Goal: Task Accomplishment & Management: Complete application form

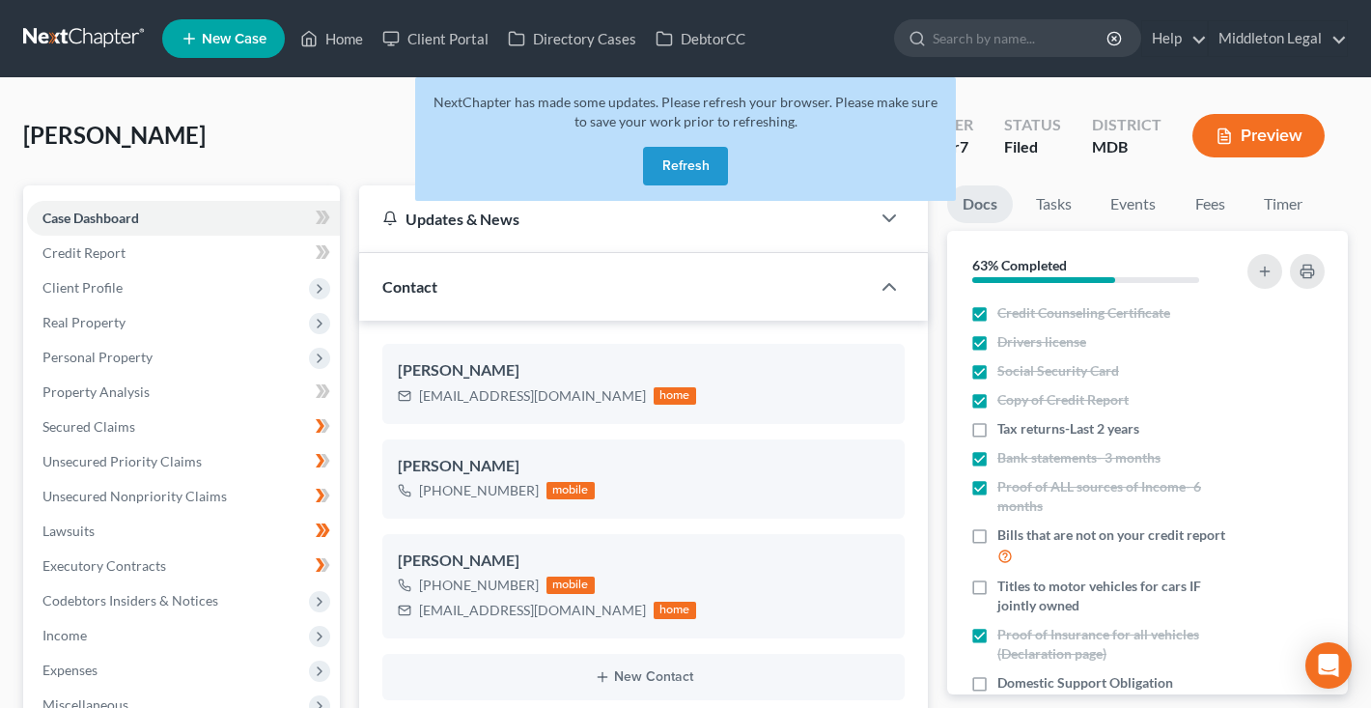
click at [86, 42] on link at bounding box center [85, 38] width 124 height 35
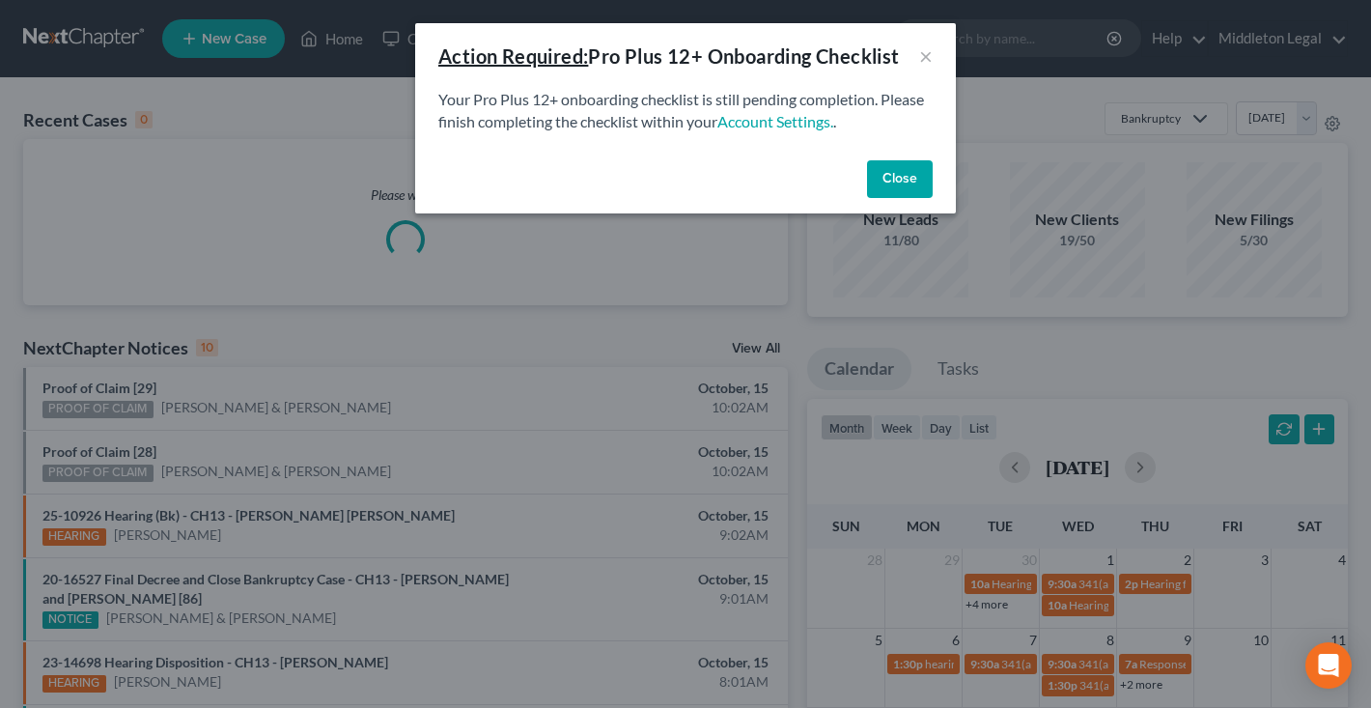
click at [895, 176] on button "Close" at bounding box center [900, 179] width 66 height 39
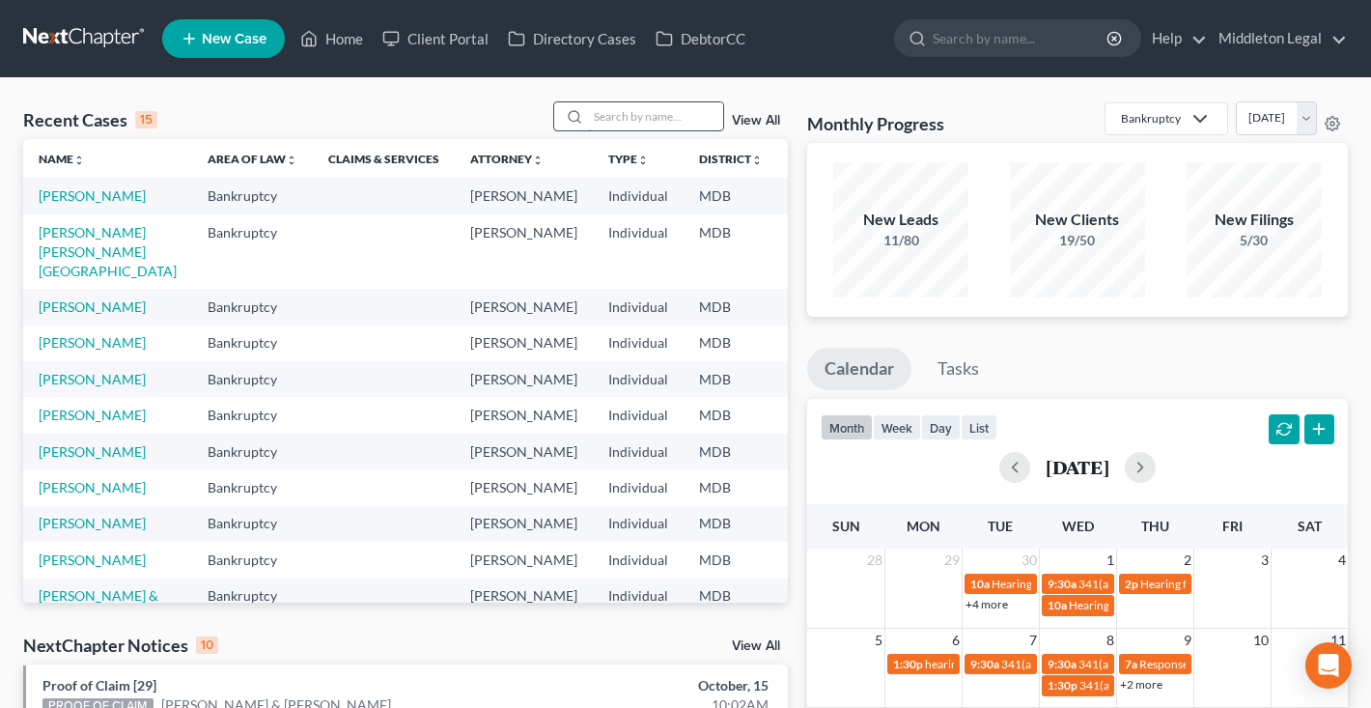
click at [702, 122] on input "search" at bounding box center [655, 116] width 135 height 28
type input "imani"
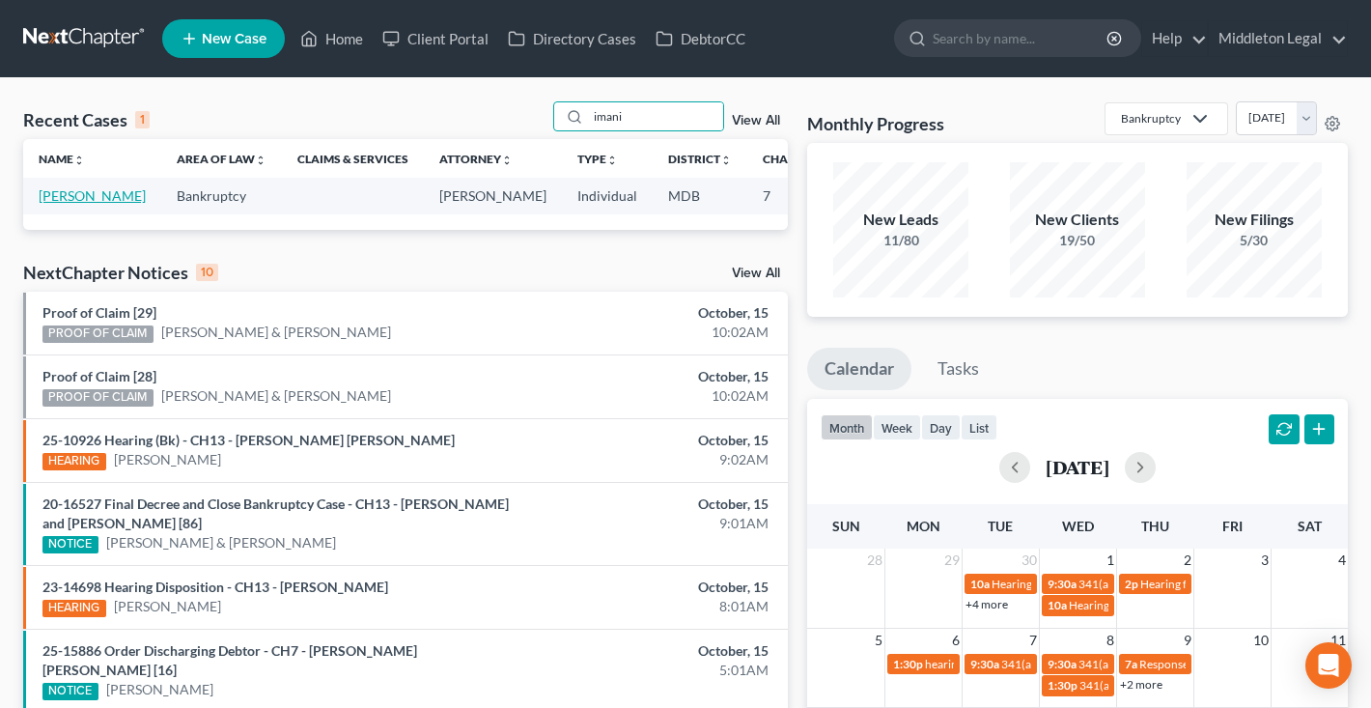
click at [51, 204] on link "[PERSON_NAME]" at bounding box center [92, 195] width 107 height 16
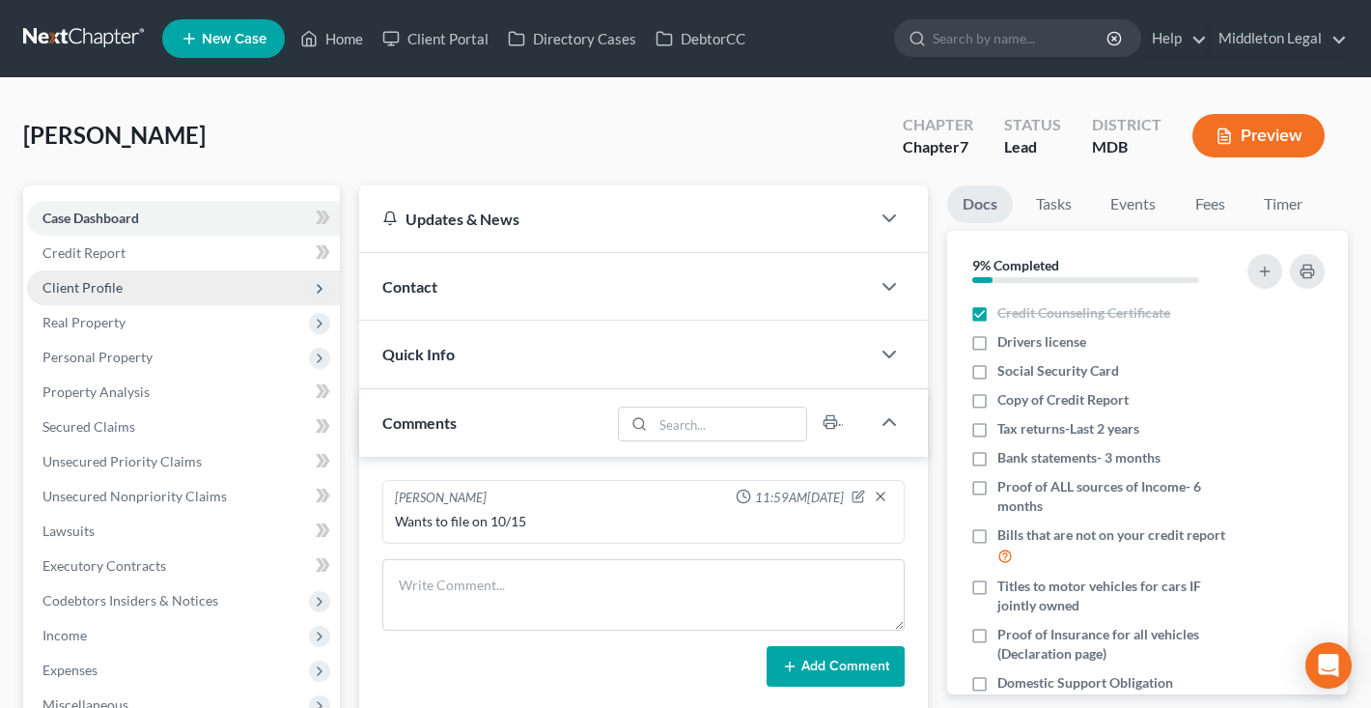
click at [99, 283] on span "Client Profile" at bounding box center [82, 287] width 80 height 16
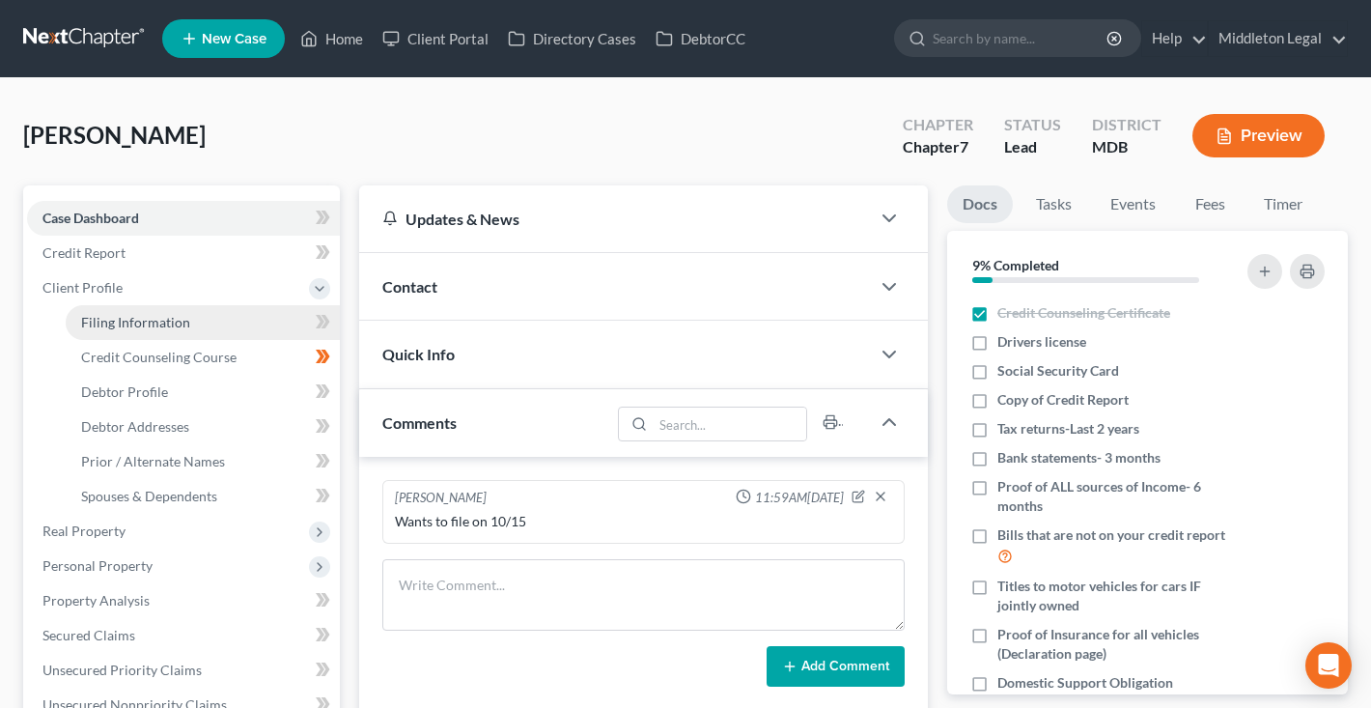
click at [113, 326] on span "Filing Information" at bounding box center [135, 322] width 109 height 16
select select "1"
select select "0"
select select "21"
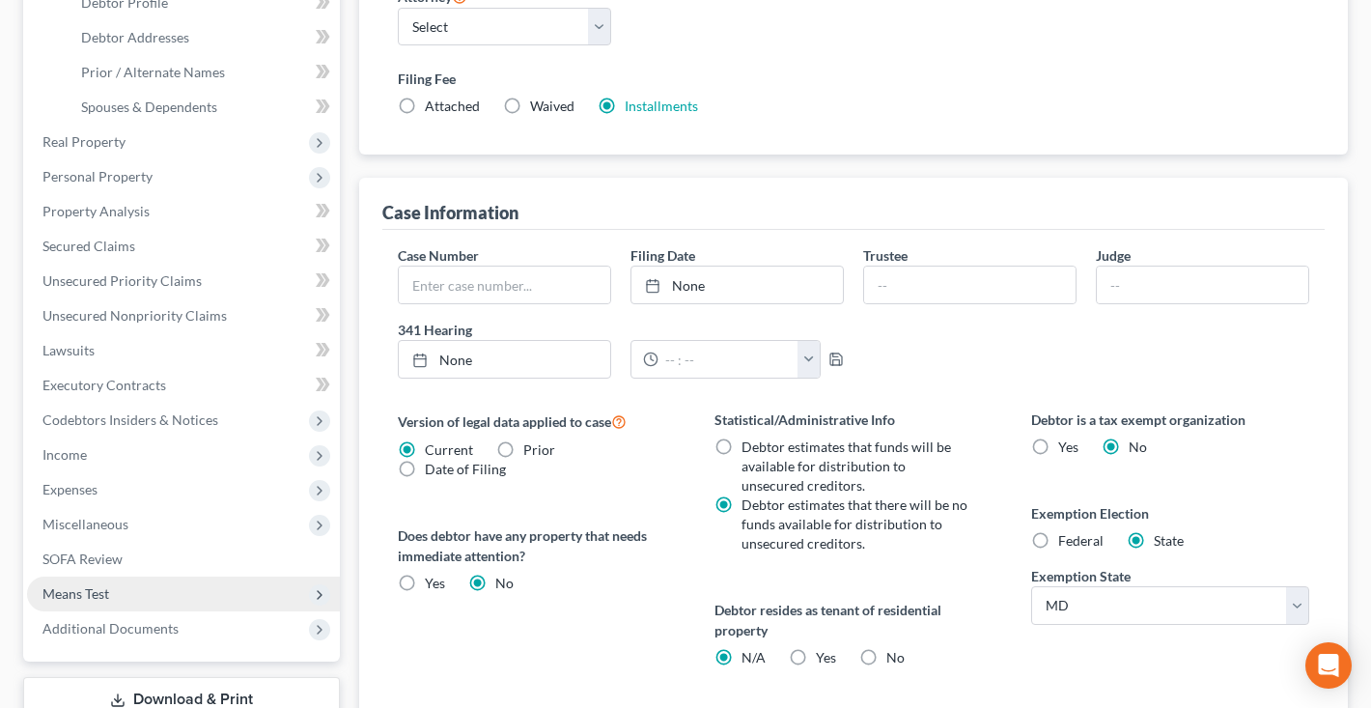
scroll to position [125, 0]
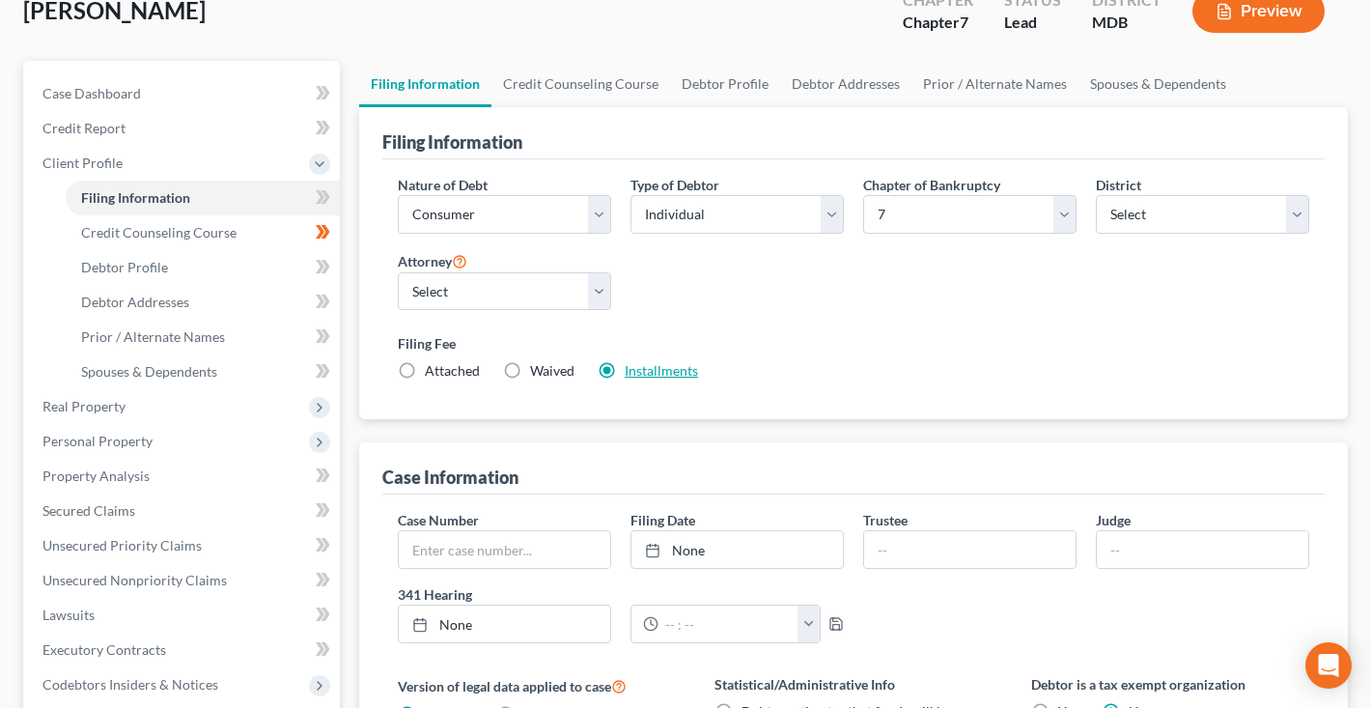
click at [657, 372] on link "Installments" at bounding box center [661, 370] width 73 height 16
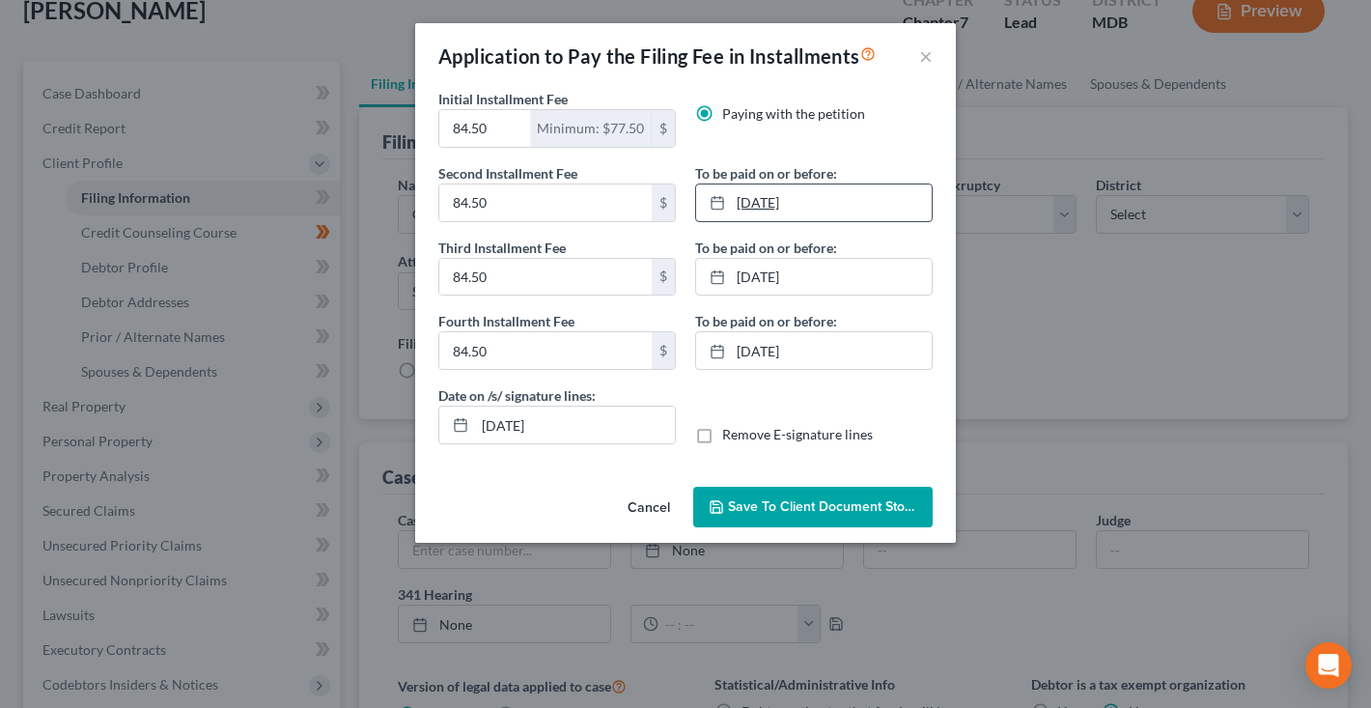
click at [779, 201] on link "10/31/2025" at bounding box center [814, 202] width 236 height 37
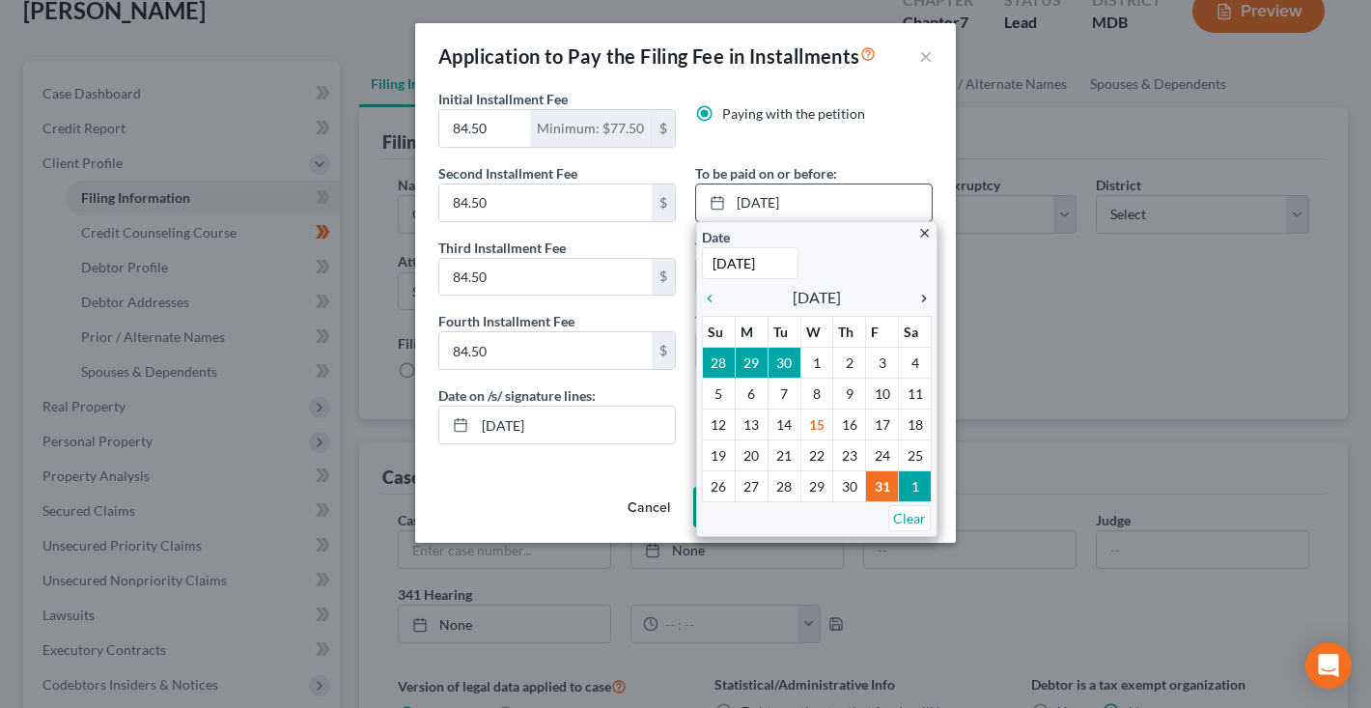
click at [927, 295] on icon "chevron_right" at bounding box center [919, 298] width 25 height 15
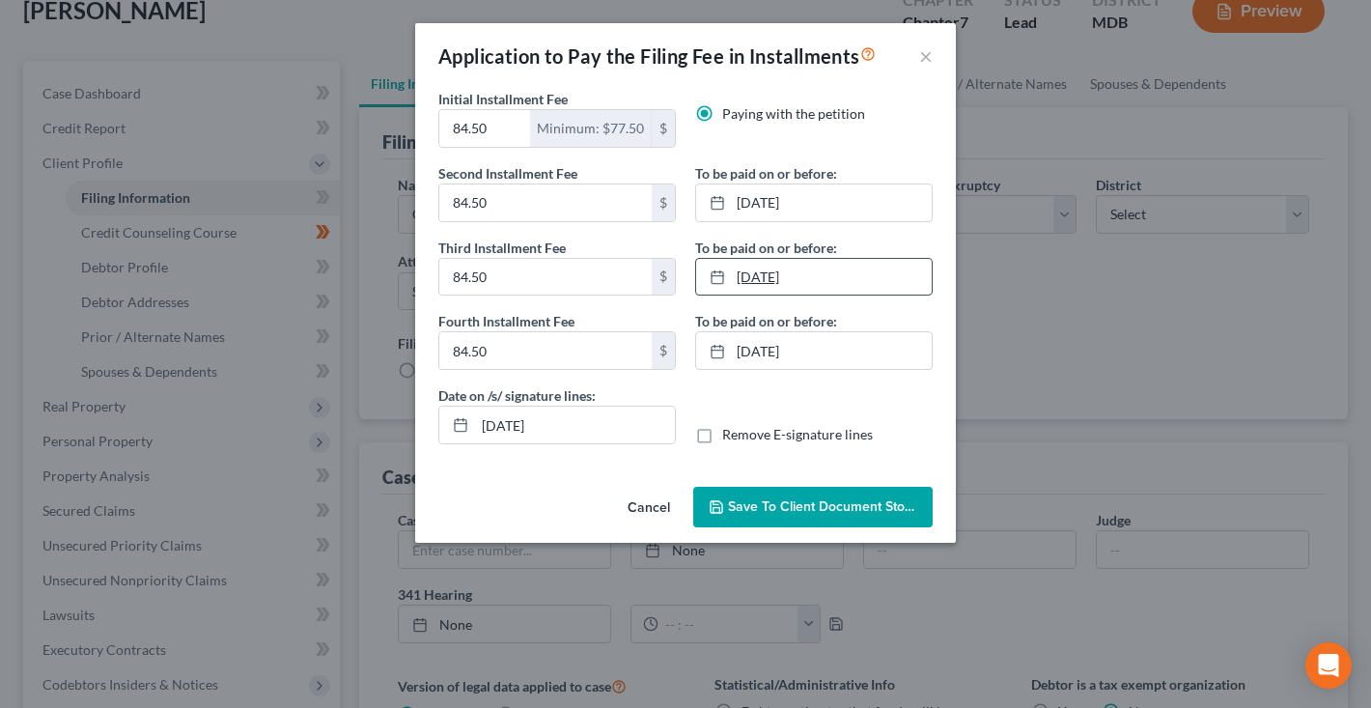
click at [772, 278] on link "11/28/2025" at bounding box center [814, 277] width 236 height 37
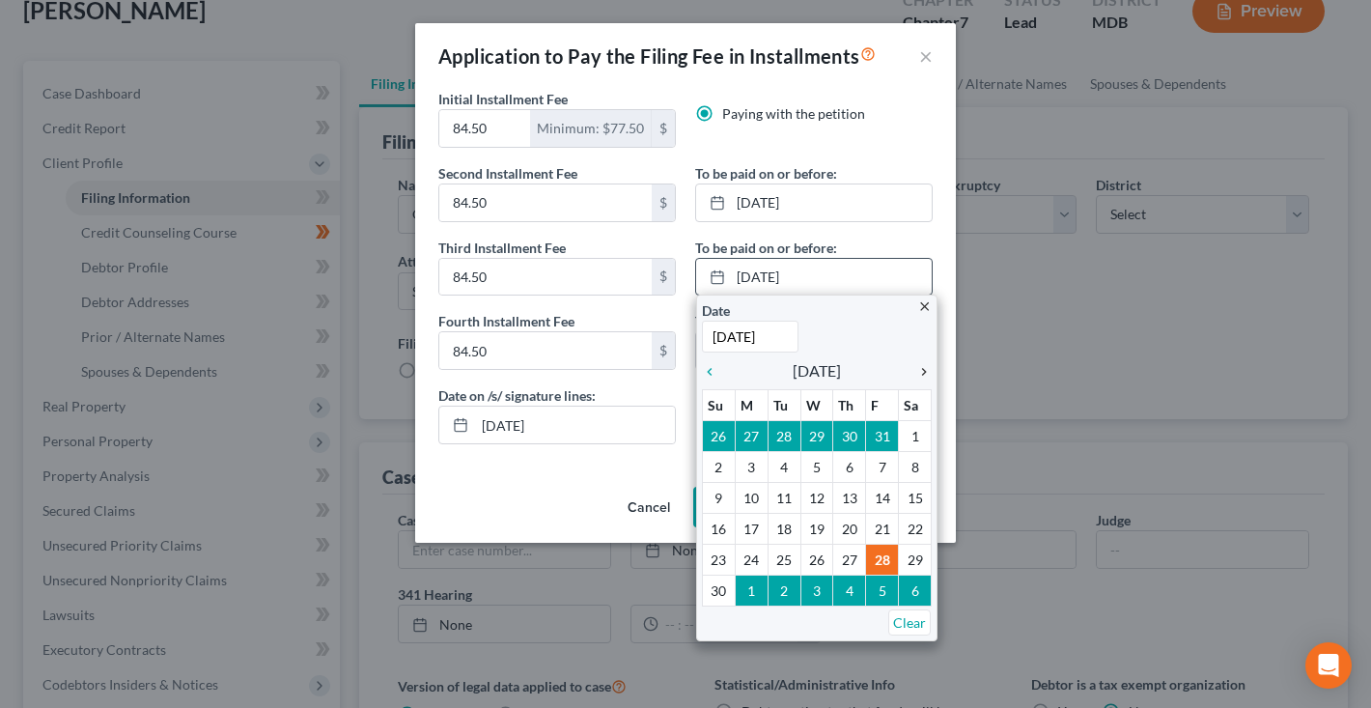
click at [922, 372] on icon "chevron_right" at bounding box center [919, 371] width 25 height 15
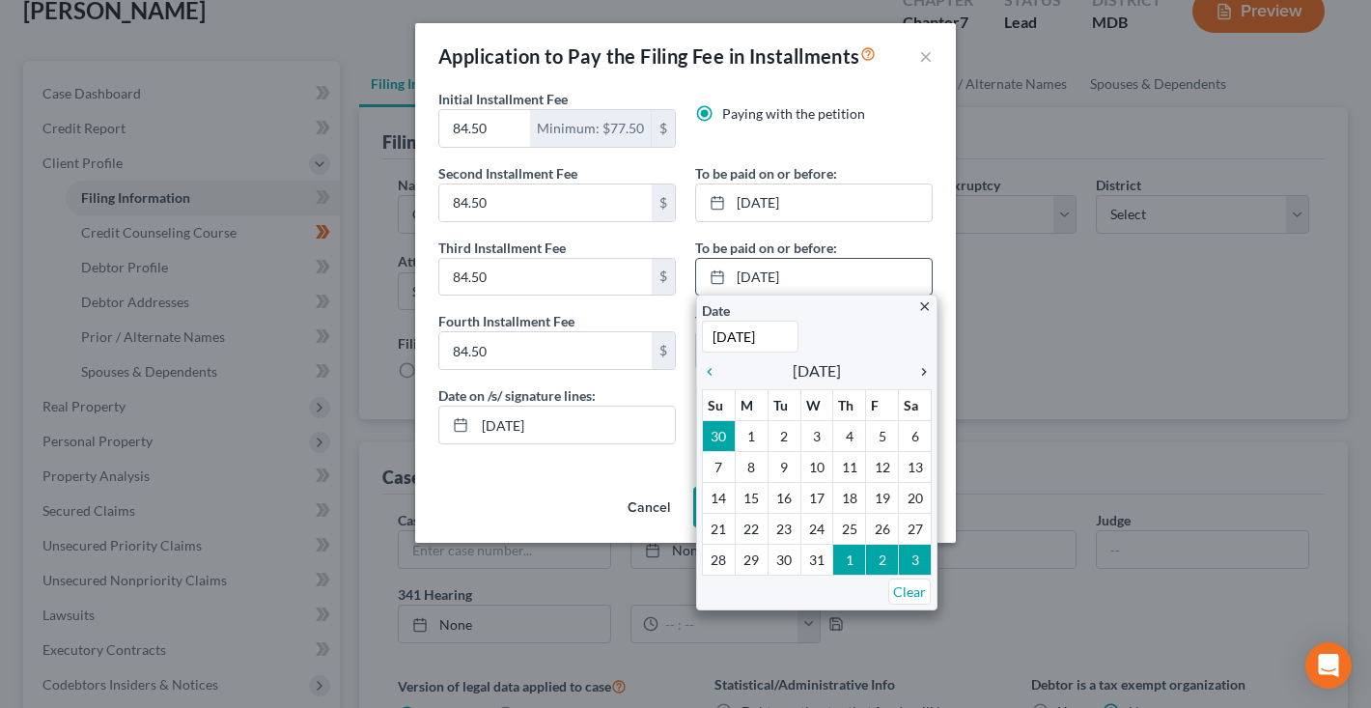
click at [922, 372] on icon "chevron_right" at bounding box center [919, 371] width 25 height 15
click at [712, 375] on icon "chevron_left" at bounding box center [714, 371] width 25 height 15
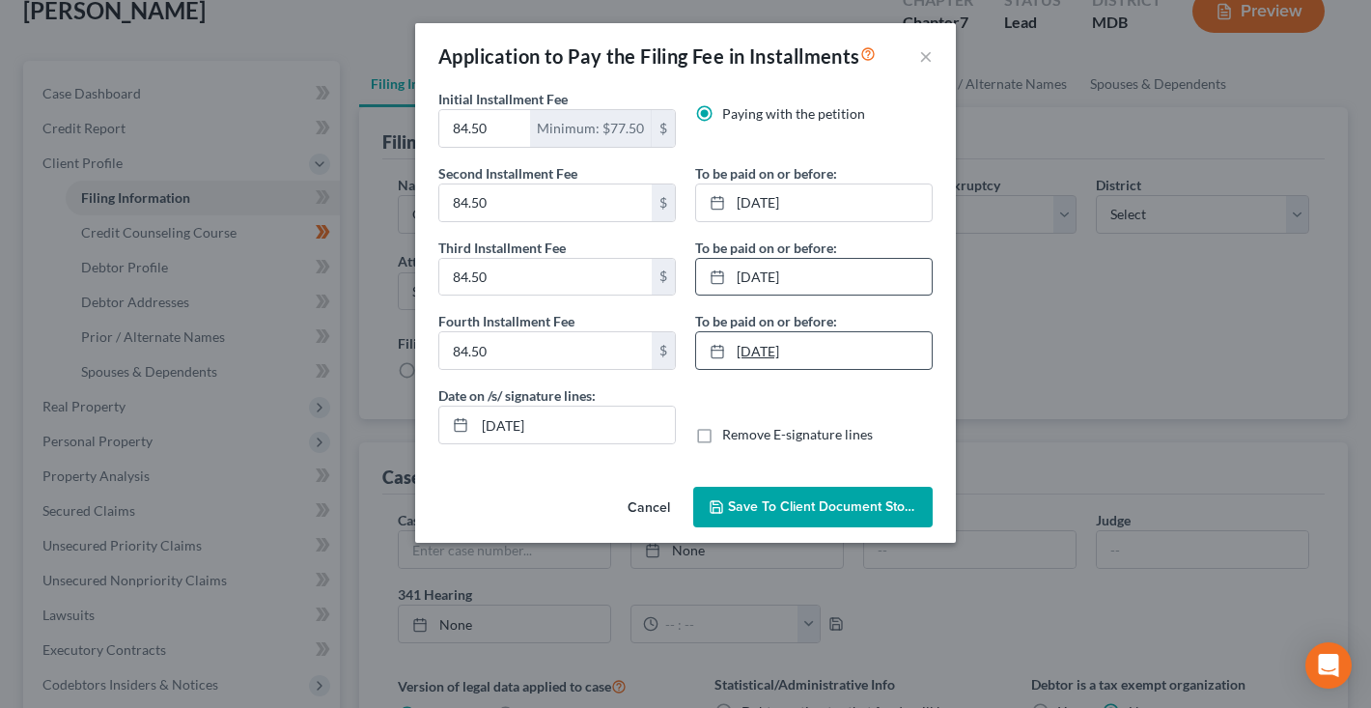
click at [773, 352] on link "12/31/2025" at bounding box center [814, 350] width 236 height 37
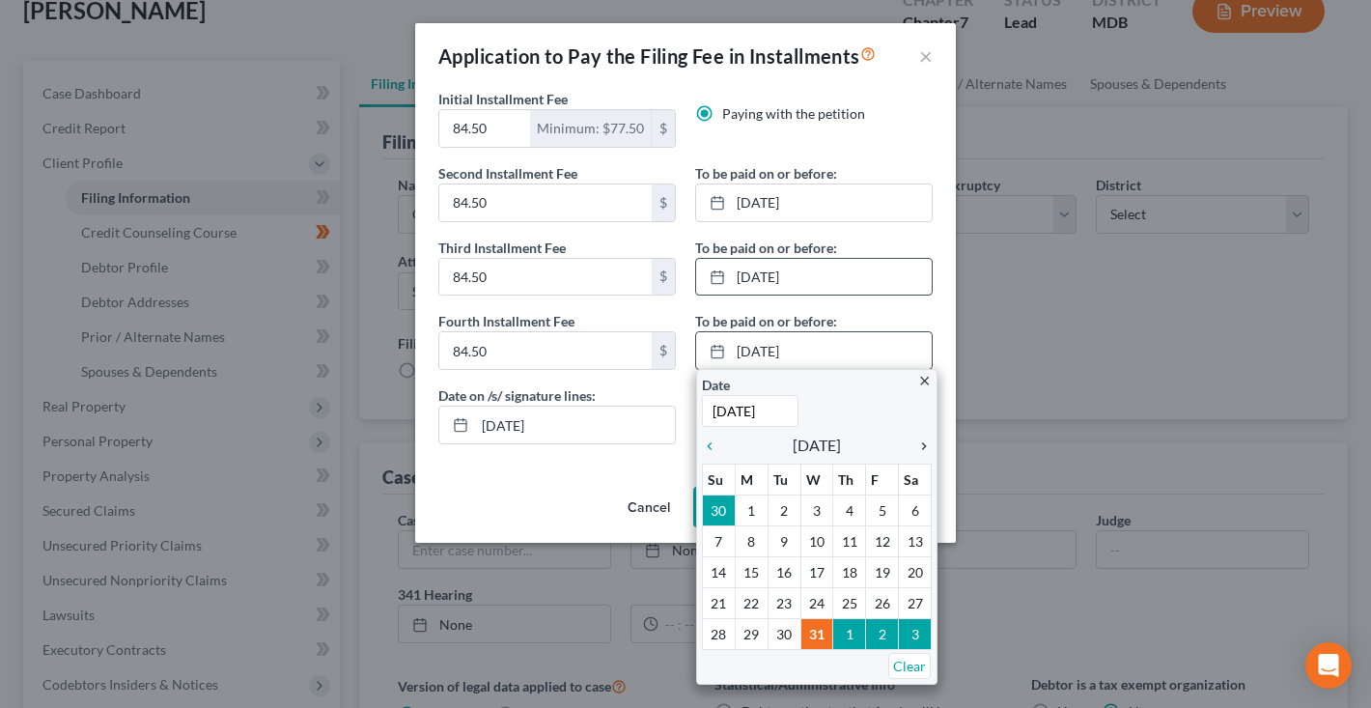
click at [920, 448] on icon "chevron_right" at bounding box center [919, 445] width 25 height 15
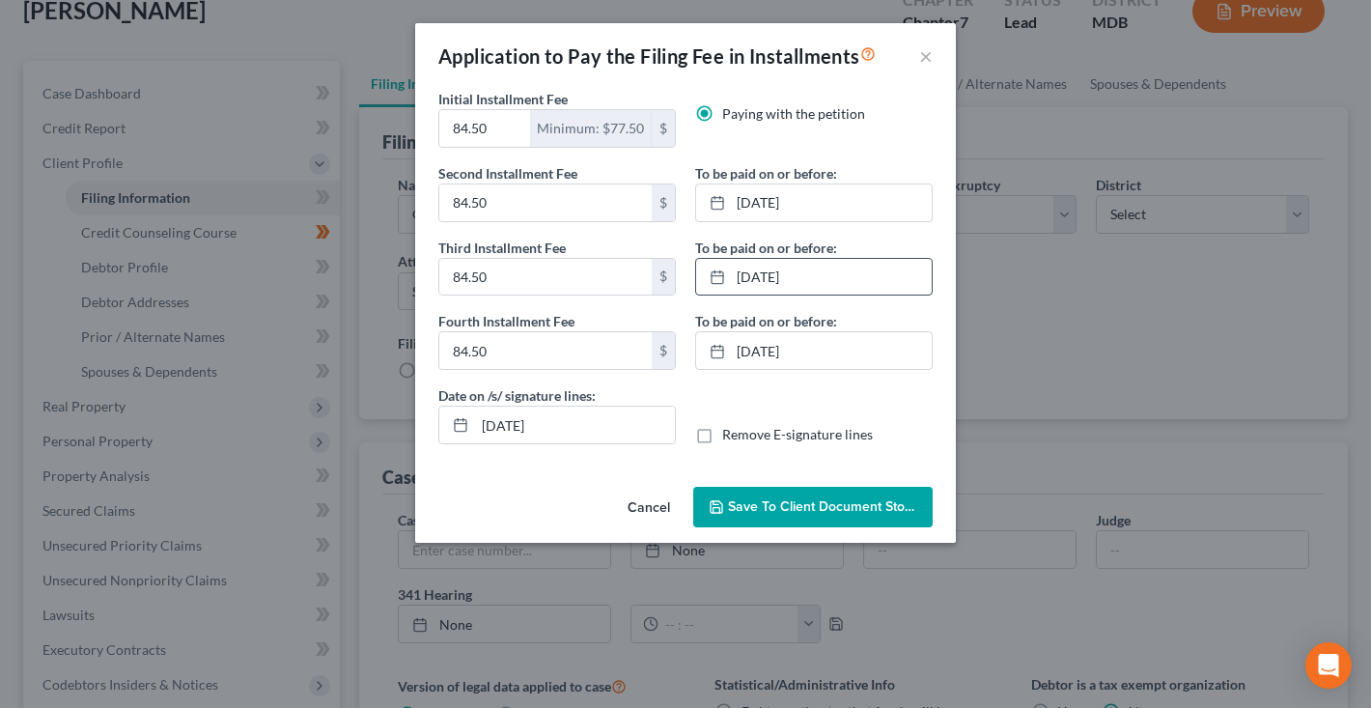
click at [843, 510] on span "Save to Client Document Storage" at bounding box center [830, 506] width 205 height 16
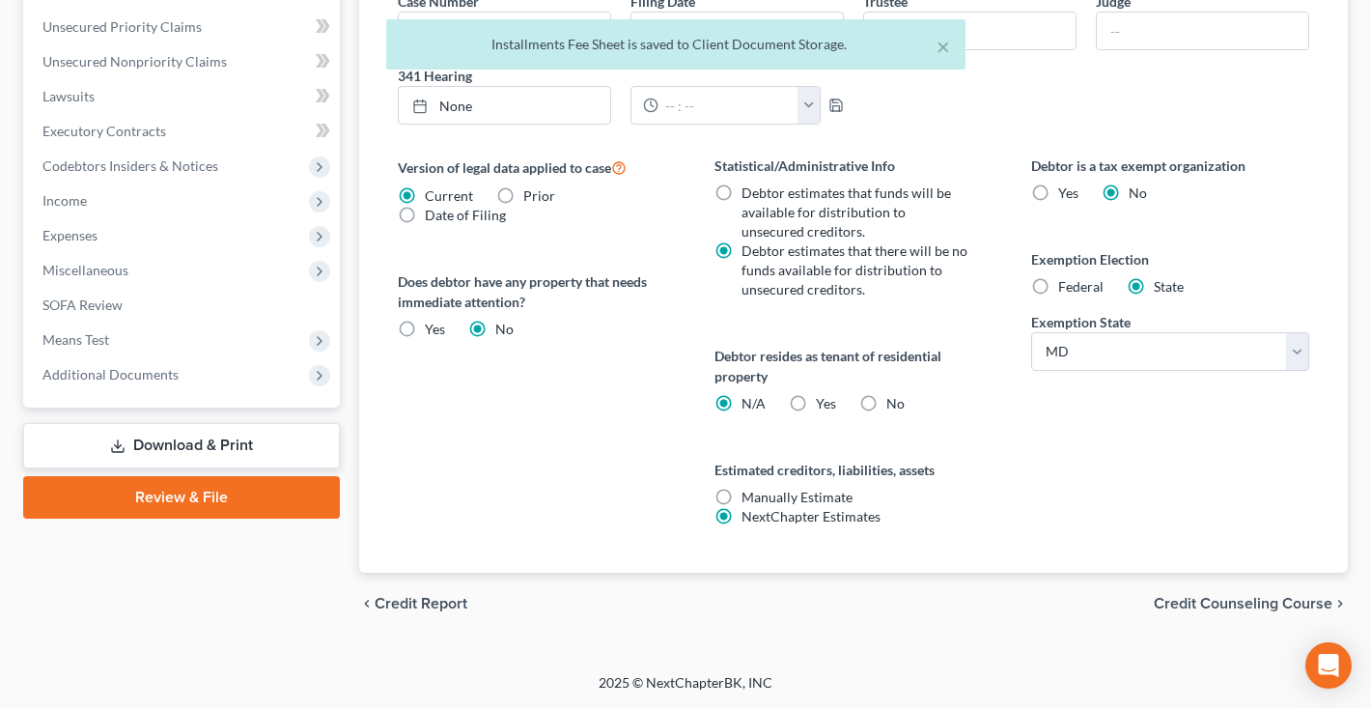
scroll to position [643, 0]
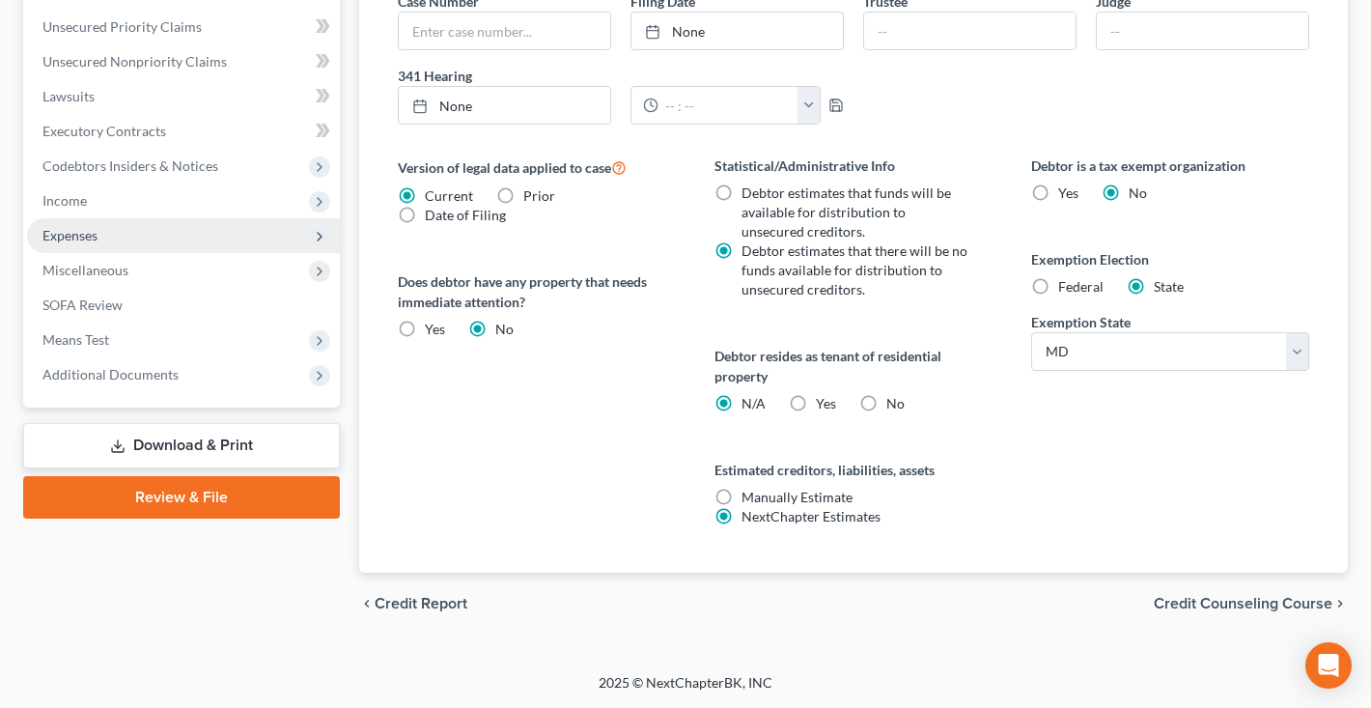
click at [124, 234] on span "Expenses" at bounding box center [183, 235] width 313 height 35
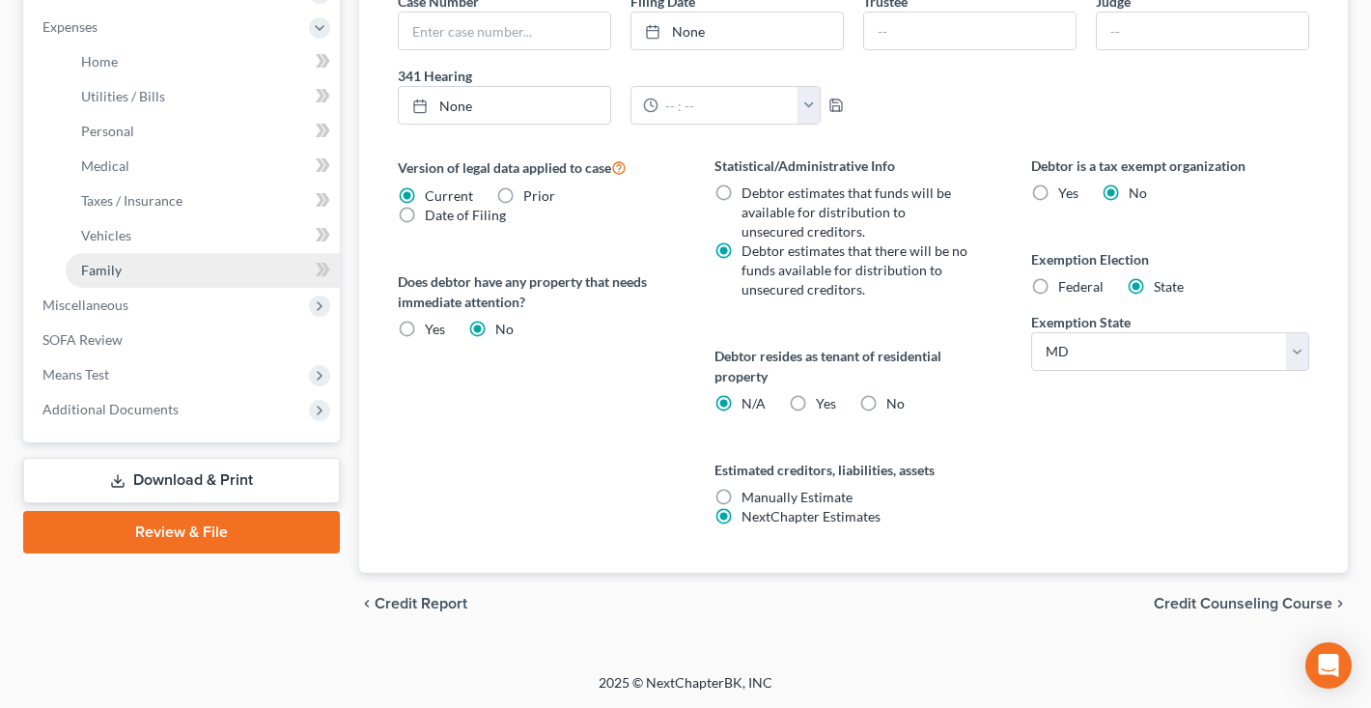
click at [107, 262] on span "Family" at bounding box center [101, 270] width 41 height 16
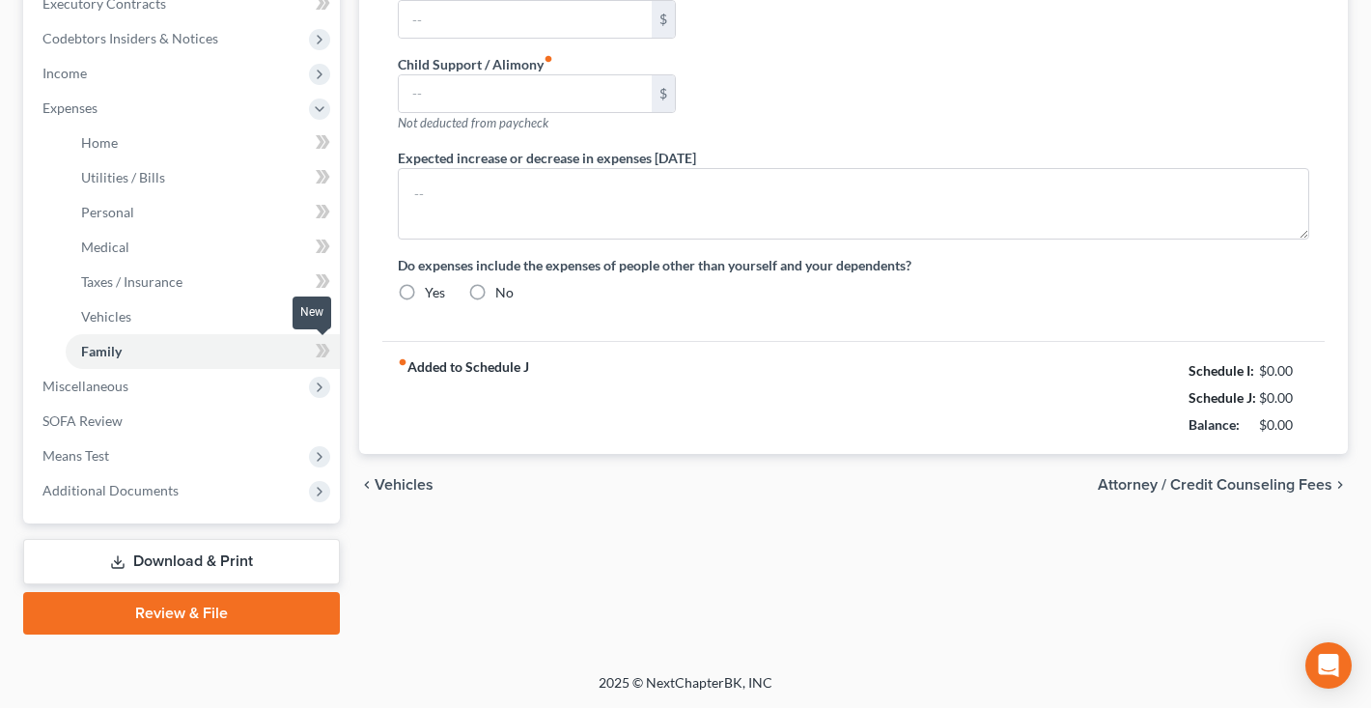
scroll to position [47, 0]
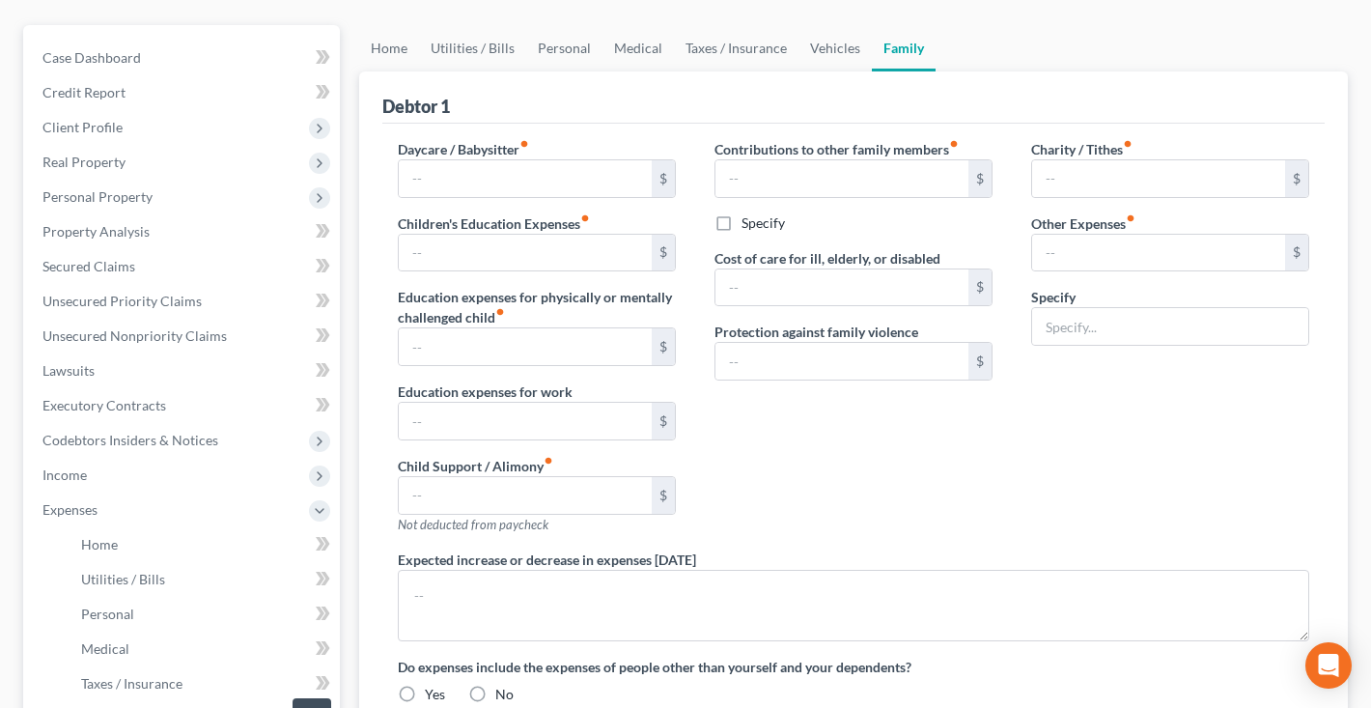
type input "920.00"
type input "324.00"
type input "0.00"
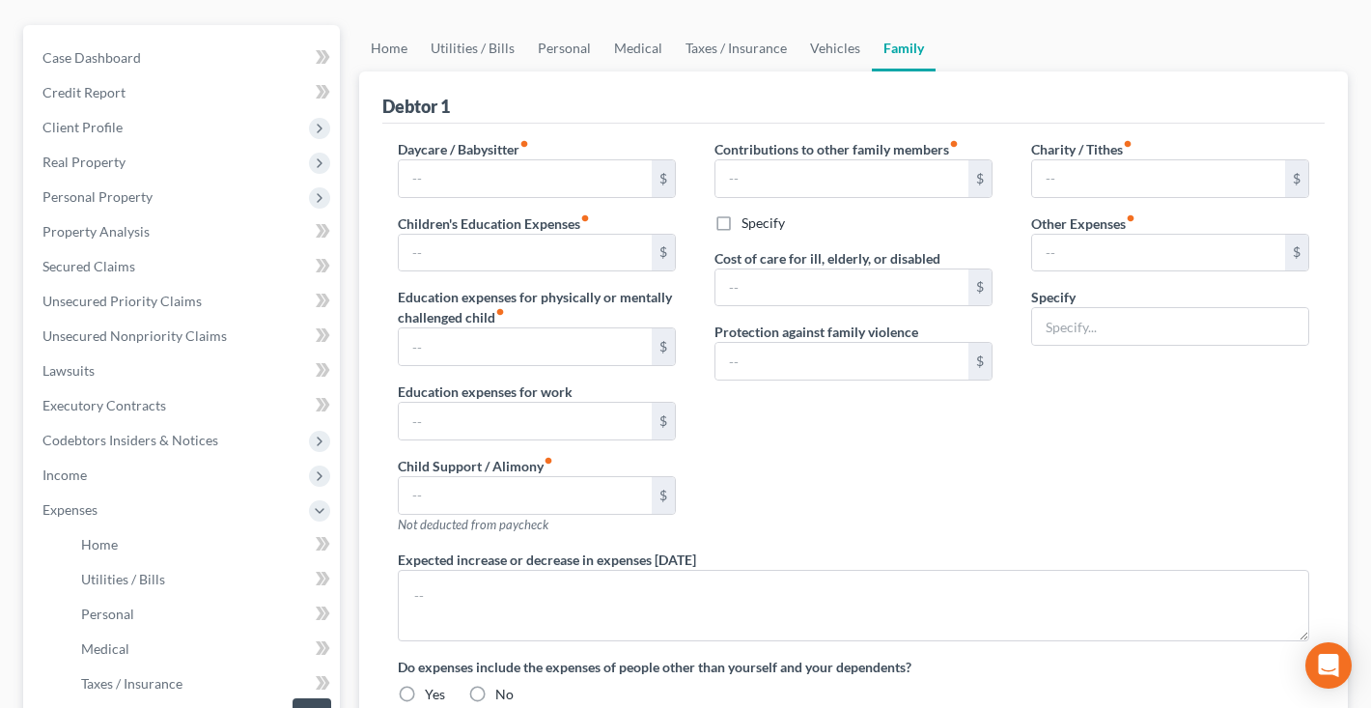
type input "0.00"
type input "30.00"
type input "0.00"
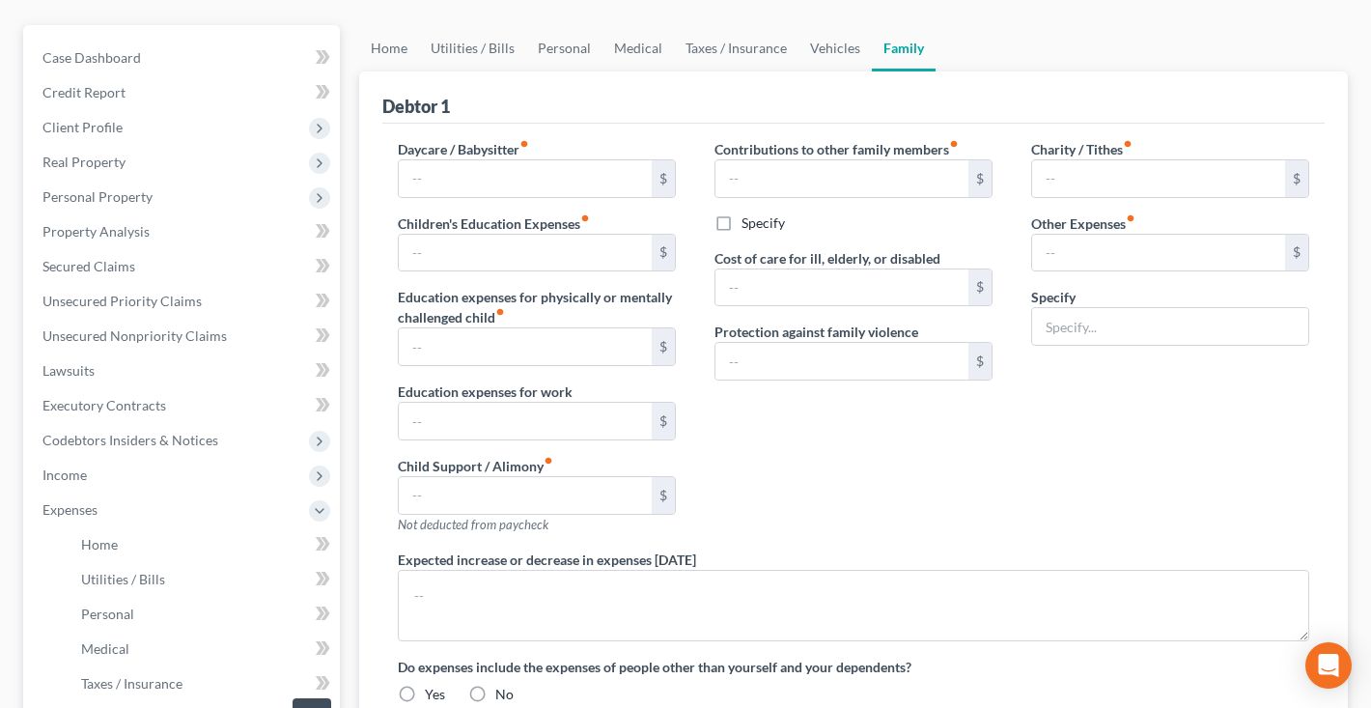
radio input "true"
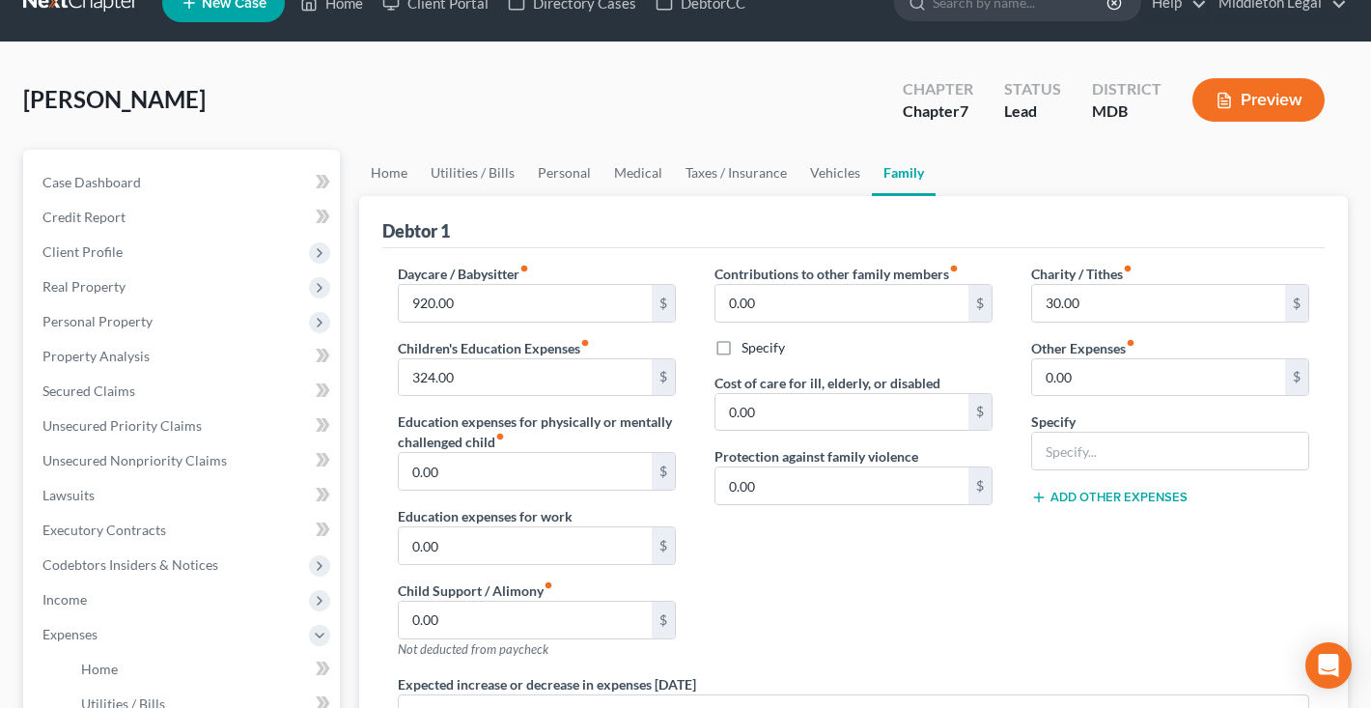
scroll to position [29, 0]
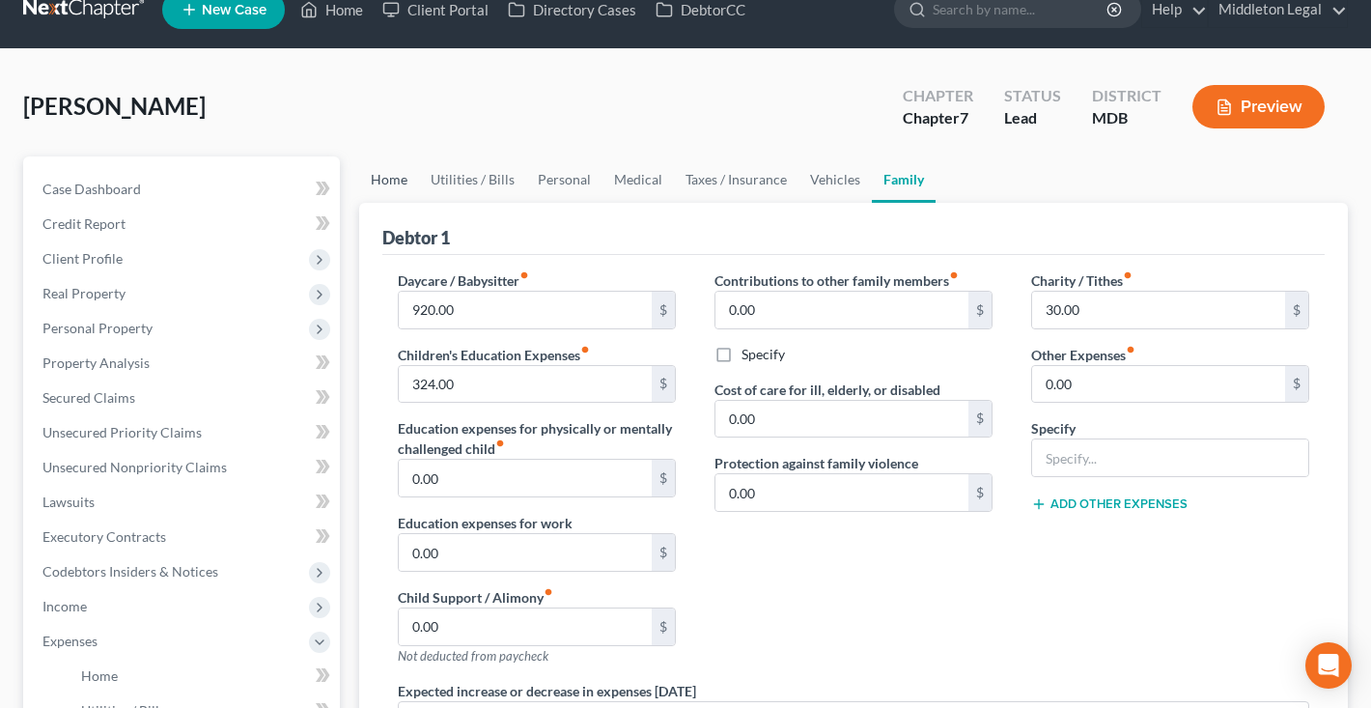
click at [391, 183] on link "Home" at bounding box center [389, 179] width 60 height 46
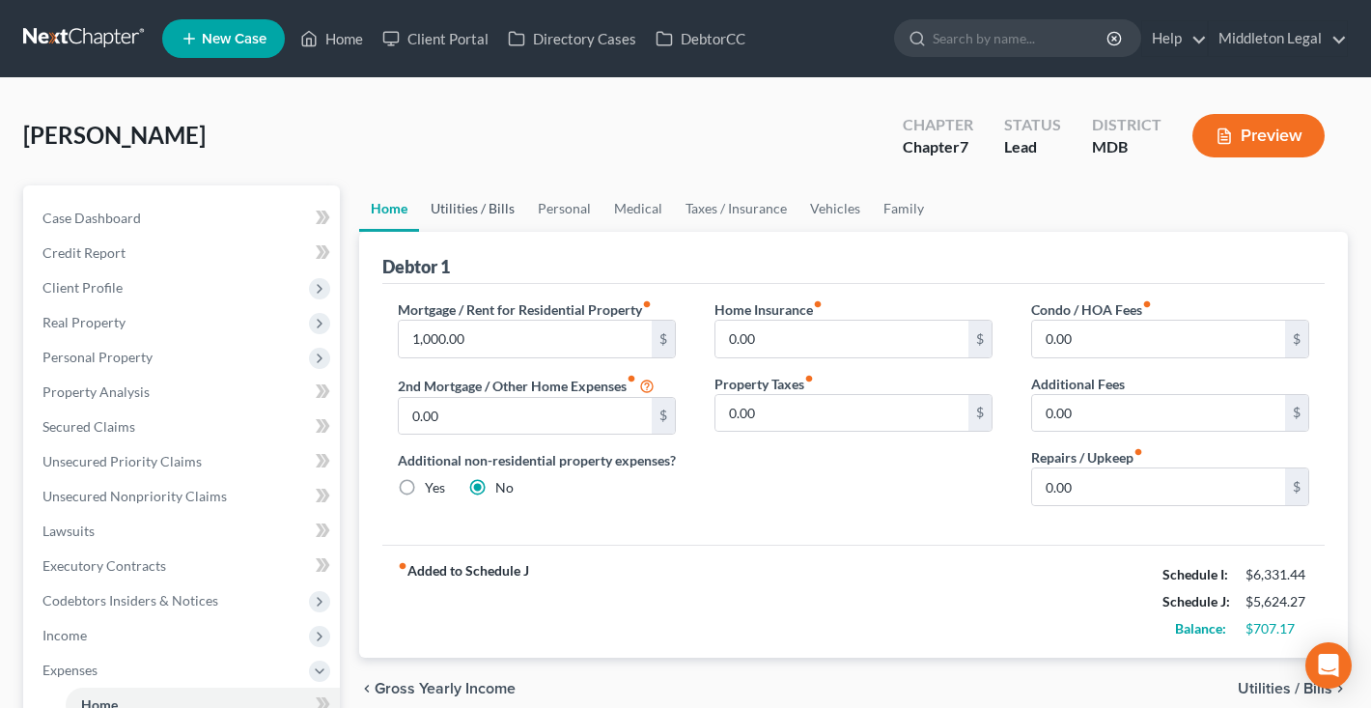
click at [457, 213] on link "Utilities / Bills" at bounding box center [472, 208] width 107 height 46
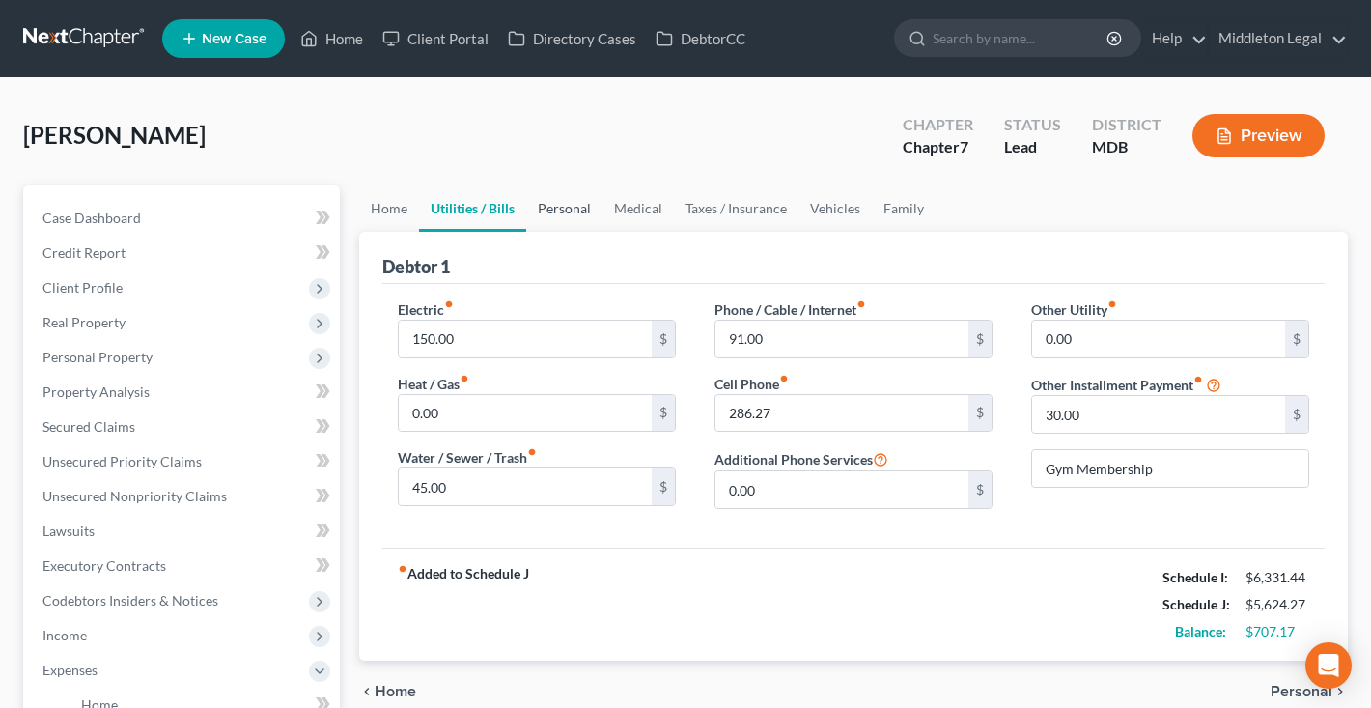
click at [565, 211] on link "Personal" at bounding box center [564, 208] width 76 height 46
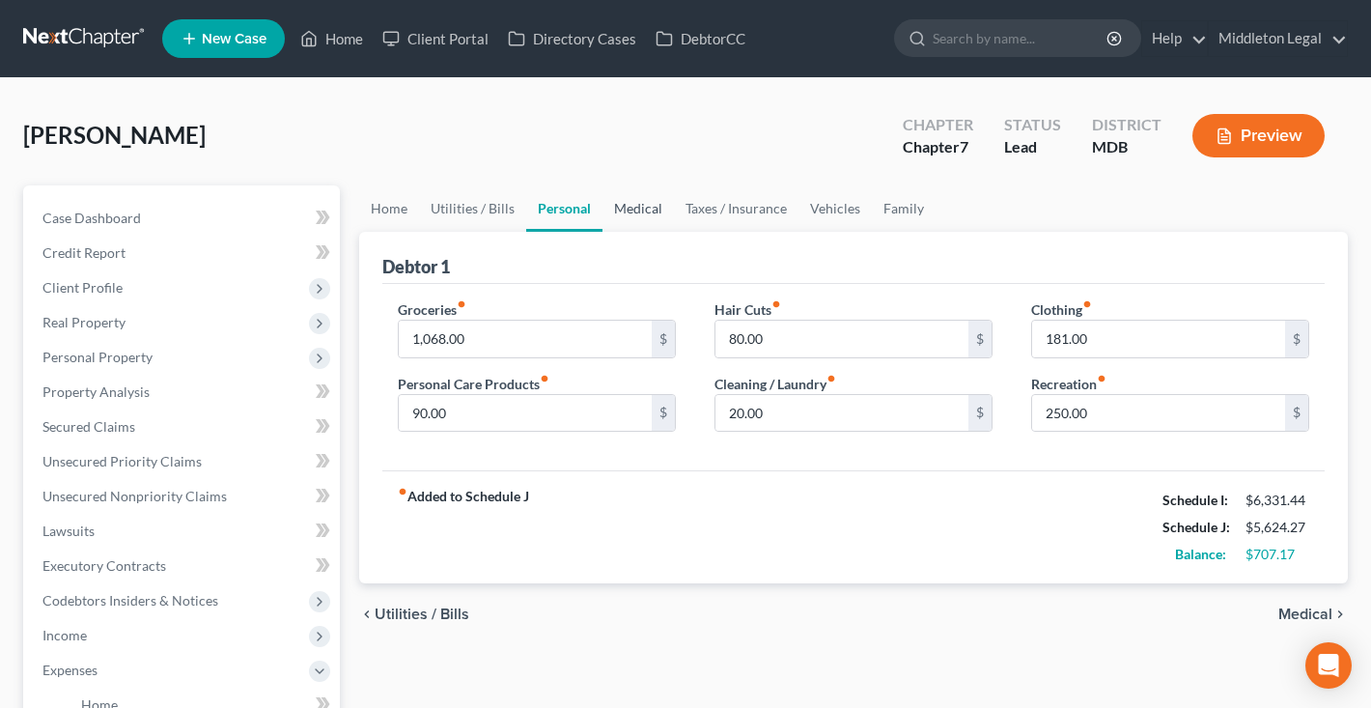
click at [645, 215] on link "Medical" at bounding box center [638, 208] width 71 height 46
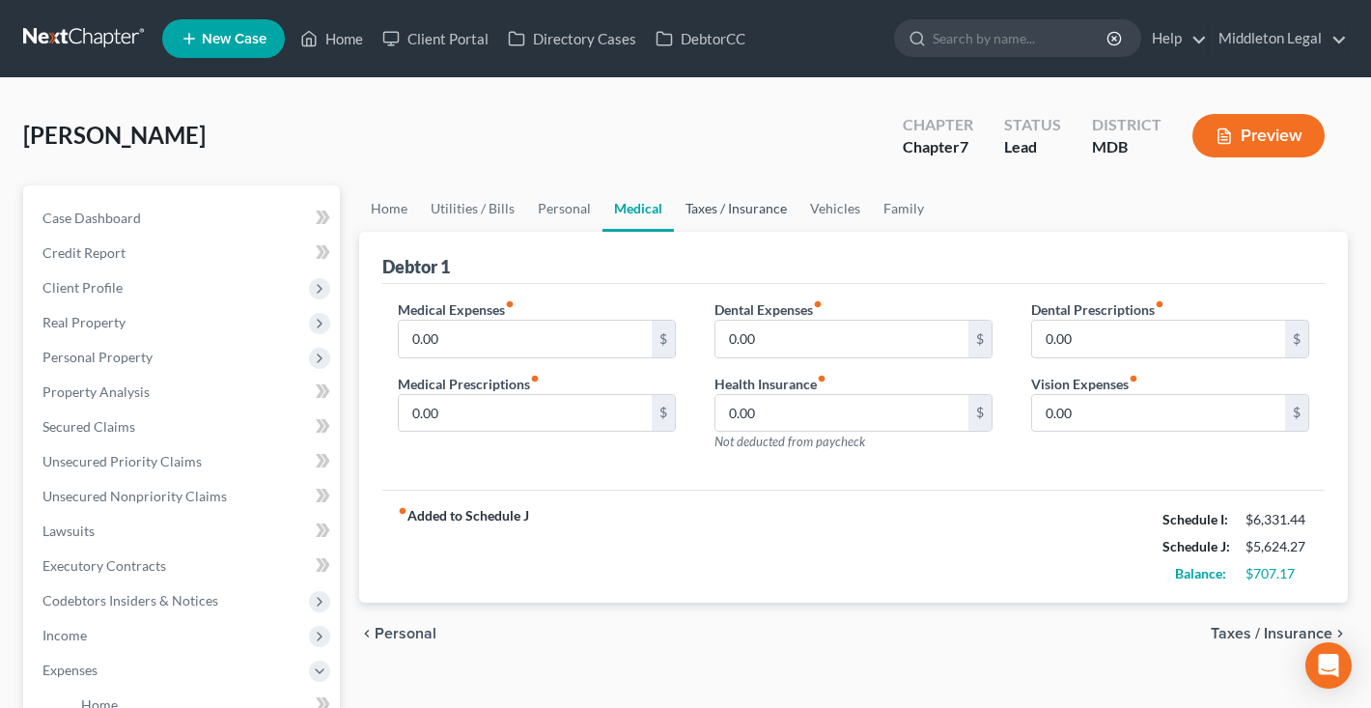
click at [712, 219] on link "Taxes / Insurance" at bounding box center [736, 208] width 125 height 46
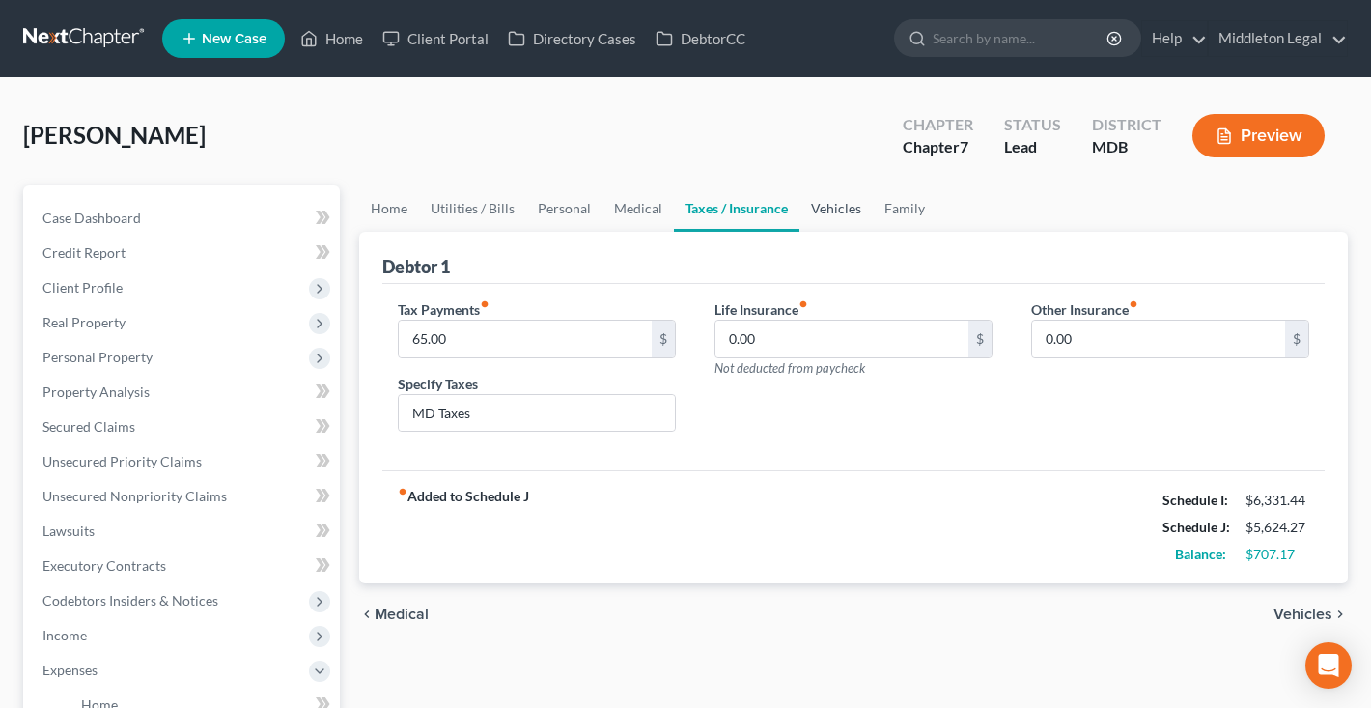
click at [835, 218] on link "Vehicles" at bounding box center [836, 208] width 73 height 46
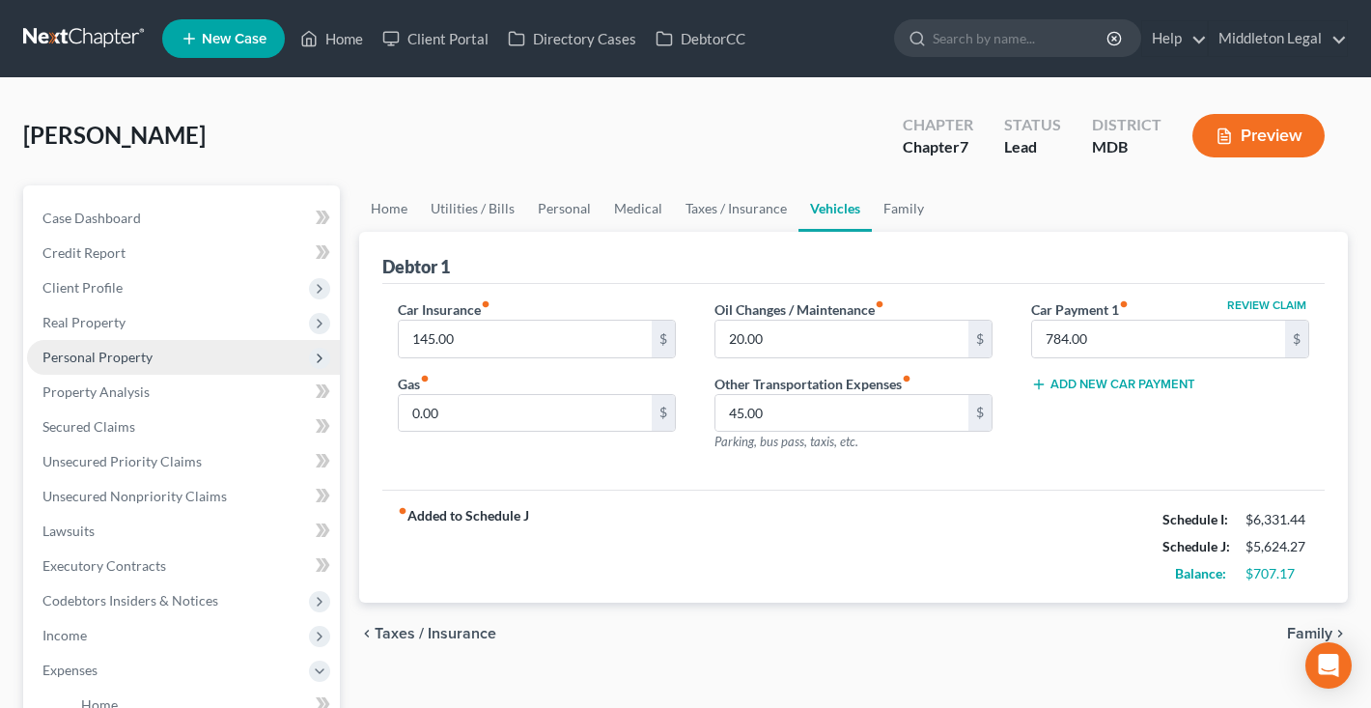
click at [127, 353] on span "Personal Property" at bounding box center [97, 357] width 110 height 16
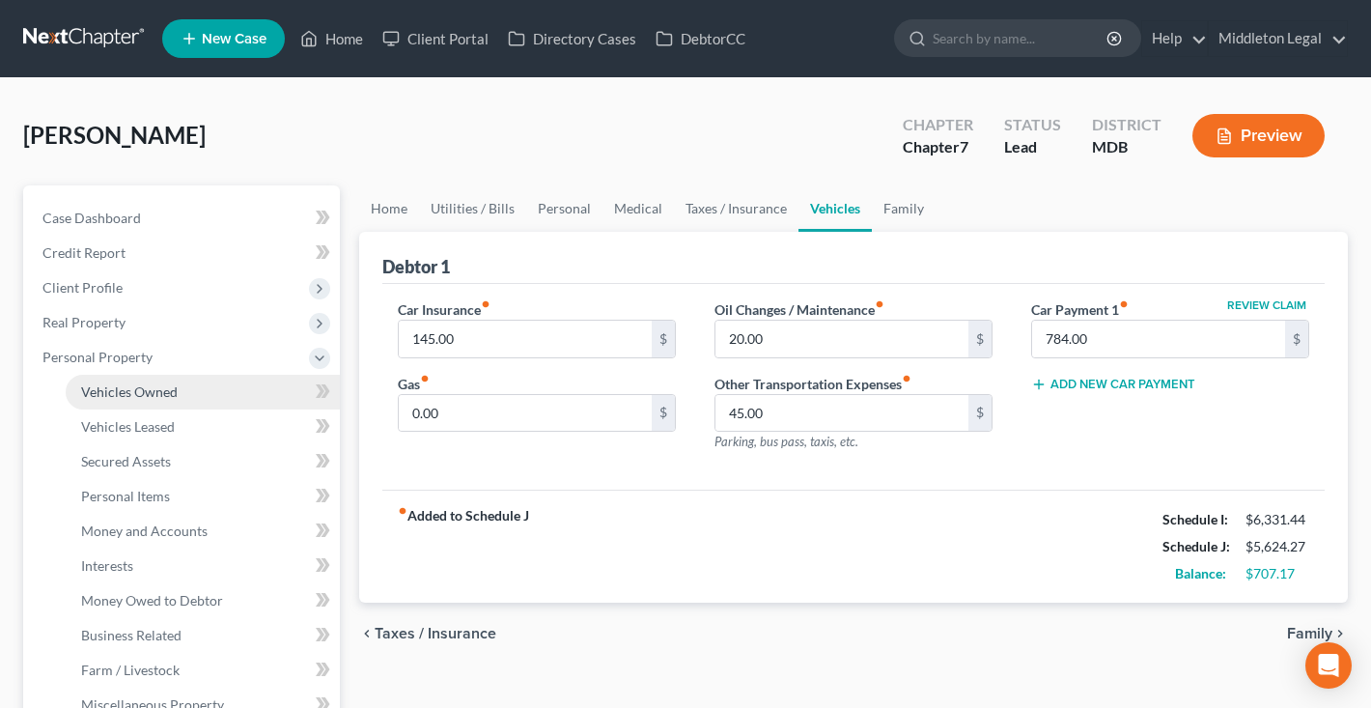
click at [131, 387] on span "Vehicles Owned" at bounding box center [129, 391] width 97 height 16
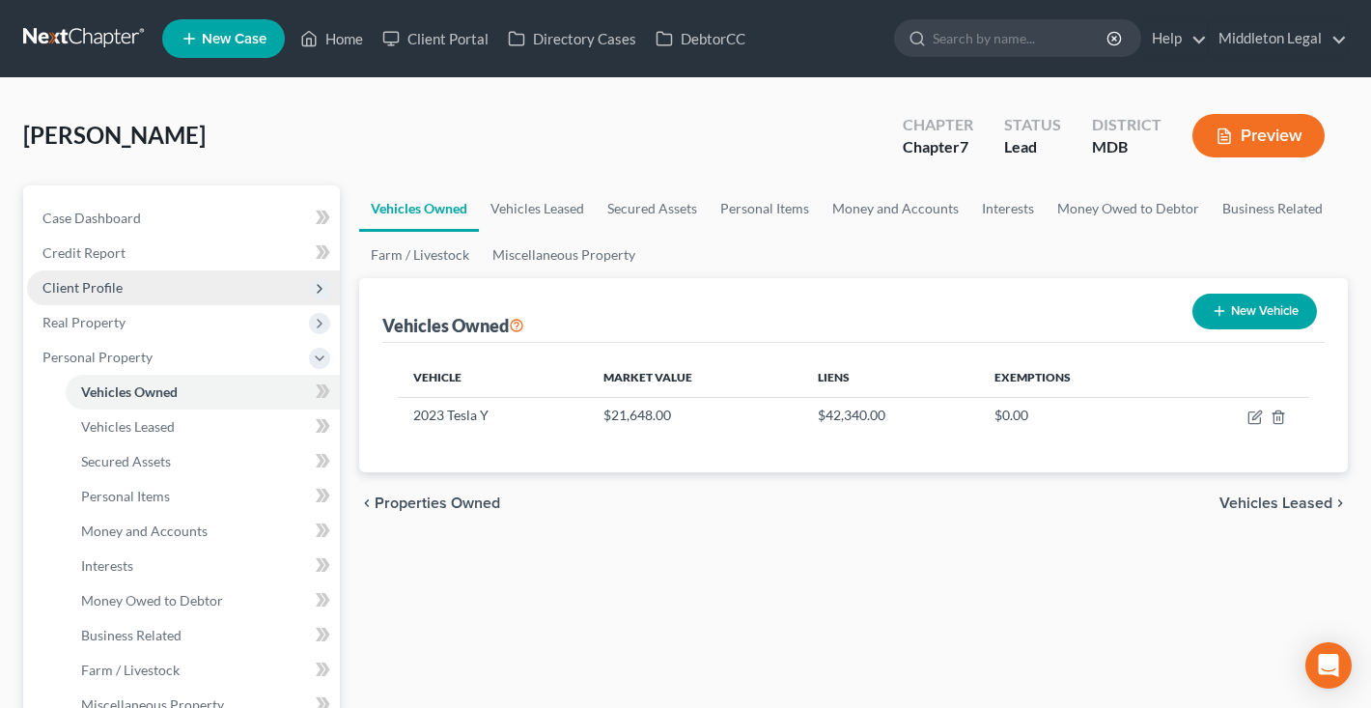
click at [109, 289] on span "Client Profile" at bounding box center [82, 287] width 80 height 16
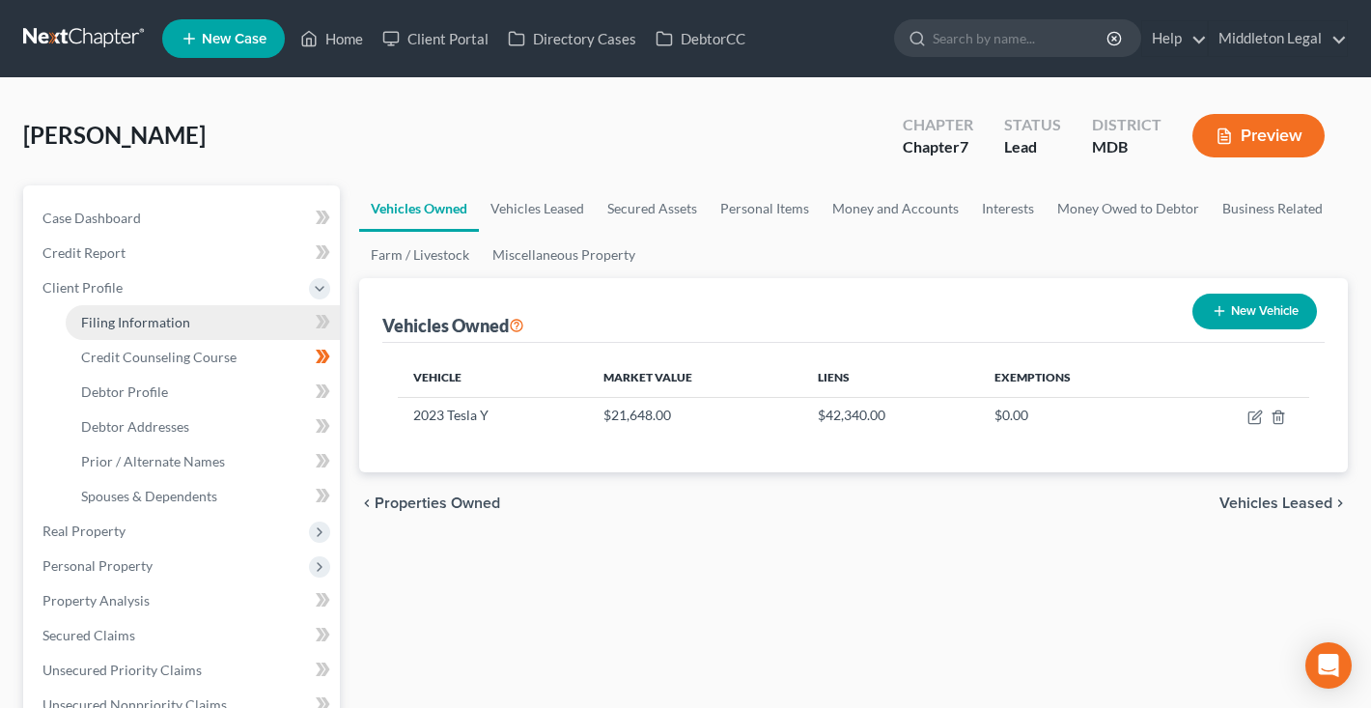
click at [115, 319] on span "Filing Information" at bounding box center [135, 322] width 109 height 16
select select "1"
select select "0"
select select "38"
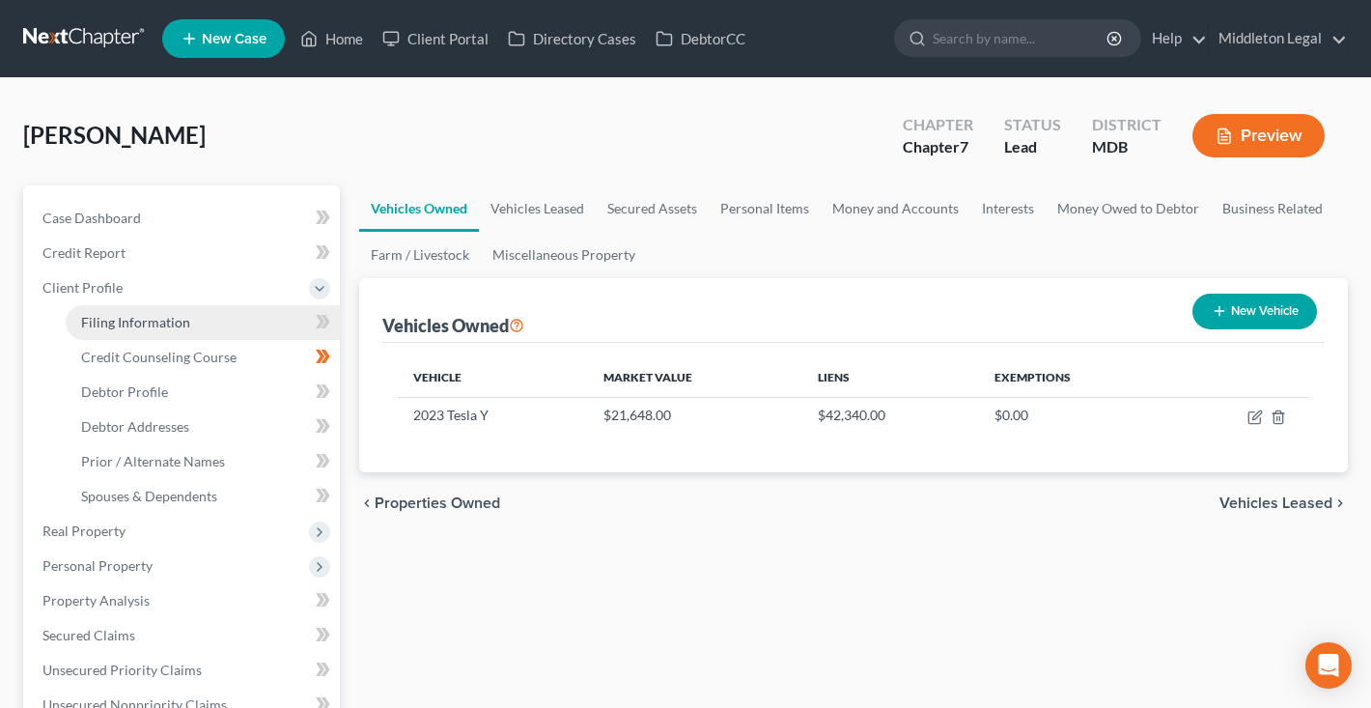
select select "0"
select select "21"
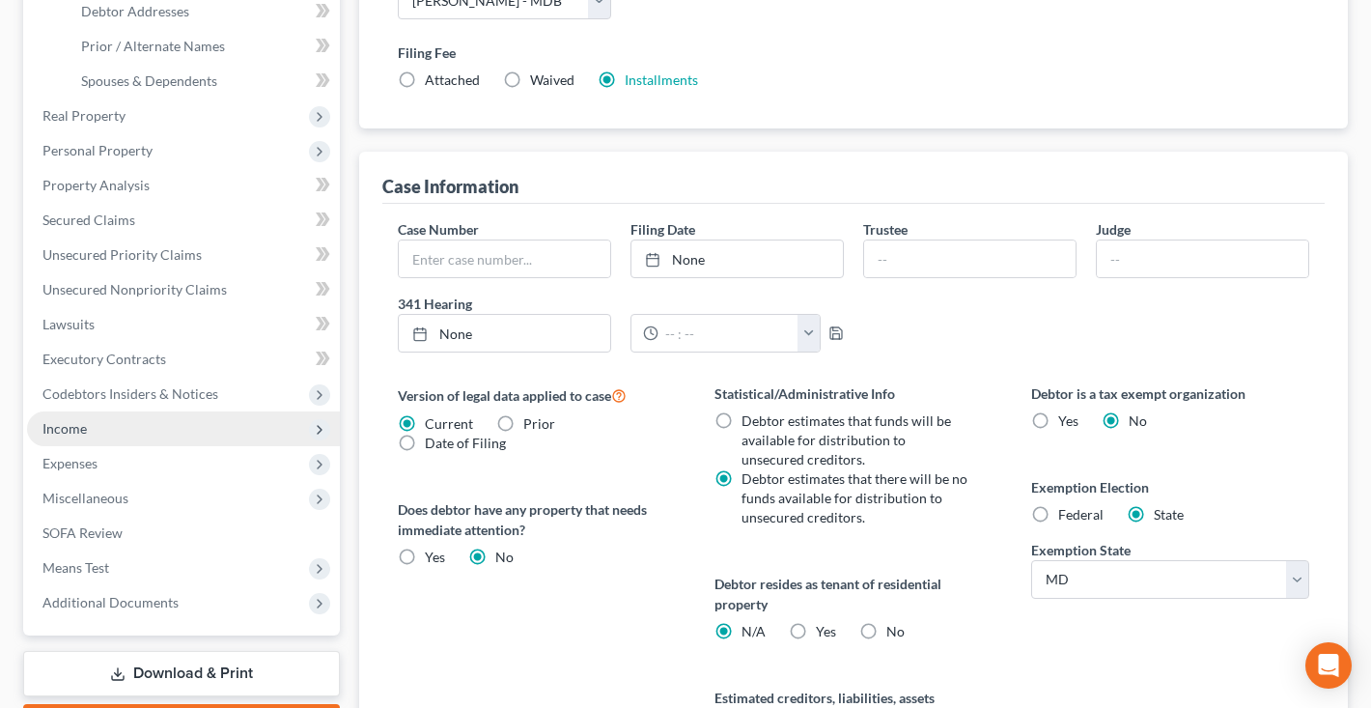
scroll to position [418, 0]
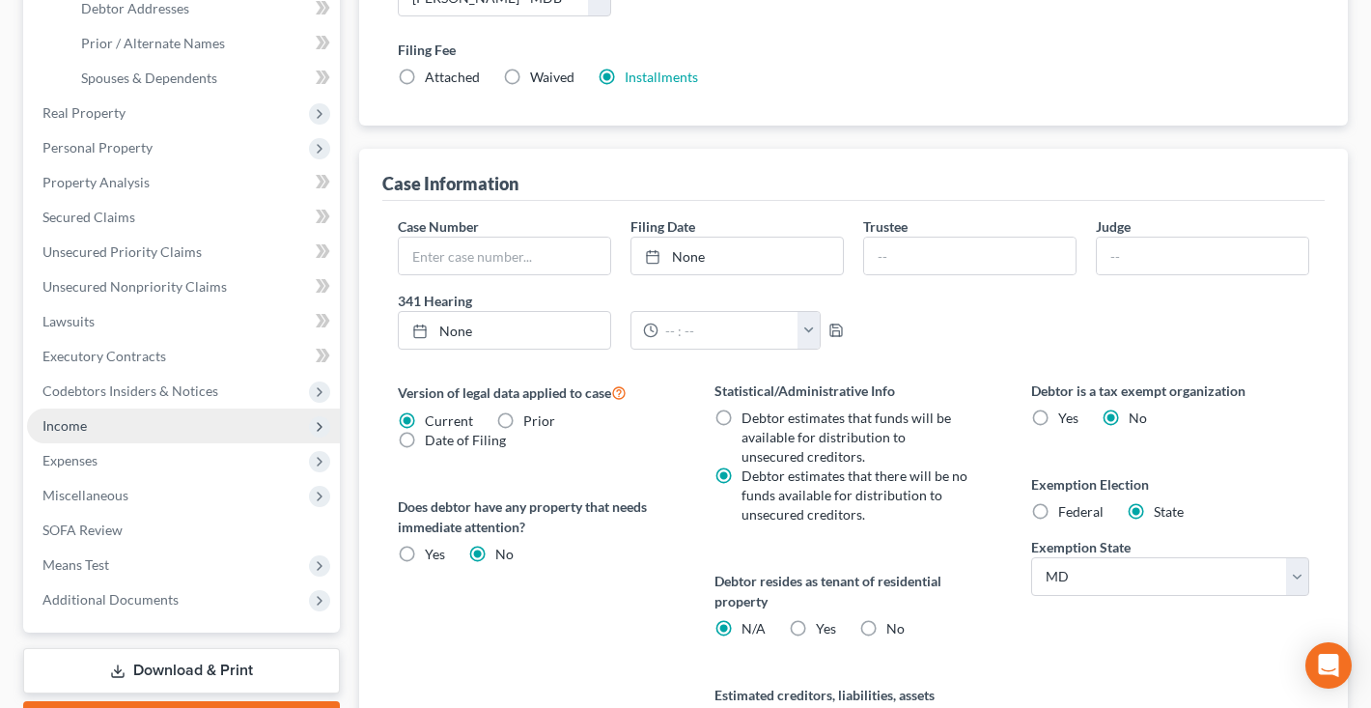
click at [109, 425] on span "Income" at bounding box center [183, 426] width 313 height 35
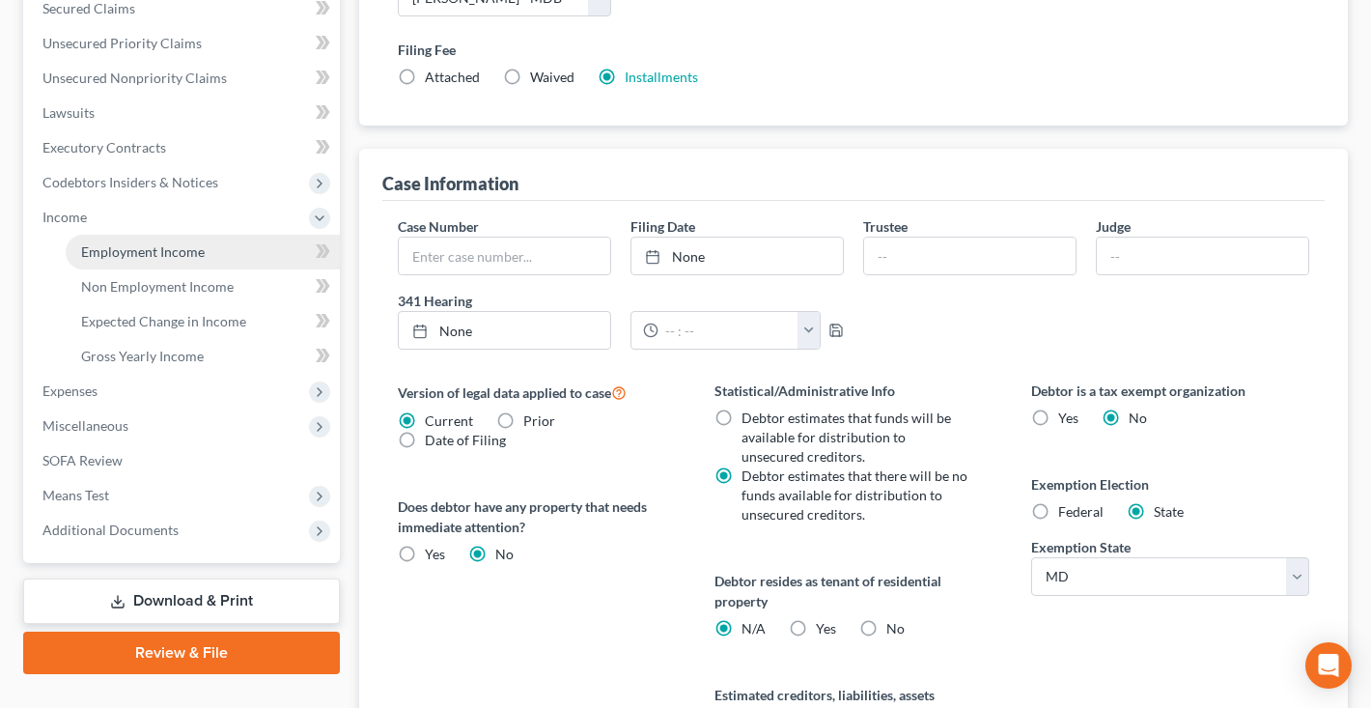
click at [147, 252] on span "Employment Income" at bounding box center [143, 251] width 124 height 16
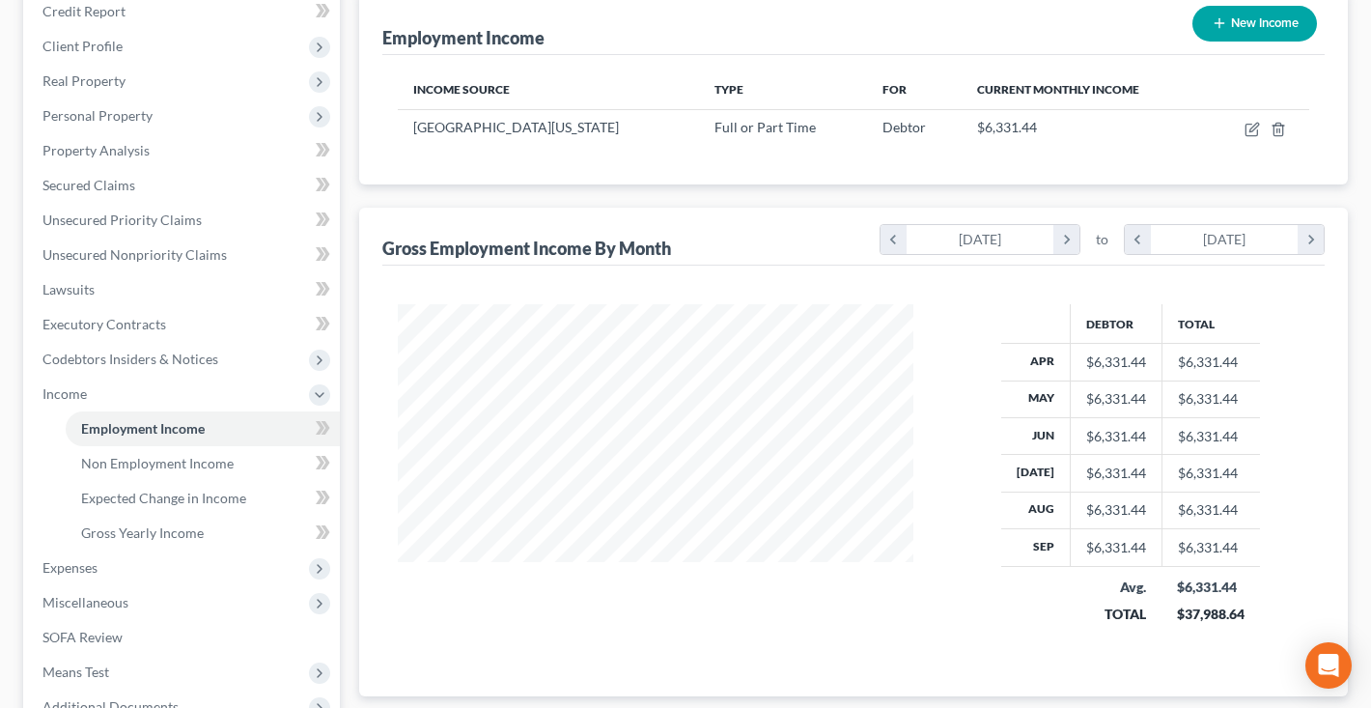
scroll to position [249, 0]
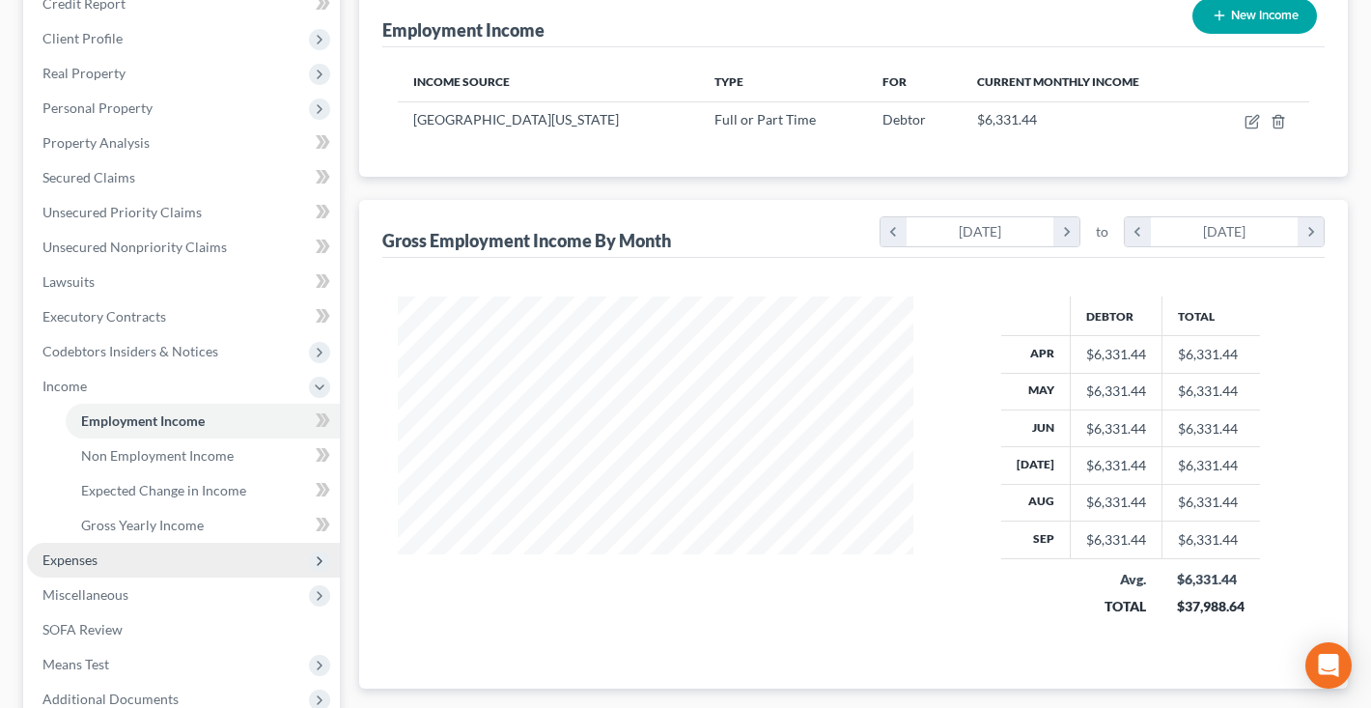
click at [54, 561] on span "Expenses" at bounding box center [69, 559] width 55 height 16
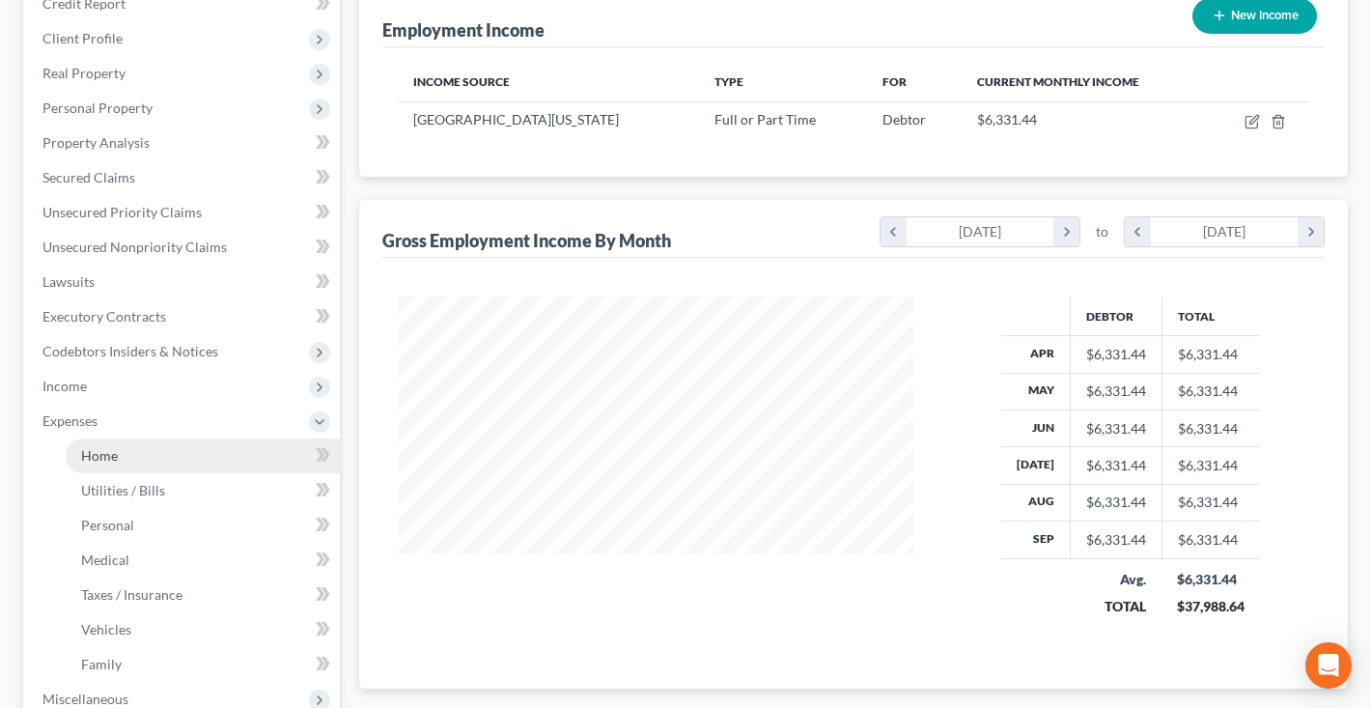
click at [104, 455] on span "Home" at bounding box center [99, 455] width 37 height 16
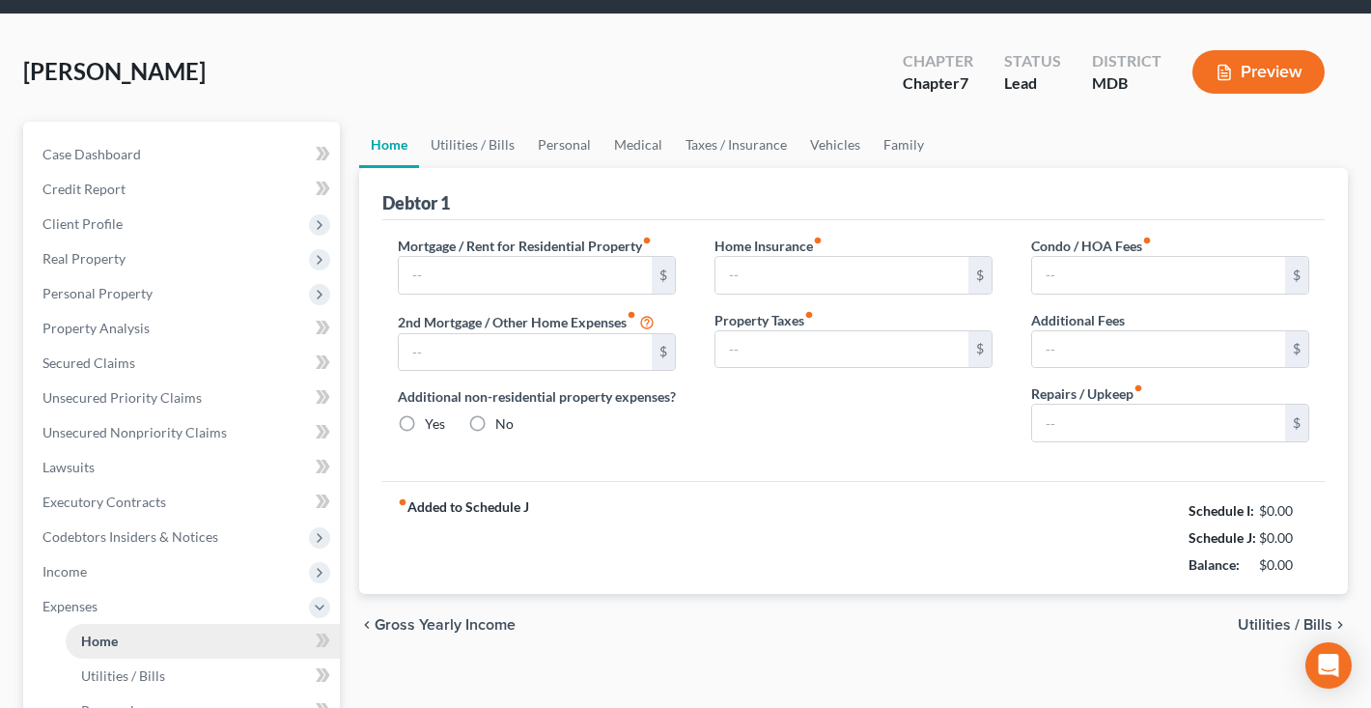
type input "1,000.00"
type input "0.00"
radio input "true"
type input "0.00"
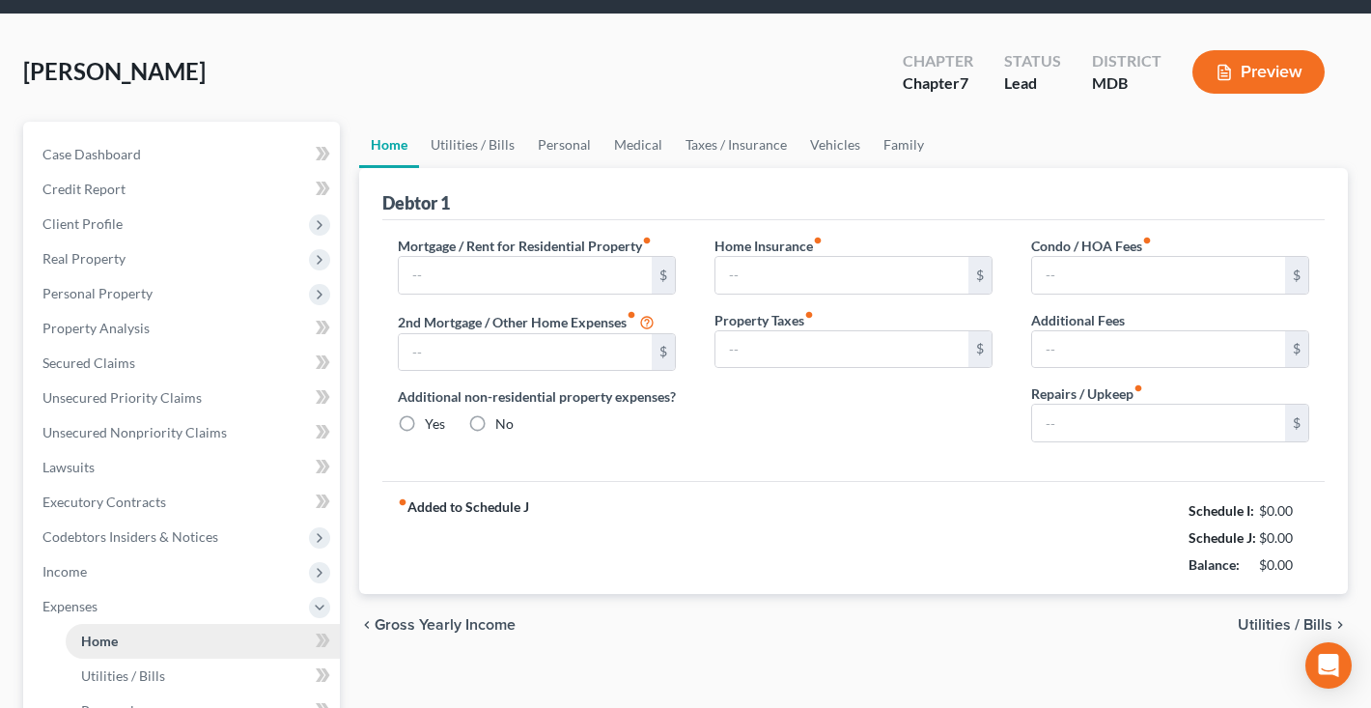
type input "0.00"
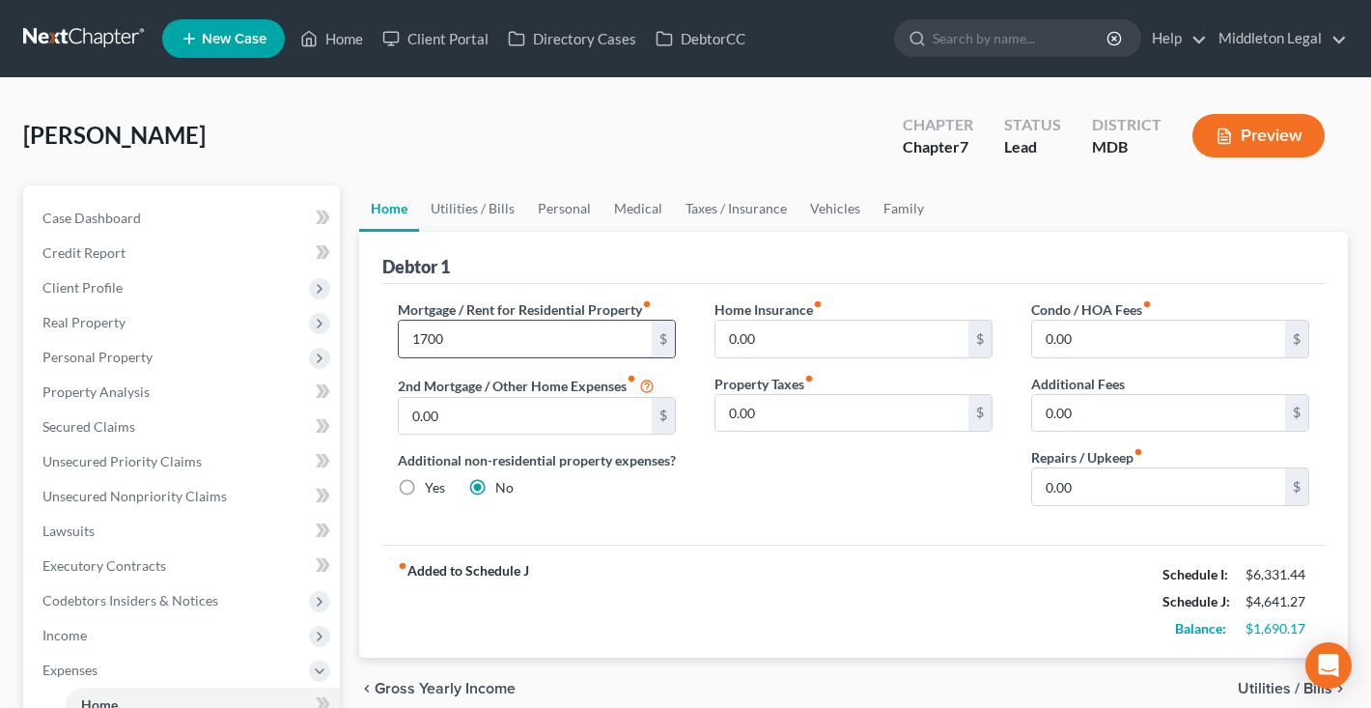
type input "1,700"
click at [452, 217] on link "Utilities / Bills" at bounding box center [472, 208] width 107 height 46
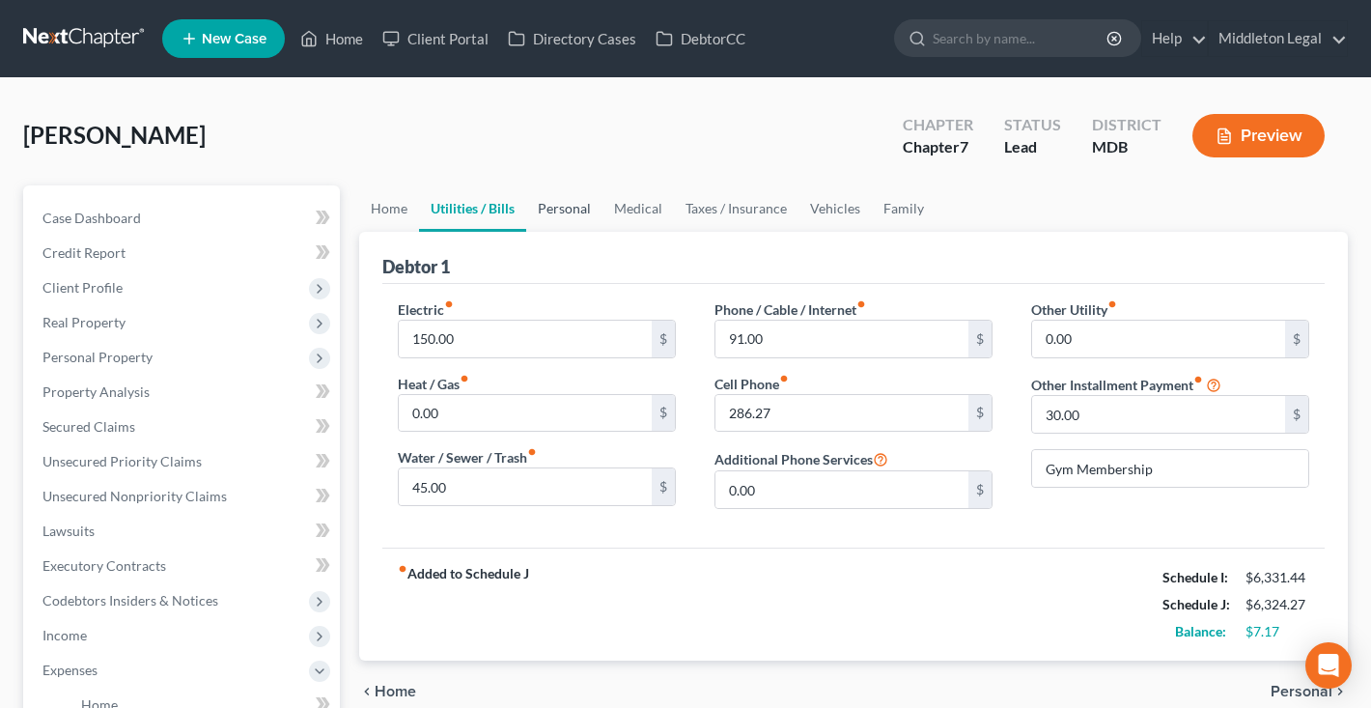
click at [563, 217] on link "Personal" at bounding box center [564, 208] width 76 height 46
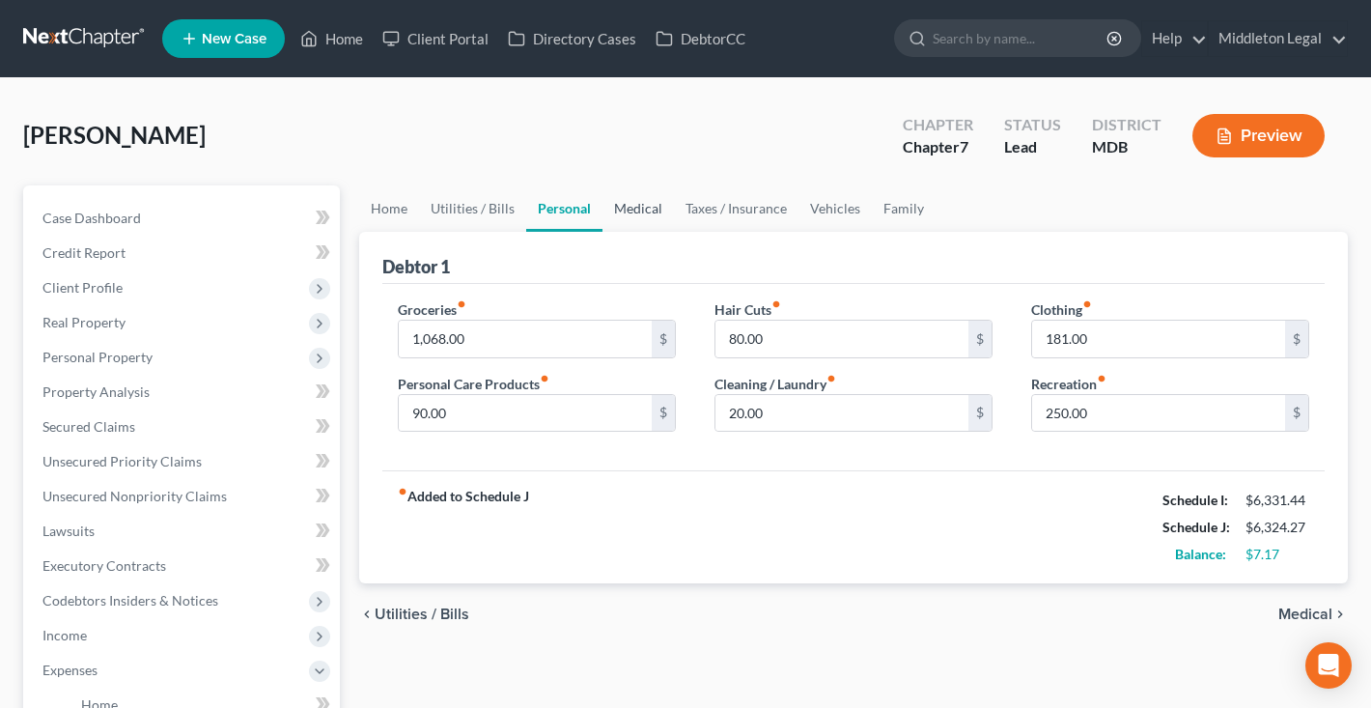
click at [643, 209] on link "Medical" at bounding box center [638, 208] width 71 height 46
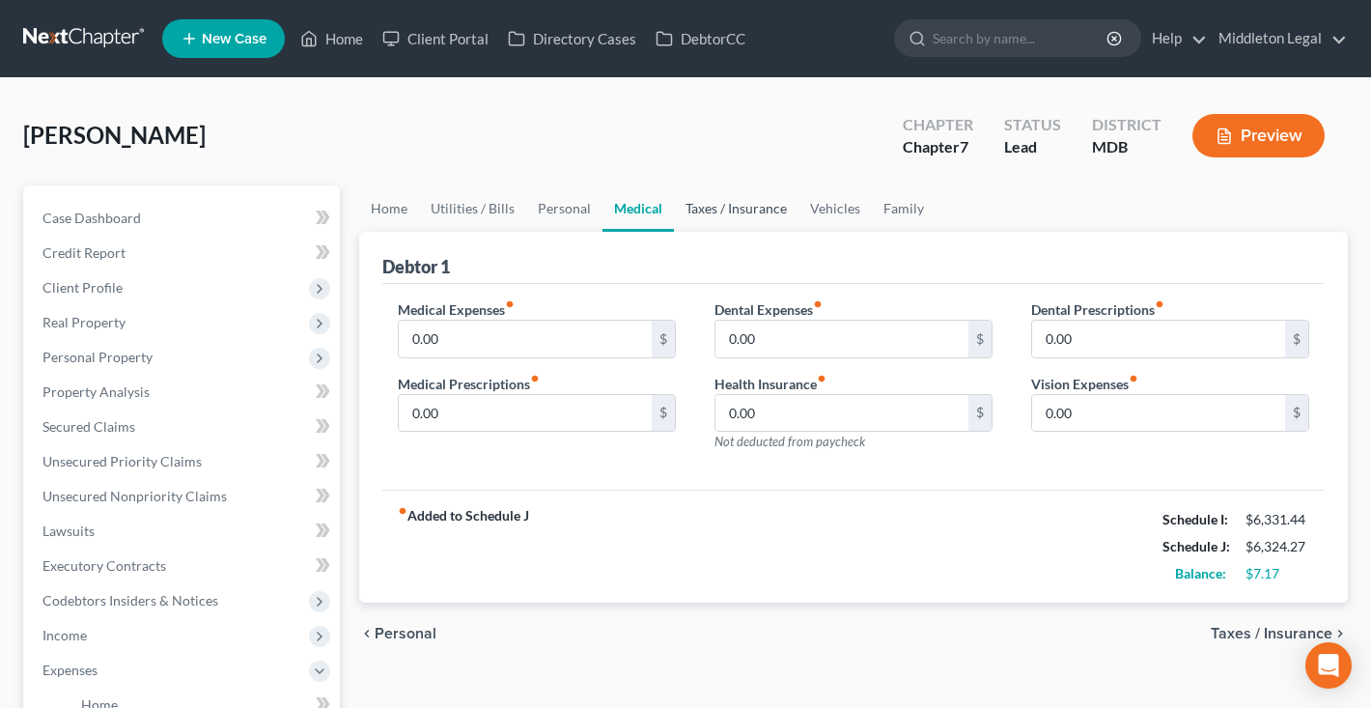
click at [707, 209] on link "Taxes / Insurance" at bounding box center [736, 208] width 125 height 46
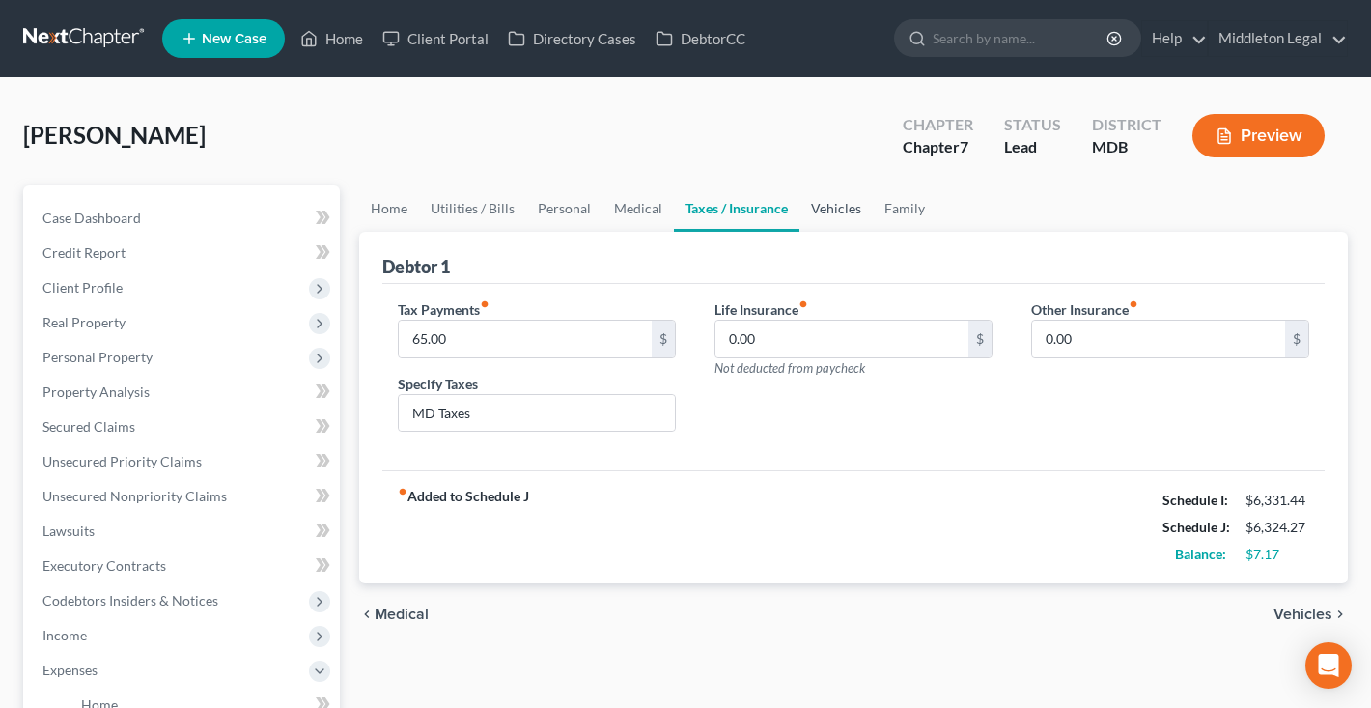
click at [824, 216] on link "Vehicles" at bounding box center [836, 208] width 73 height 46
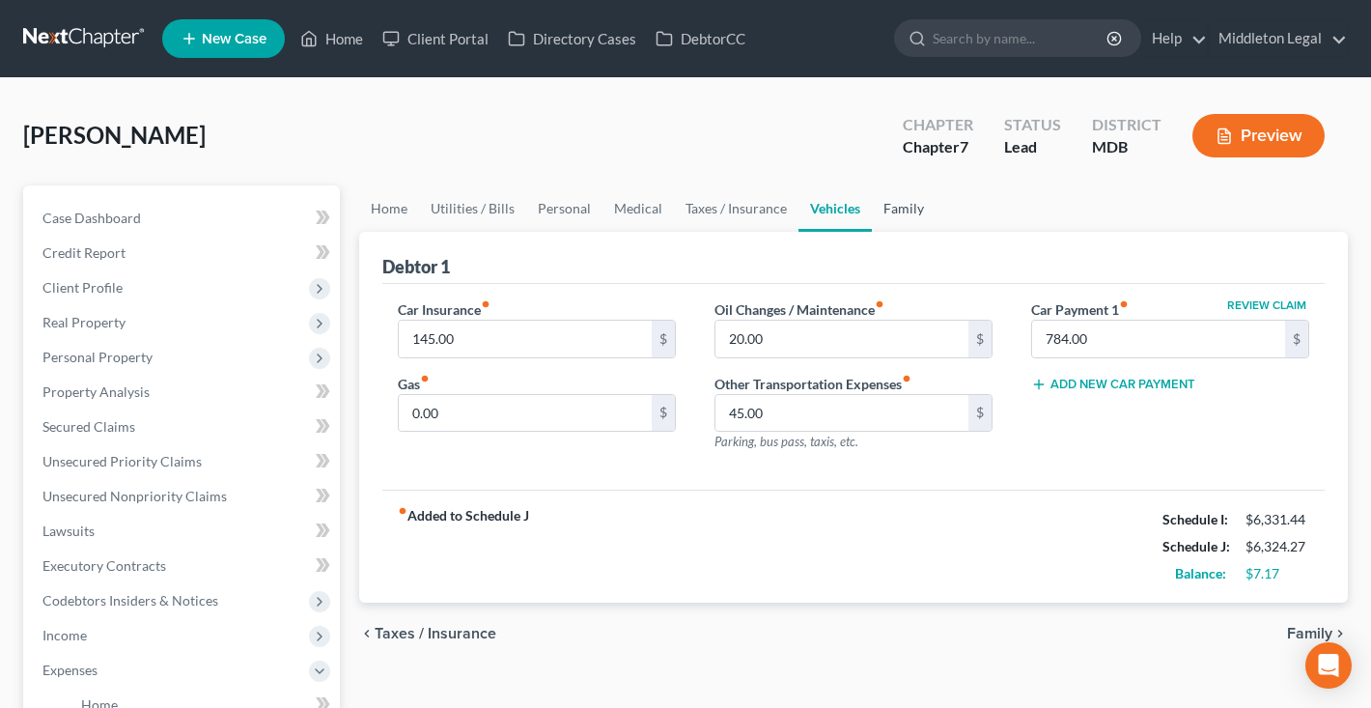
click at [898, 215] on link "Family" at bounding box center [904, 208] width 64 height 46
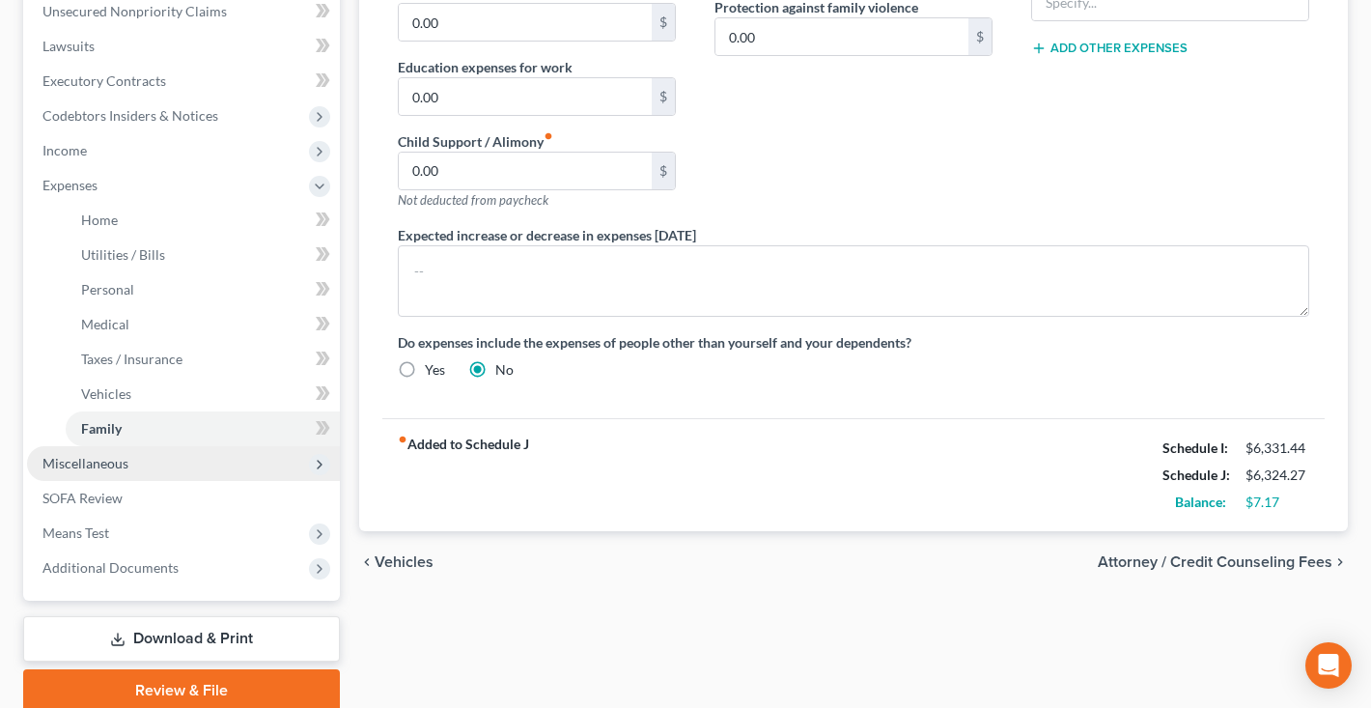
scroll to position [537, 0]
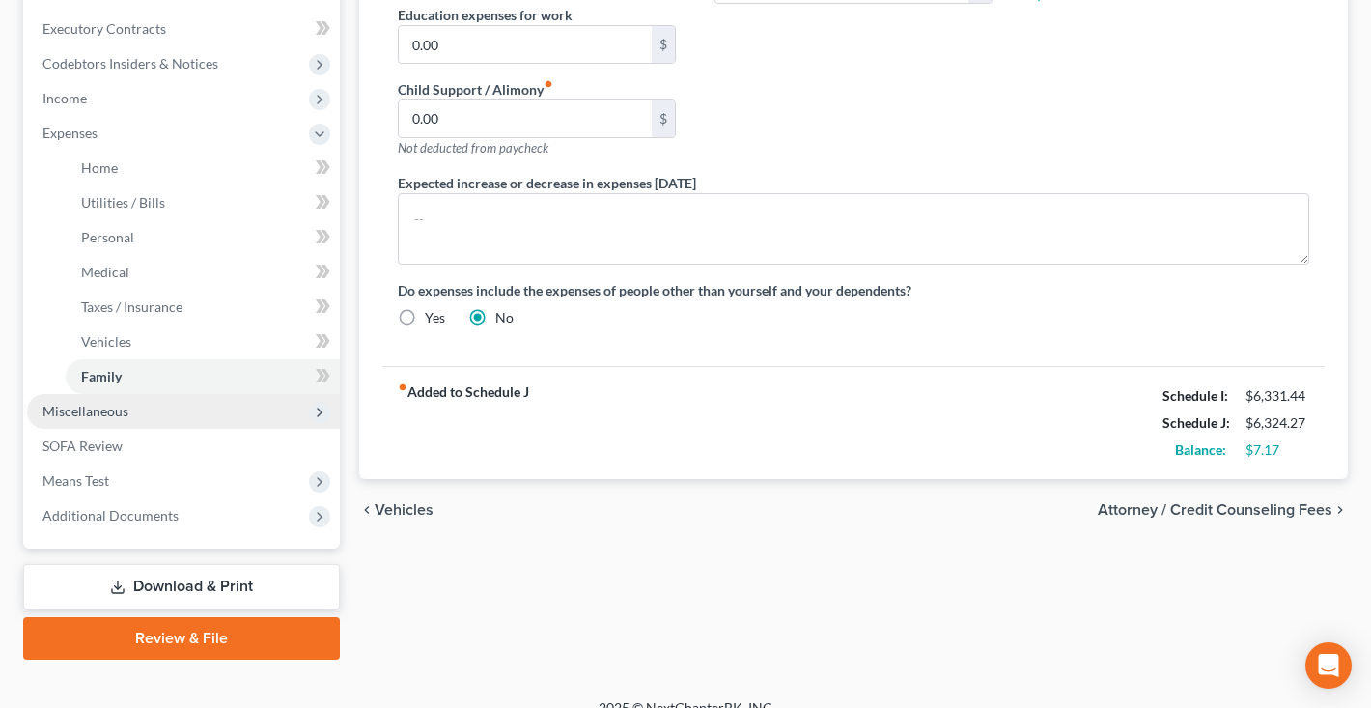
click at [145, 410] on span "Miscellaneous" at bounding box center [183, 411] width 313 height 35
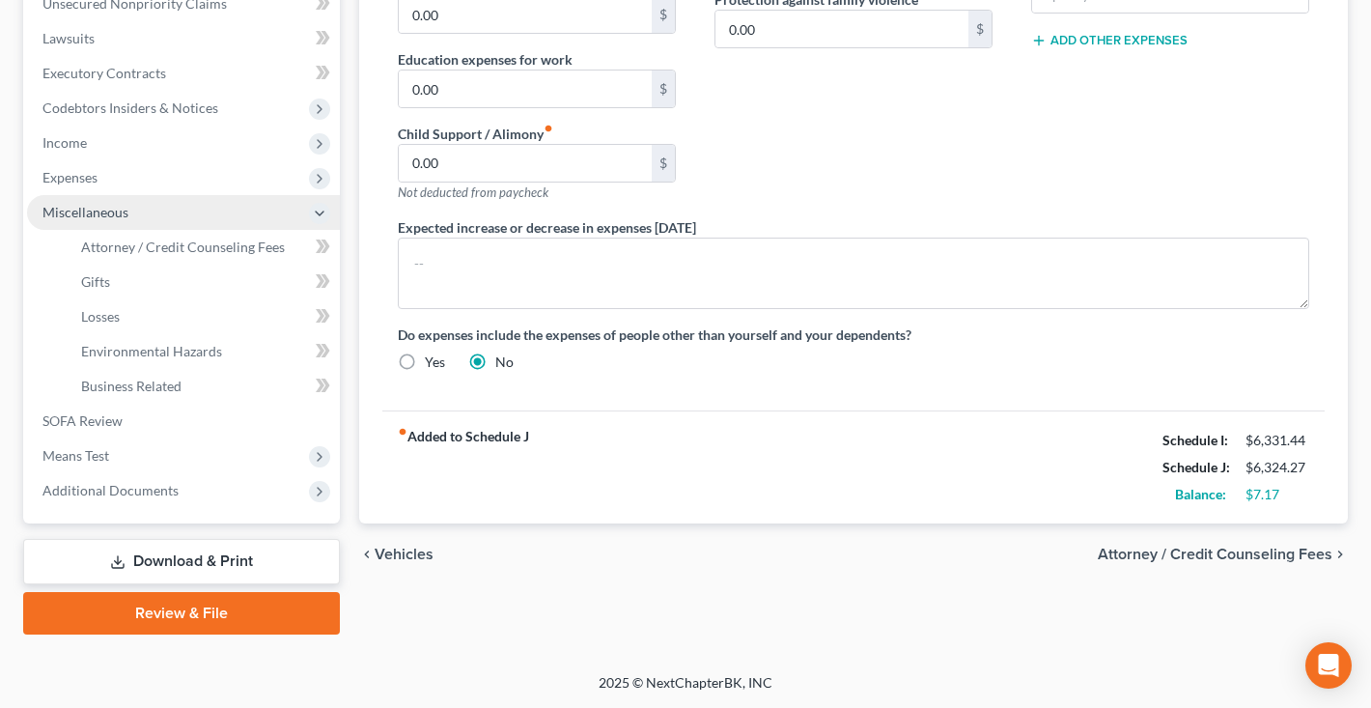
scroll to position [493, 0]
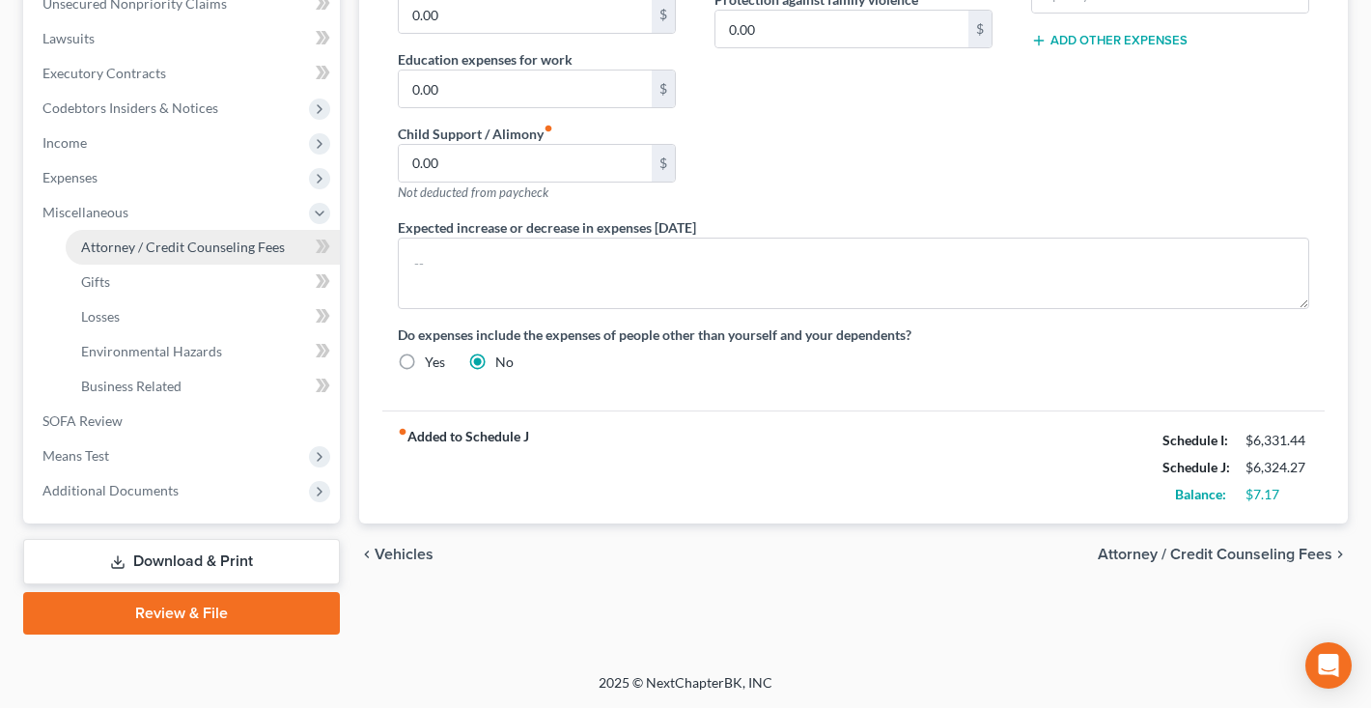
click at [145, 254] on span "Attorney / Credit Counseling Fees" at bounding box center [183, 247] width 204 height 16
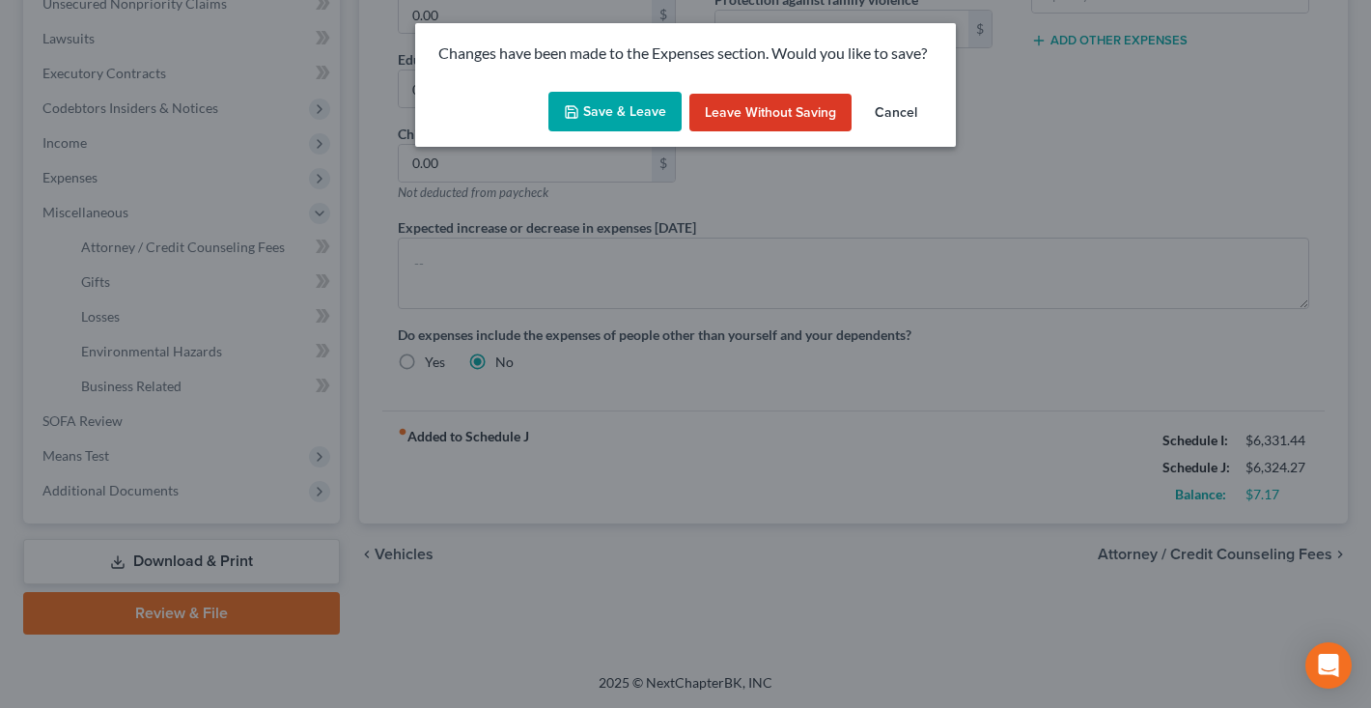
click at [619, 95] on button "Save & Leave" at bounding box center [615, 112] width 133 height 41
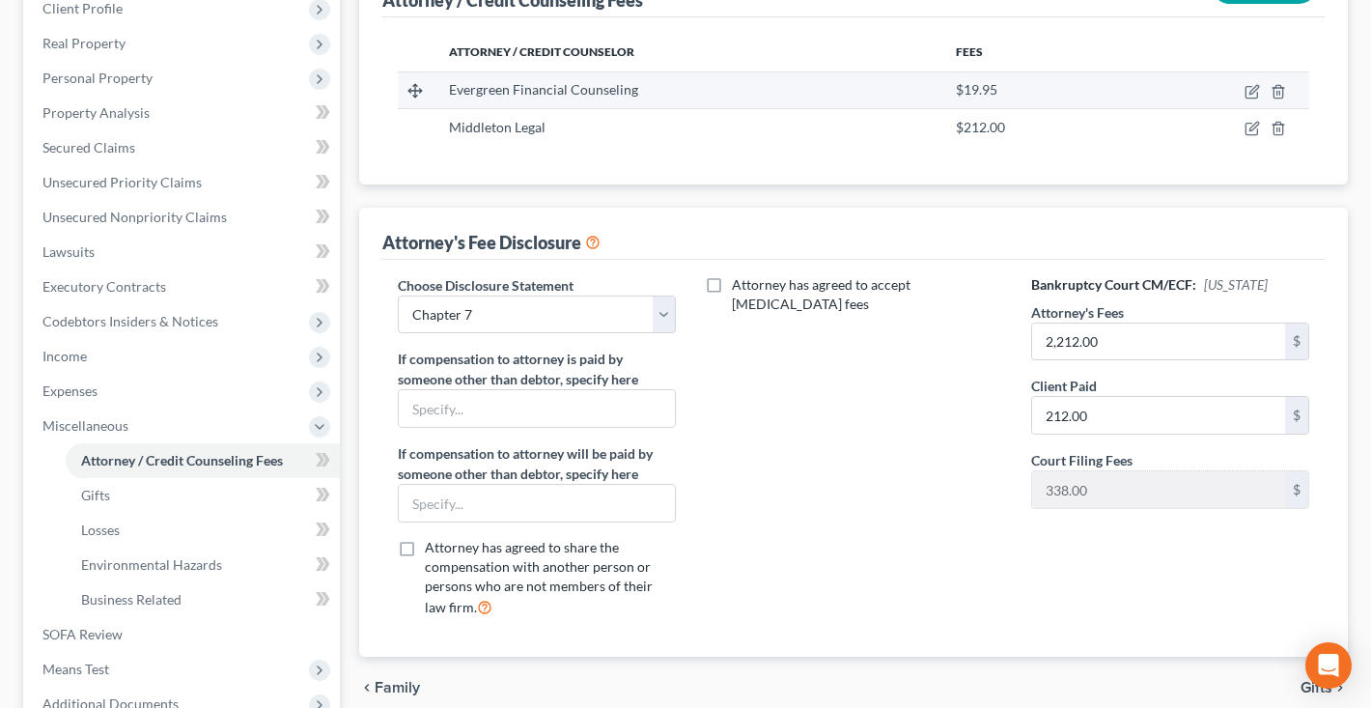
scroll to position [302, 0]
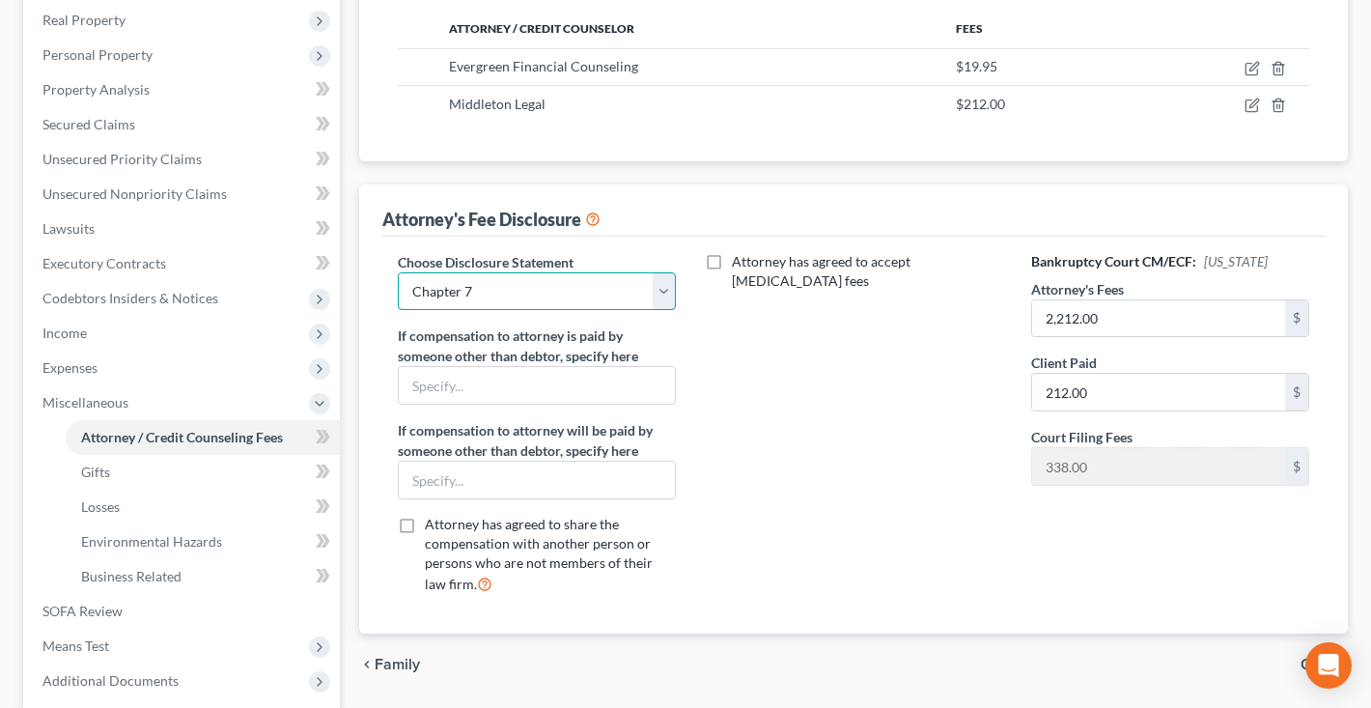
select select "0"
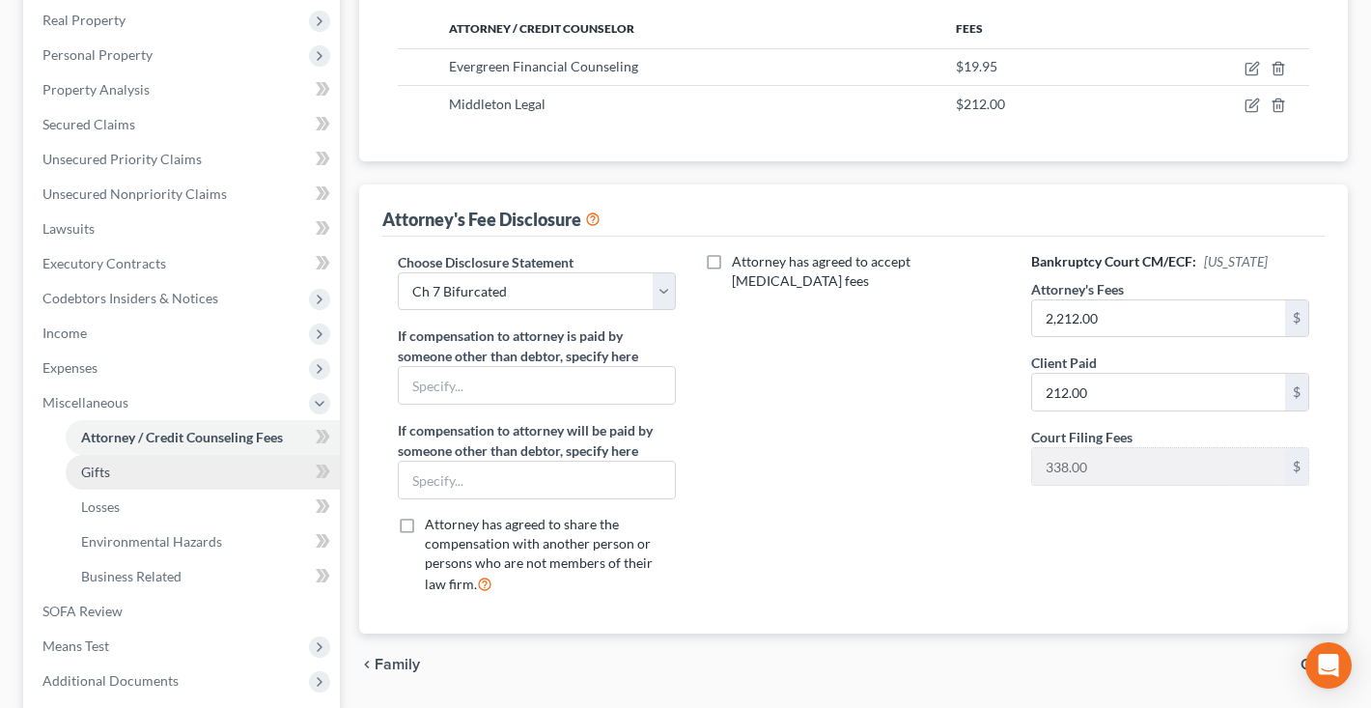
click at [165, 478] on link "Gifts" at bounding box center [203, 472] width 274 height 35
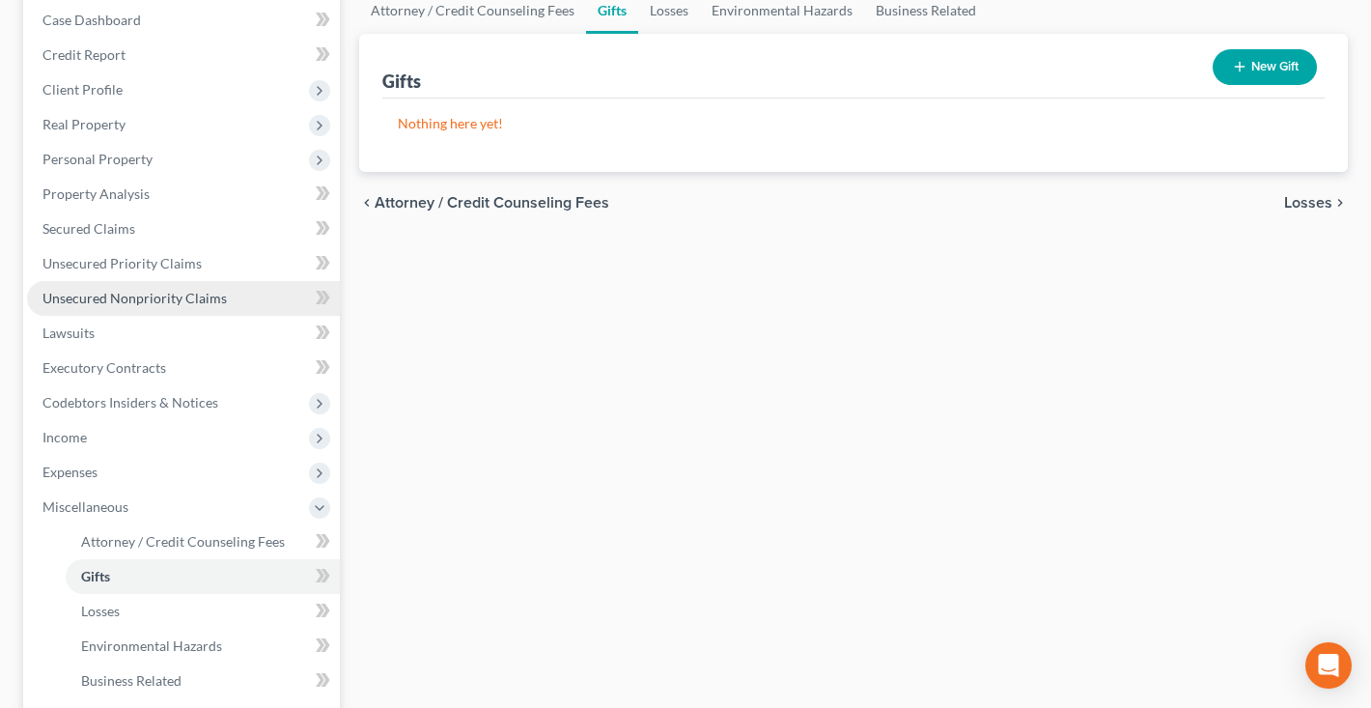
scroll to position [325, 0]
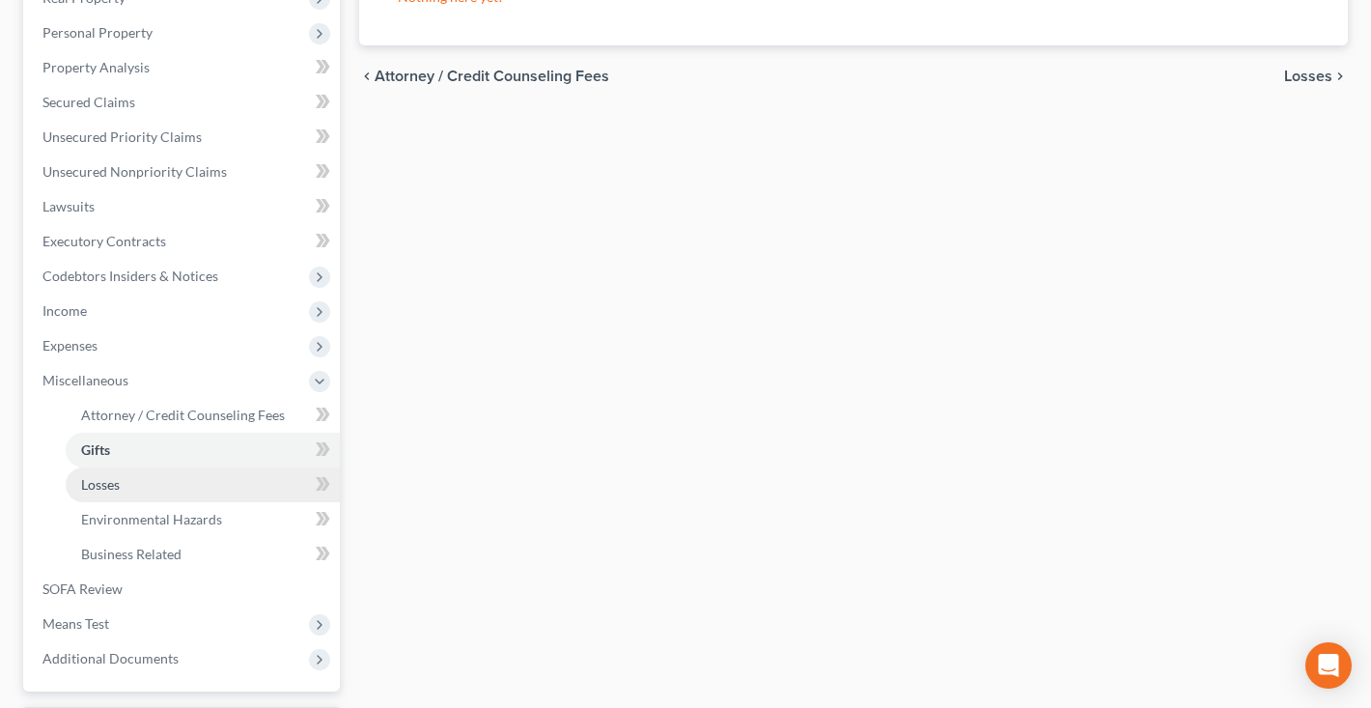
click at [155, 484] on link "Losses" at bounding box center [203, 484] width 274 height 35
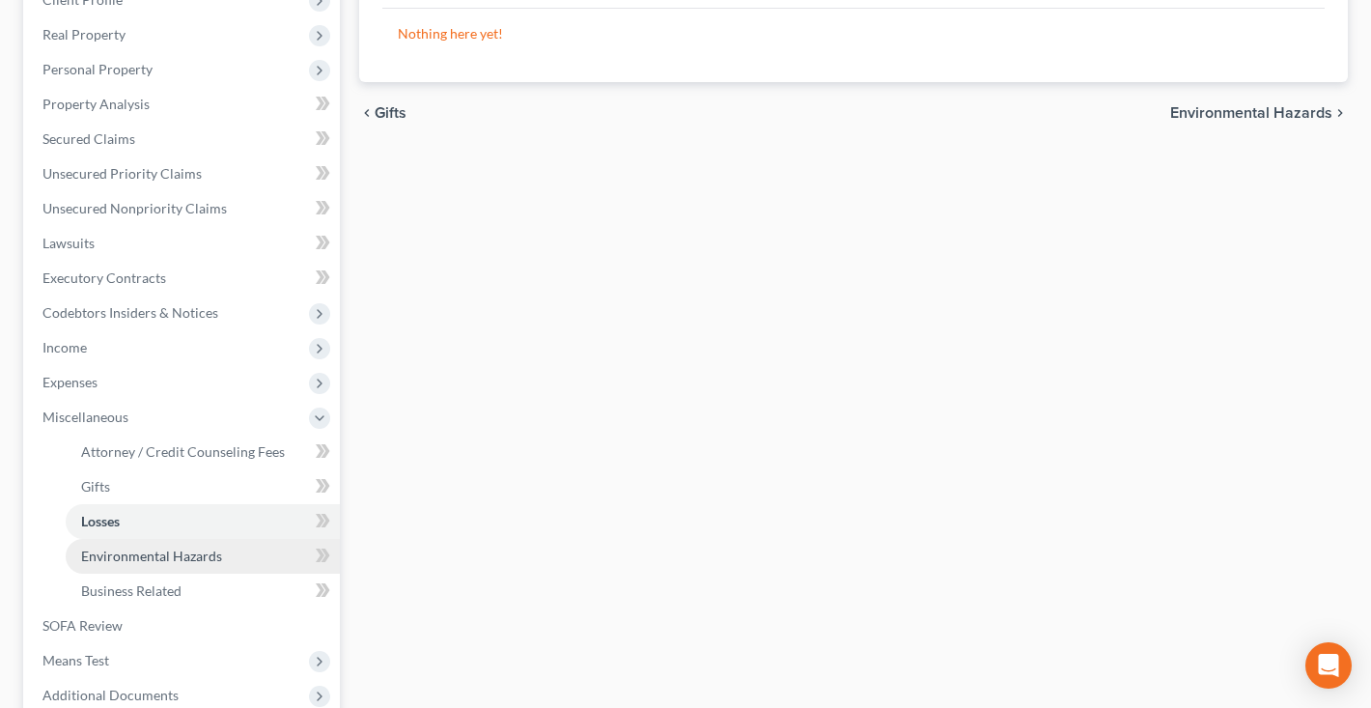
click at [144, 551] on span "Environmental Hazards" at bounding box center [151, 556] width 141 height 16
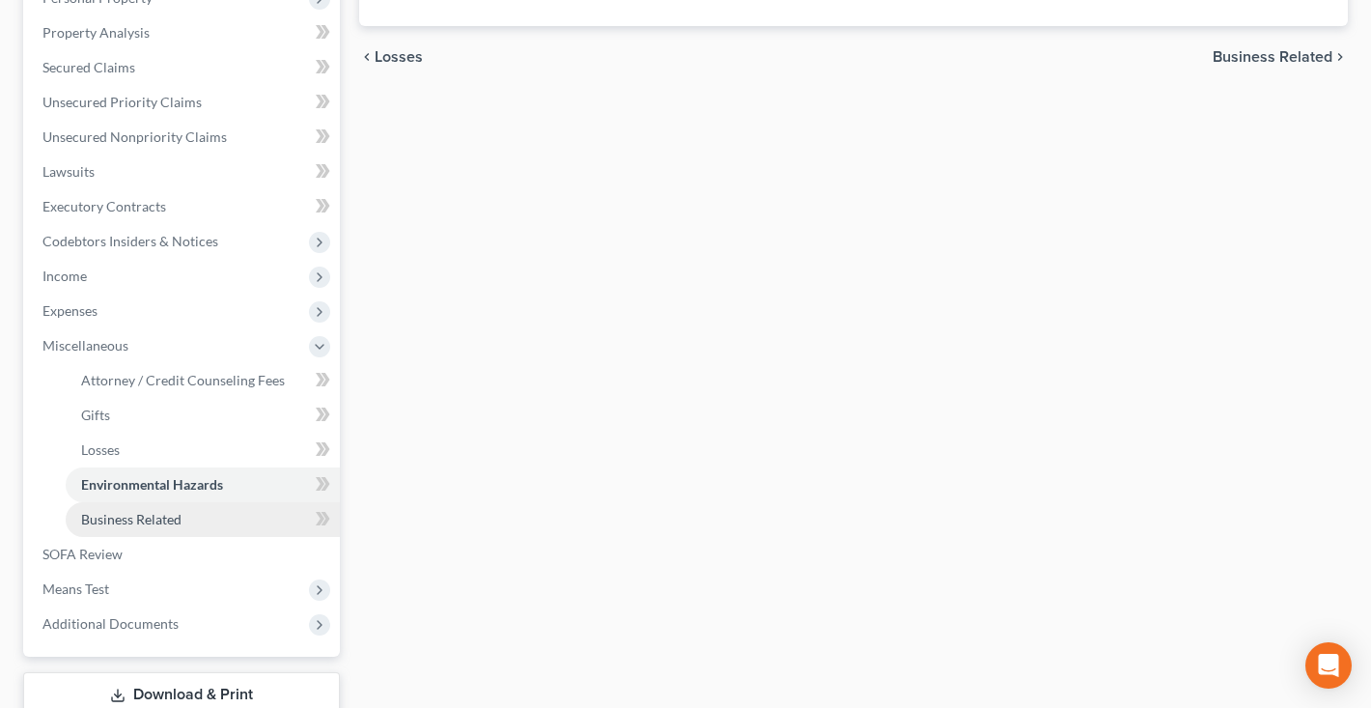
click at [138, 531] on link "Business Related" at bounding box center [203, 519] width 274 height 35
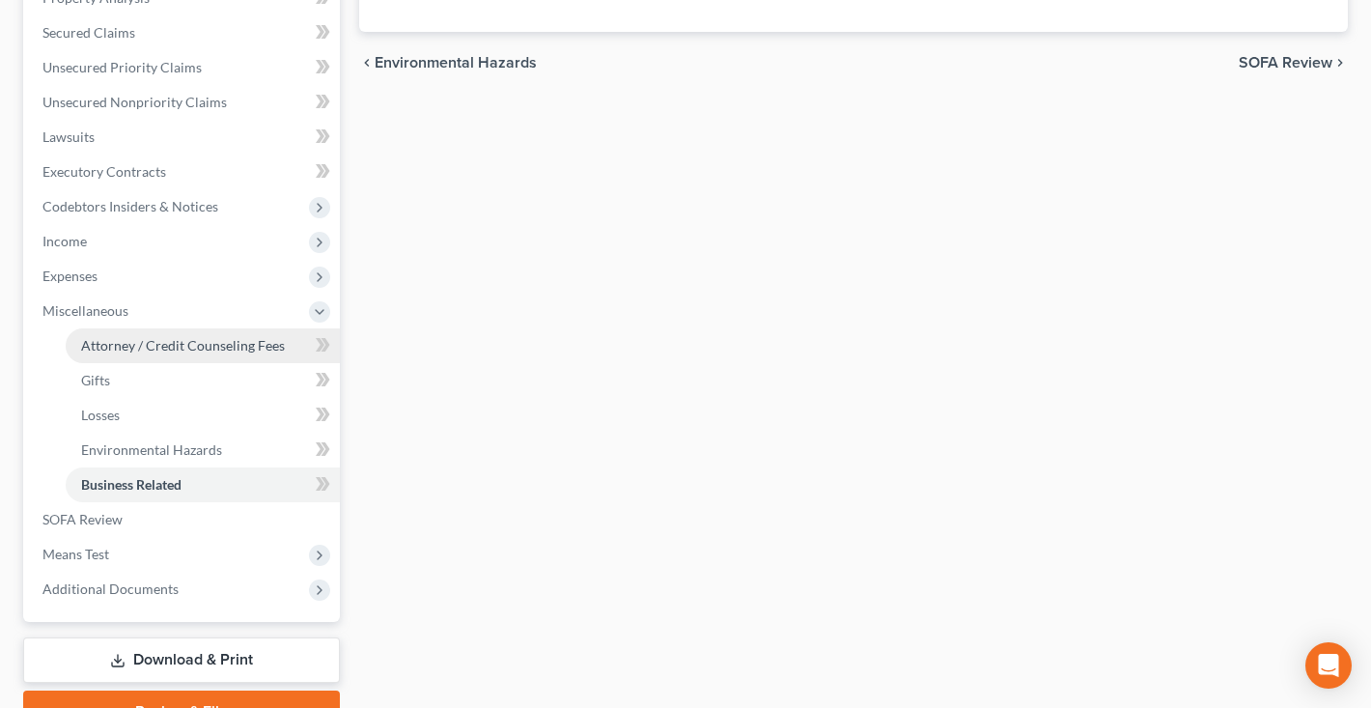
scroll to position [419, 0]
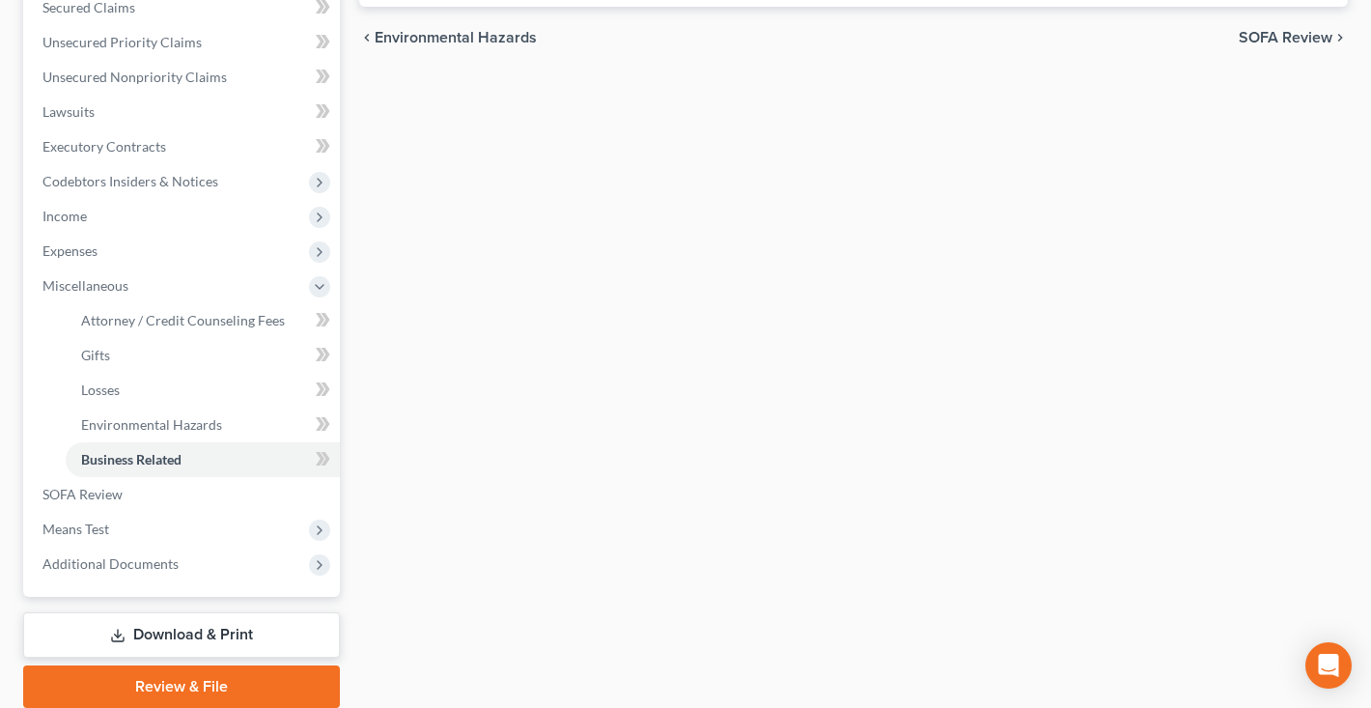
click at [205, 638] on link "Download & Print" at bounding box center [181, 634] width 317 height 45
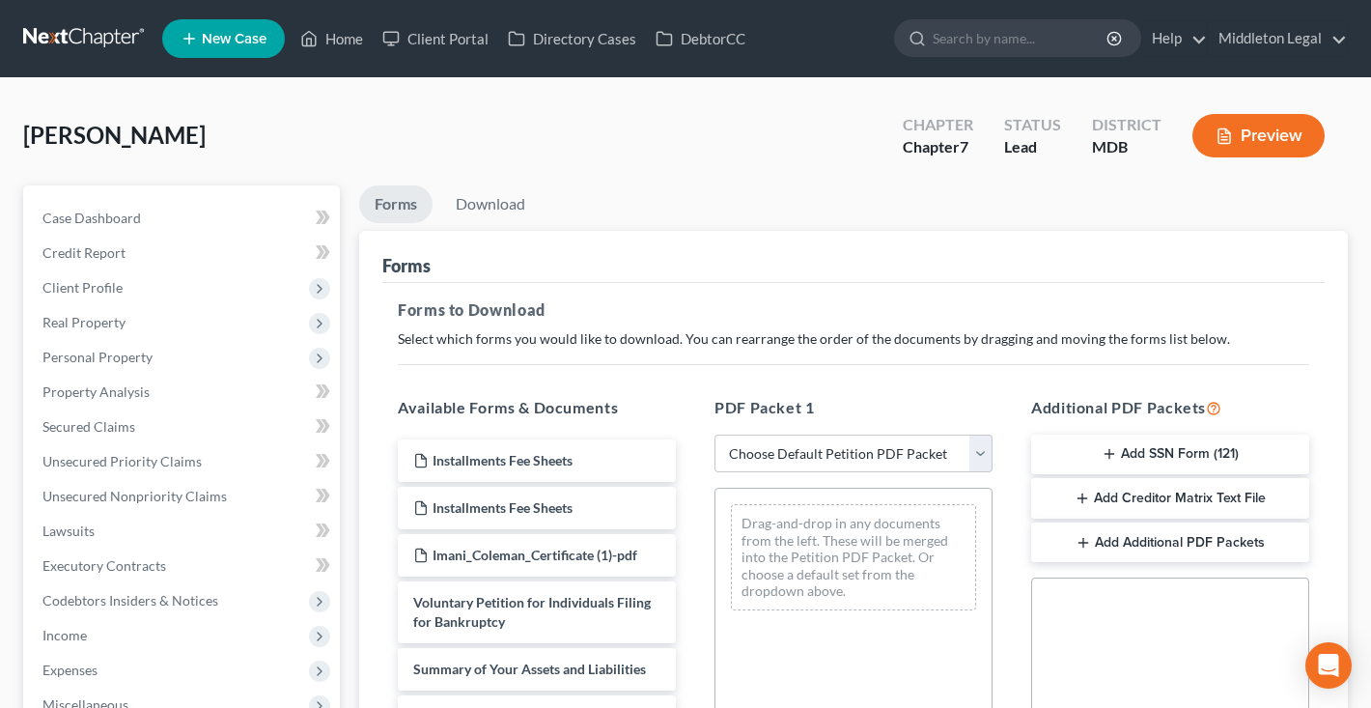
click at [1137, 449] on button "Add SSN Form (121)" at bounding box center [1171, 455] width 278 height 41
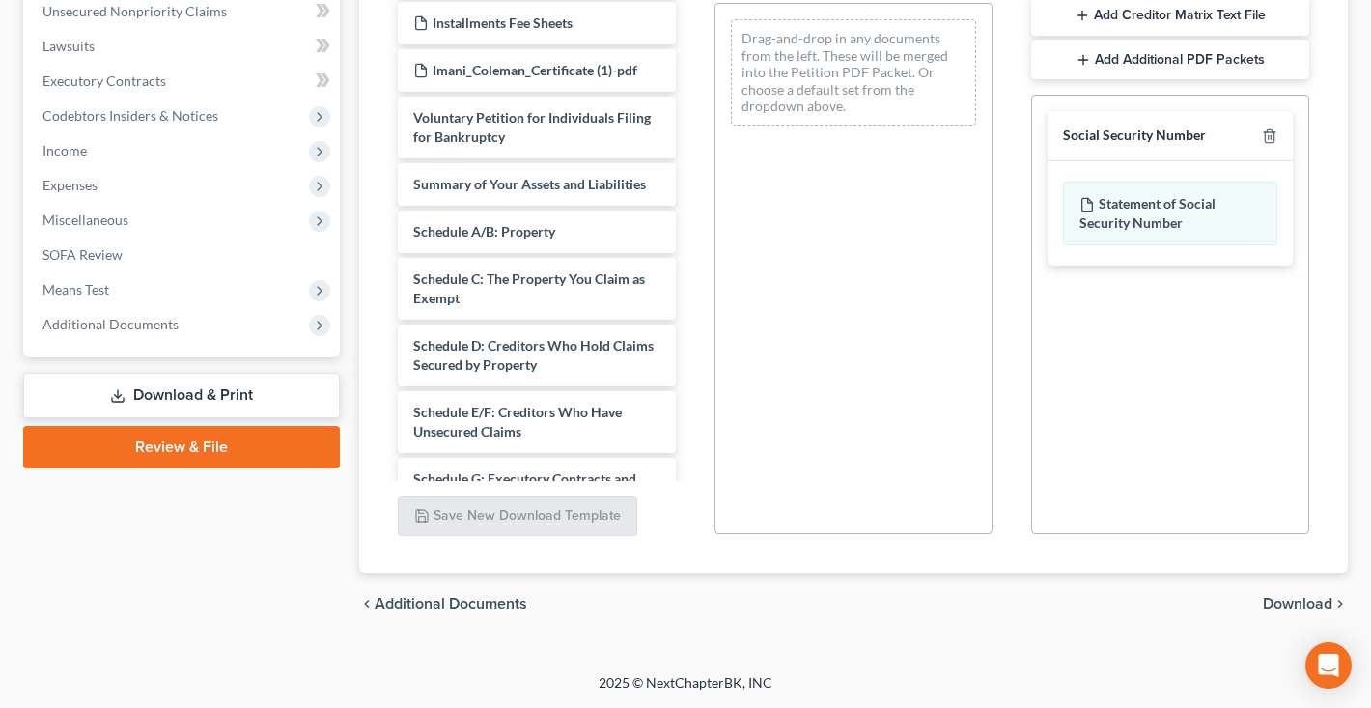
scroll to position [485, 0]
click at [1276, 597] on span "Download" at bounding box center [1298, 603] width 70 height 15
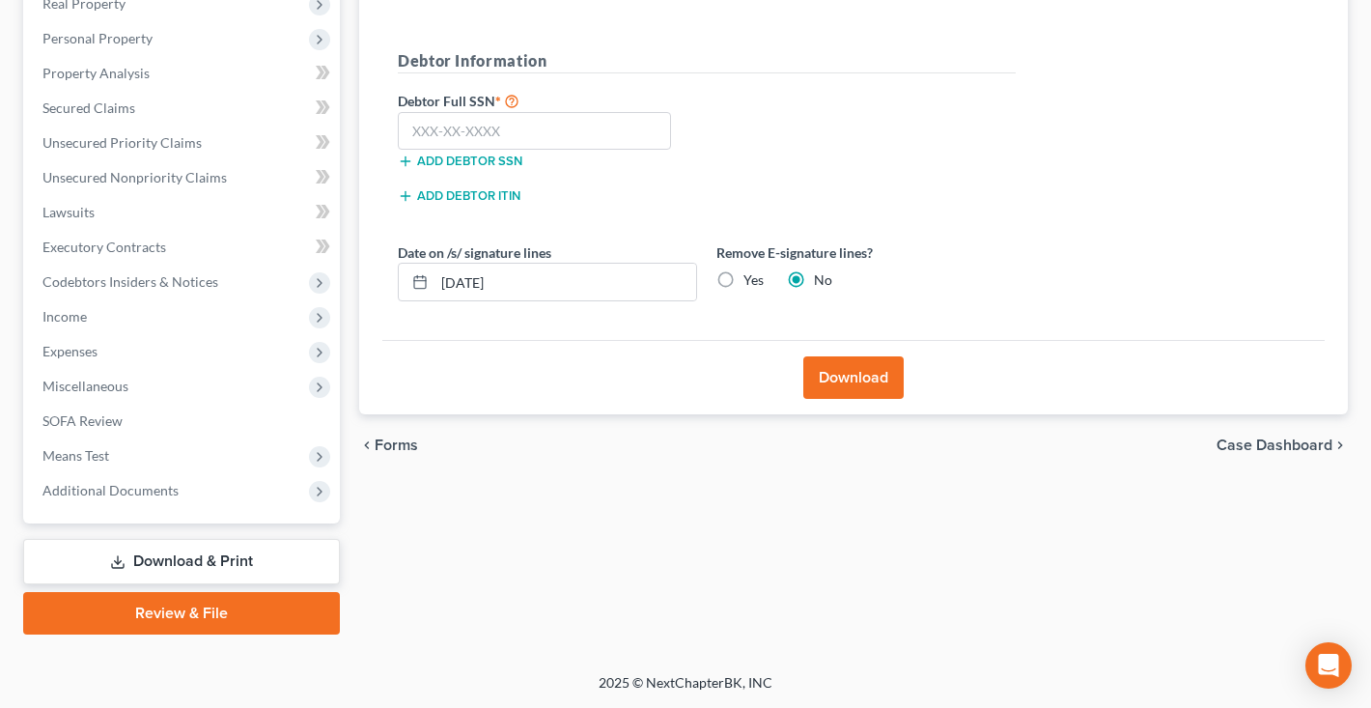
scroll to position [319, 0]
click at [476, 140] on input "text" at bounding box center [534, 131] width 273 height 39
type input "219-45-3144"
click at [858, 384] on button "Download" at bounding box center [854, 377] width 100 height 42
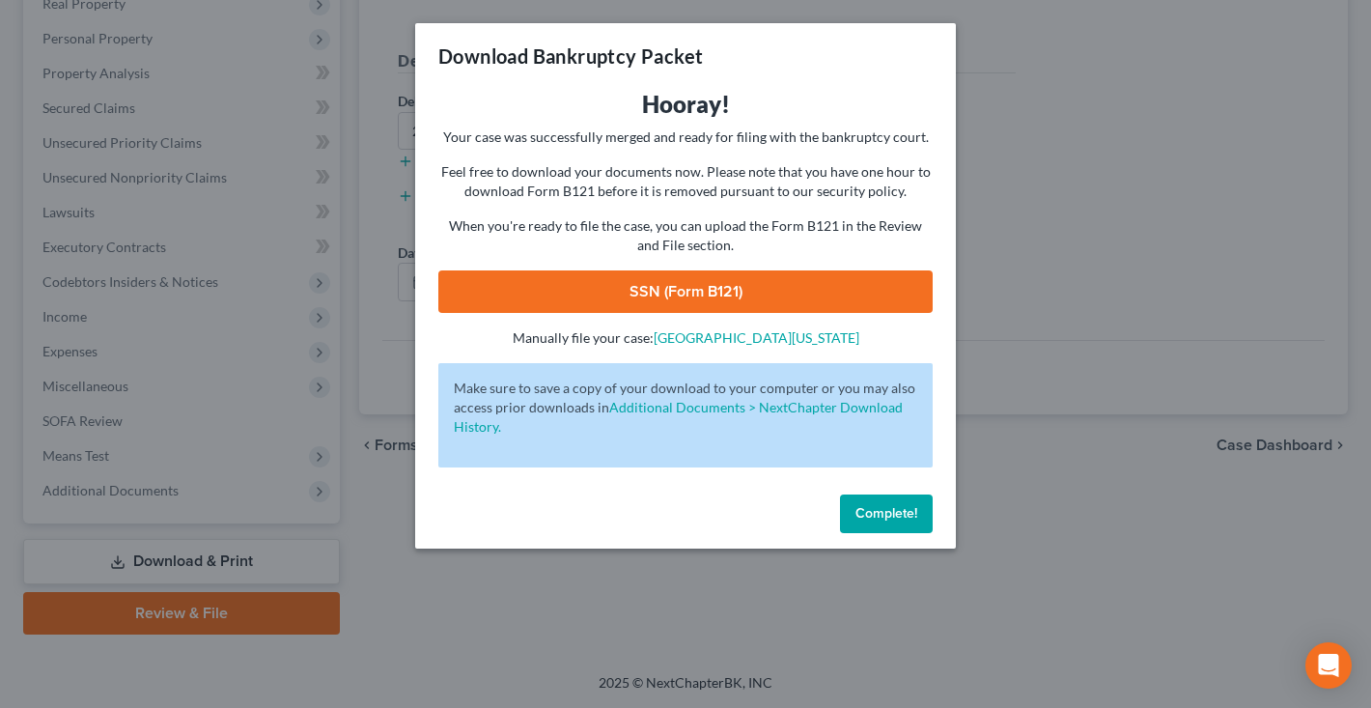
click at [809, 290] on link "SSN (Form B121)" at bounding box center [685, 291] width 495 height 42
click at [906, 506] on span "Complete!" at bounding box center [887, 513] width 62 height 16
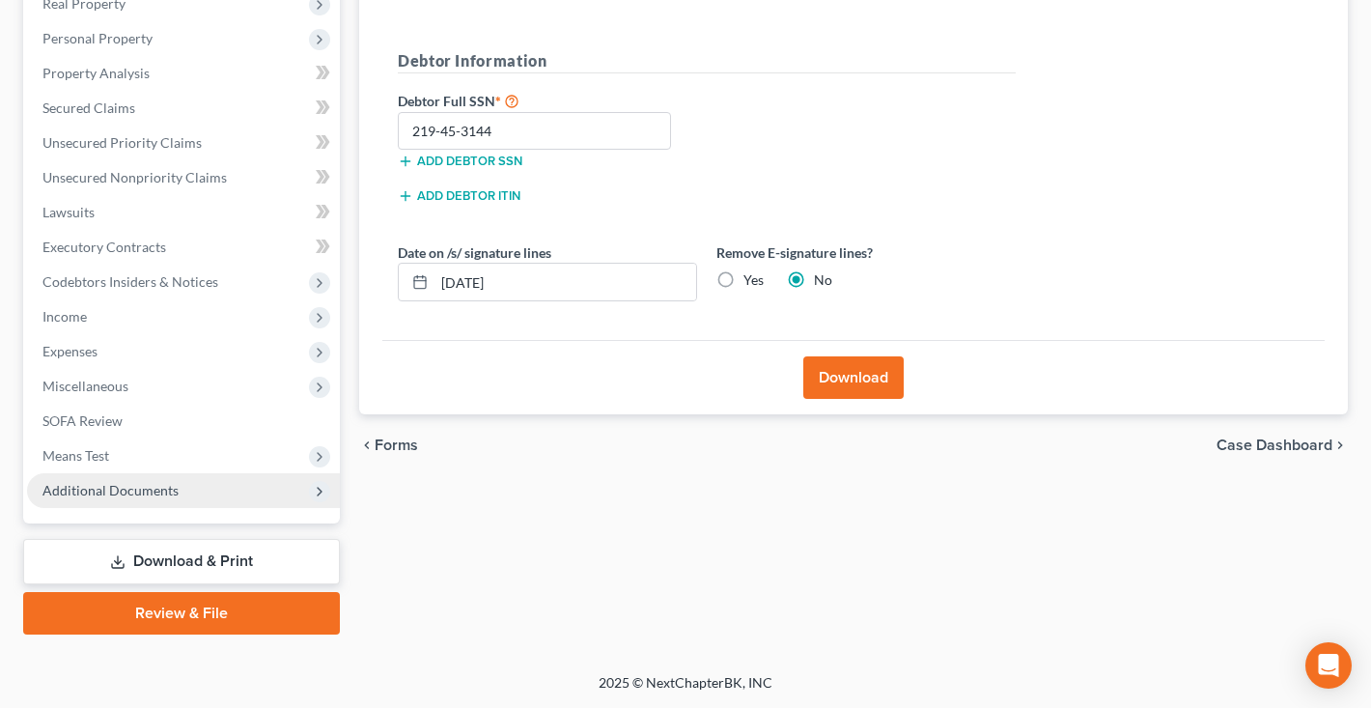
click at [230, 488] on span "Additional Documents" at bounding box center [183, 490] width 313 height 35
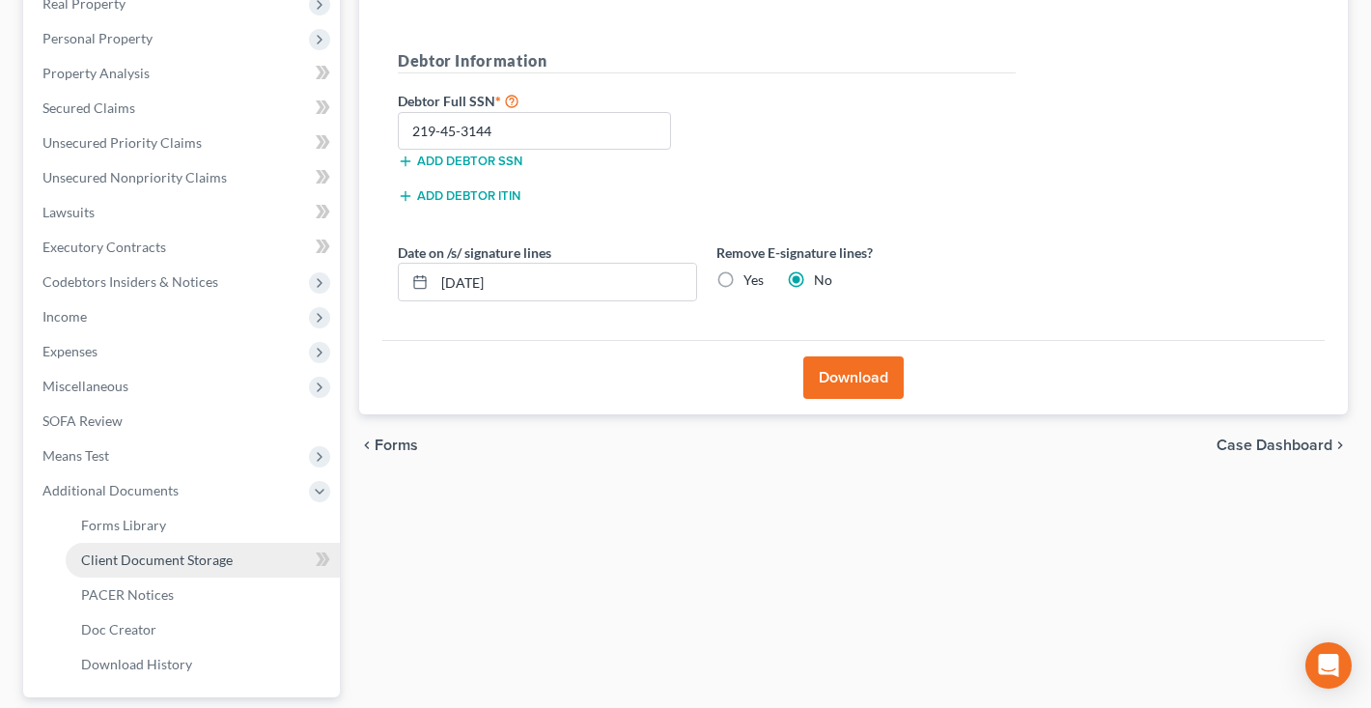
click at [208, 562] on span "Client Document Storage" at bounding box center [157, 559] width 152 height 16
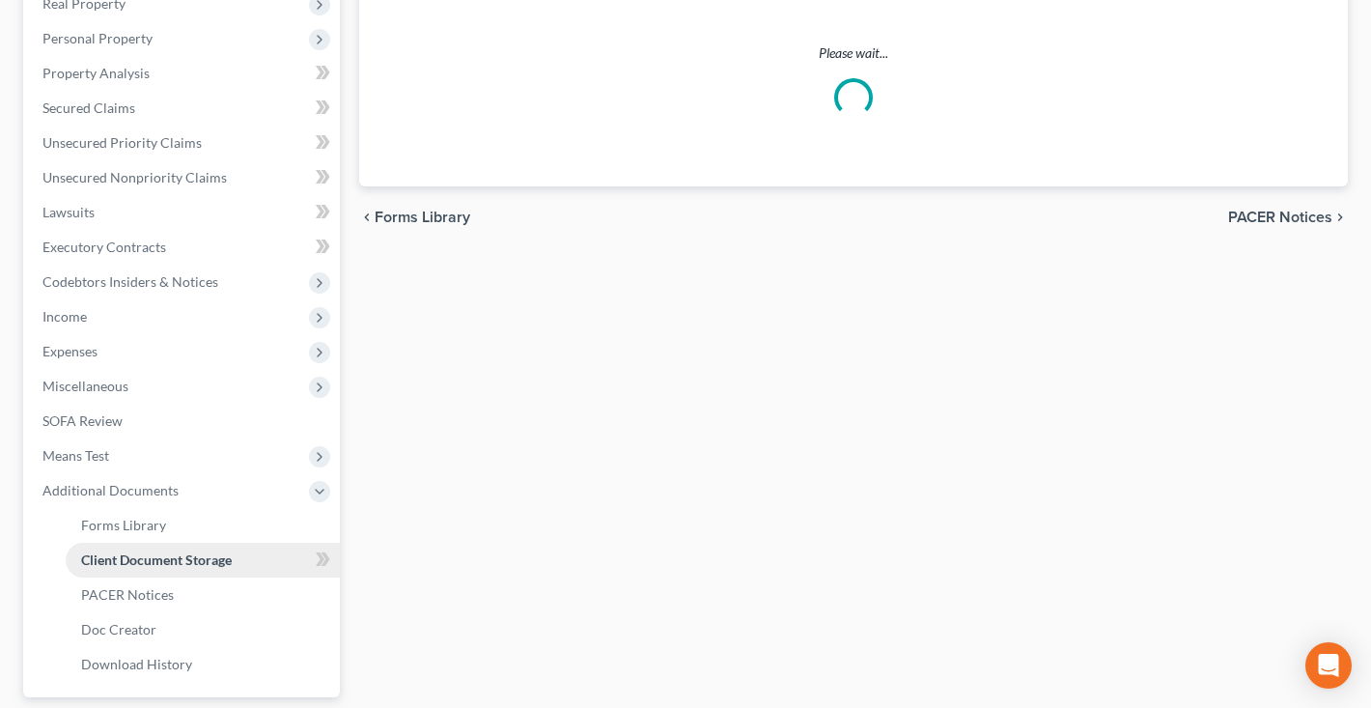
scroll to position [164, 0]
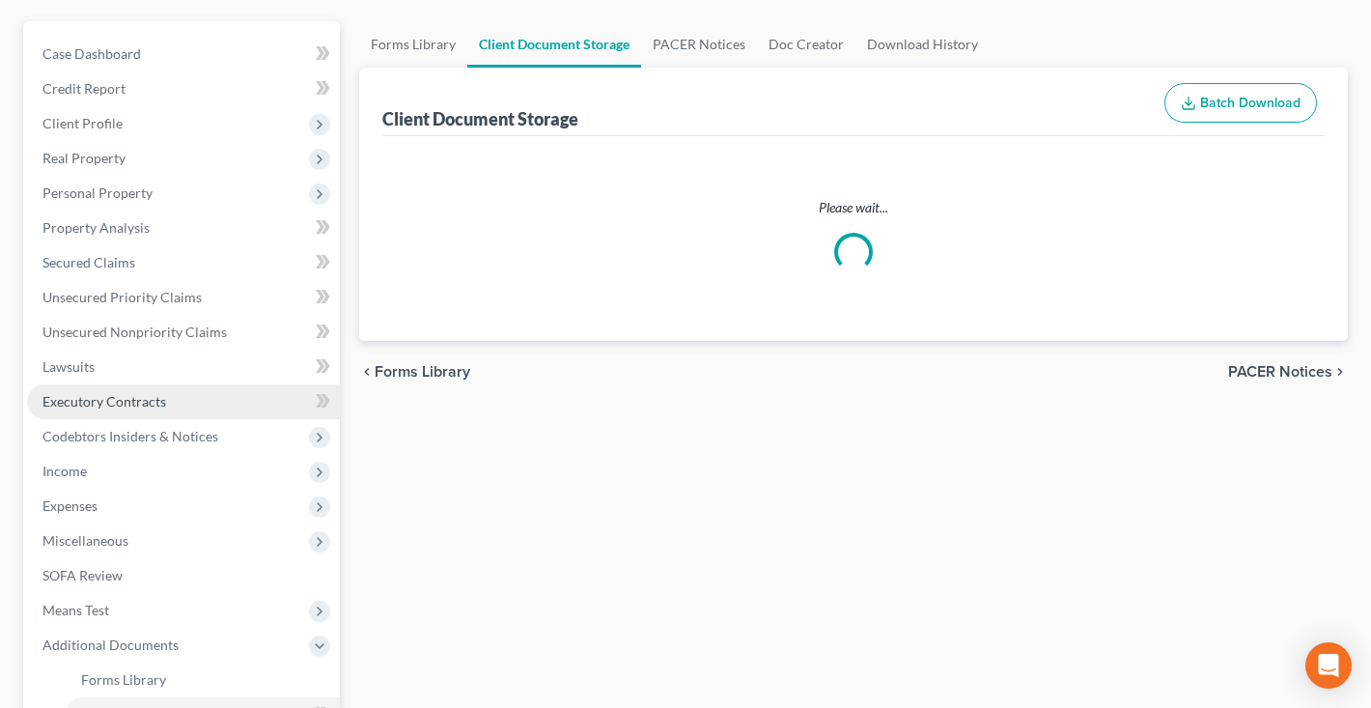
select select "14"
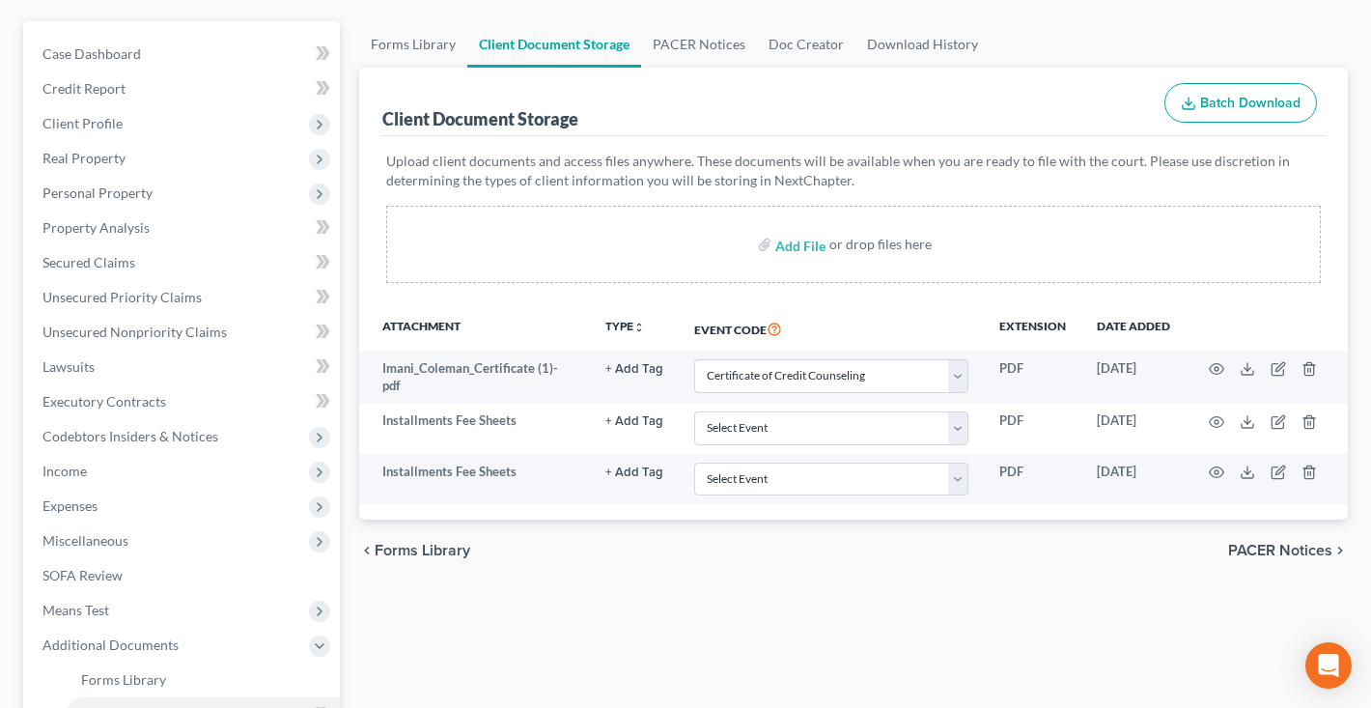
scroll to position [0, 0]
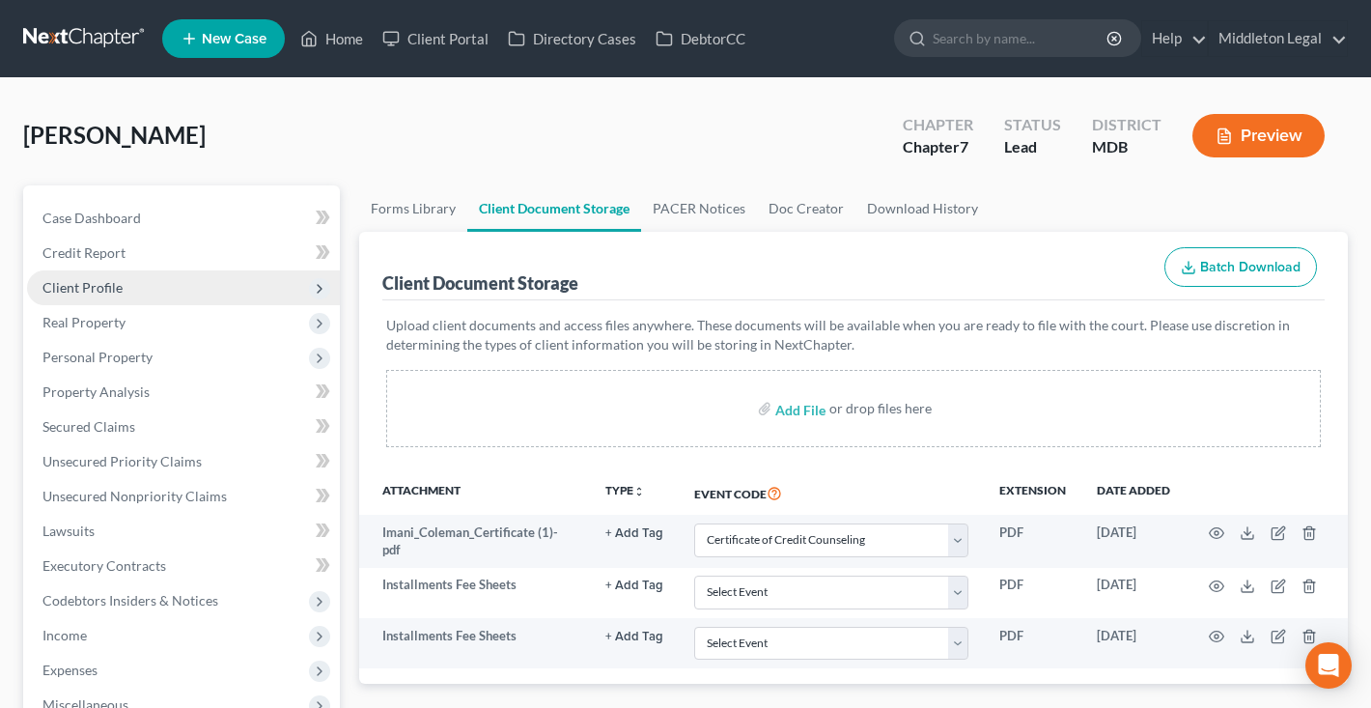
click at [144, 289] on span "Client Profile" at bounding box center [183, 287] width 313 height 35
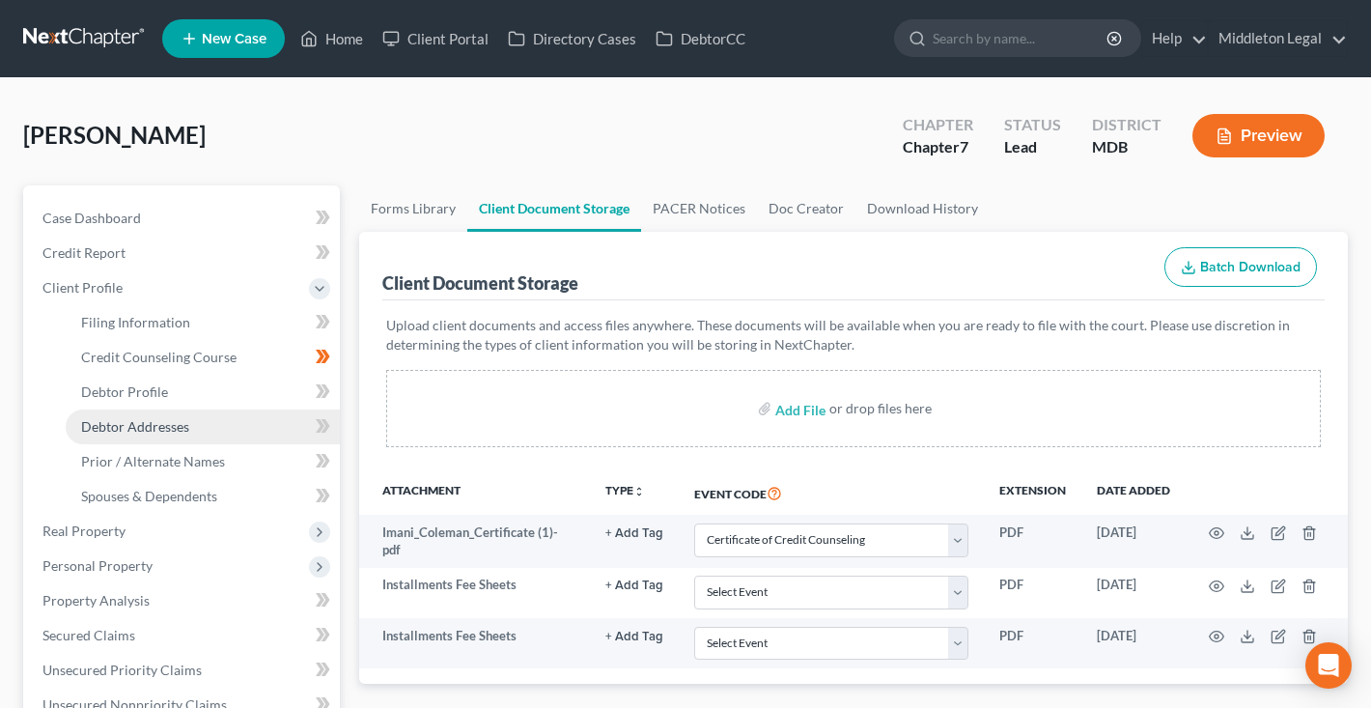
click at [140, 421] on span "Debtor Addresses" at bounding box center [135, 426] width 108 height 16
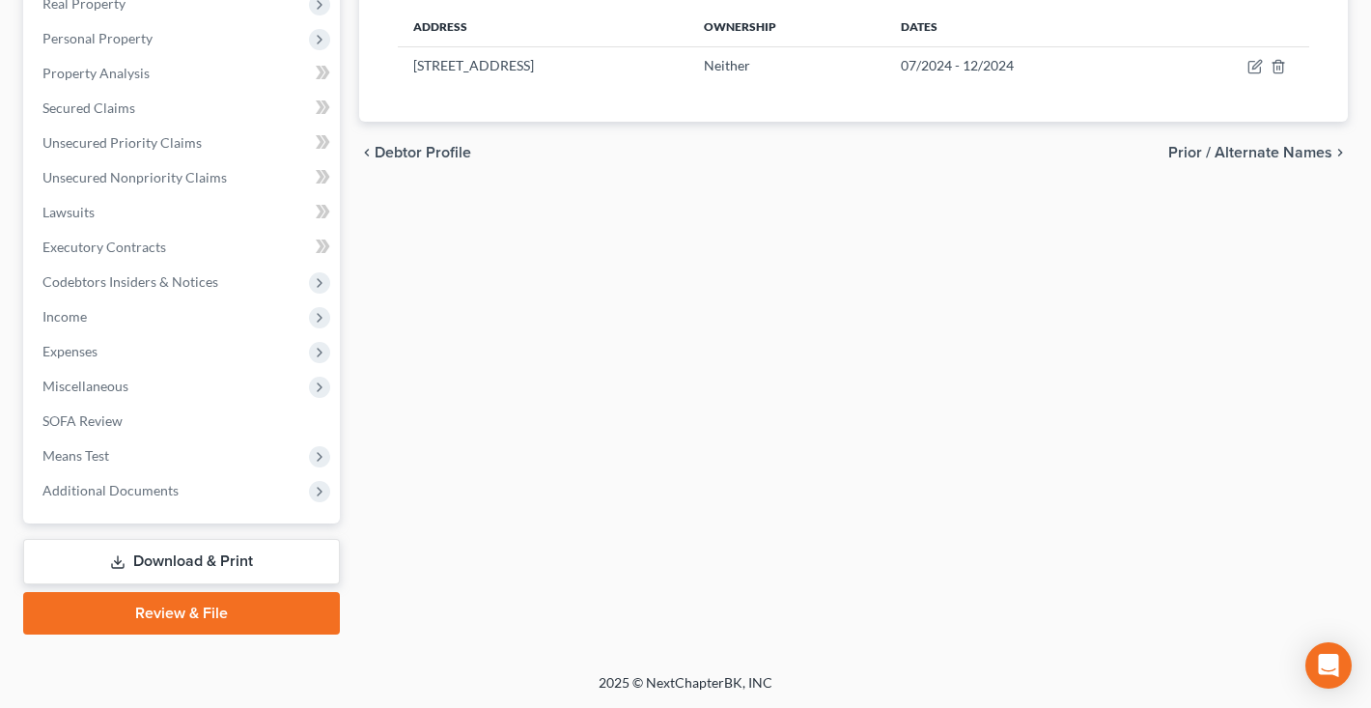
scroll to position [527, 0]
click at [180, 613] on link "Review & File" at bounding box center [181, 613] width 317 height 42
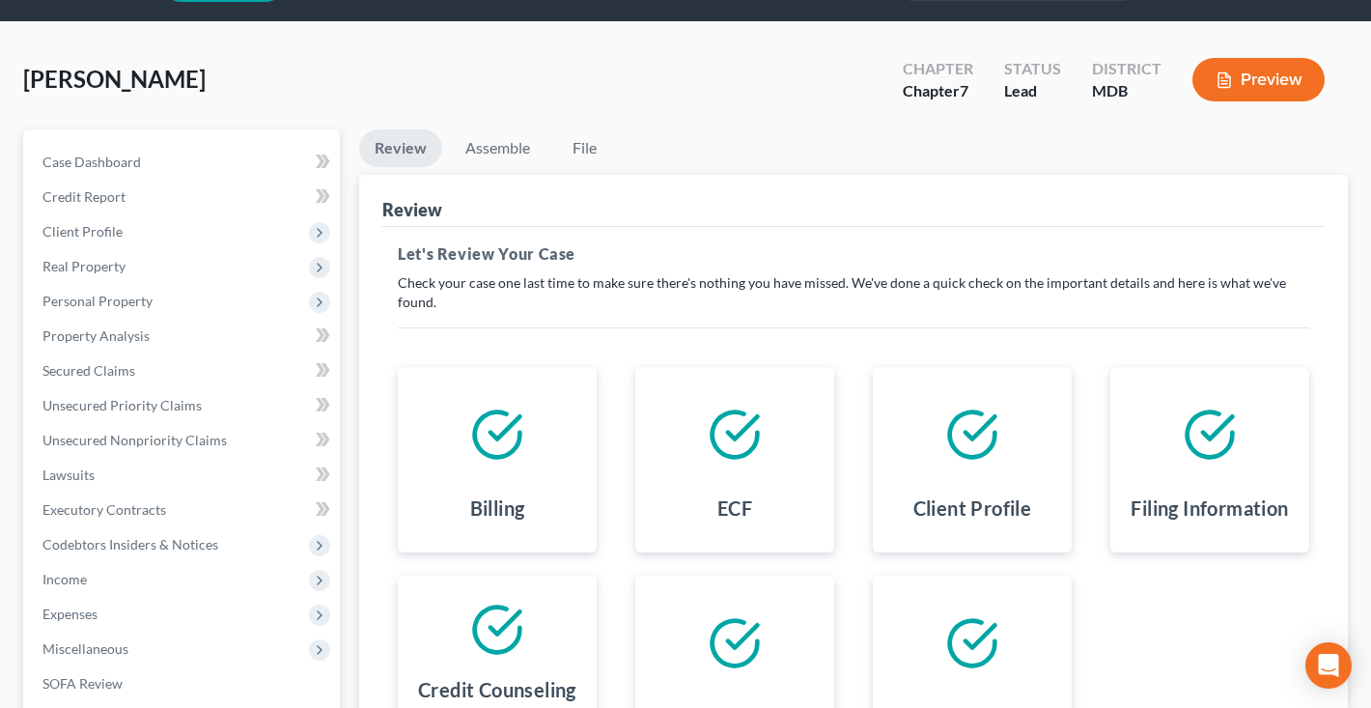
scroll to position [27, 0]
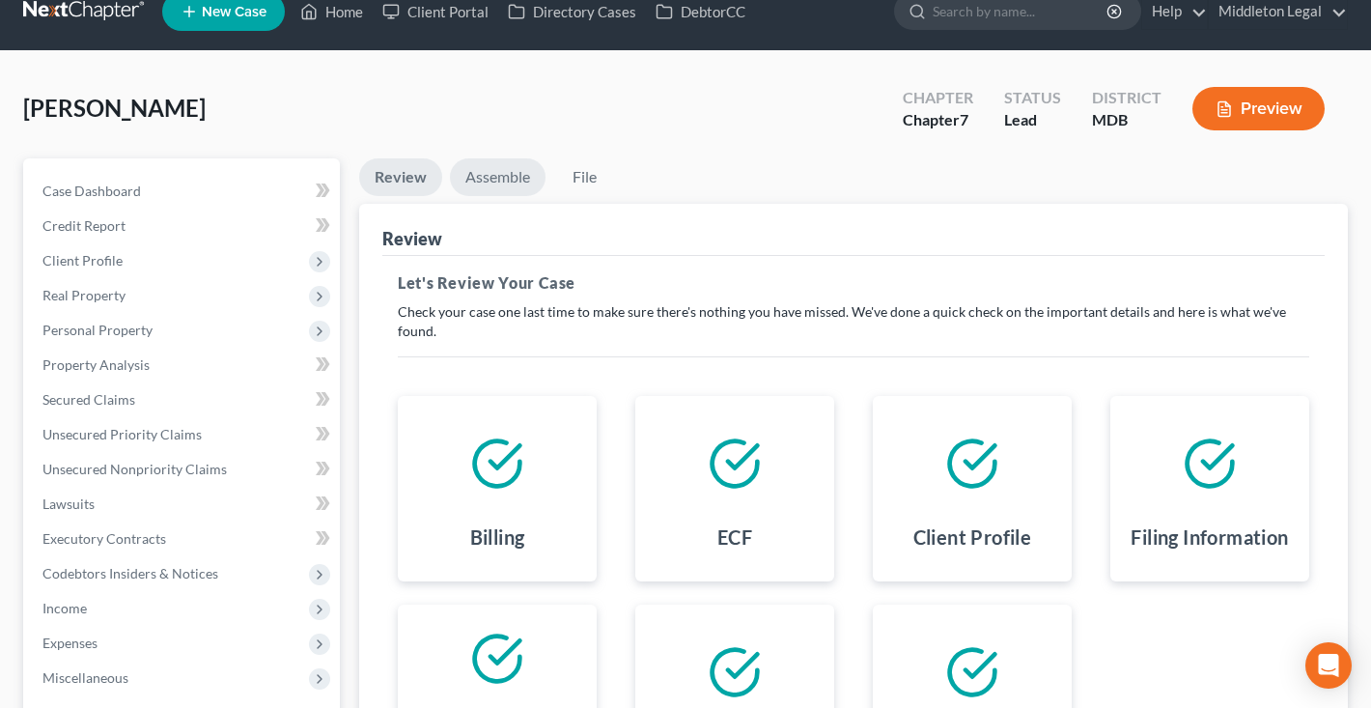
click at [489, 184] on link "Assemble" at bounding box center [498, 177] width 96 height 38
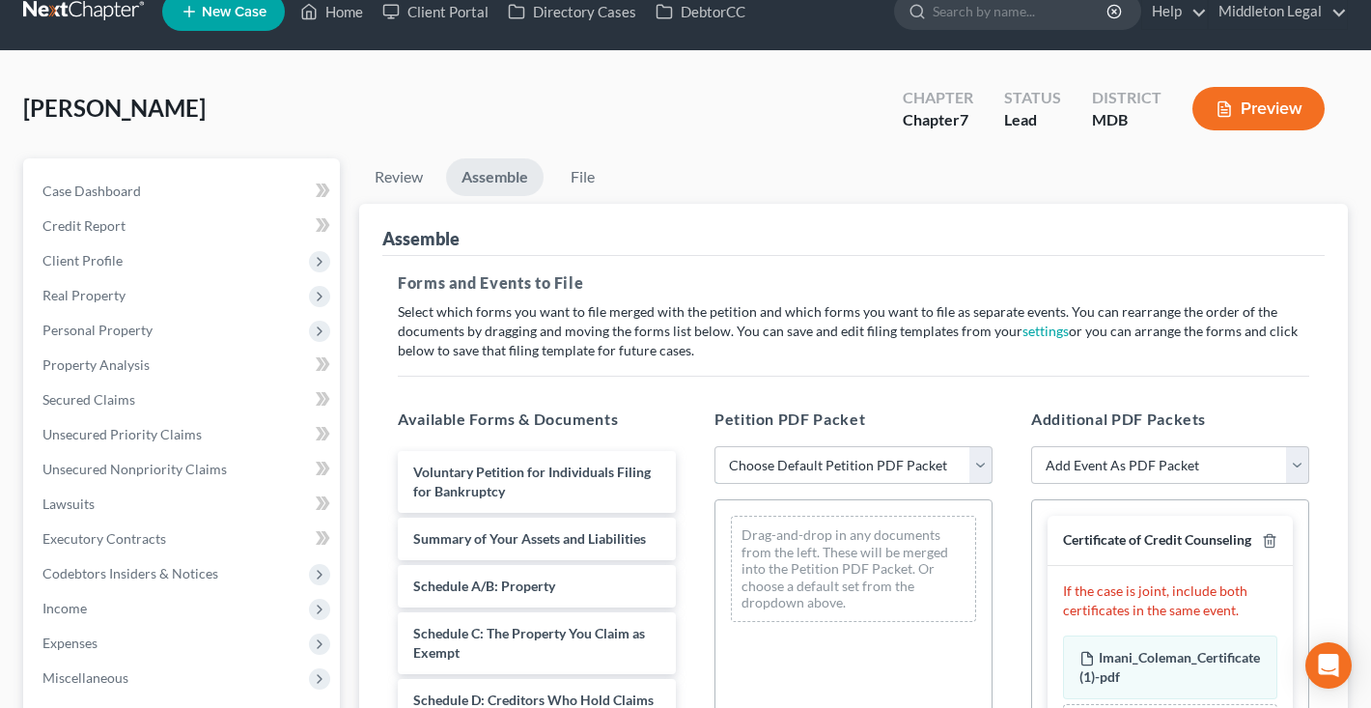
select select "0"
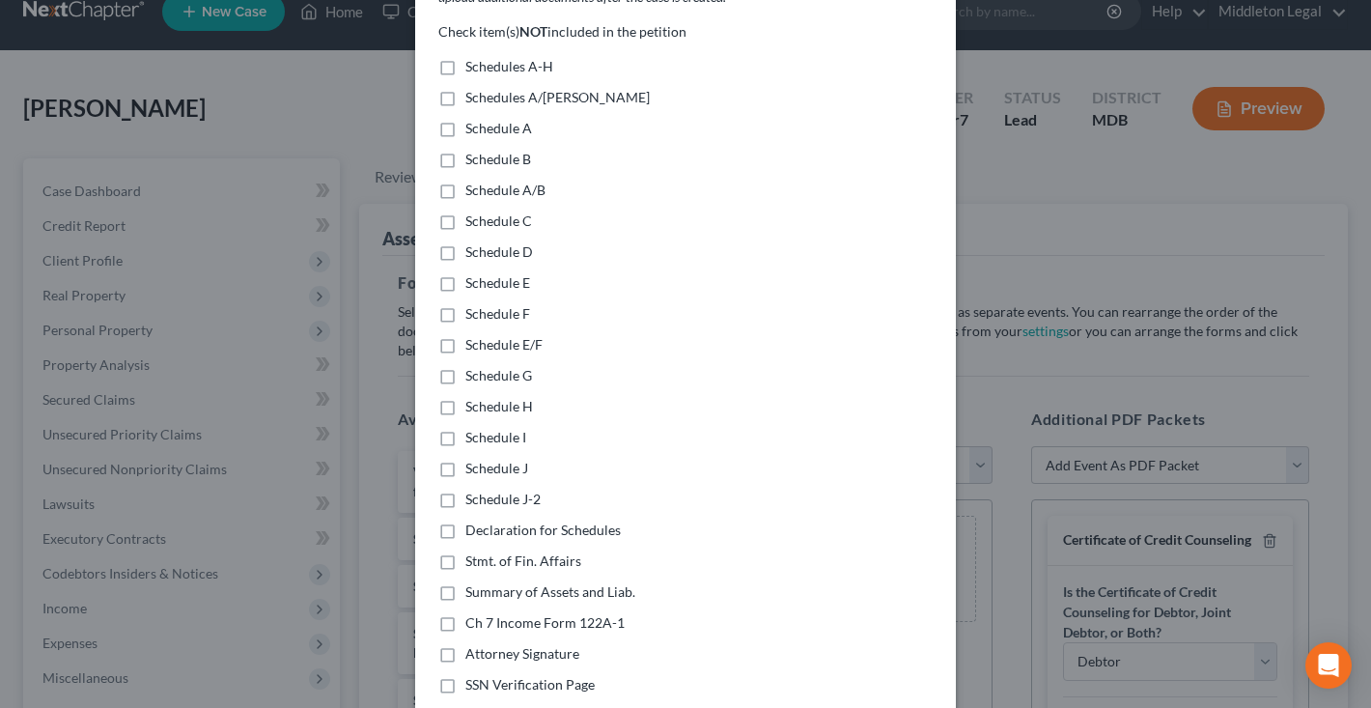
scroll to position [181, 0]
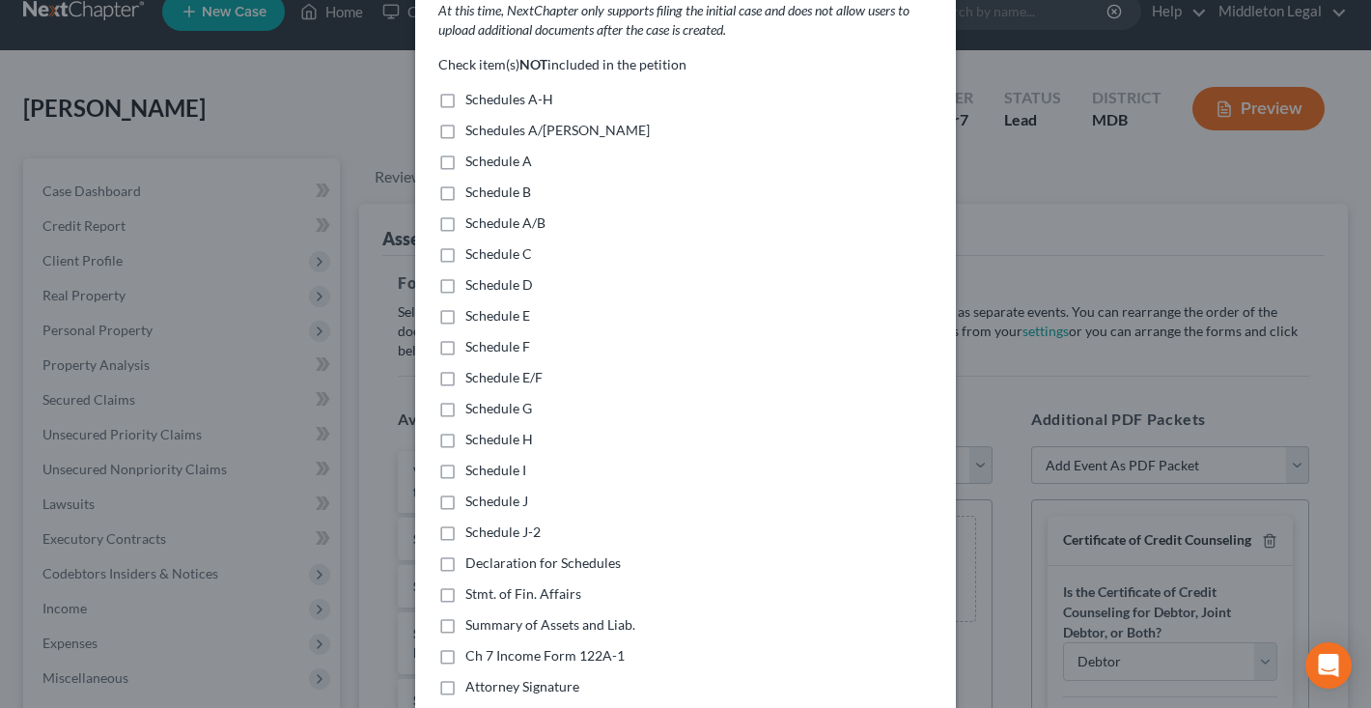
click at [466, 121] on label "Schedules A/B-J" at bounding box center [558, 130] width 184 height 19
click at [473, 121] on input "Schedules A/B-J" at bounding box center [479, 127] width 13 height 13
checkbox input "true"
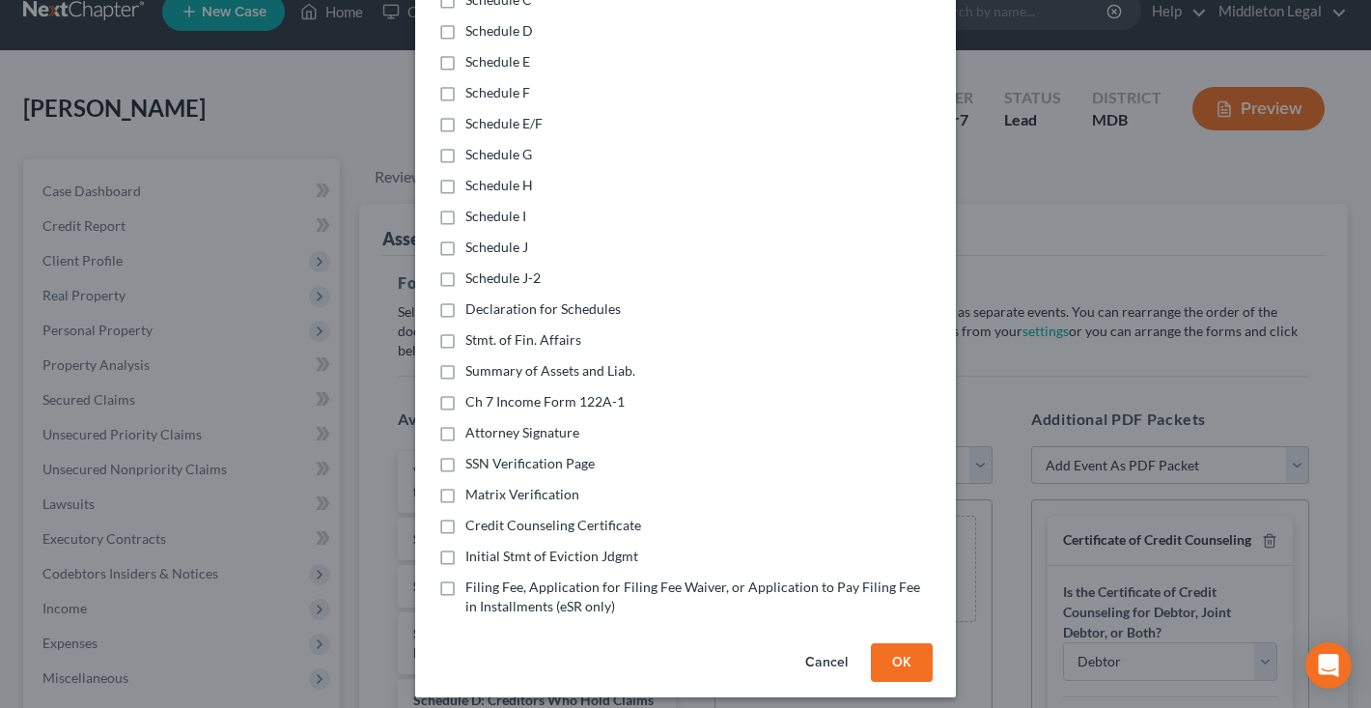
scroll to position [428, 0]
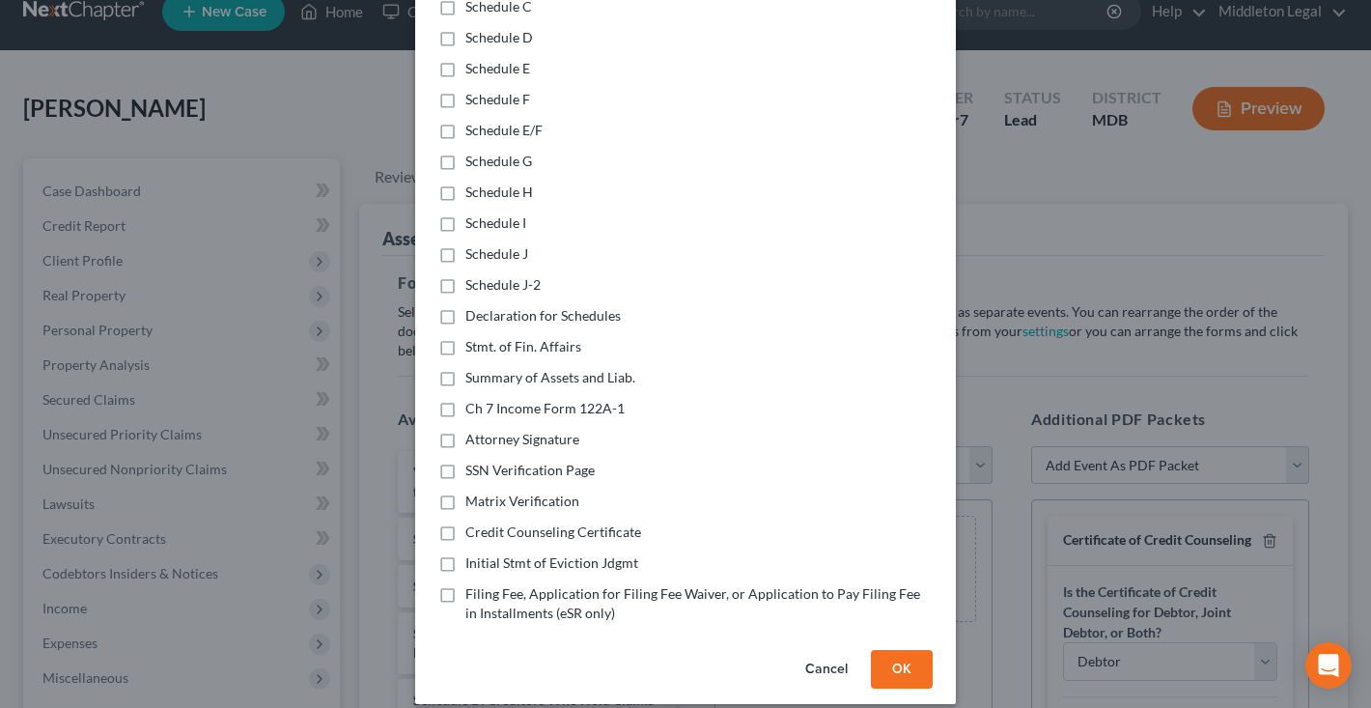
click at [466, 306] on label "Declaration for Schedules" at bounding box center [543, 315] width 155 height 19
click at [473, 306] on input "Declaration for Schedules" at bounding box center [479, 312] width 13 height 13
checkbox input "true"
click at [466, 337] on label "Stmt. of Fin. Affairs" at bounding box center [524, 346] width 116 height 19
click at [473, 337] on input "Stmt. of Fin. Affairs" at bounding box center [479, 343] width 13 height 13
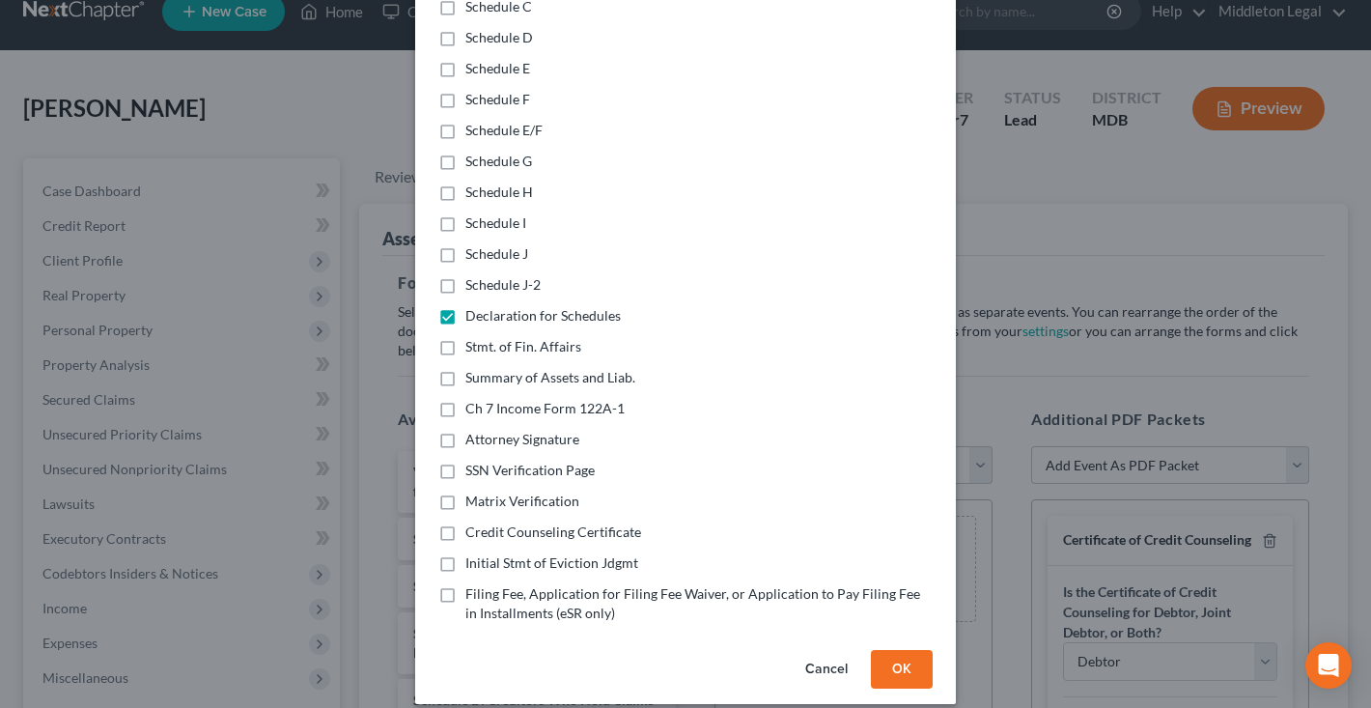
checkbox input "true"
click at [466, 368] on label "Summary of Assets and Liab." at bounding box center [551, 377] width 170 height 19
click at [473, 368] on input "Summary of Assets and Liab." at bounding box center [479, 374] width 13 height 13
checkbox input "true"
click at [466, 399] on label "Ch 7 Income Form 122A-1" at bounding box center [545, 408] width 159 height 19
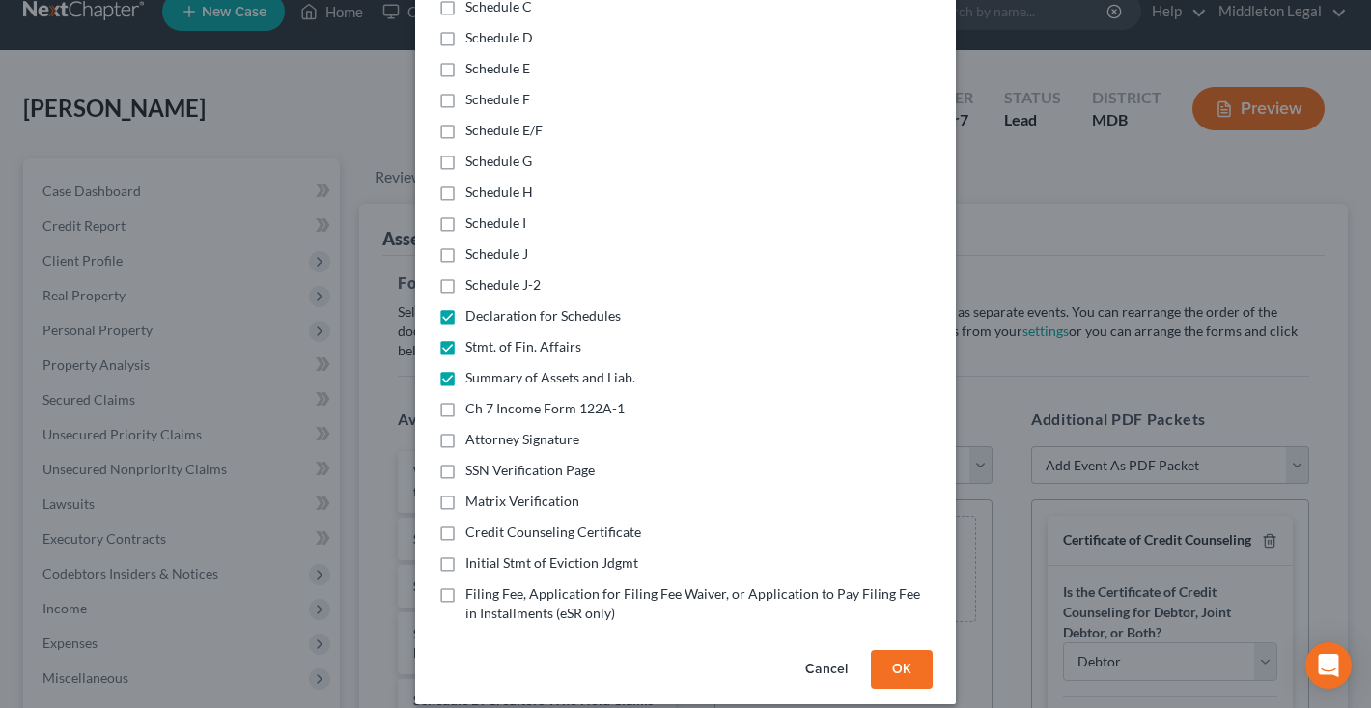
click at [473, 399] on input "Ch 7 Income Form 122A-1" at bounding box center [479, 405] width 13 height 13
checkbox input "true"
click at [466, 553] on label "Initial Stmt of Eviction Jdgmt" at bounding box center [552, 562] width 173 height 19
click at [473, 553] on input "Initial Stmt of Eviction Jdgmt" at bounding box center [479, 559] width 13 height 13
checkbox input "true"
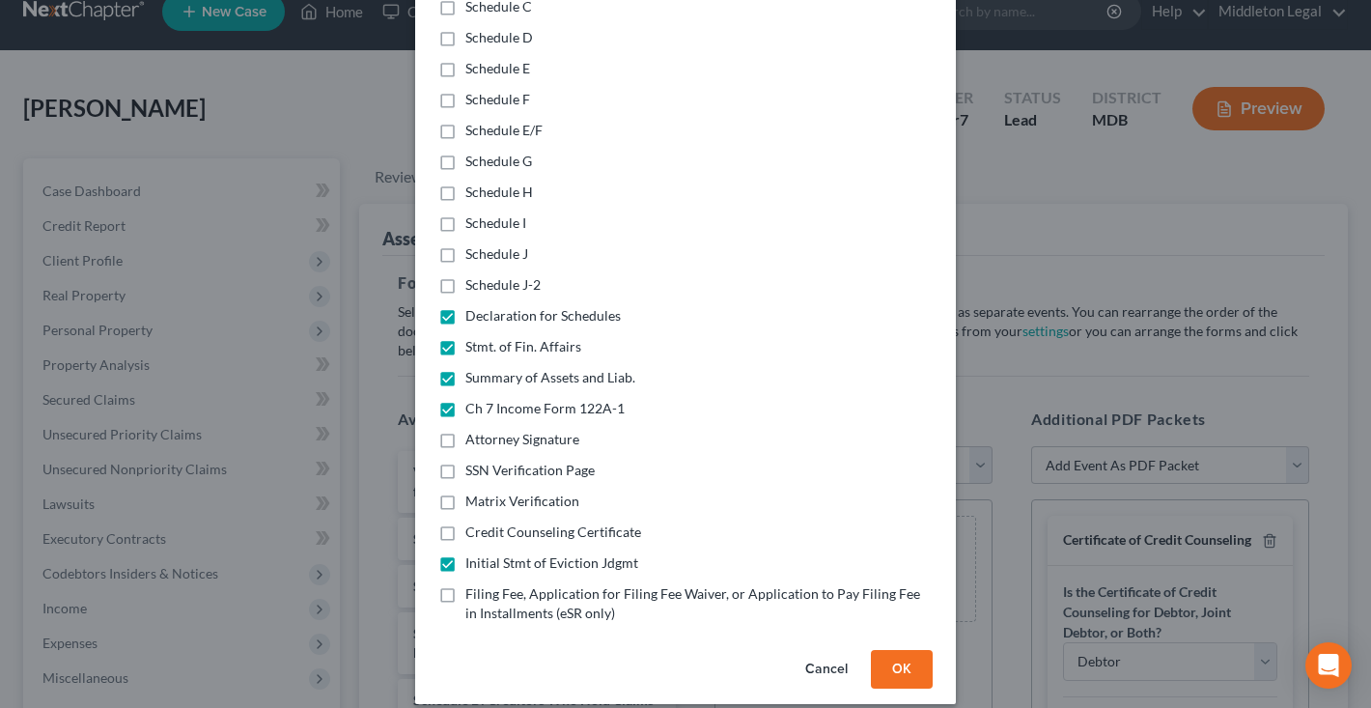
click at [907, 654] on button "OK" at bounding box center [902, 669] width 62 height 39
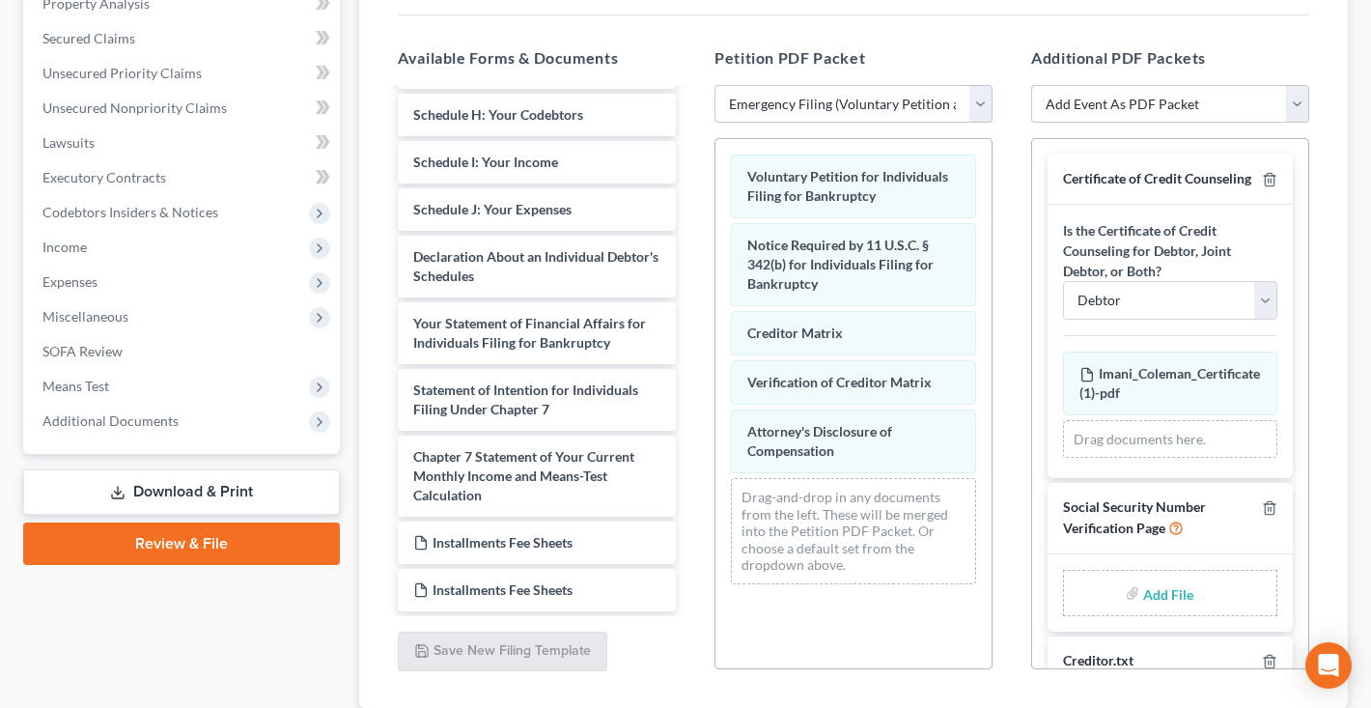
scroll to position [351, 0]
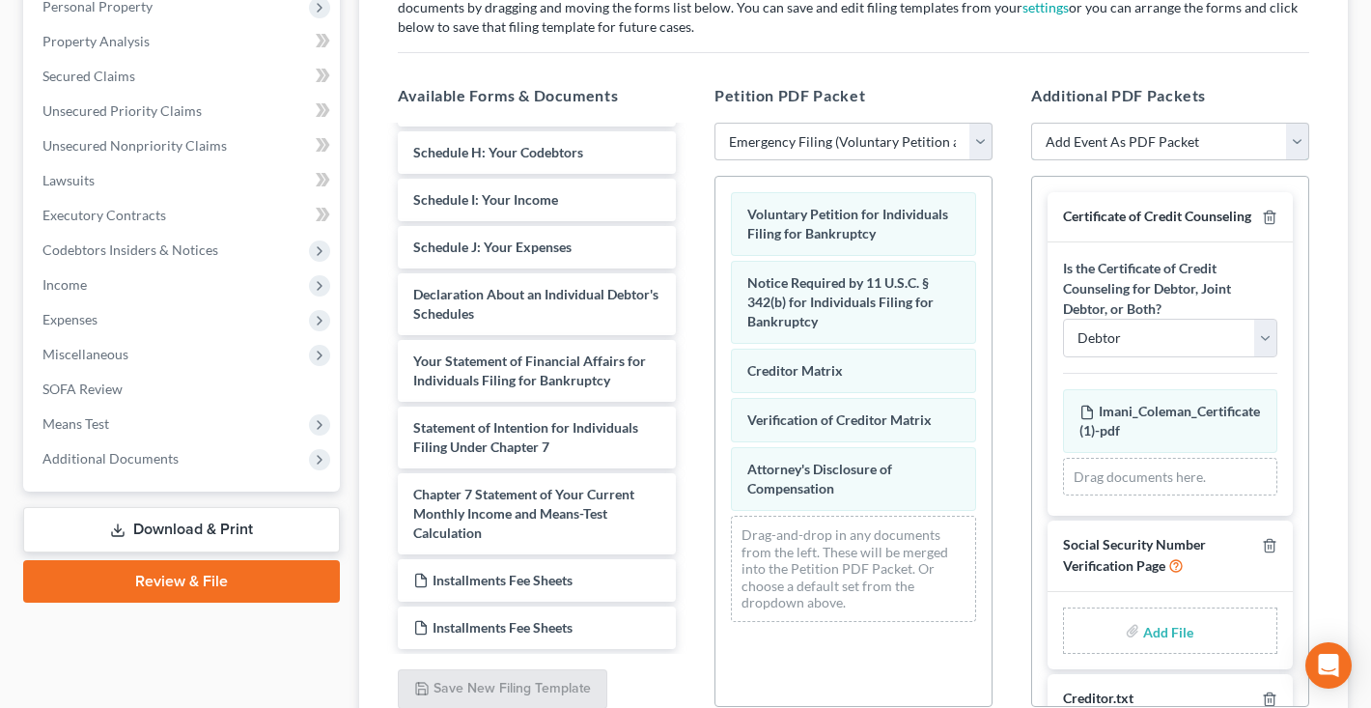
select select "45"
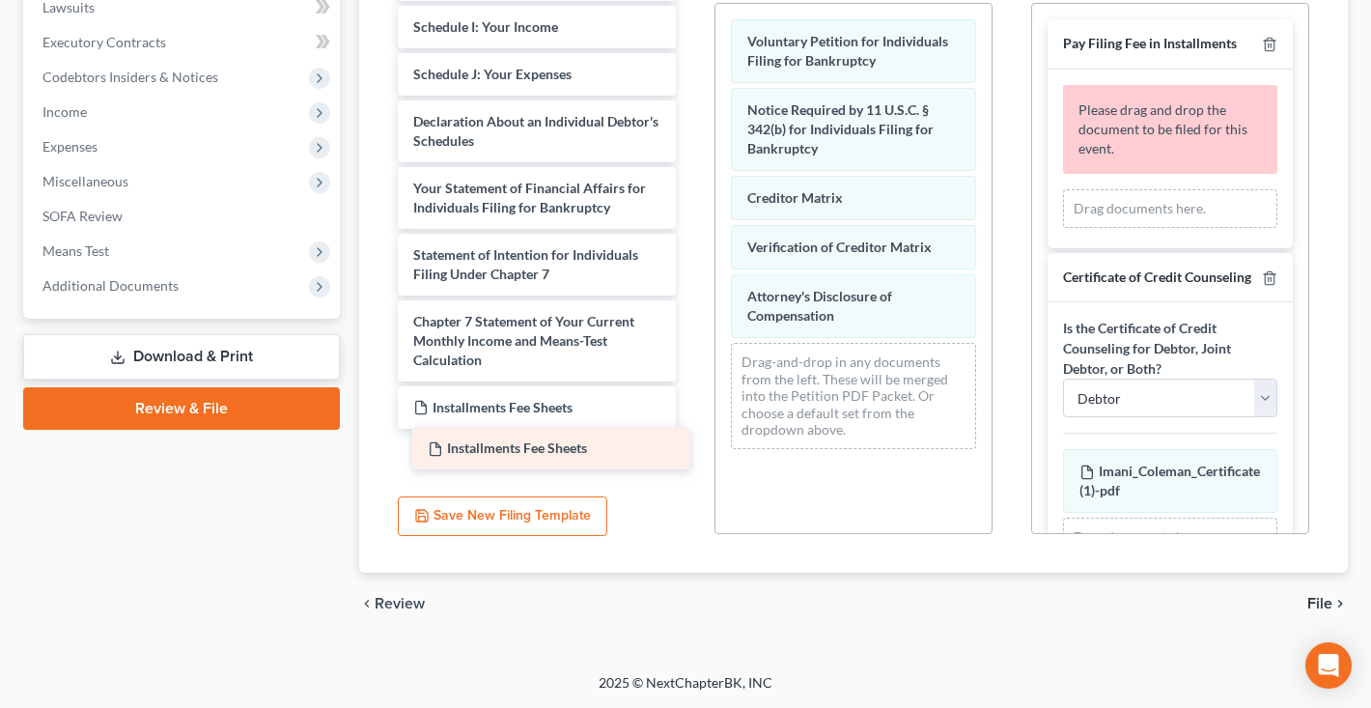
scroll to position [310, 0]
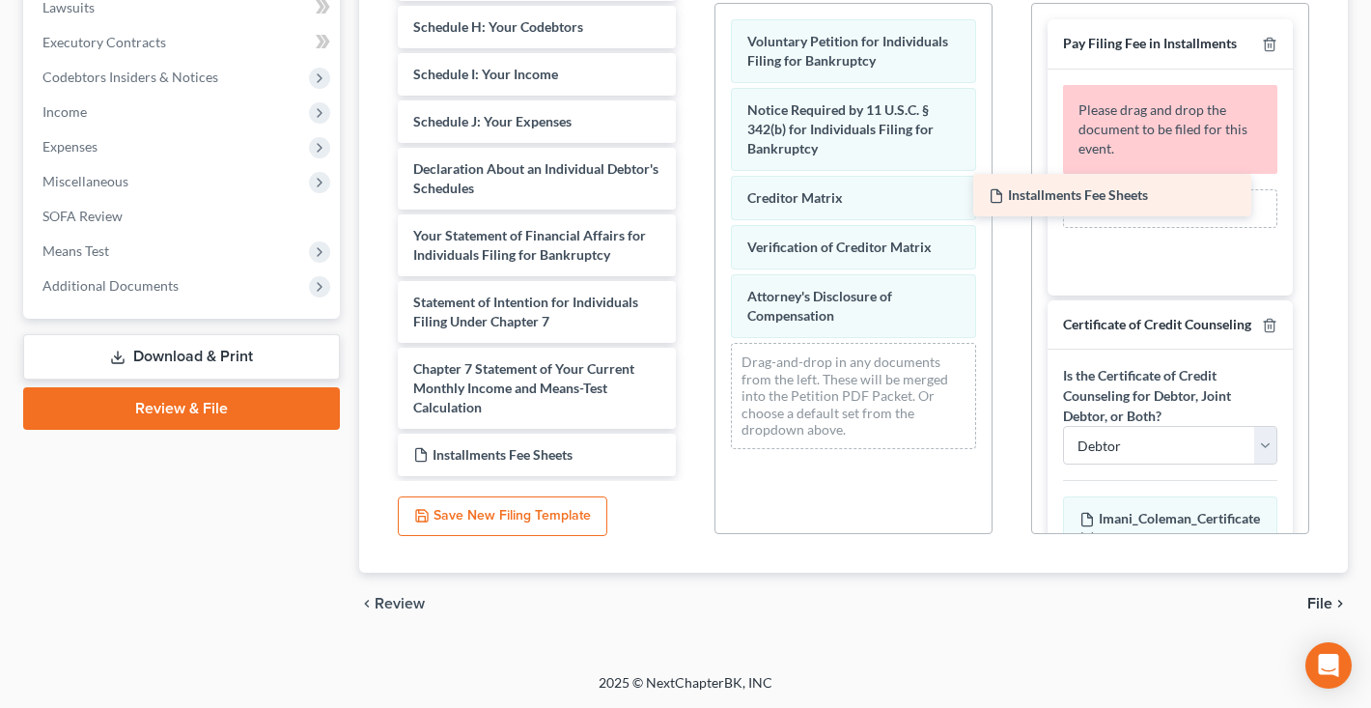
drag, startPoint x: 583, startPoint y: 456, endPoint x: 1159, endPoint y: 197, distance: 631.2
click at [692, 197] on div "Installments Fee Sheets Summary of Your Assets and Liabilities Schedule A/B: Pr…" at bounding box center [536, 61] width 309 height 832
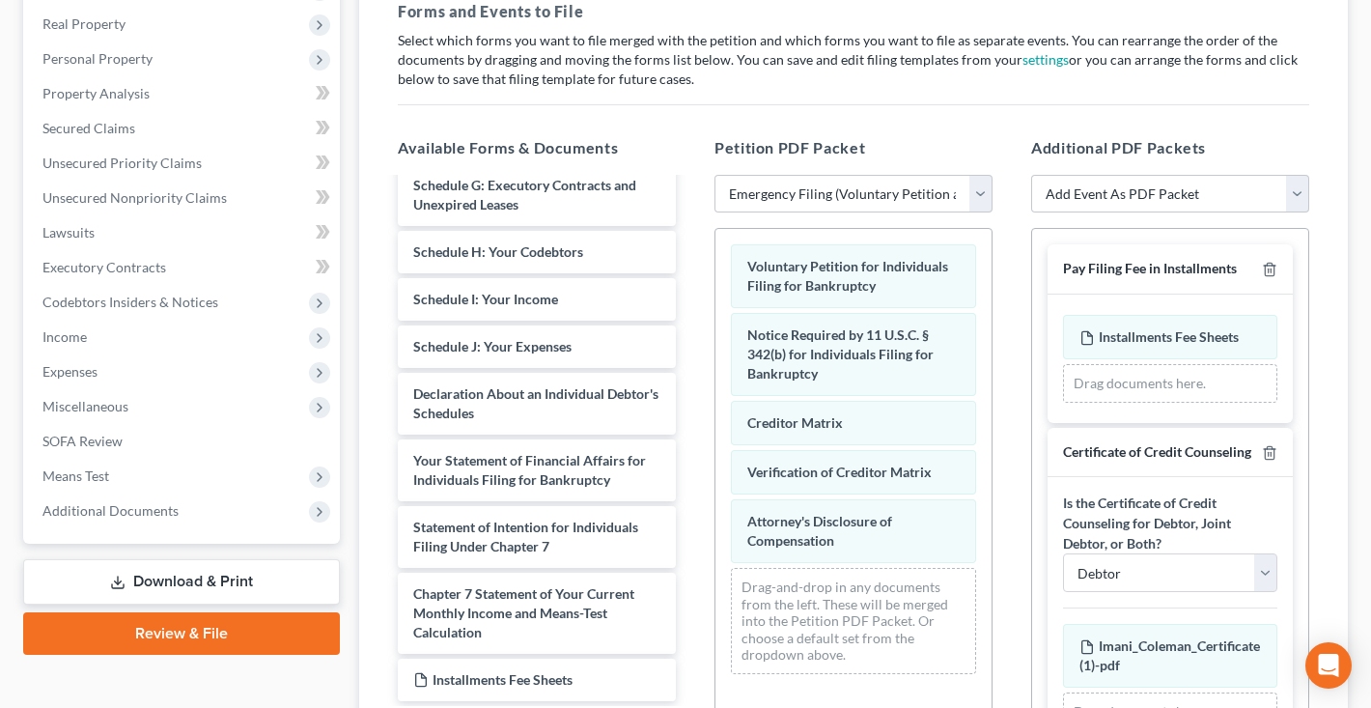
scroll to position [292, 0]
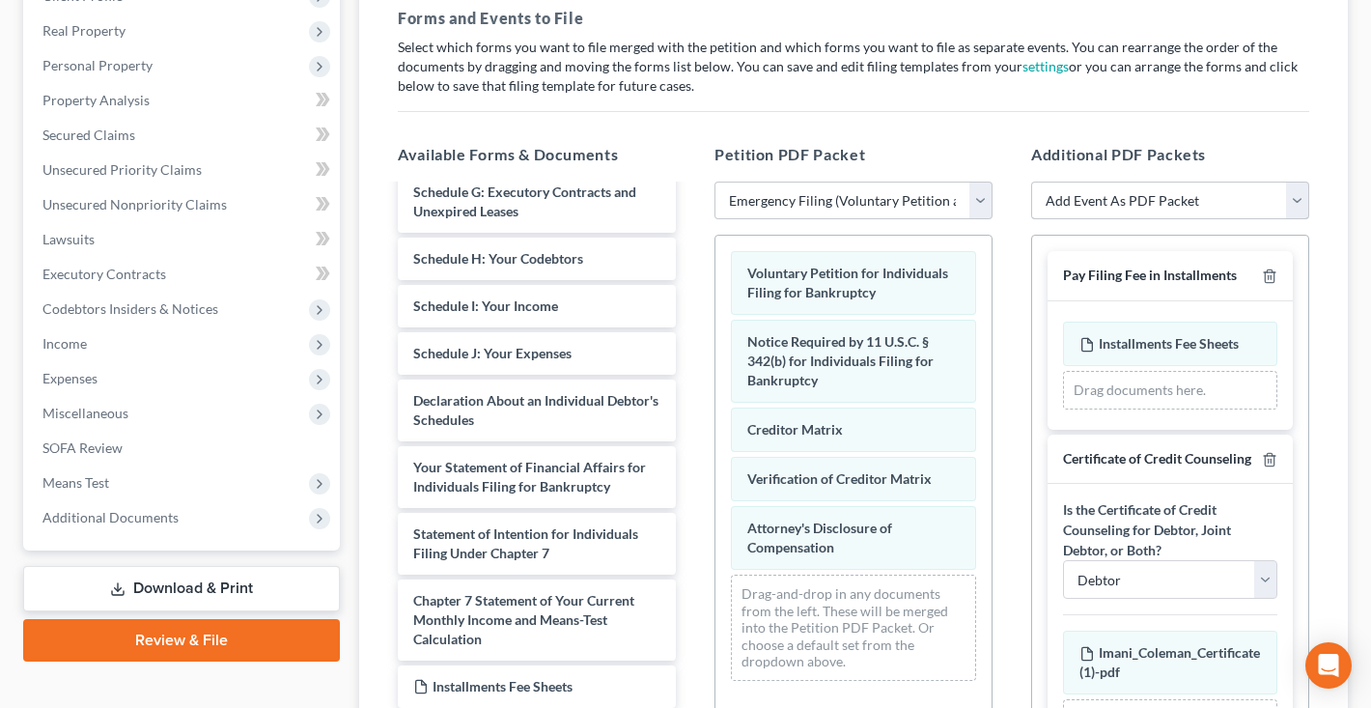
select select "26"
select select
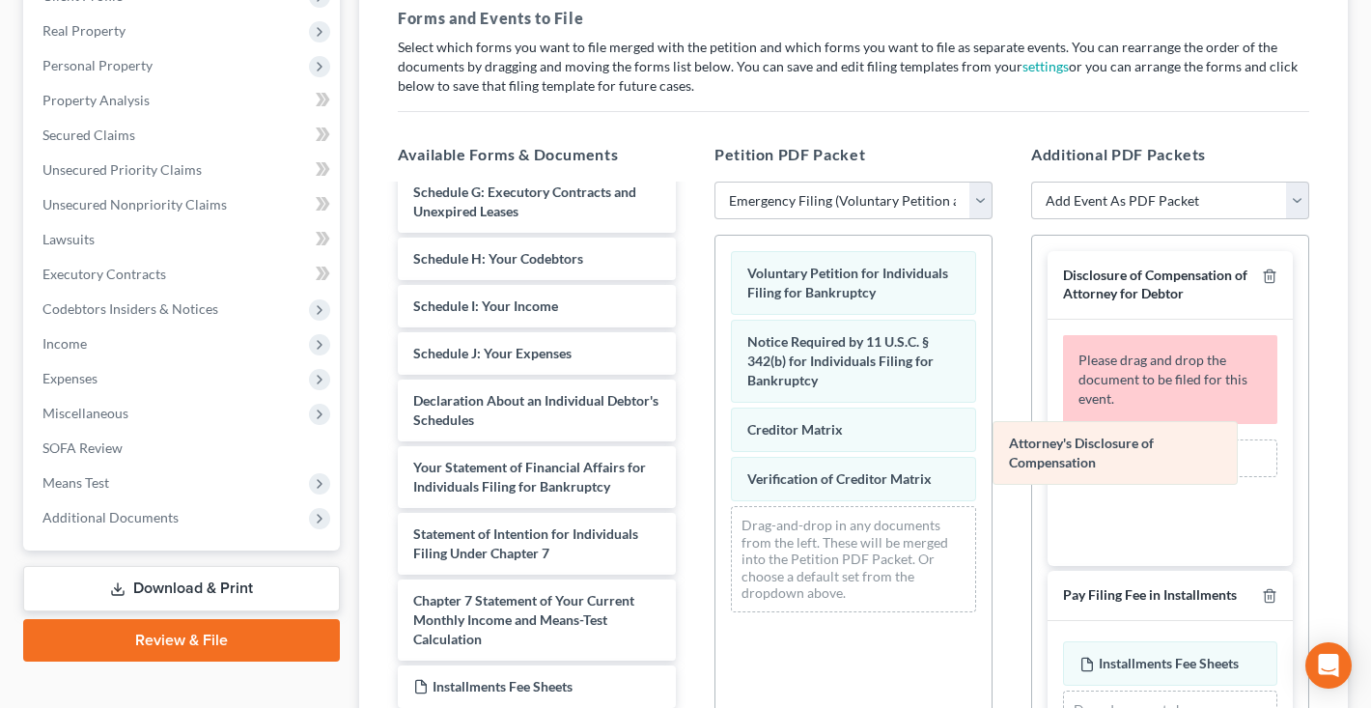
drag, startPoint x: 865, startPoint y: 551, endPoint x: 1161, endPoint y: 460, distance: 309.5
click at [992, 461] on div "Attorney's Disclosure of Compensation Voluntary Petition for Individuals Filing…" at bounding box center [854, 432] width 276 height 392
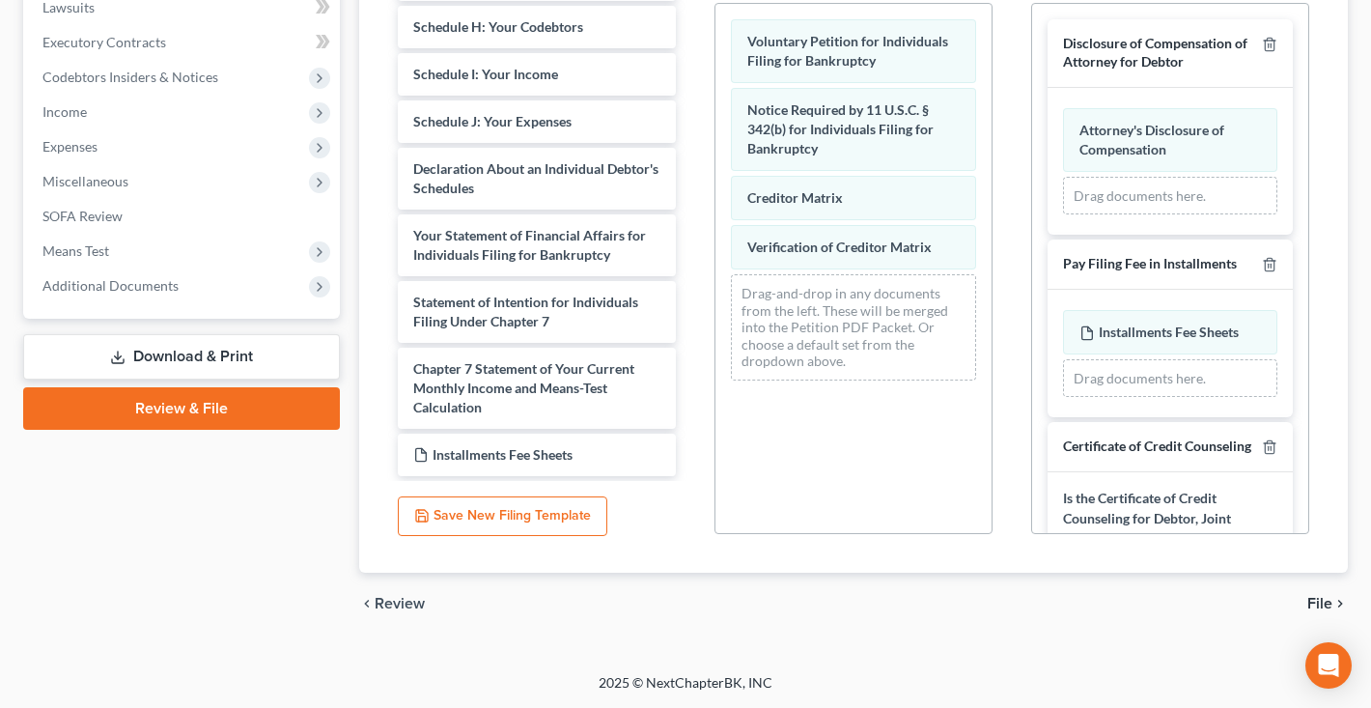
scroll to position [523, 0]
click at [1316, 605] on span "File" at bounding box center [1320, 603] width 25 height 15
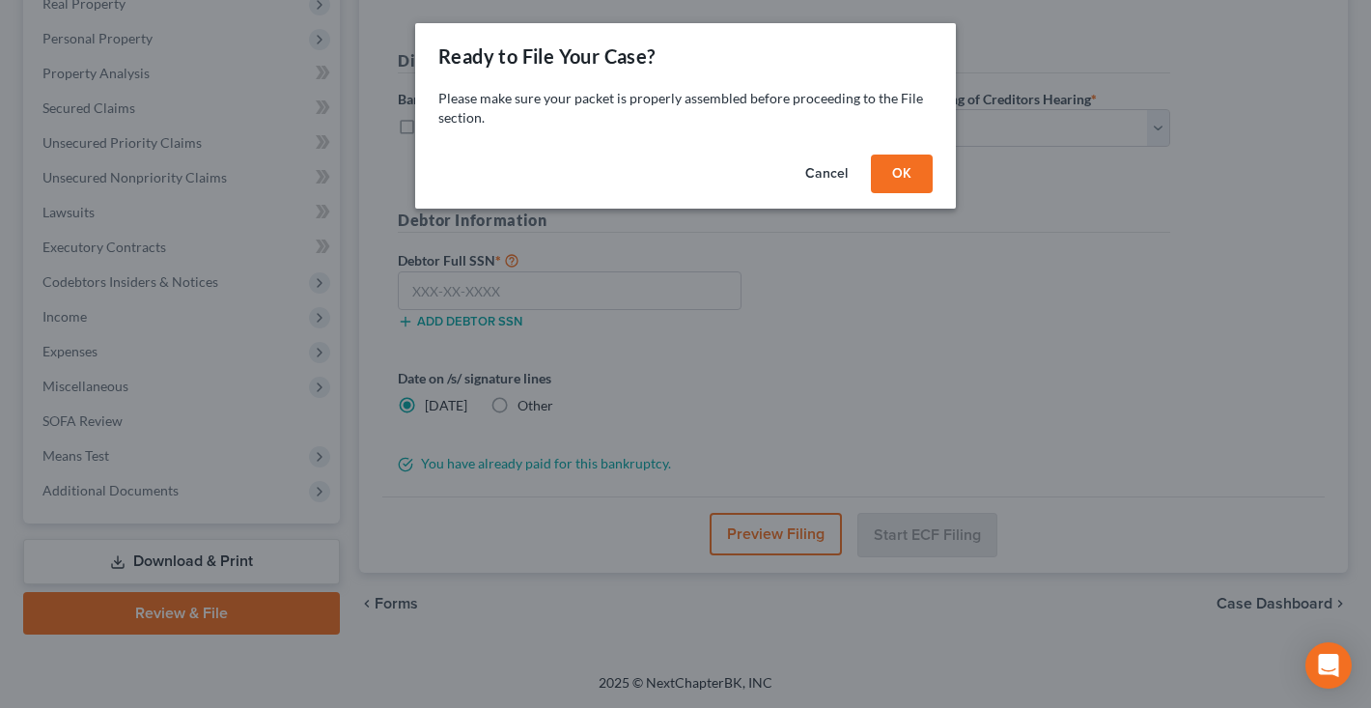
scroll to position [319, 0]
click at [892, 183] on button "OK" at bounding box center [902, 174] width 62 height 39
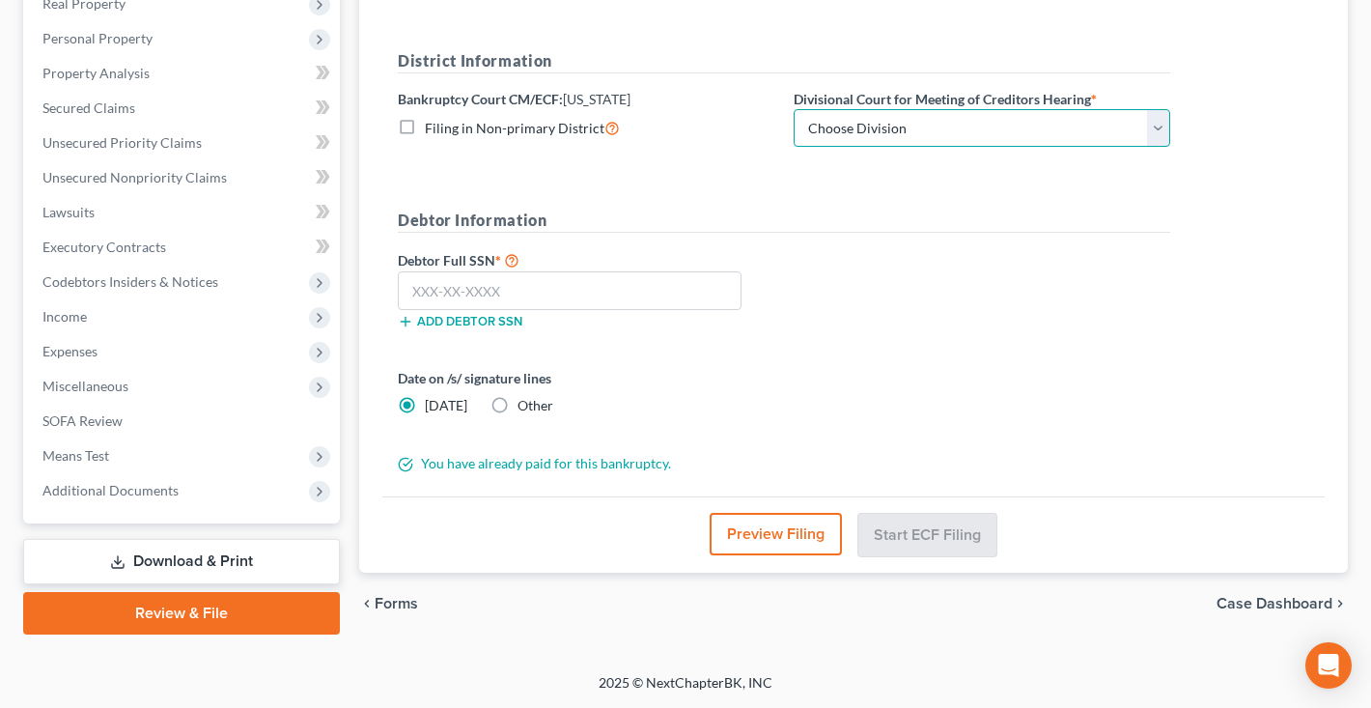
select select "0"
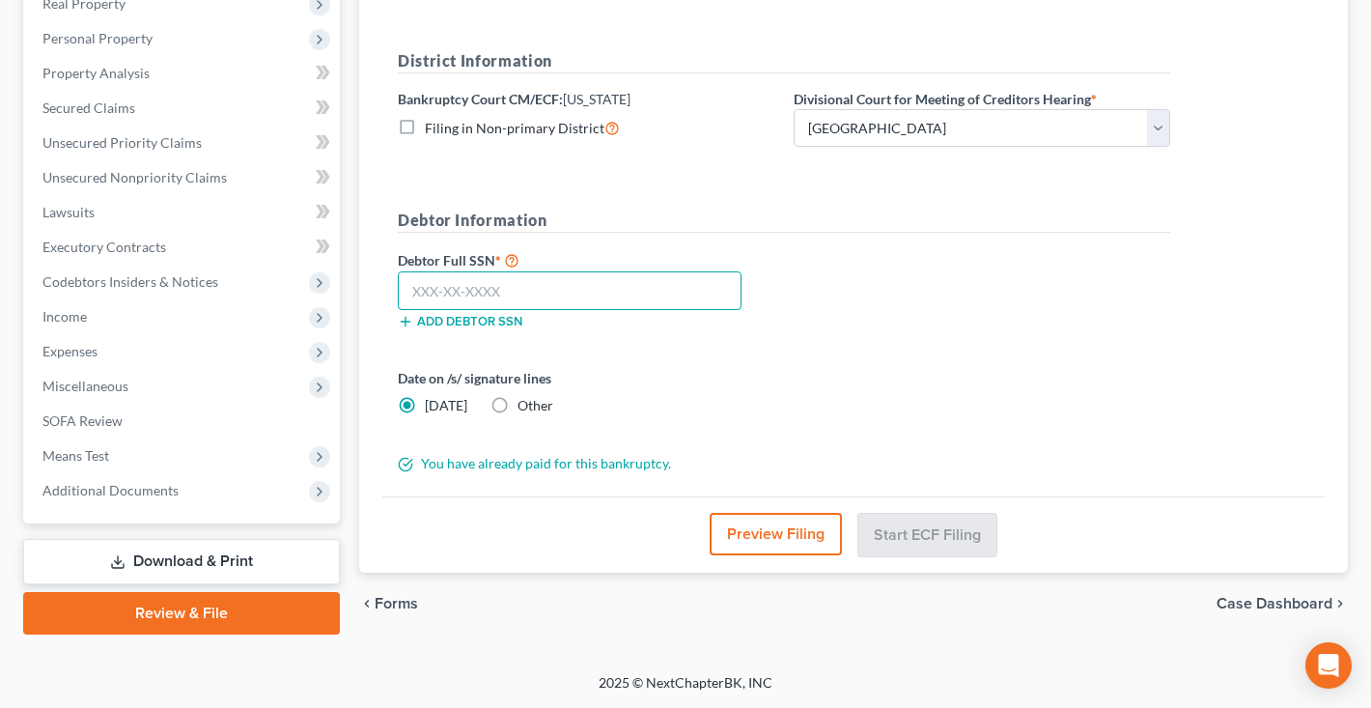
click at [490, 292] on input "text" at bounding box center [570, 290] width 344 height 39
paste input "219-45-3144"
type input "219-45-3144"
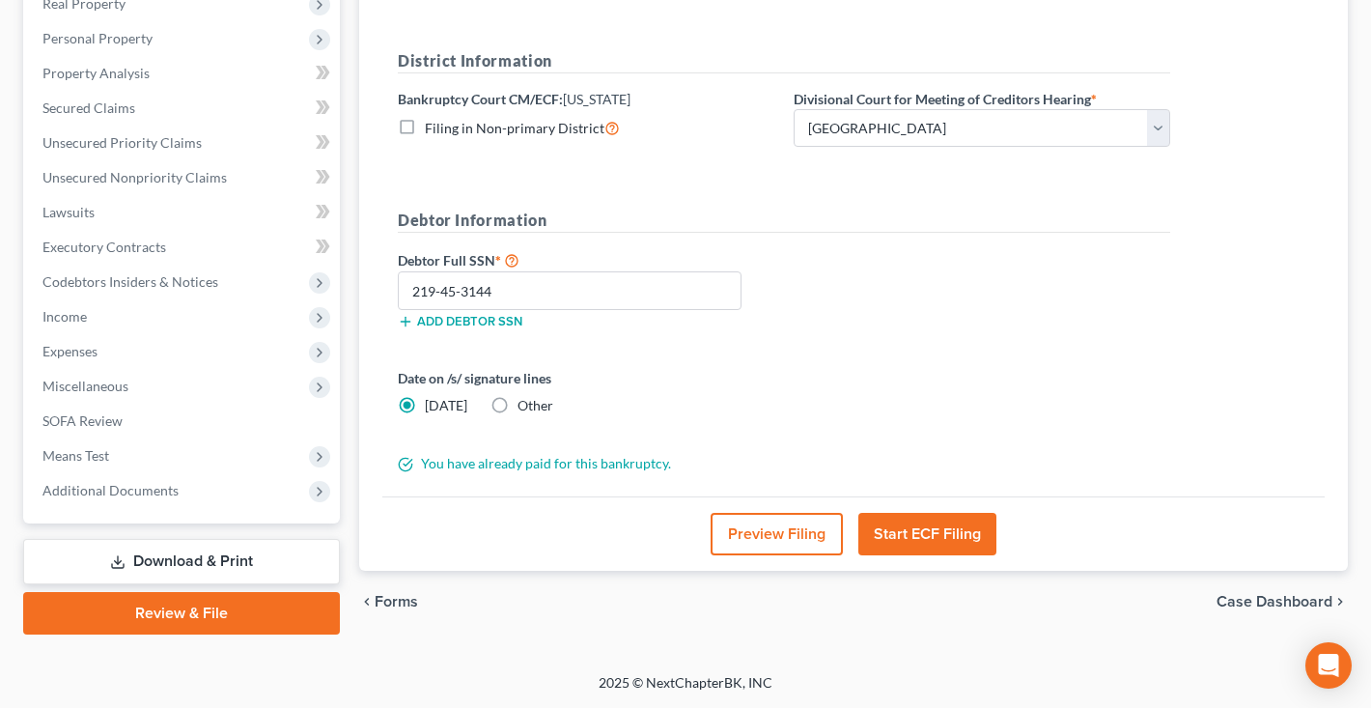
click at [812, 531] on button "Preview Filing" at bounding box center [777, 534] width 132 height 42
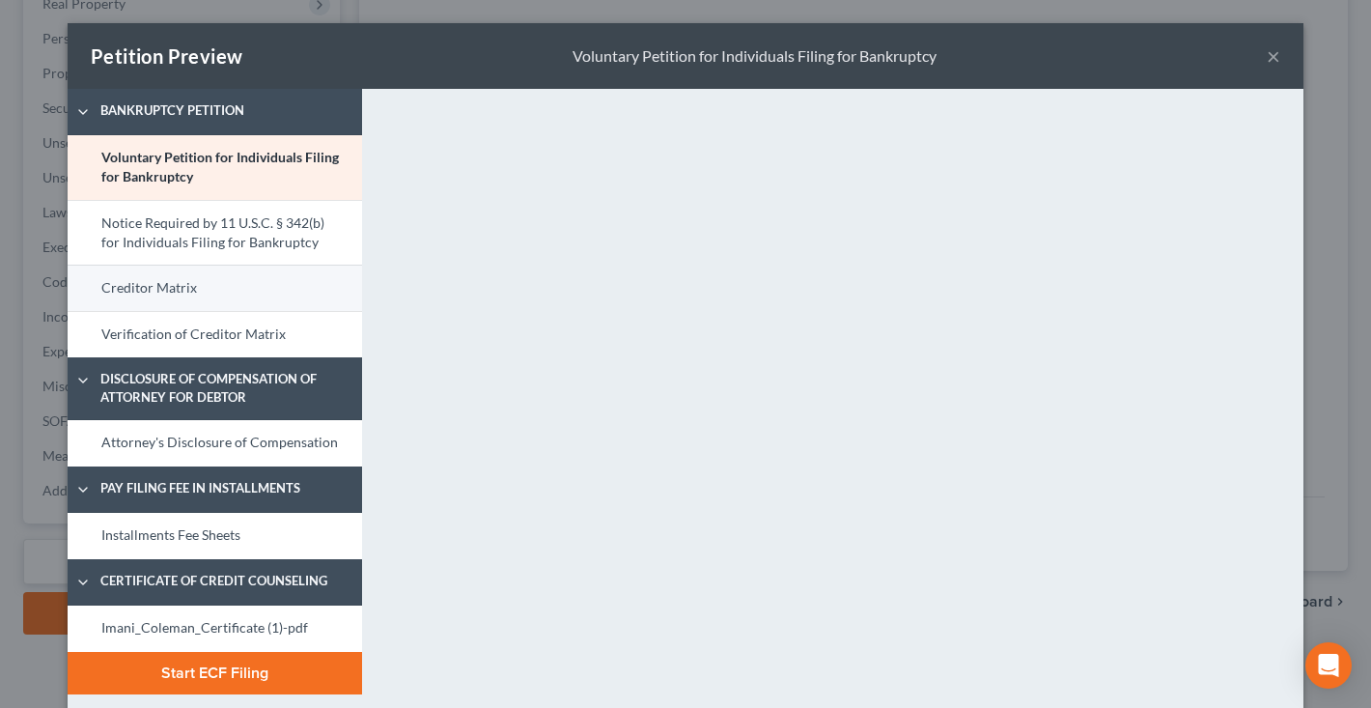
click at [241, 289] on link "Creditor Matrix" at bounding box center [215, 288] width 295 height 46
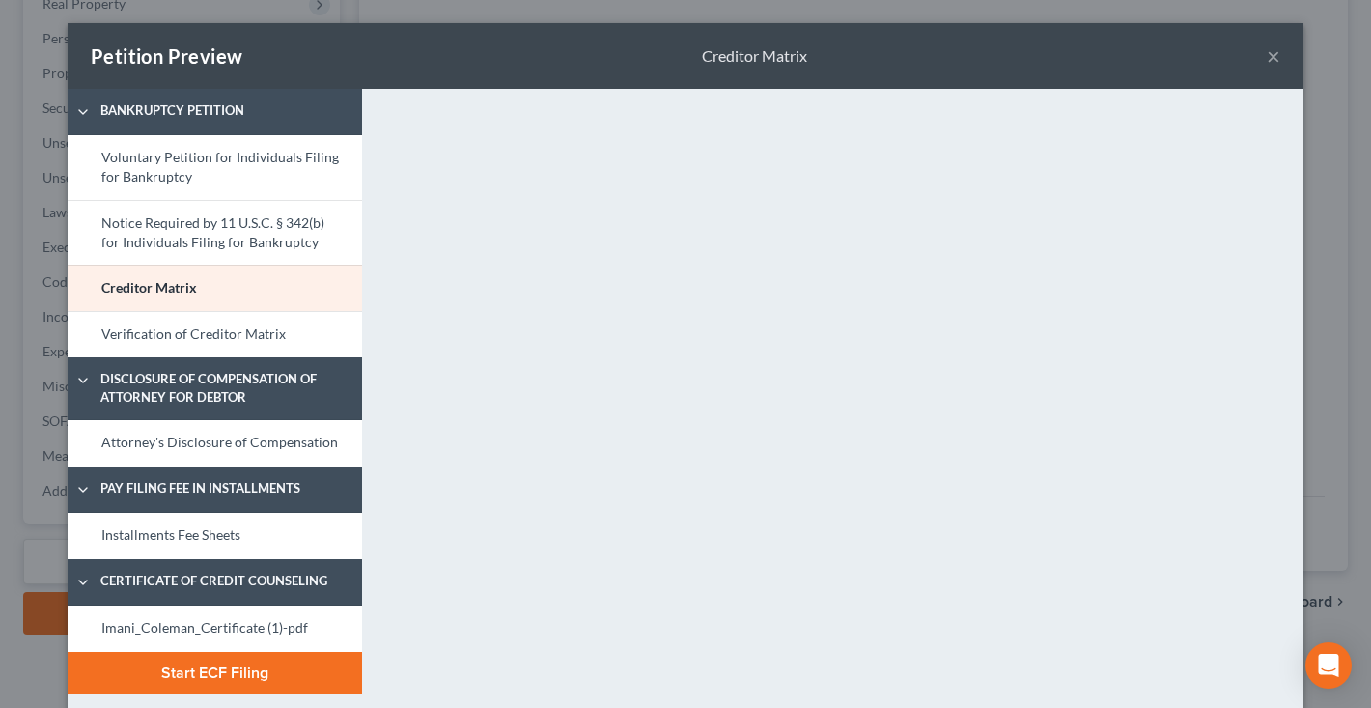
scroll to position [0, 0]
click at [1276, 60] on button "×" at bounding box center [1274, 55] width 14 height 23
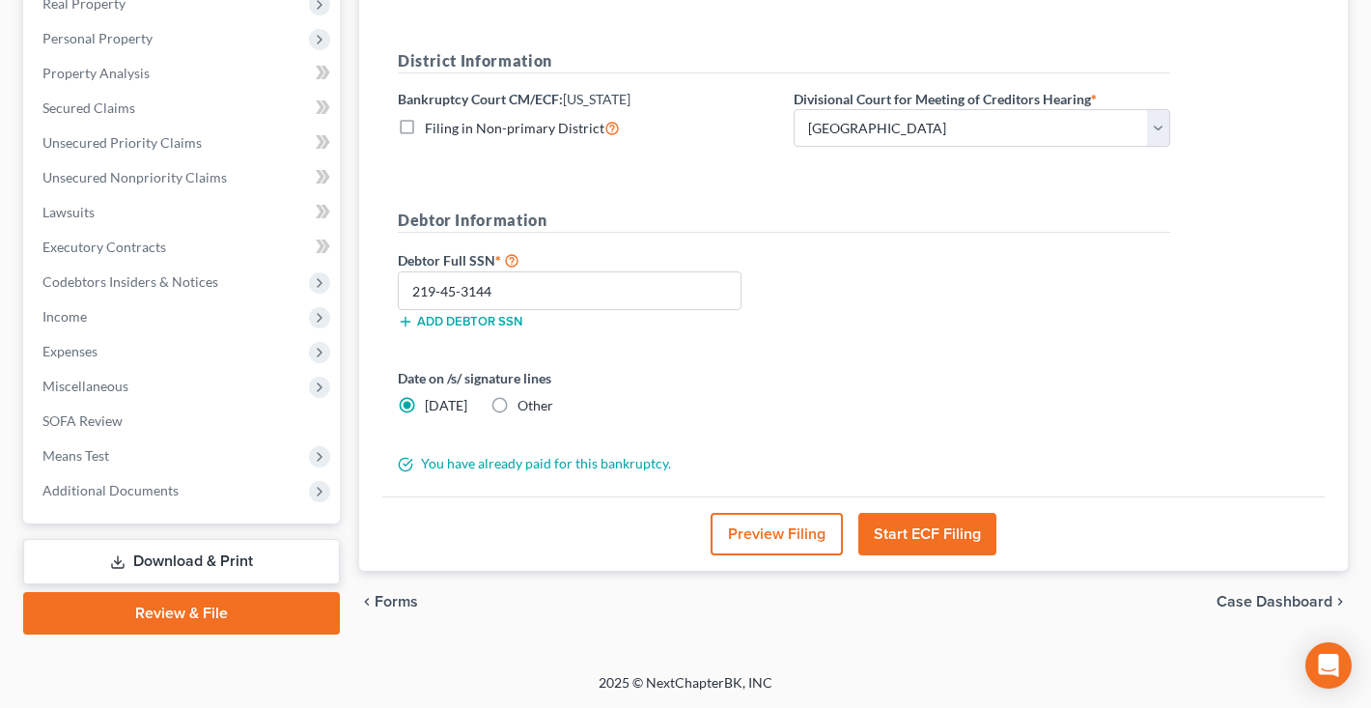
click at [769, 529] on button "Preview Filing" at bounding box center [777, 534] width 132 height 42
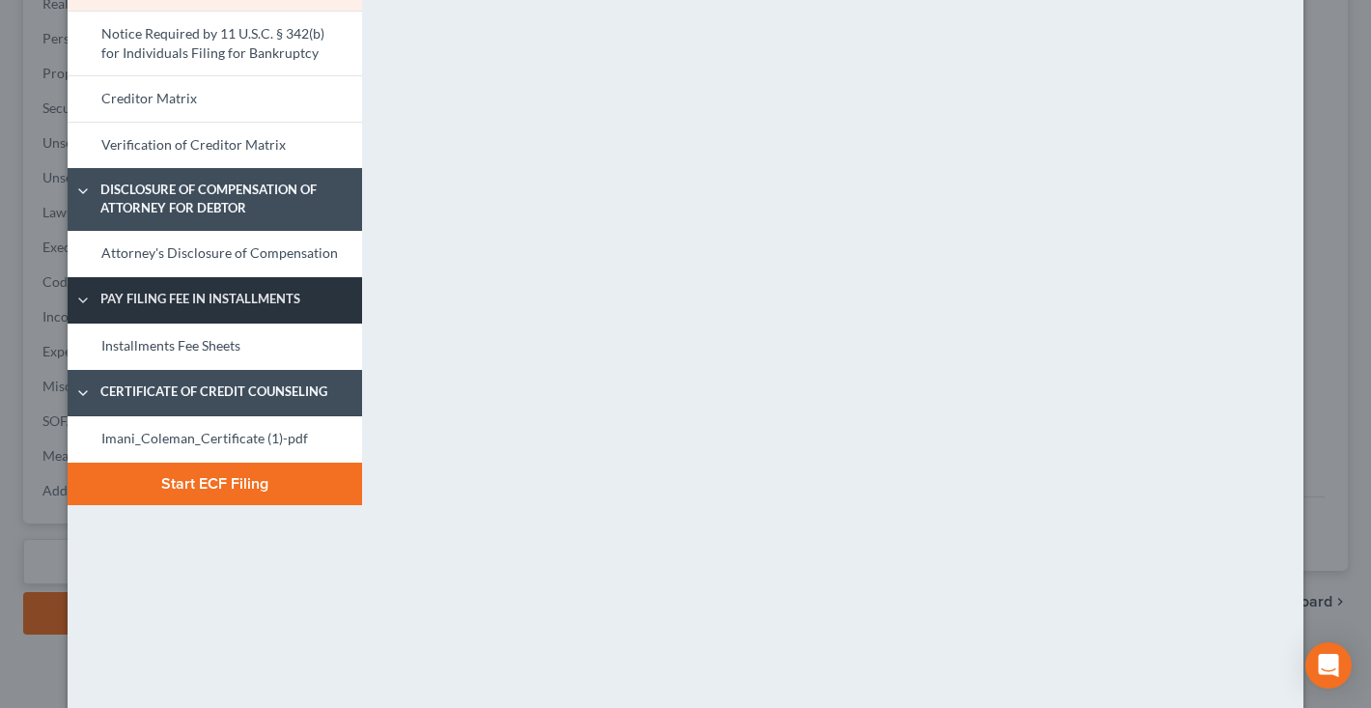
scroll to position [212, 0]
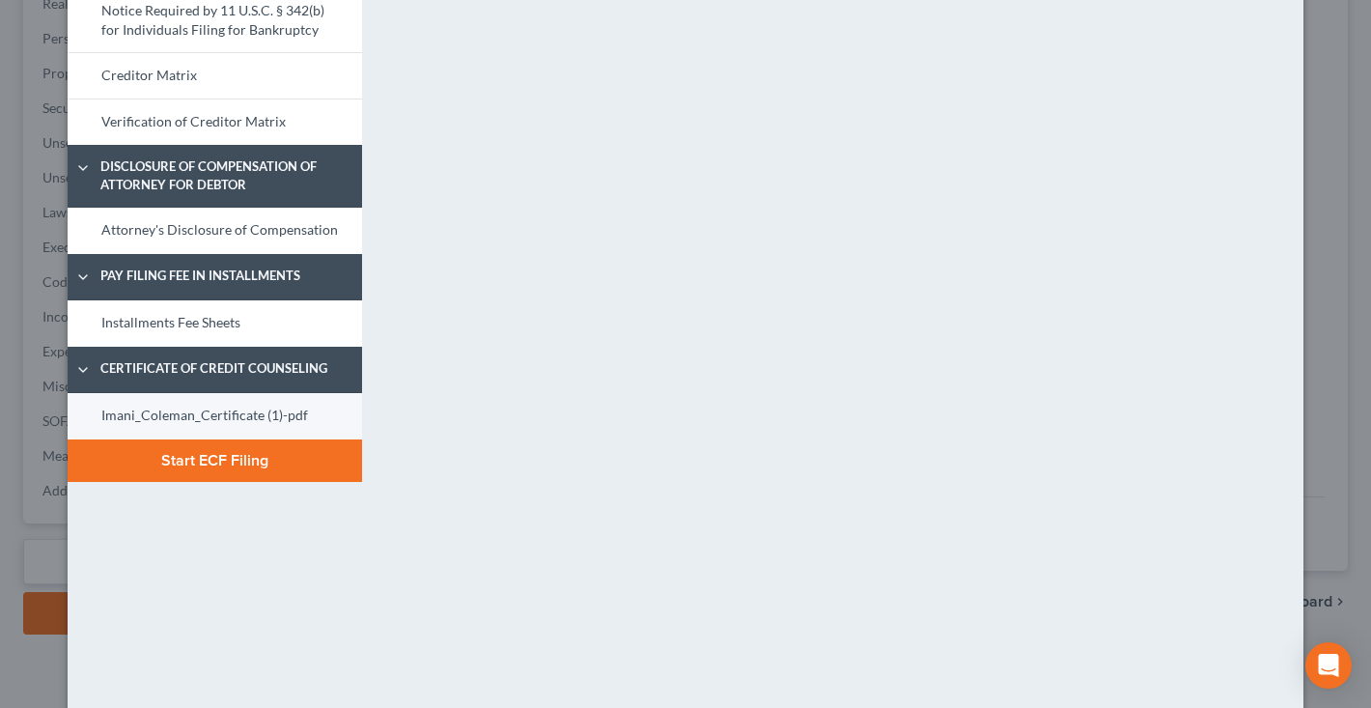
click at [215, 418] on link "Imani_Coleman_Certificate (1)-pdf" at bounding box center [215, 416] width 295 height 46
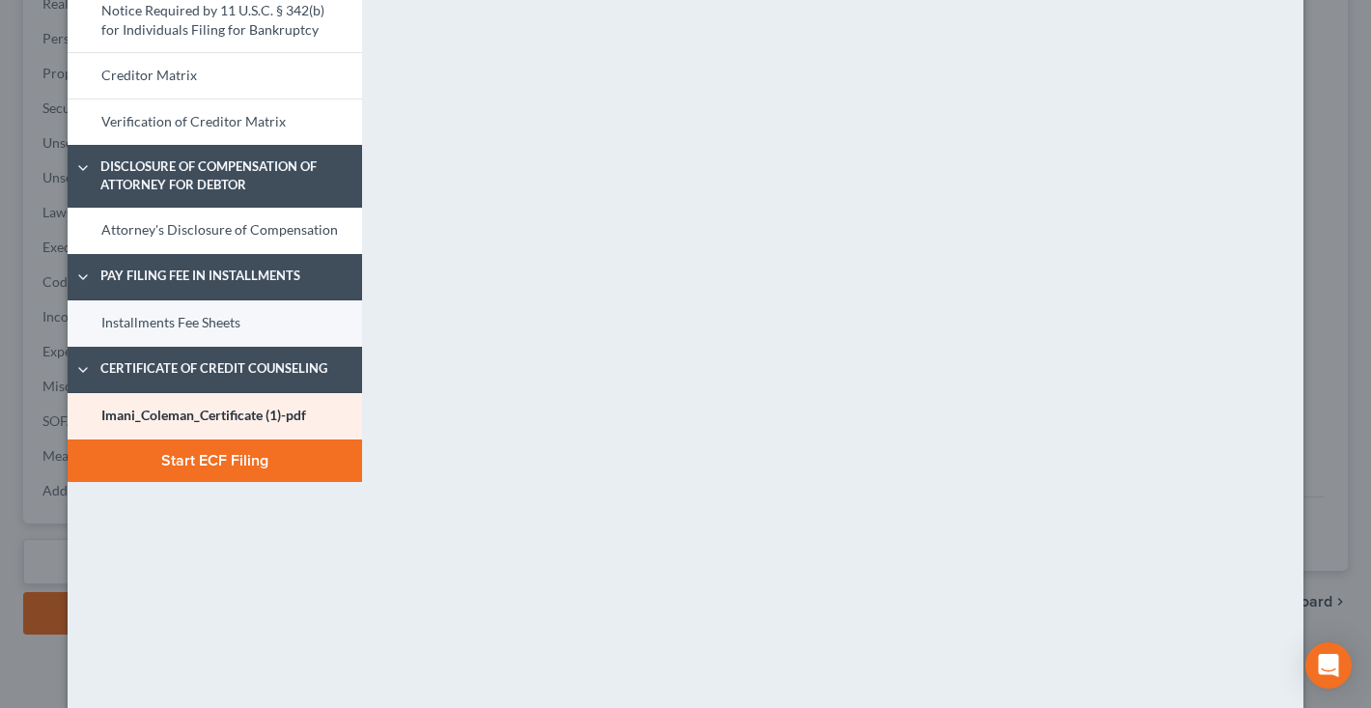
click at [189, 332] on link "Installments Fee Sheets" at bounding box center [215, 323] width 295 height 46
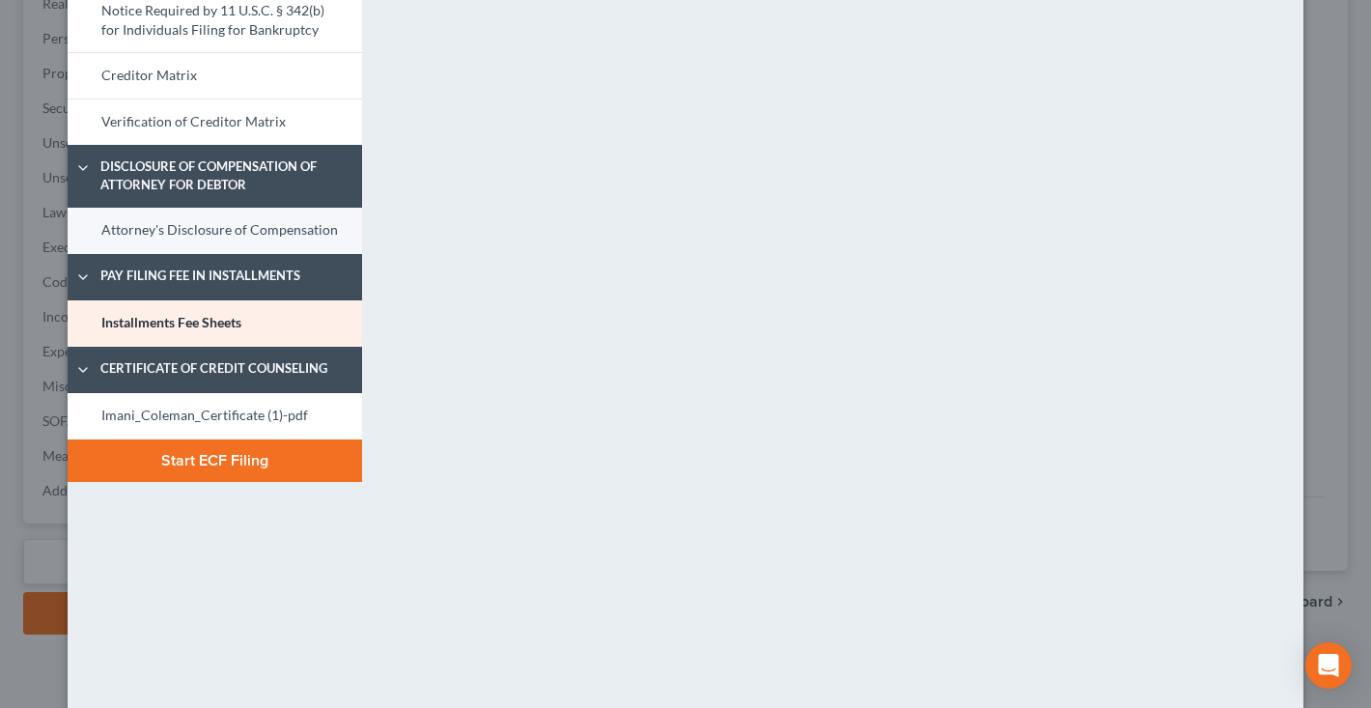
click at [172, 231] on link "Attorney's Disclosure of Compensation" at bounding box center [215, 231] width 295 height 46
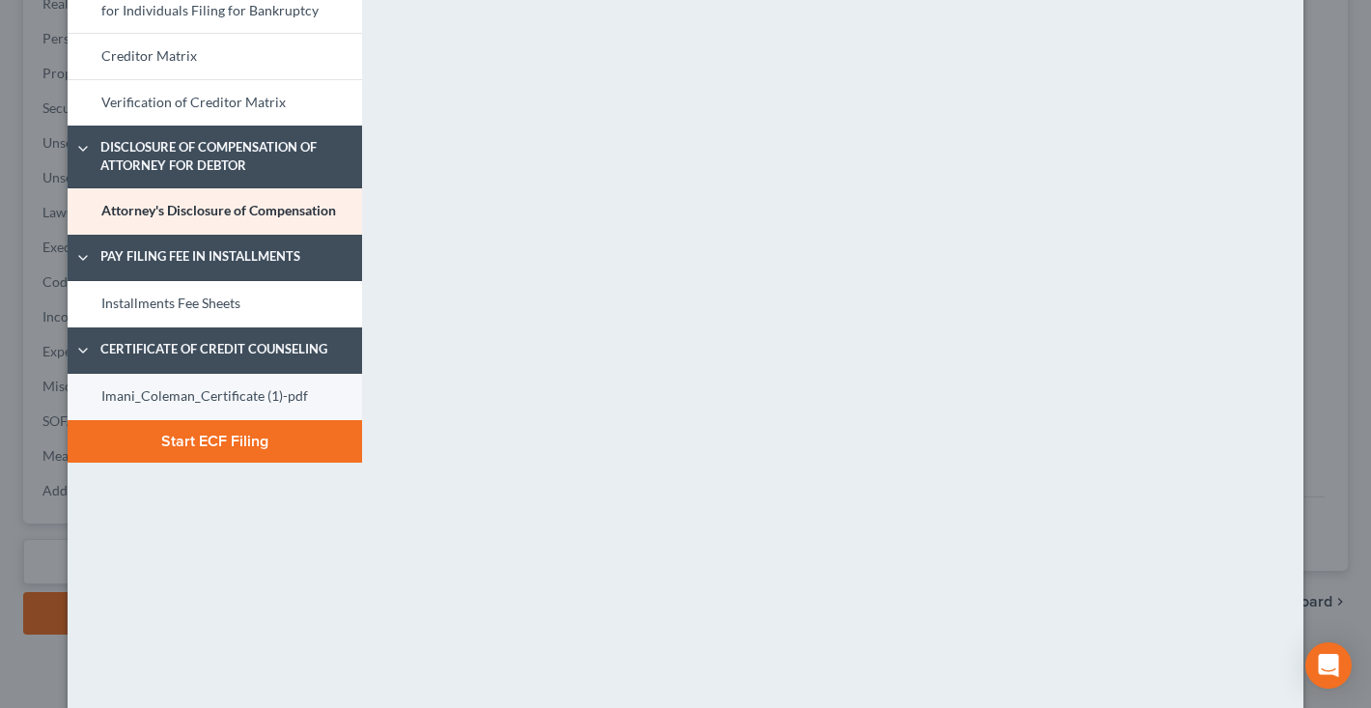
scroll to position [246, 0]
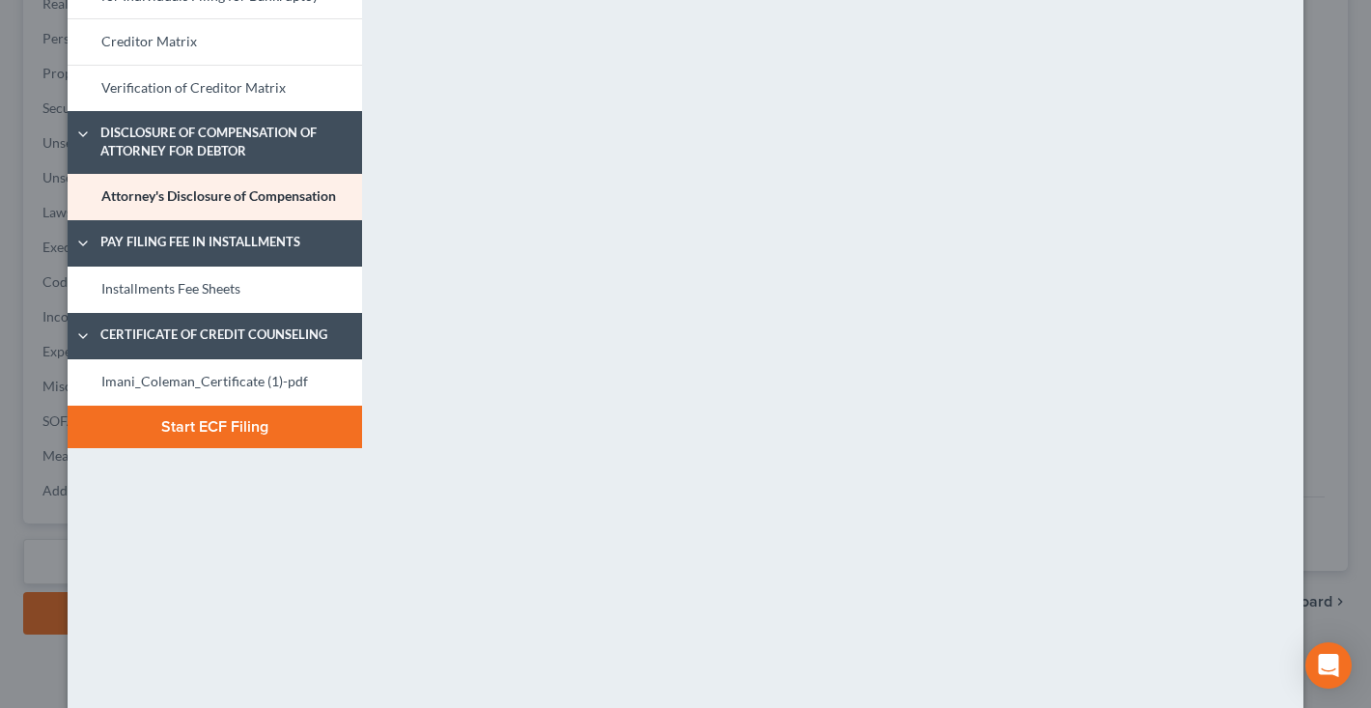
click at [214, 436] on button "Start ECF Filing" at bounding box center [215, 427] width 295 height 42
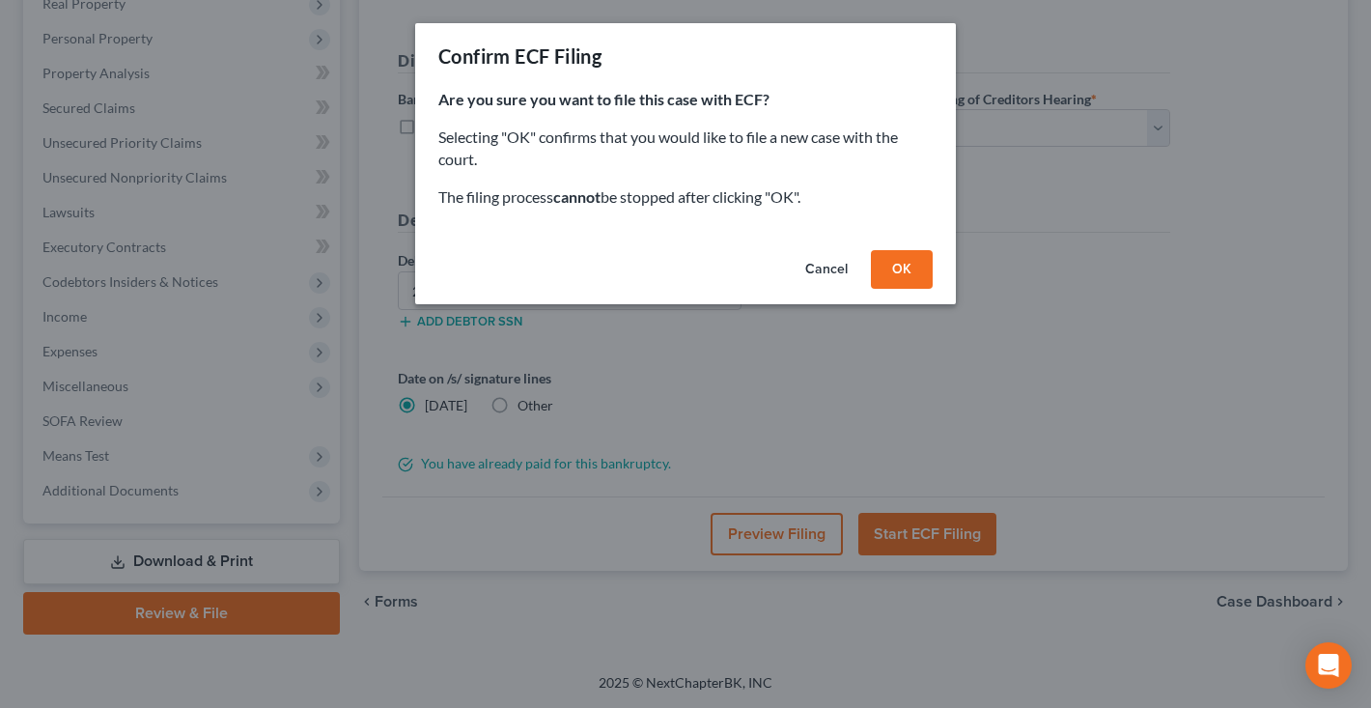
click at [917, 273] on button "OK" at bounding box center [902, 269] width 62 height 39
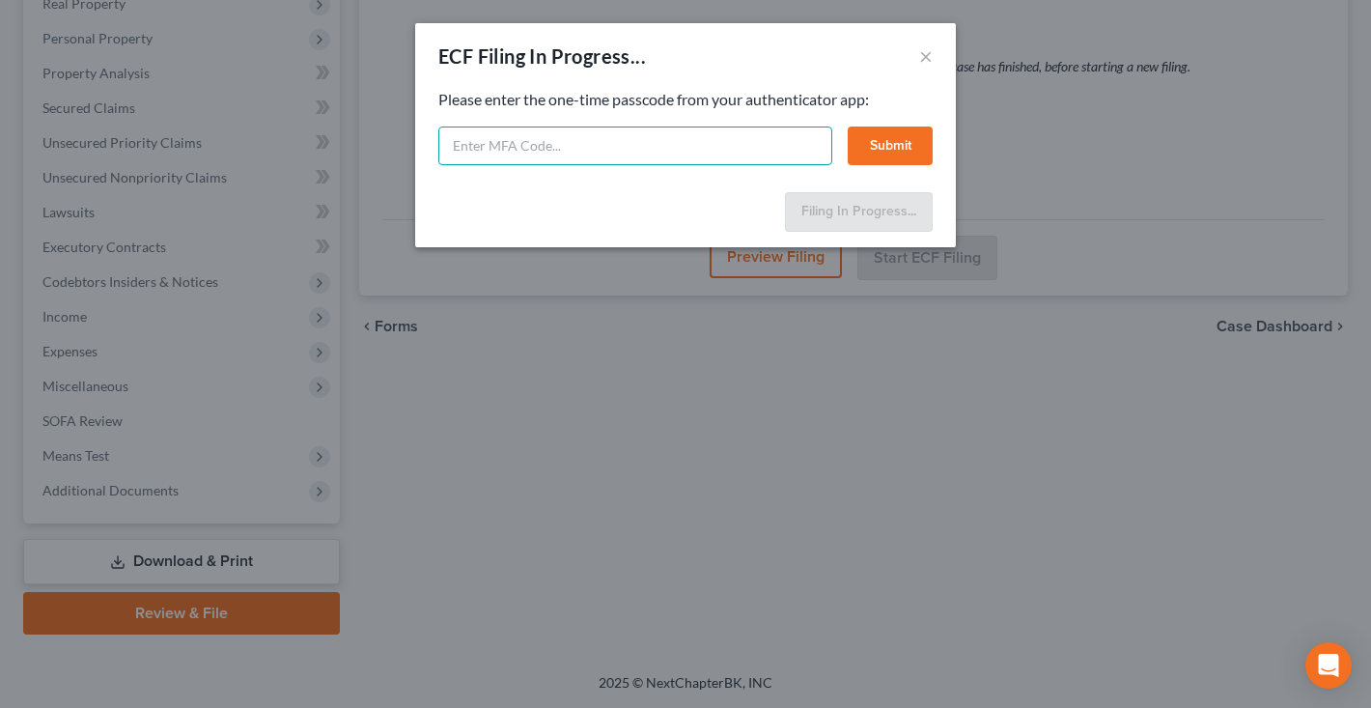
click at [487, 151] on input "text" at bounding box center [635, 146] width 394 height 39
type input "908866"
click at [882, 151] on button "Submit" at bounding box center [890, 146] width 85 height 39
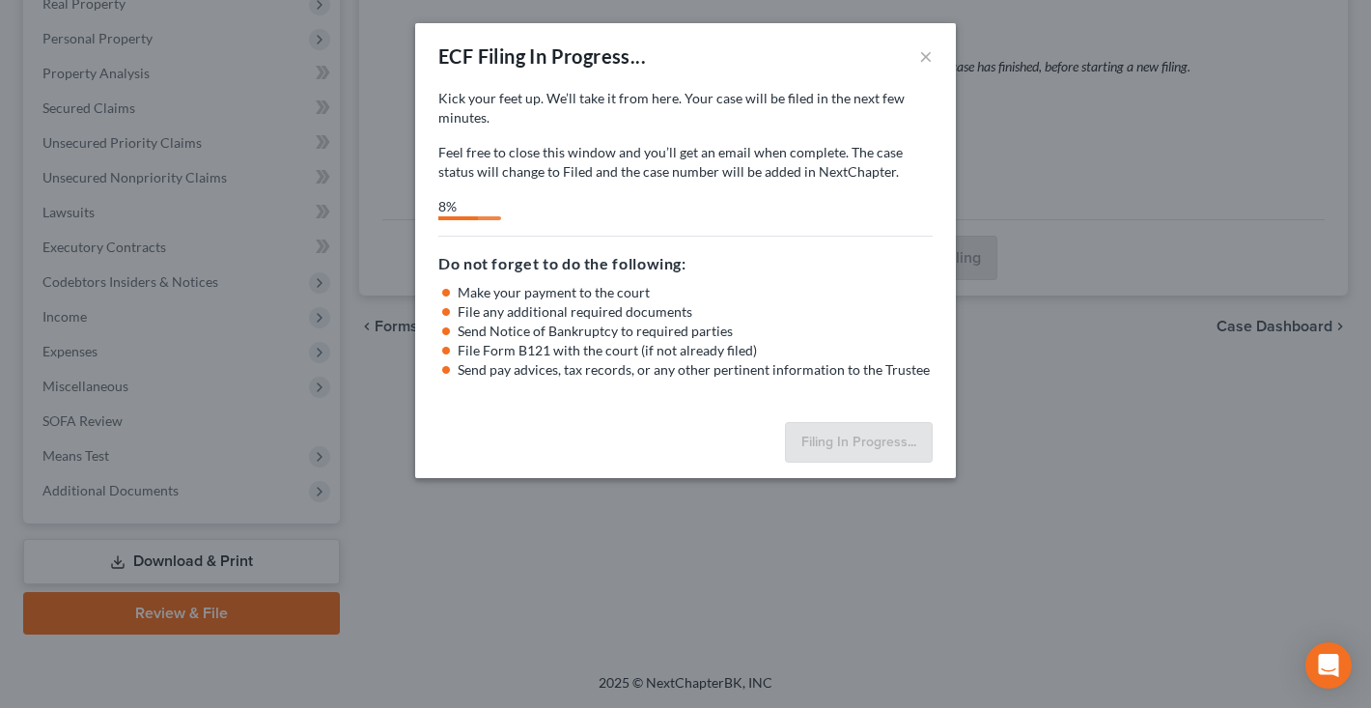
scroll to position [292, 0]
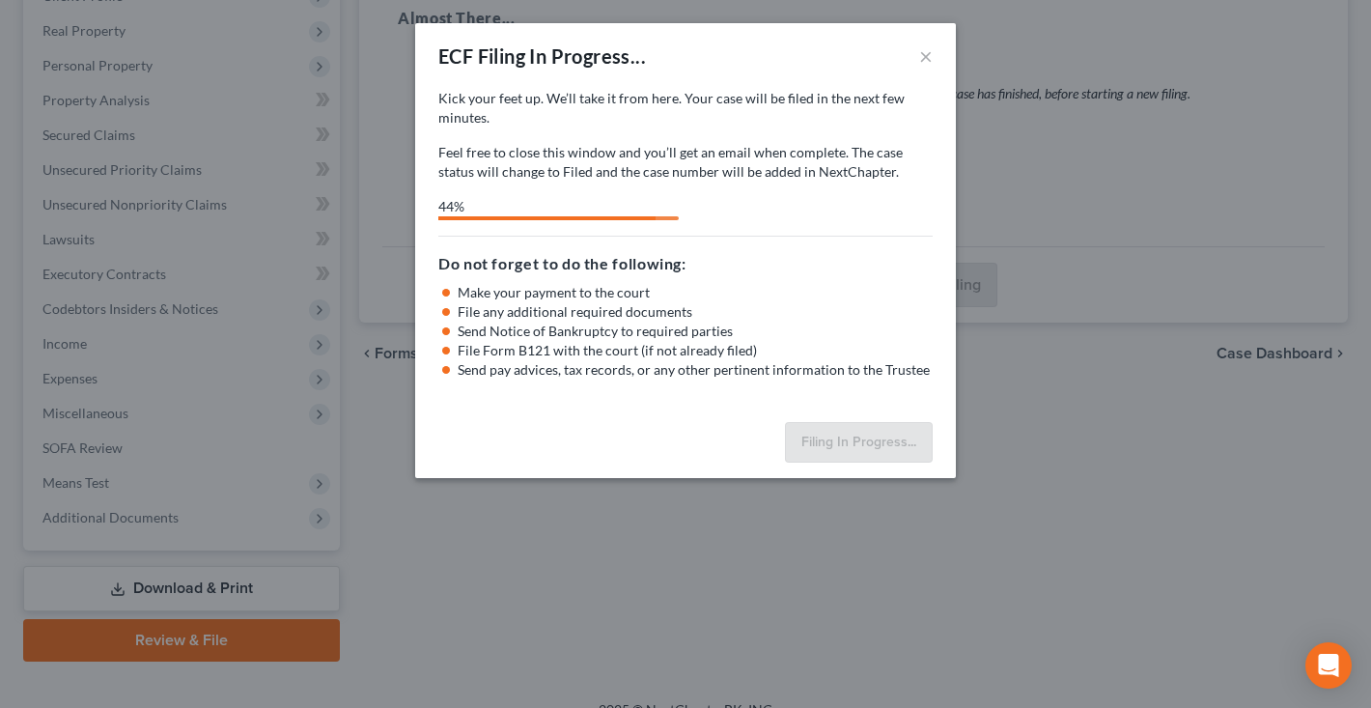
select select "0"
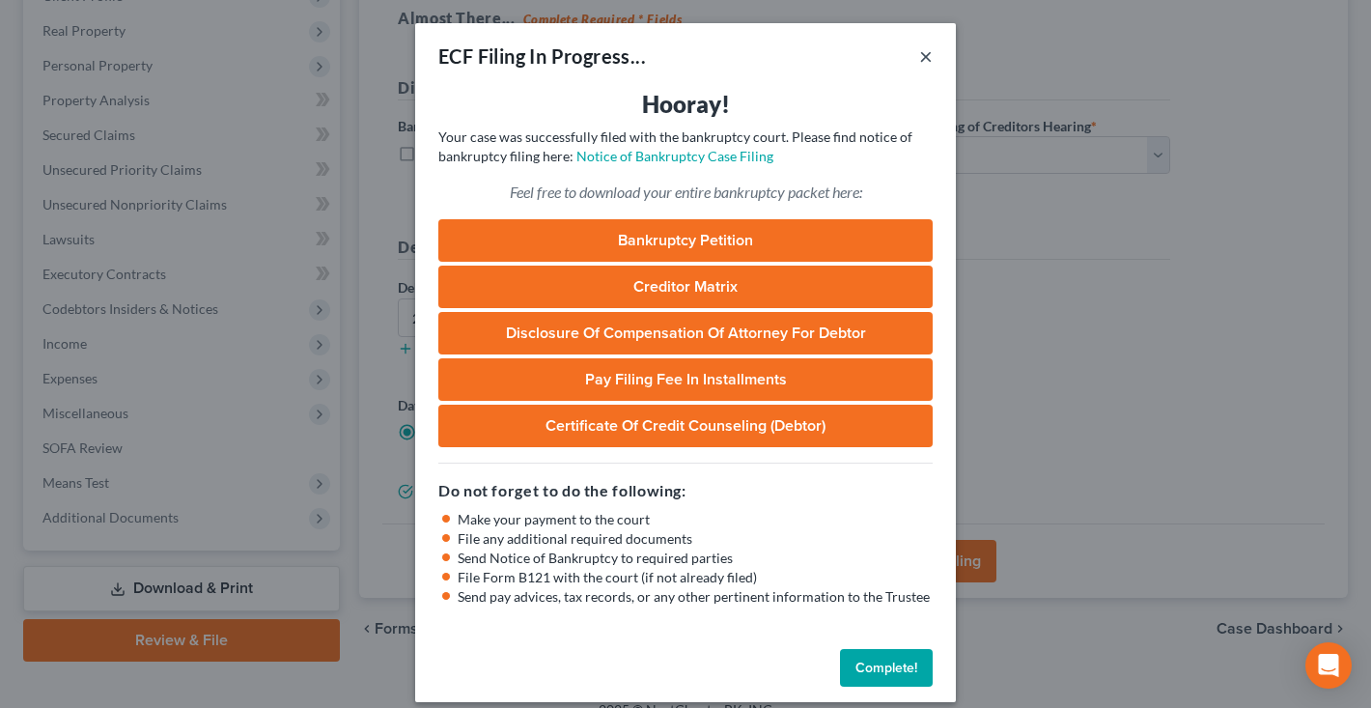
click at [930, 59] on button "×" at bounding box center [926, 55] width 14 height 23
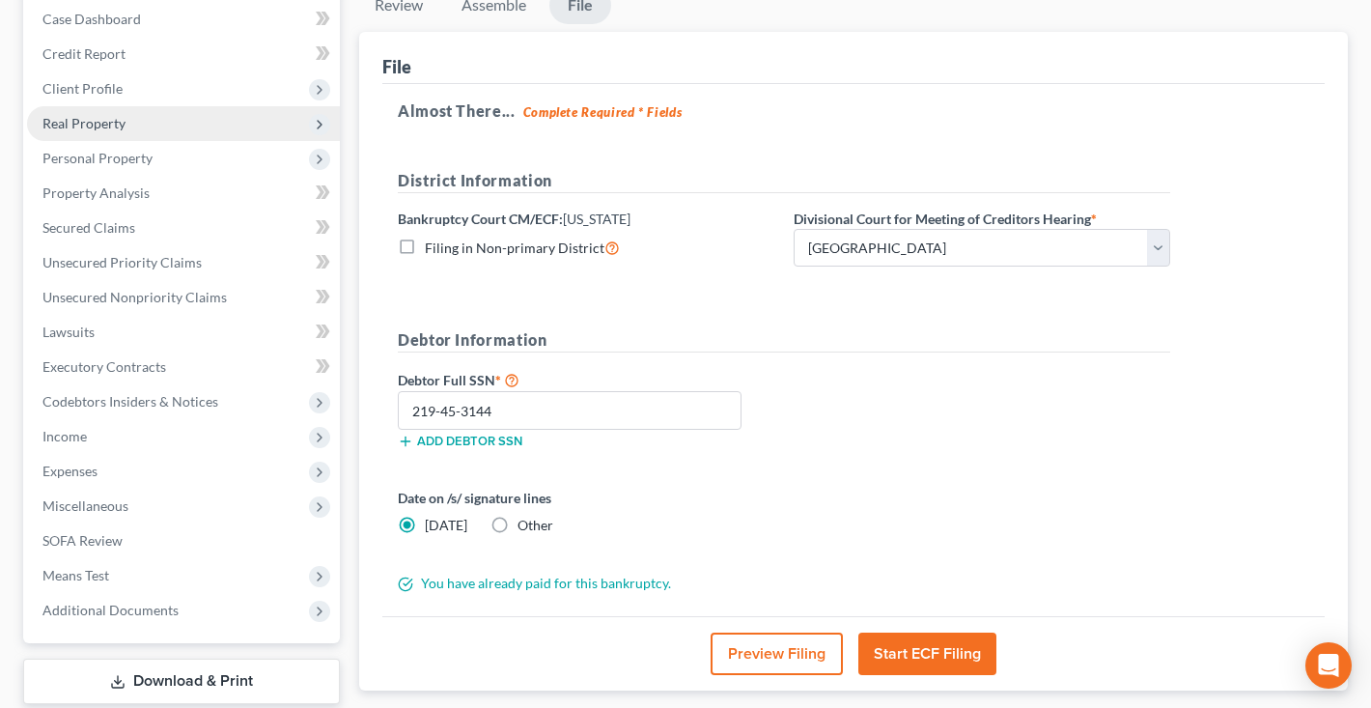
scroll to position [198, 0]
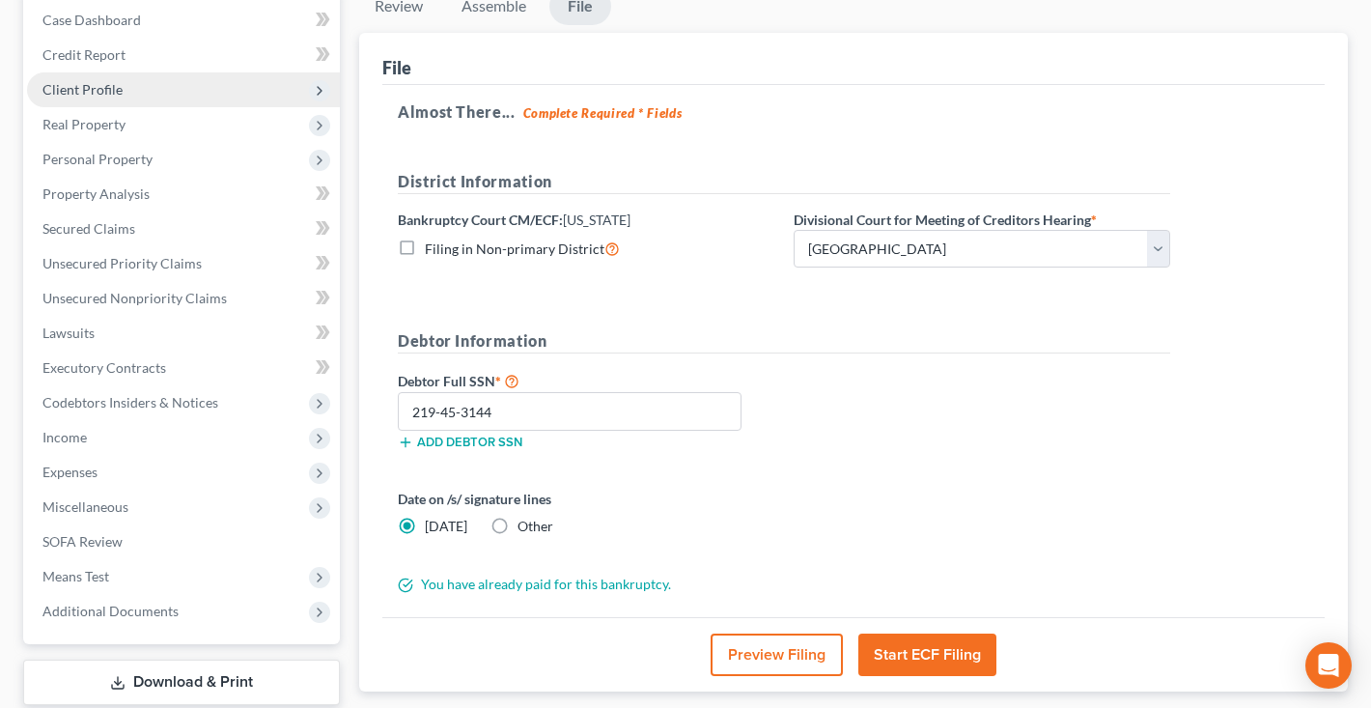
click at [120, 96] on span "Client Profile" at bounding box center [82, 89] width 80 height 16
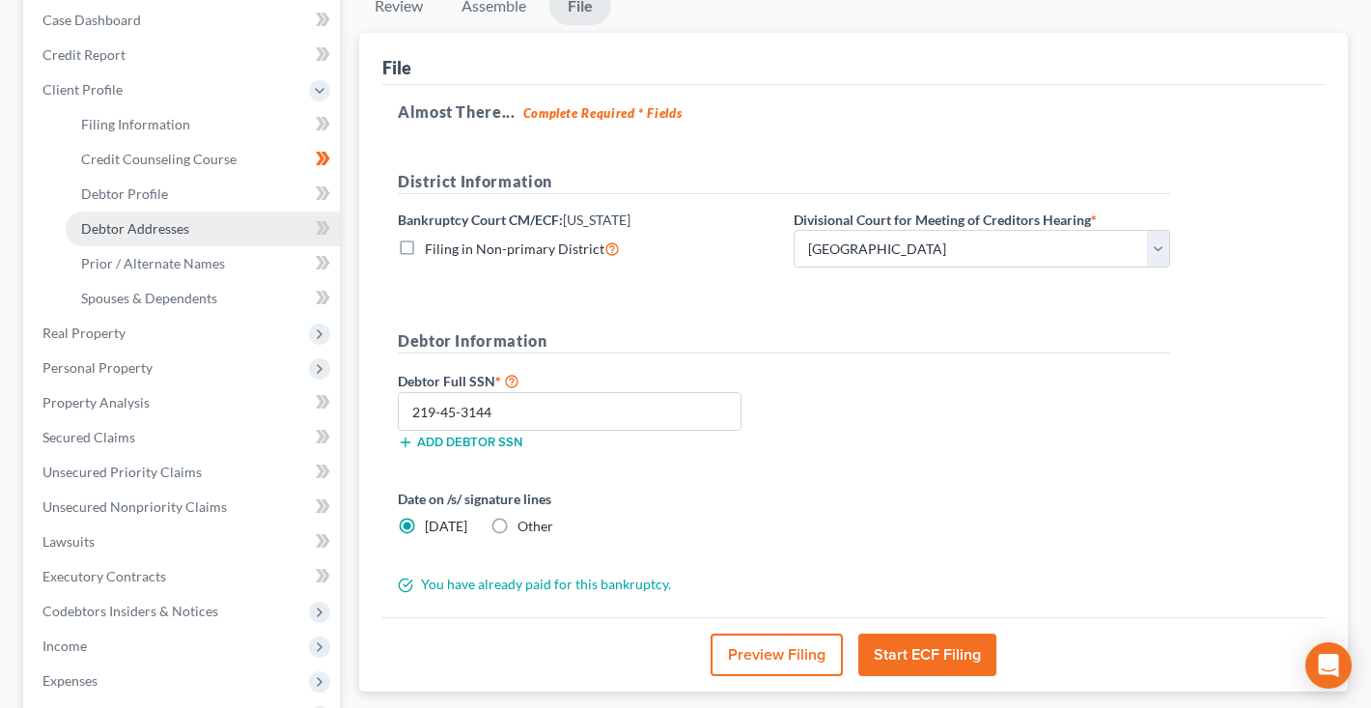
click at [122, 230] on span "Debtor Addresses" at bounding box center [135, 228] width 108 height 16
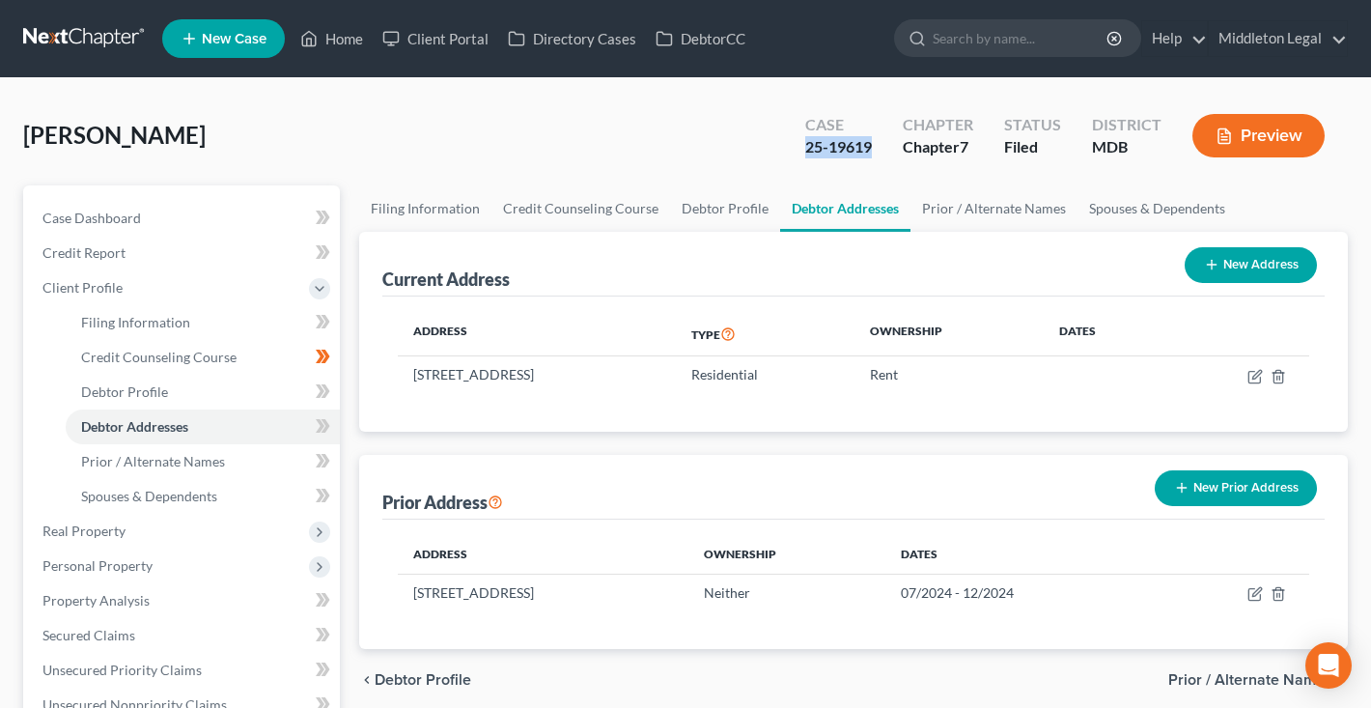
drag, startPoint x: 807, startPoint y: 149, endPoint x: 875, endPoint y: 151, distance: 67.6
click at [875, 151] on div "Case 25-19619" at bounding box center [839, 137] width 98 height 57
copy div "25-19619"
click at [83, 33] on link at bounding box center [85, 38] width 124 height 35
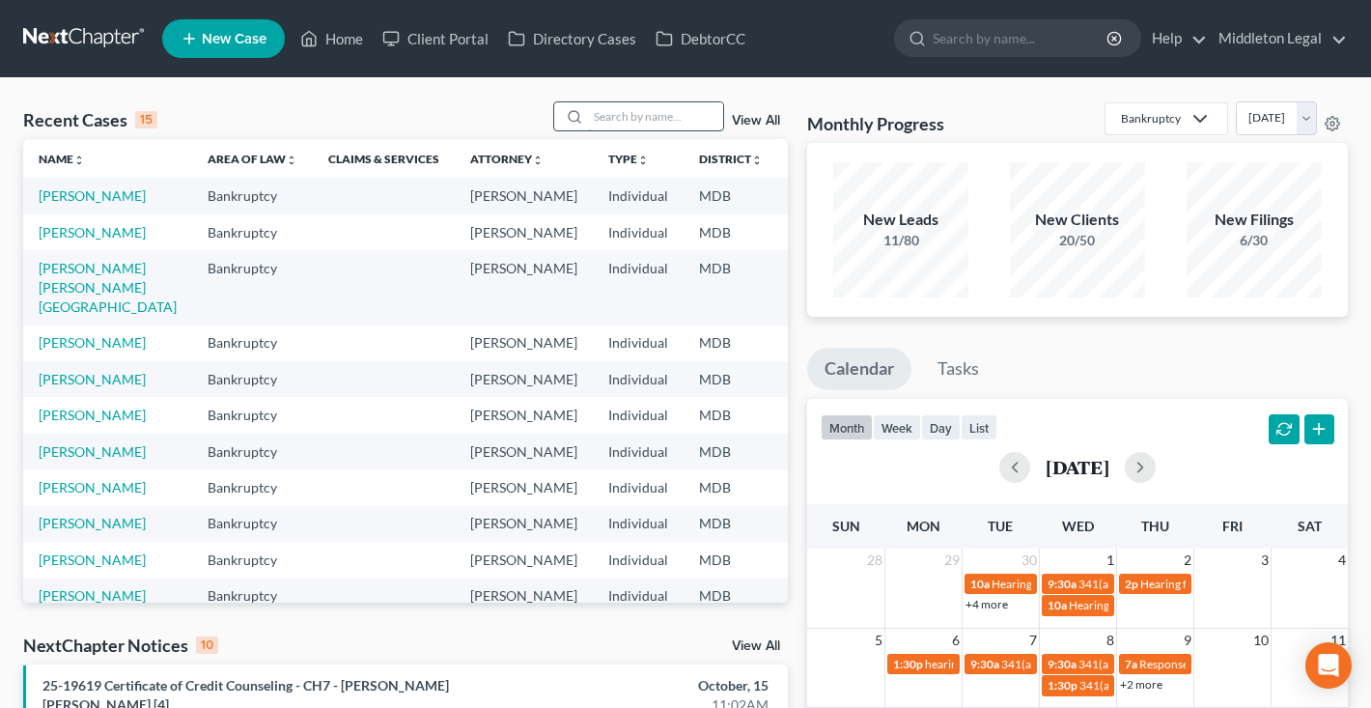
click at [595, 123] on input "search" at bounding box center [655, 116] width 135 height 28
type input "n"
type input "nelson"
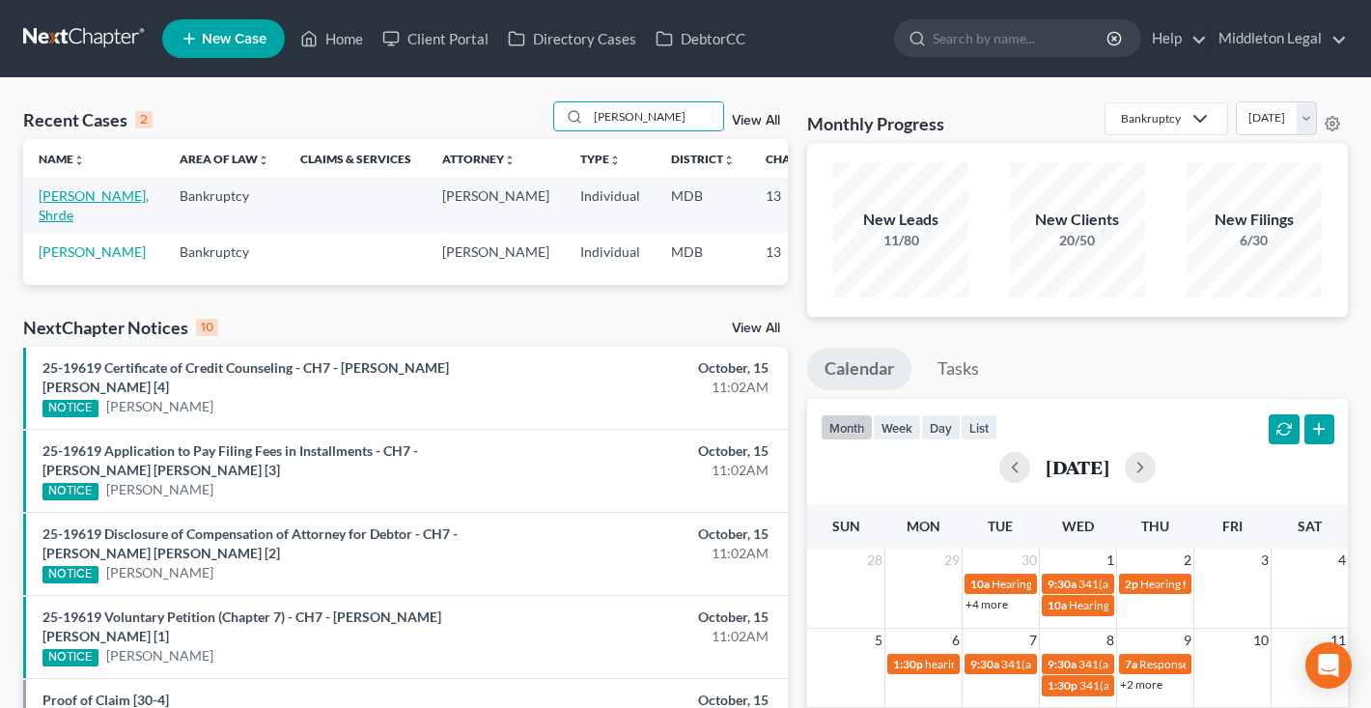
click at [61, 217] on link "[PERSON_NAME], Shrde" at bounding box center [94, 205] width 110 height 36
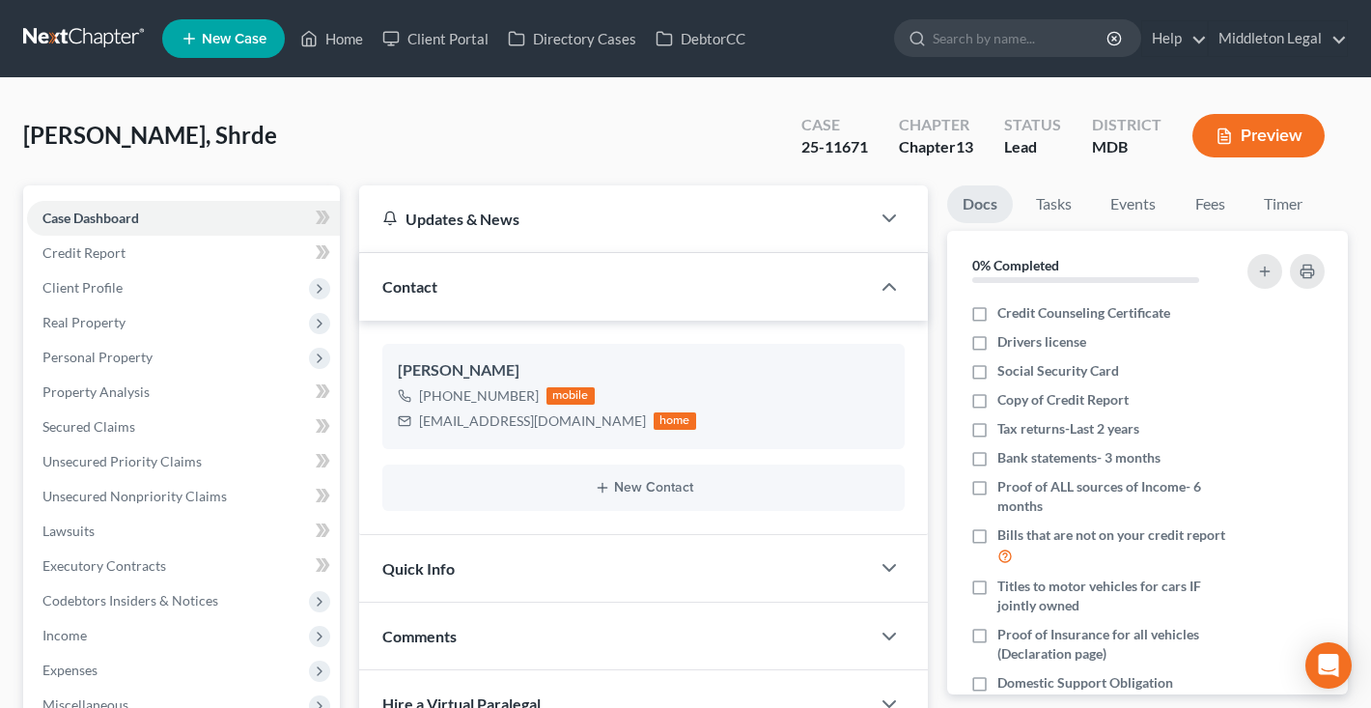
click at [101, 38] on link at bounding box center [85, 38] width 124 height 35
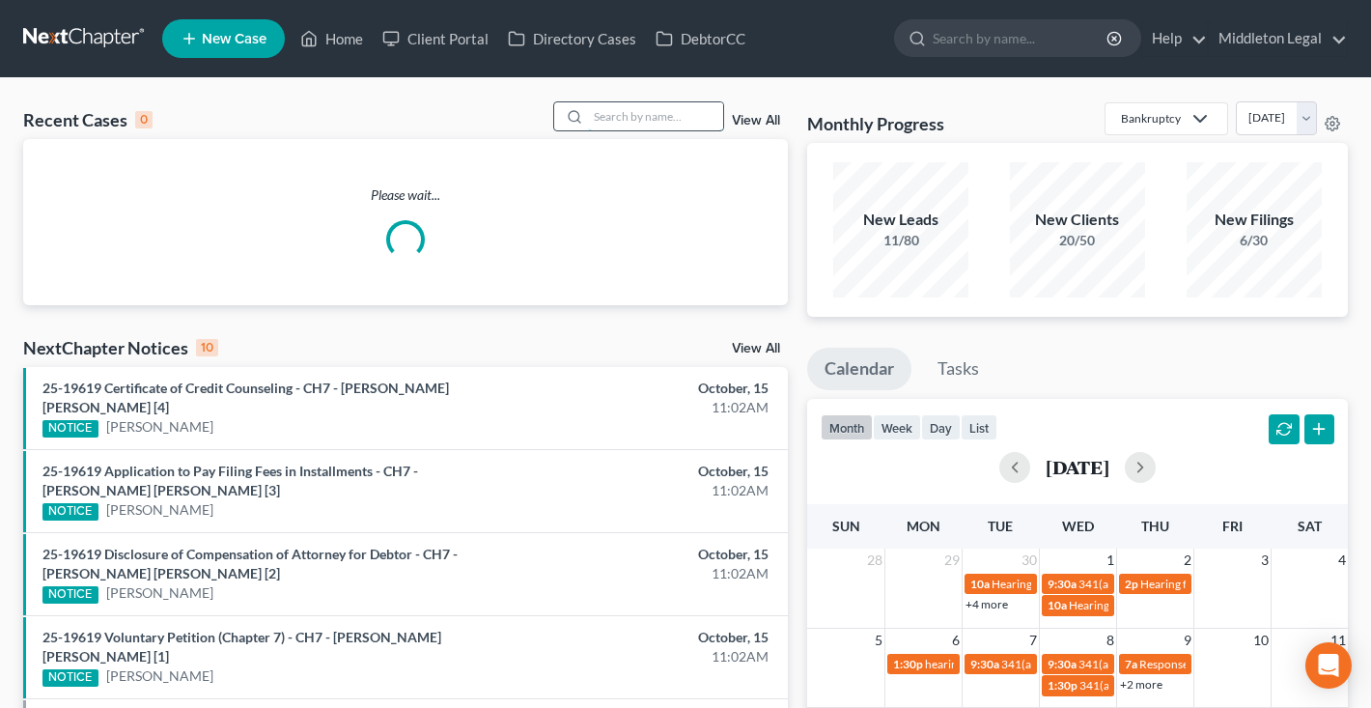
click at [664, 114] on input "search" at bounding box center [655, 116] width 135 height 28
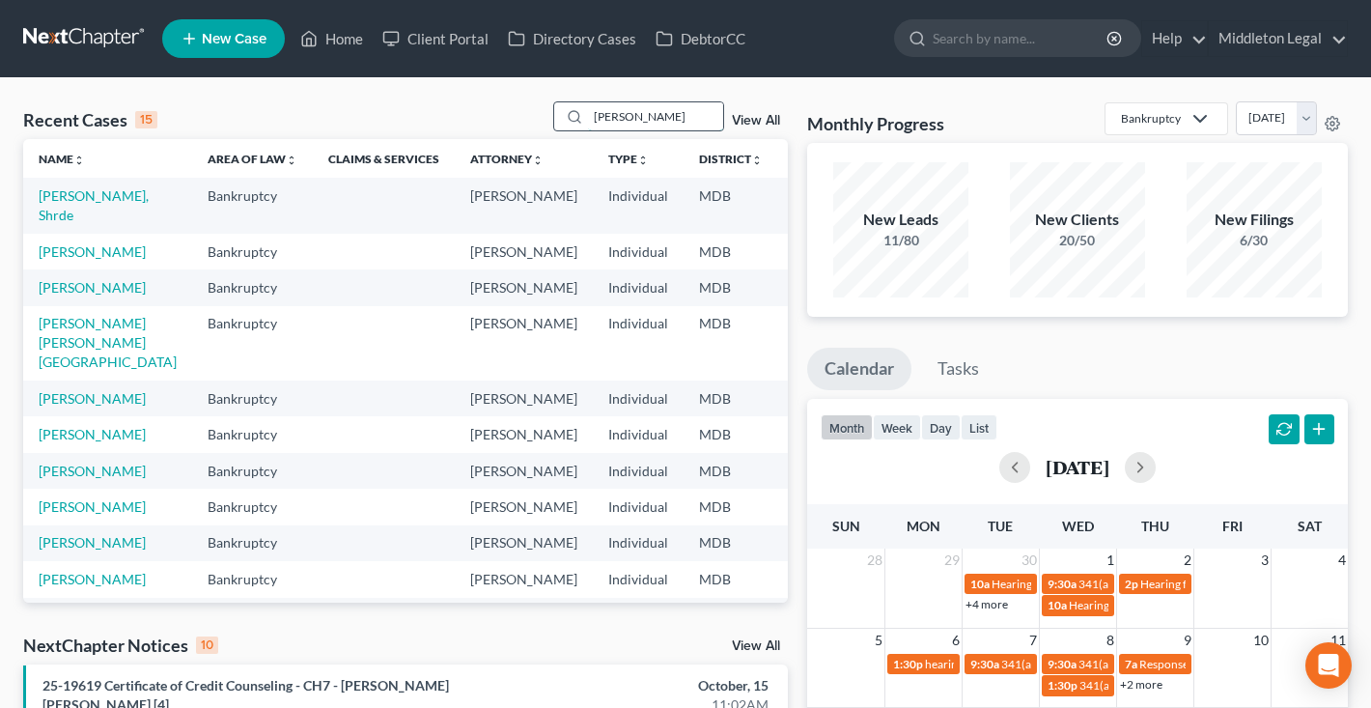
type input "latrice"
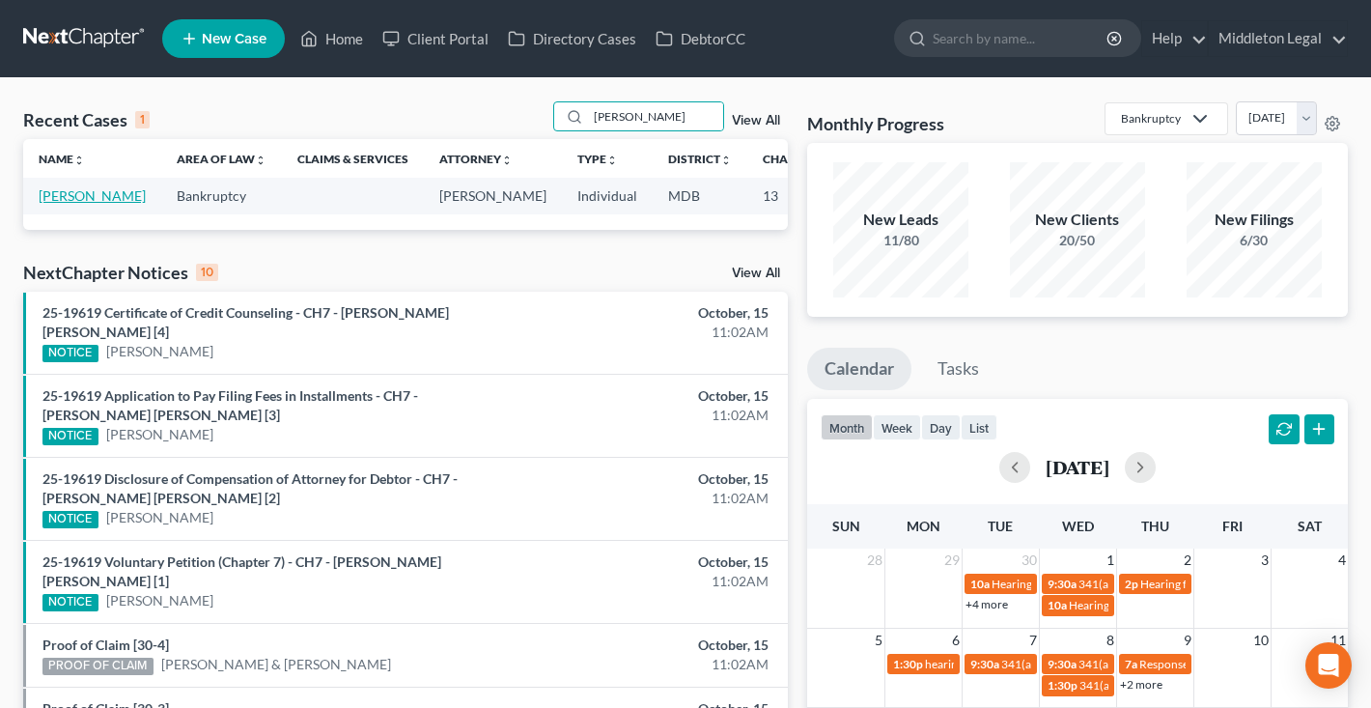
click at [49, 204] on link "[PERSON_NAME]" at bounding box center [92, 195] width 107 height 16
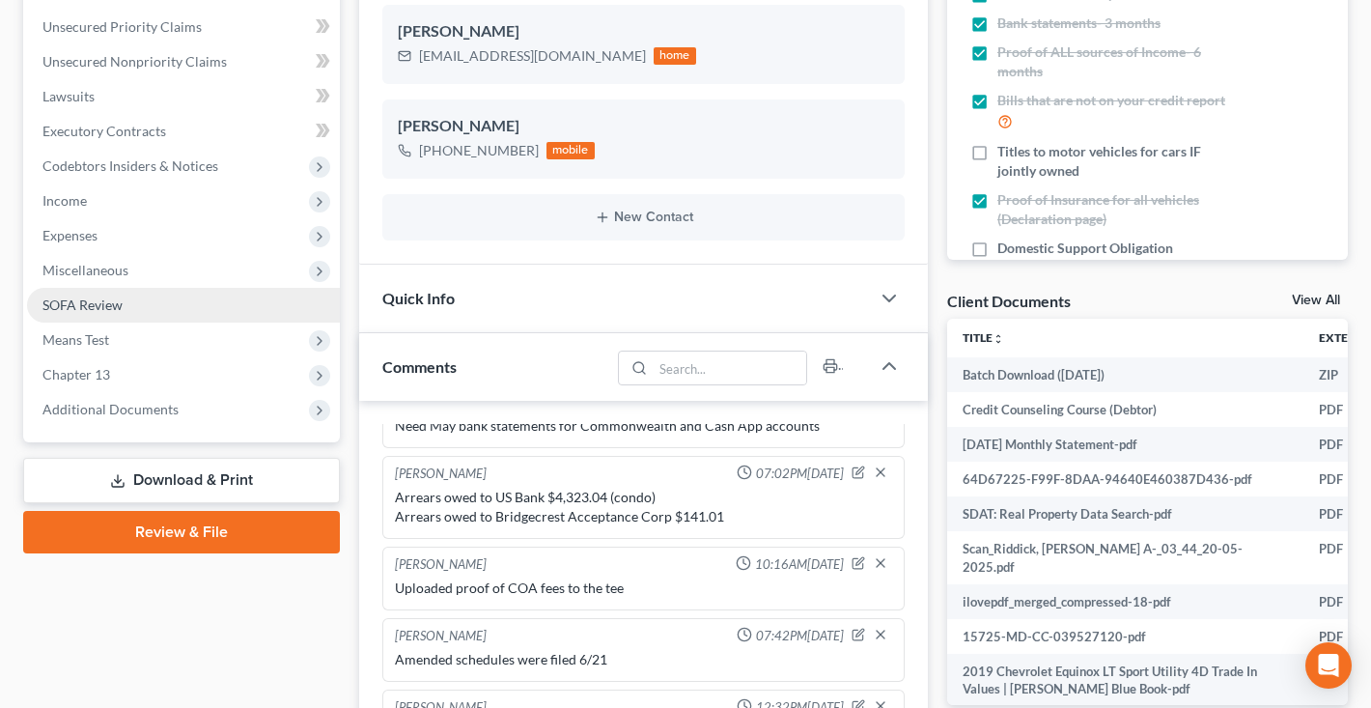
scroll to position [434, 0]
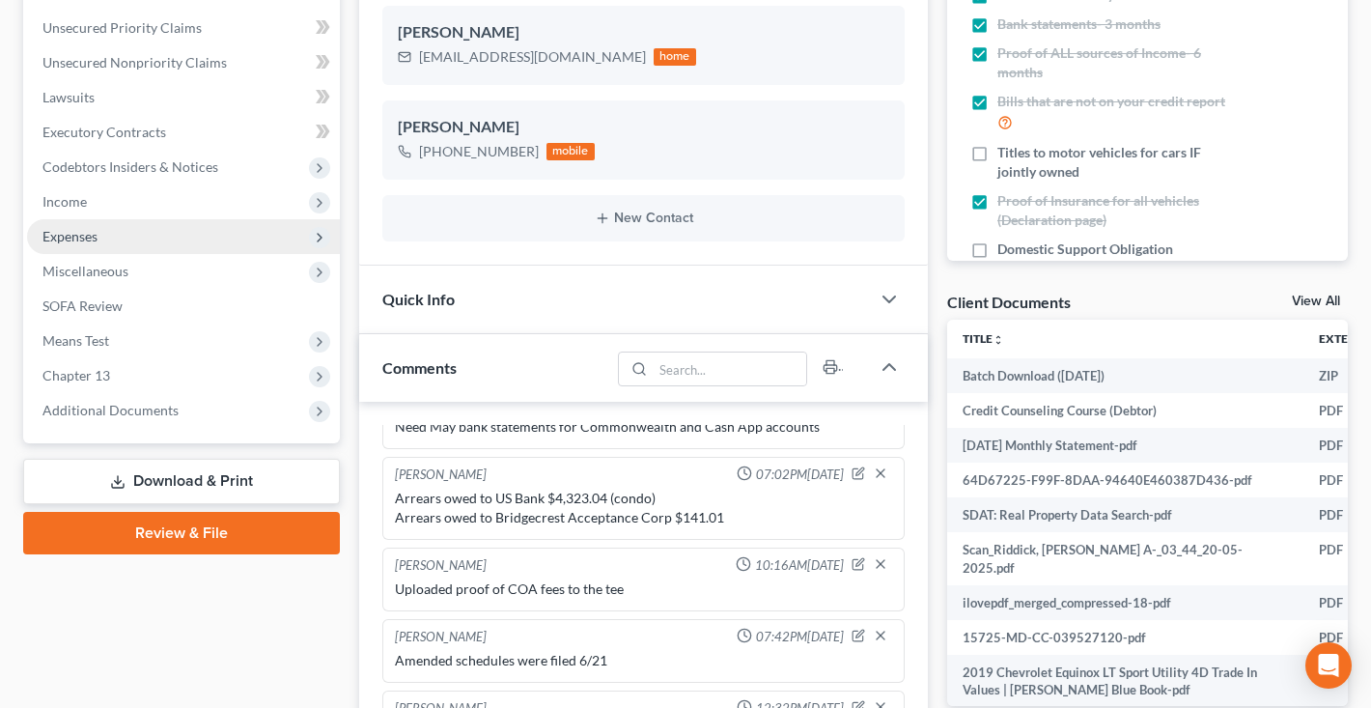
click at [157, 247] on span "Expenses" at bounding box center [183, 236] width 313 height 35
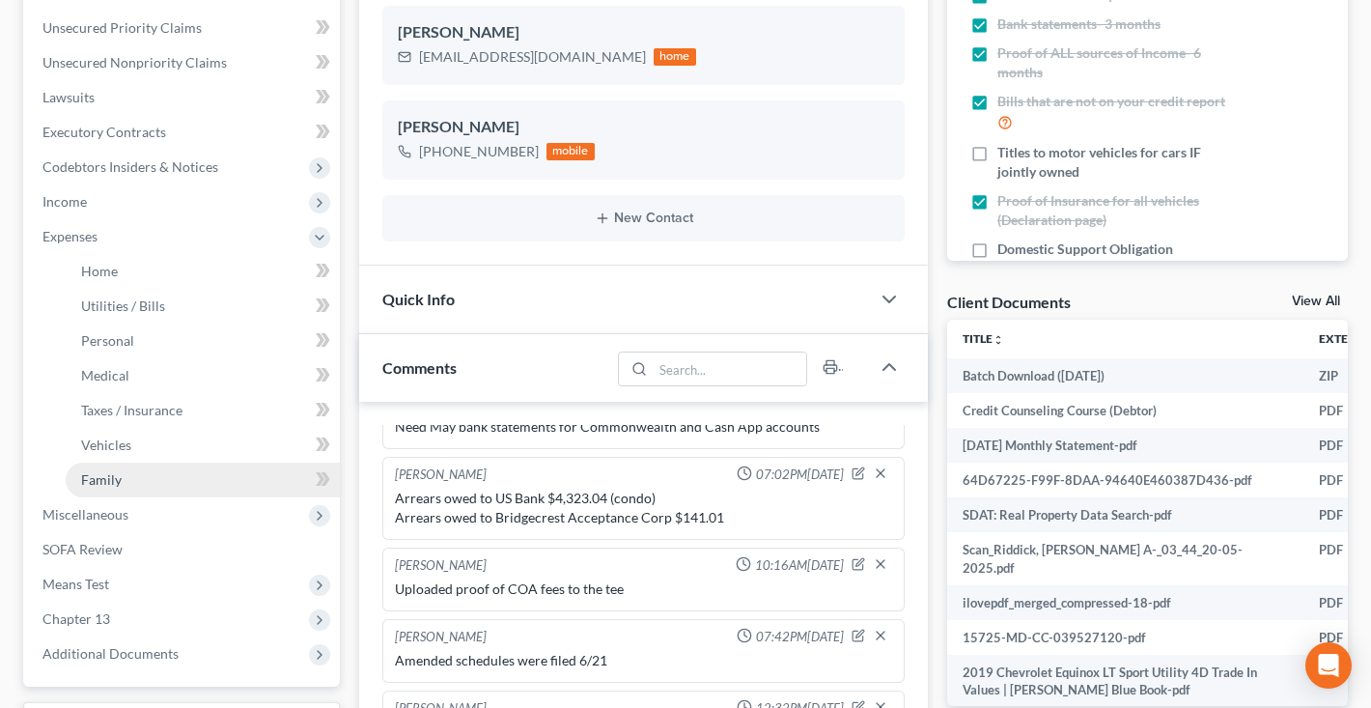
click at [132, 476] on link "Family" at bounding box center [203, 480] width 274 height 35
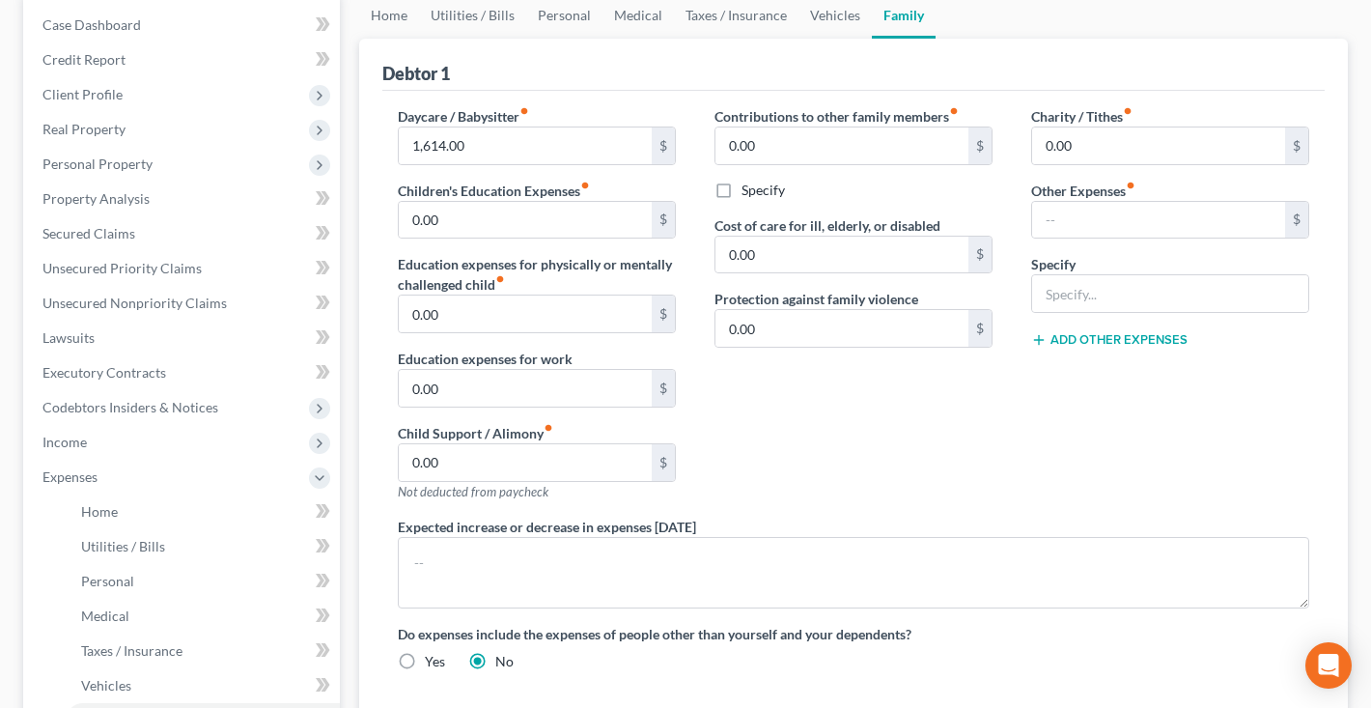
scroll to position [174, 0]
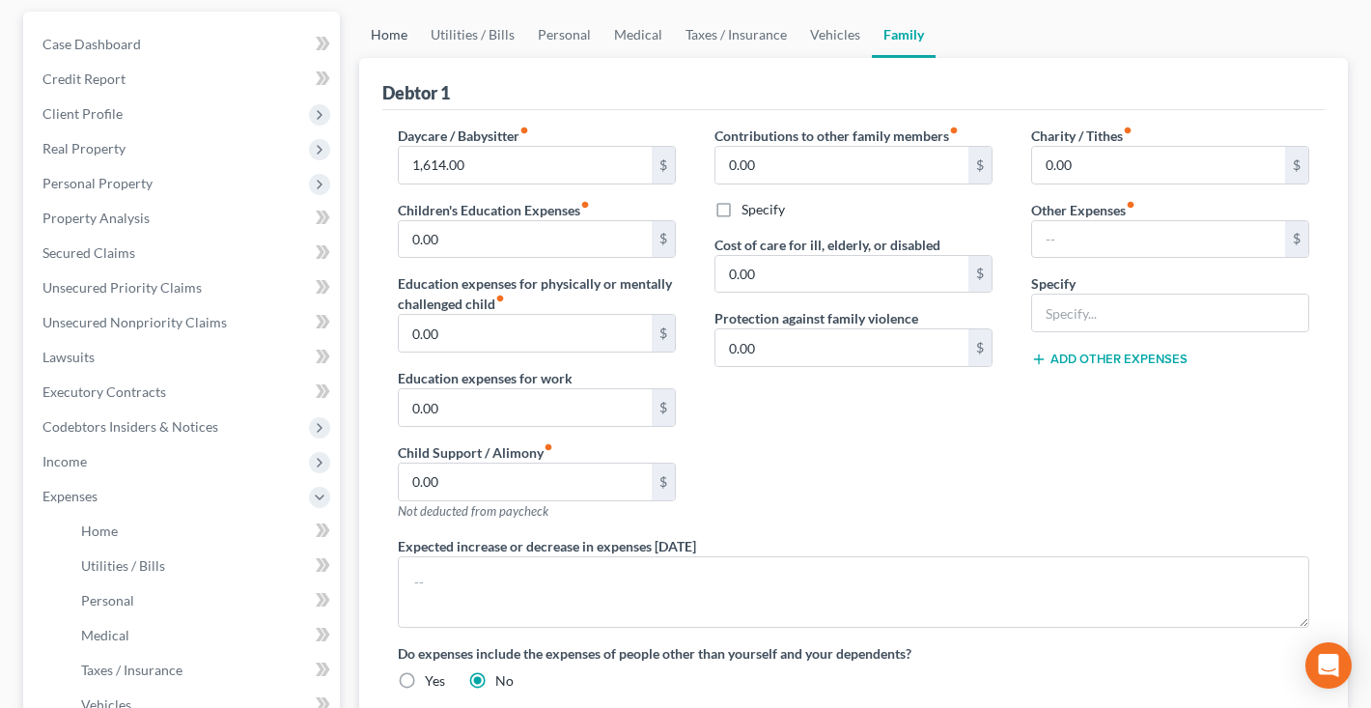
click at [393, 42] on link "Home" at bounding box center [389, 35] width 60 height 46
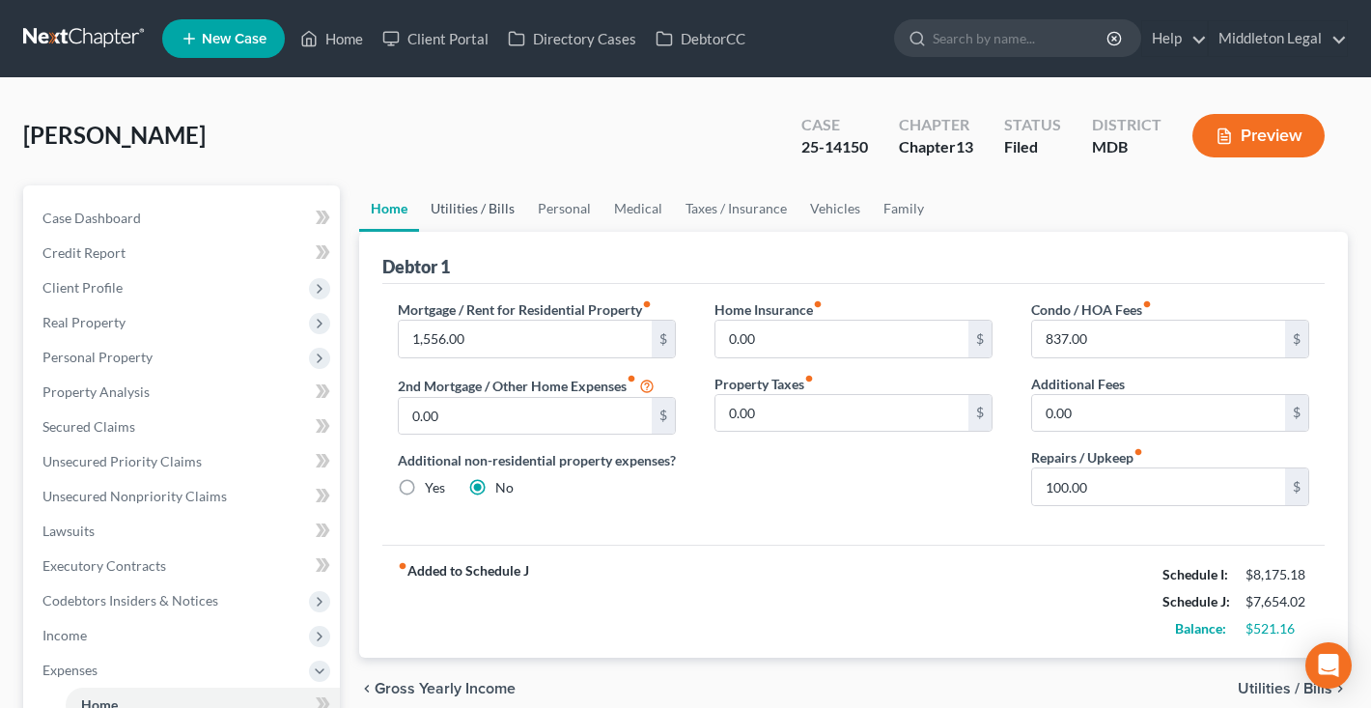
click at [486, 214] on link "Utilities / Bills" at bounding box center [472, 208] width 107 height 46
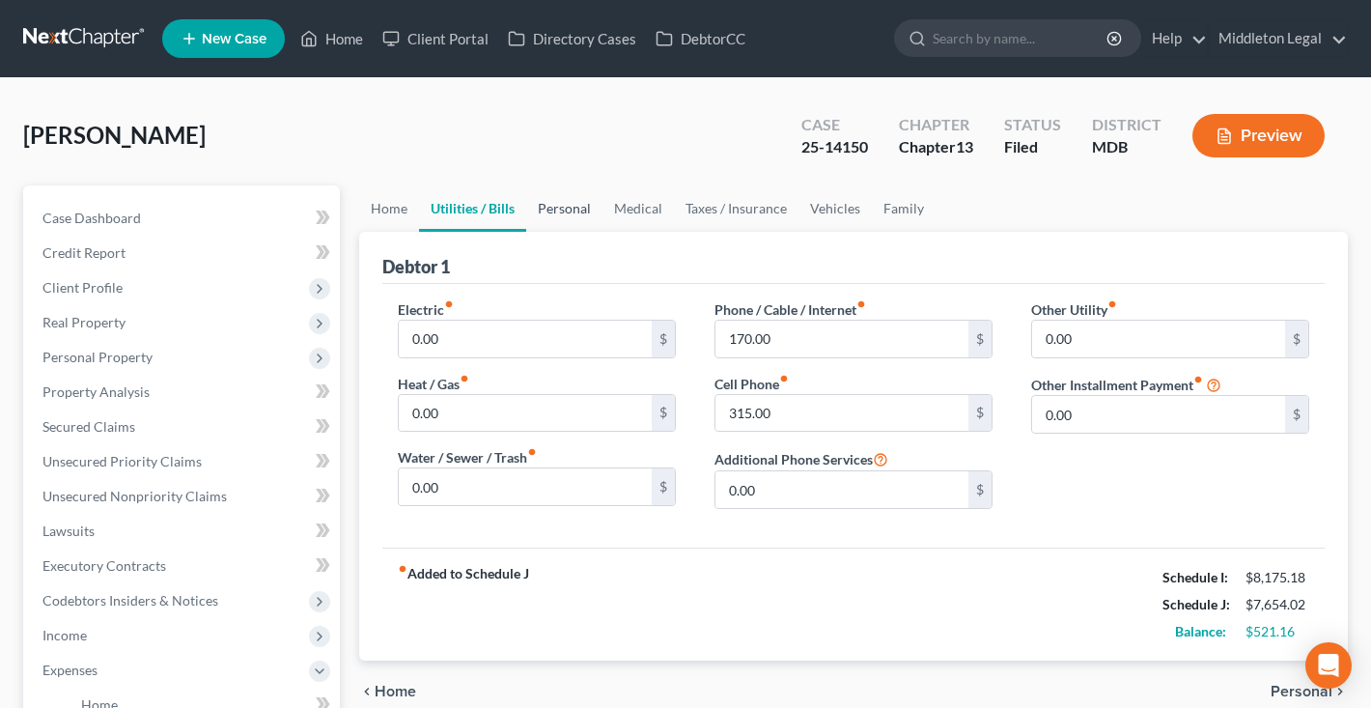
click at [569, 214] on link "Personal" at bounding box center [564, 208] width 76 height 46
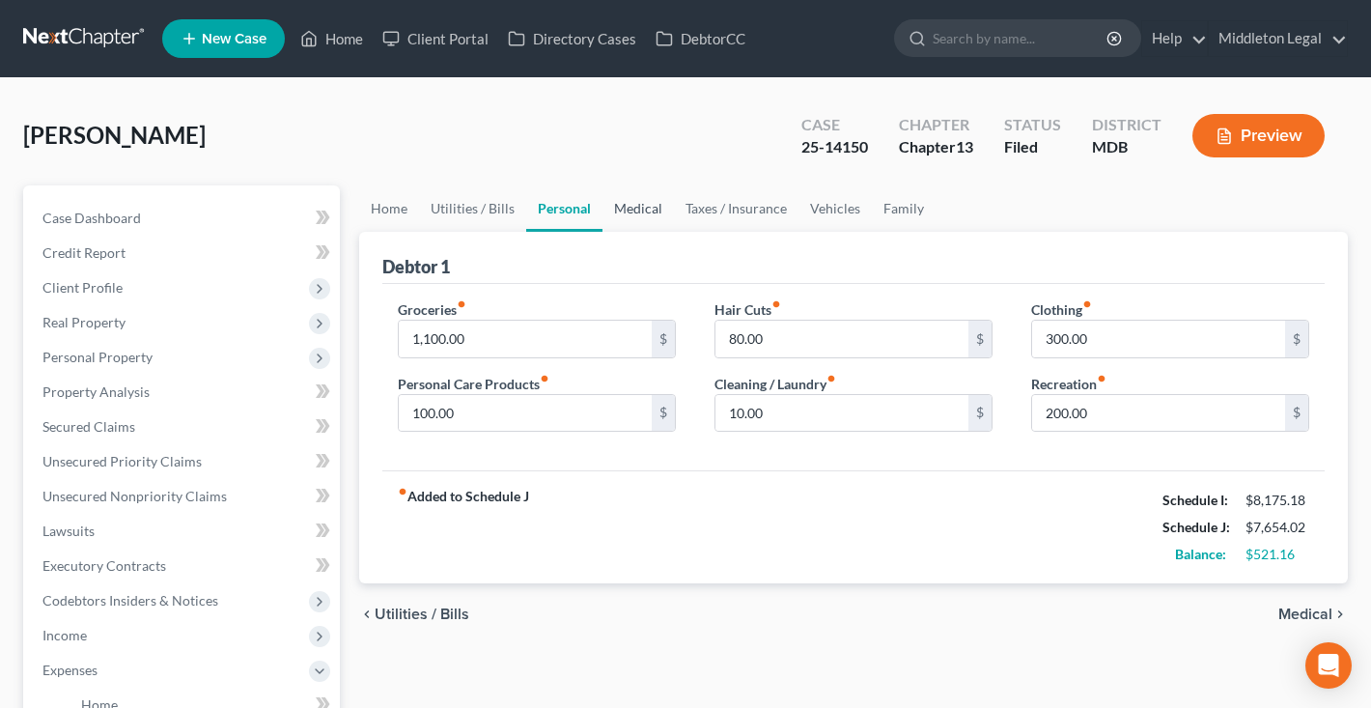
click at [649, 212] on link "Medical" at bounding box center [638, 208] width 71 height 46
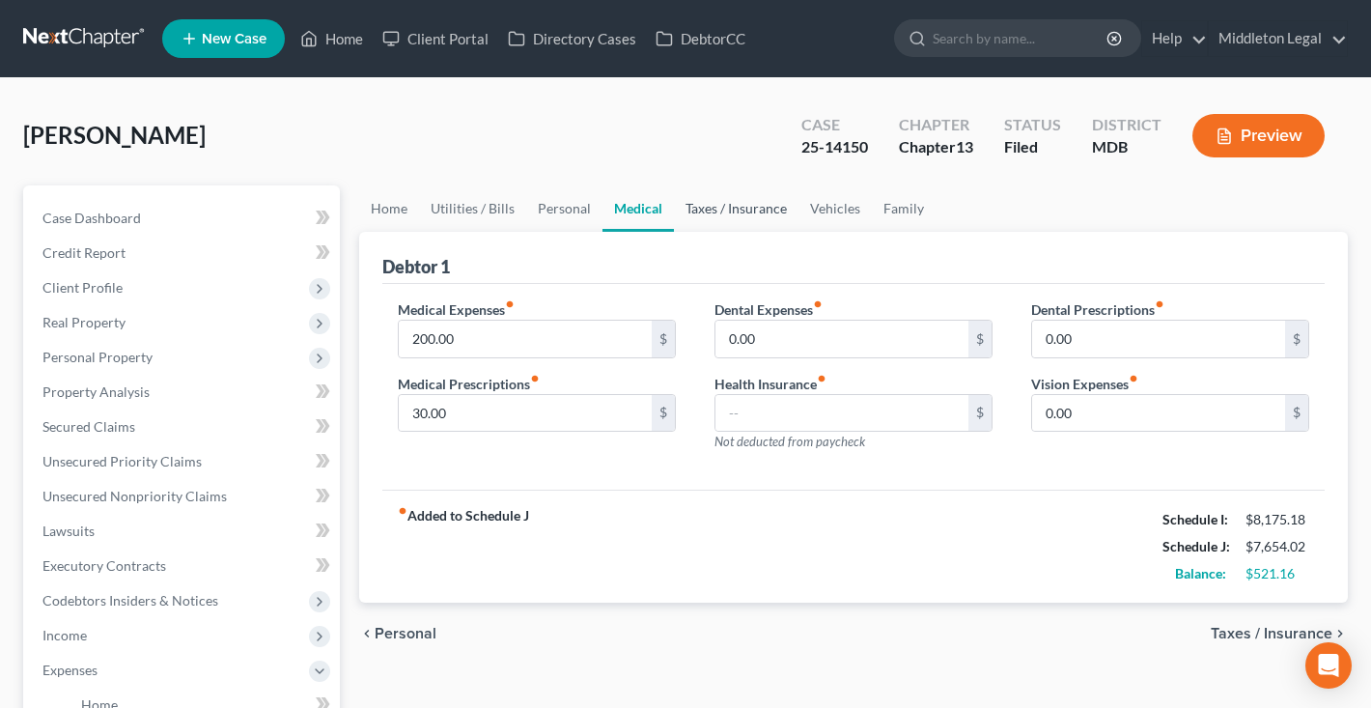
click at [730, 215] on link "Taxes / Insurance" at bounding box center [736, 208] width 125 height 46
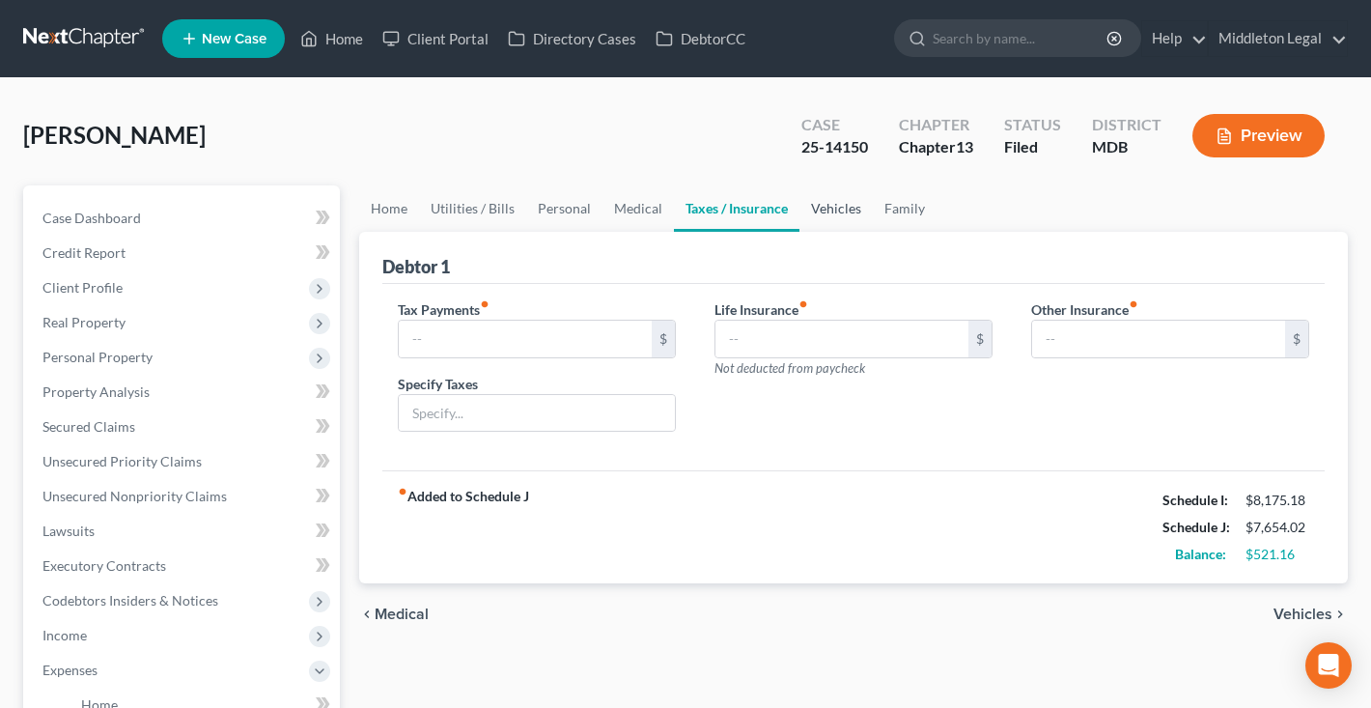
click at [819, 216] on link "Vehicles" at bounding box center [836, 208] width 73 height 46
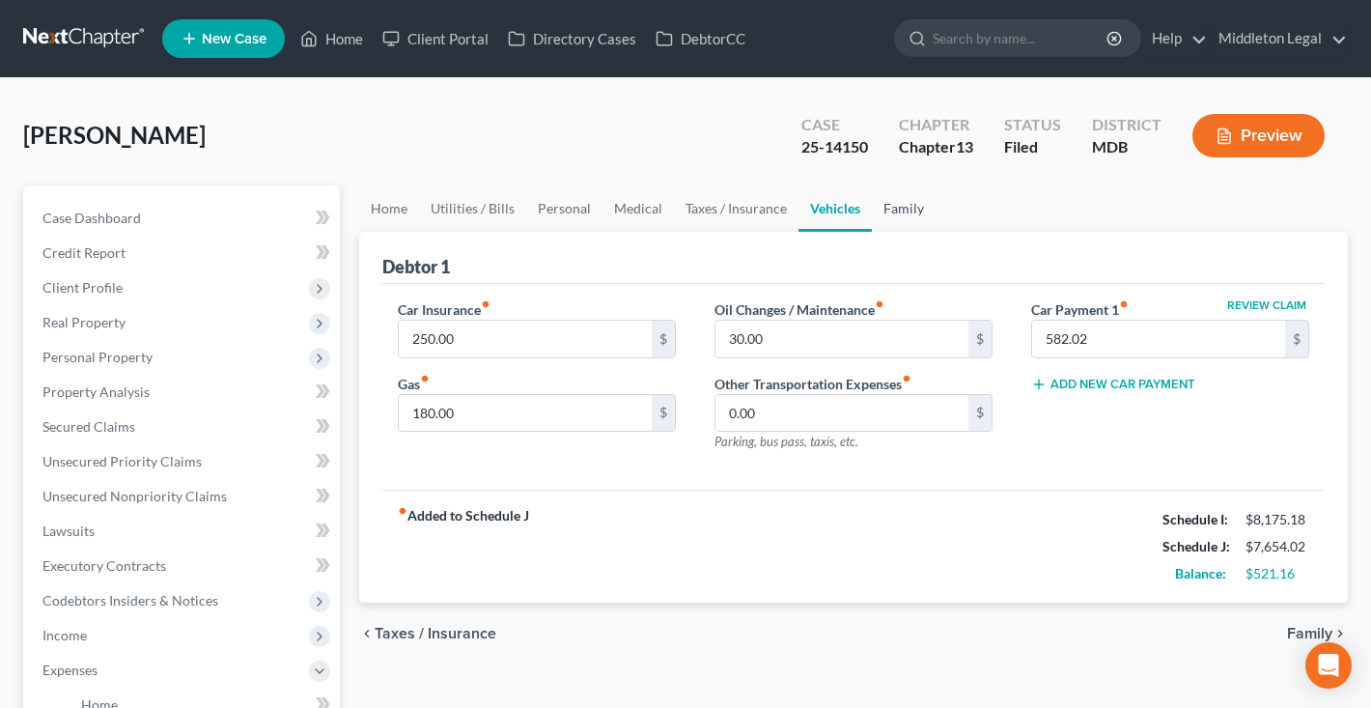
click at [895, 212] on link "Family" at bounding box center [904, 208] width 64 height 46
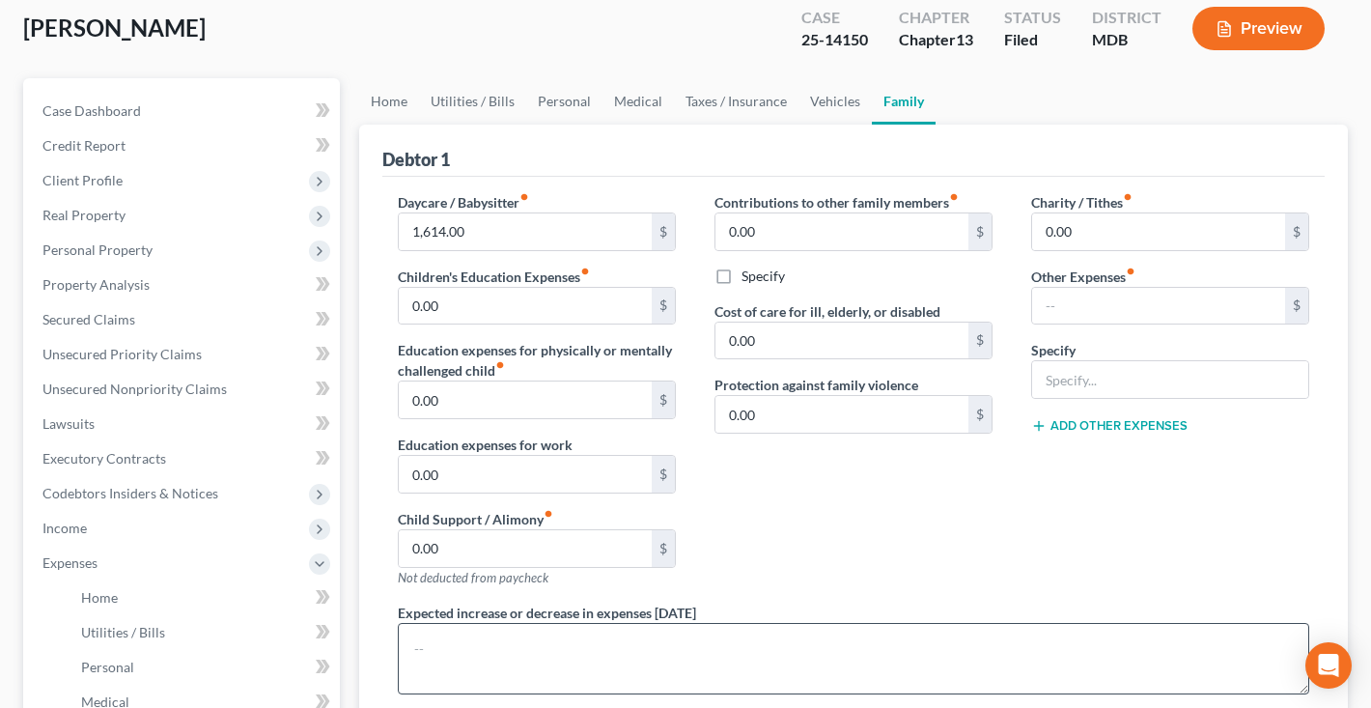
scroll to position [102, 0]
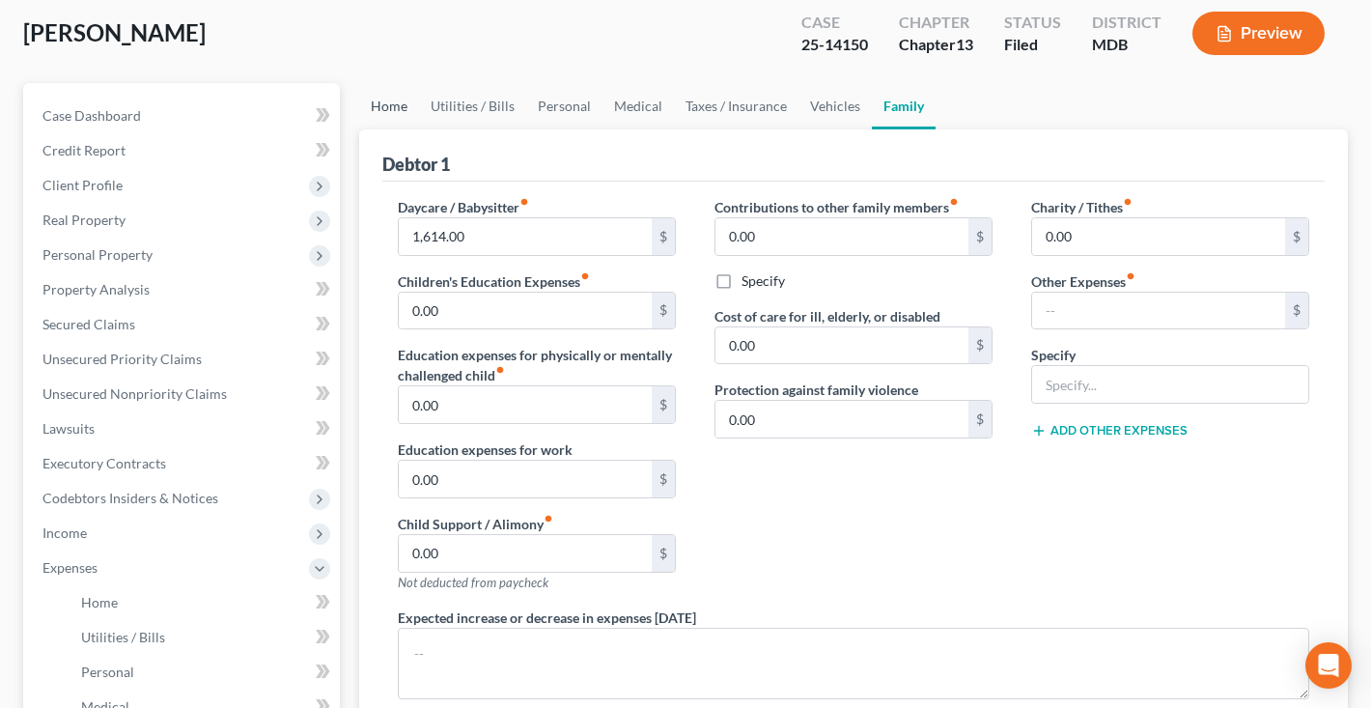
click at [385, 110] on link "Home" at bounding box center [389, 106] width 60 height 46
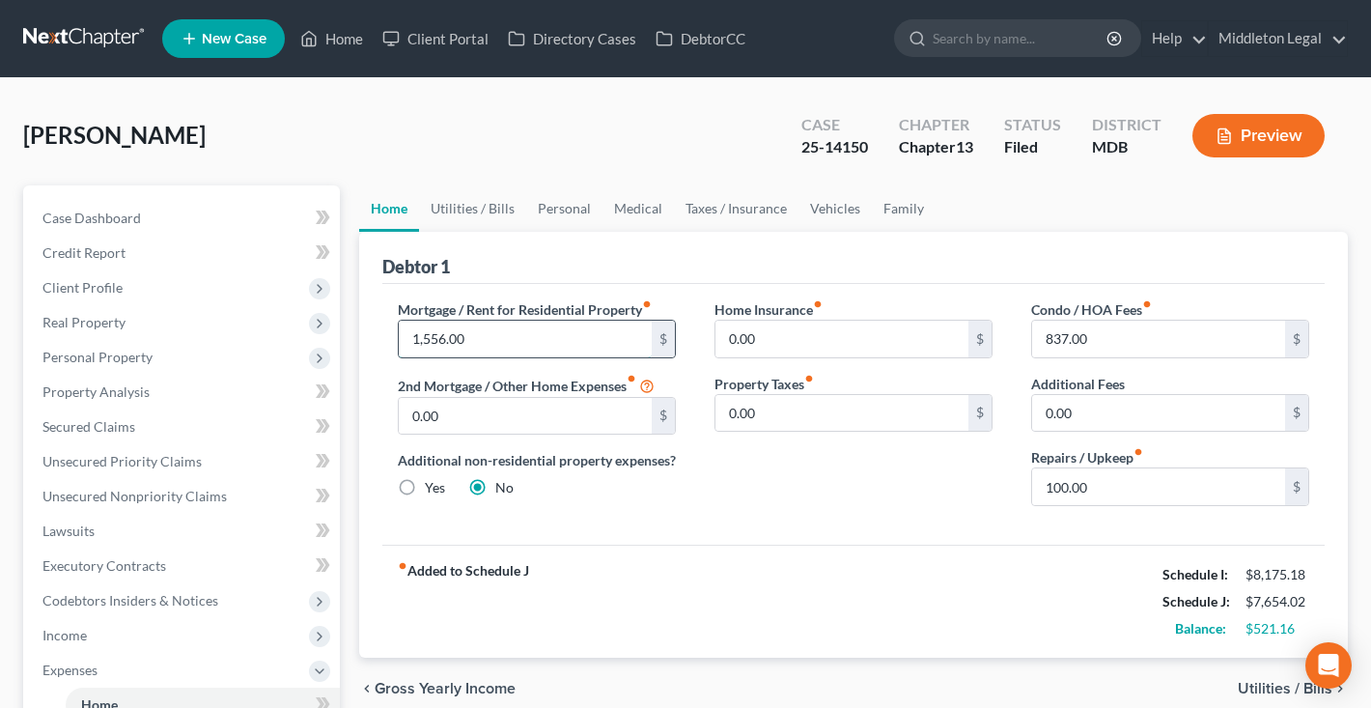
click at [487, 343] on input "1,556.00" at bounding box center [525, 339] width 253 height 37
type input "1,593"
click at [438, 212] on link "Utilities / Bills" at bounding box center [472, 208] width 107 height 46
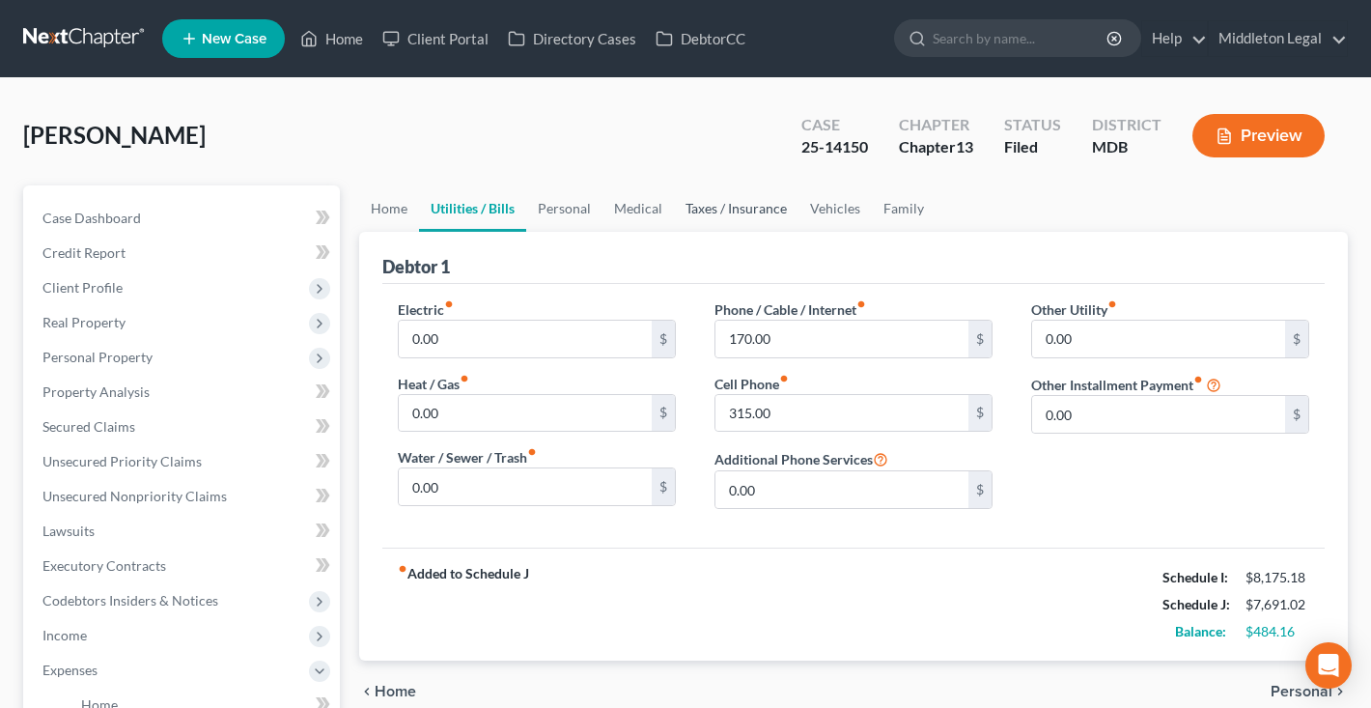
click at [764, 212] on link "Taxes / Insurance" at bounding box center [736, 208] width 125 height 46
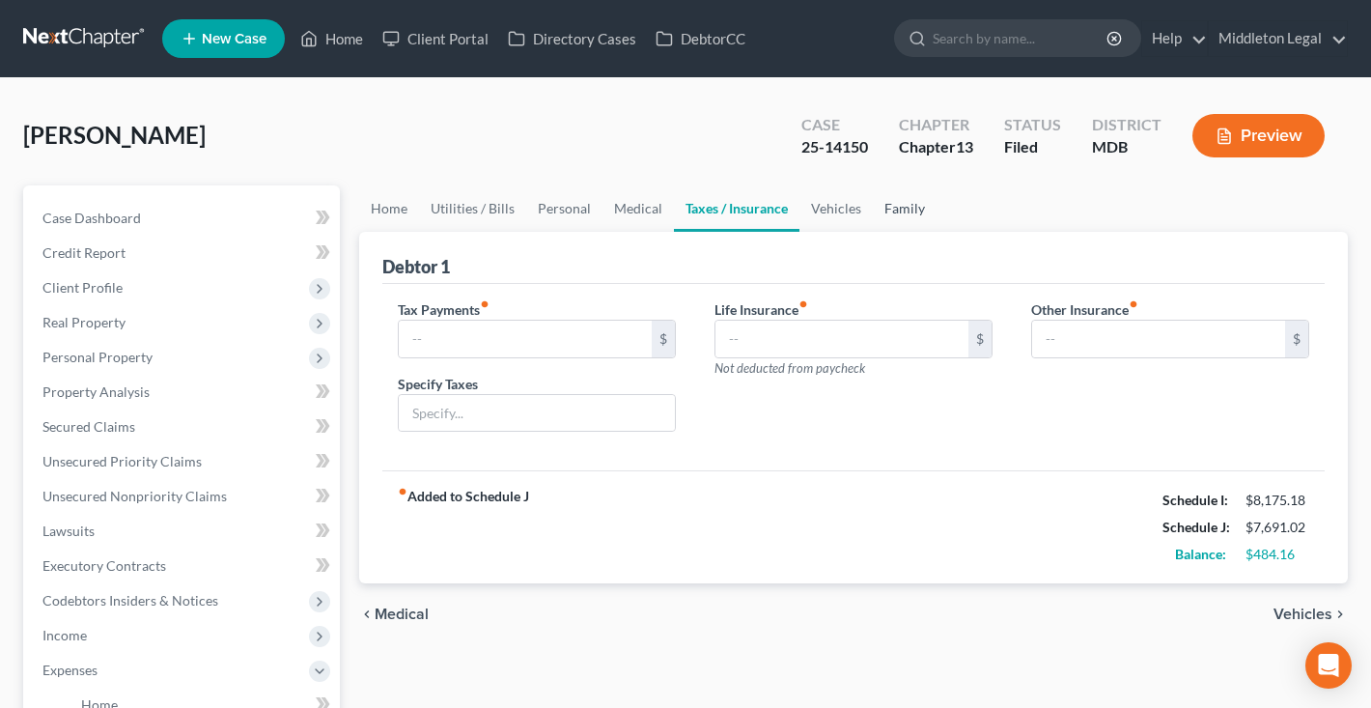
click at [919, 209] on link "Family" at bounding box center [905, 208] width 64 height 46
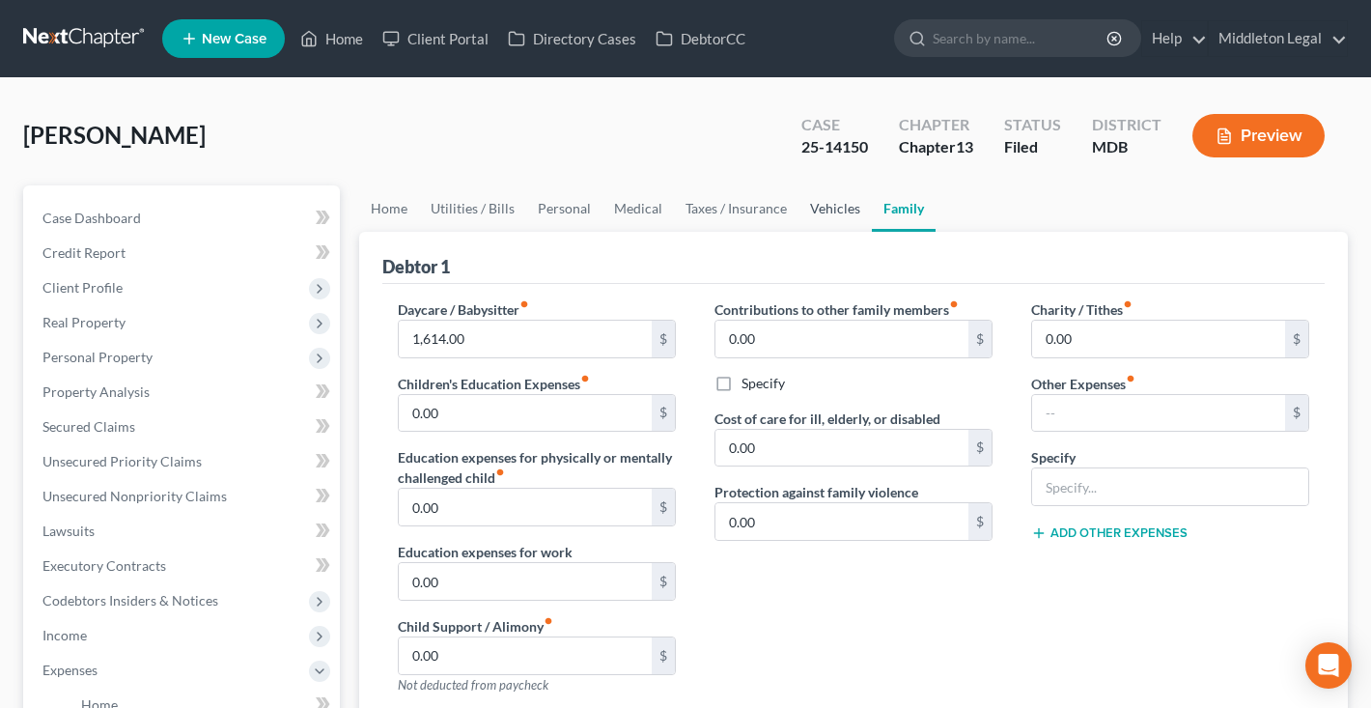
click at [849, 216] on link "Vehicles" at bounding box center [835, 208] width 73 height 46
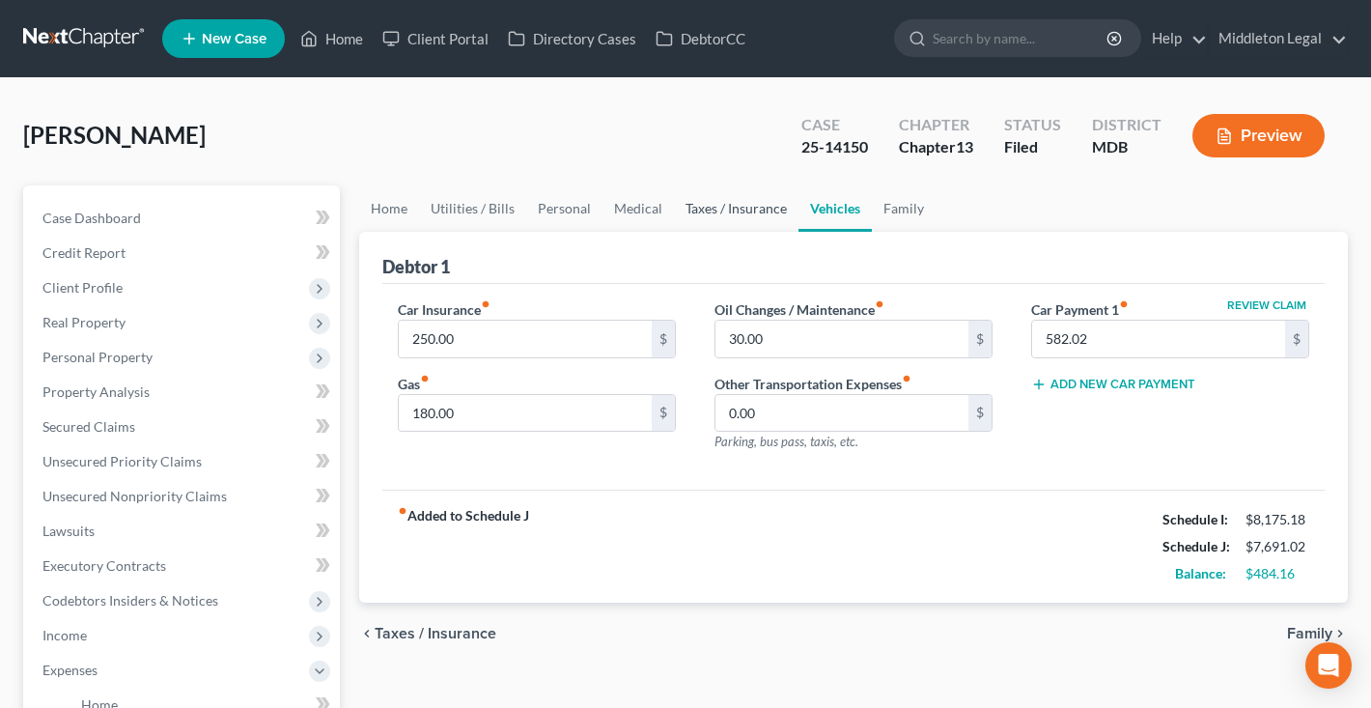
click at [749, 209] on link "Taxes / Insurance" at bounding box center [736, 208] width 125 height 46
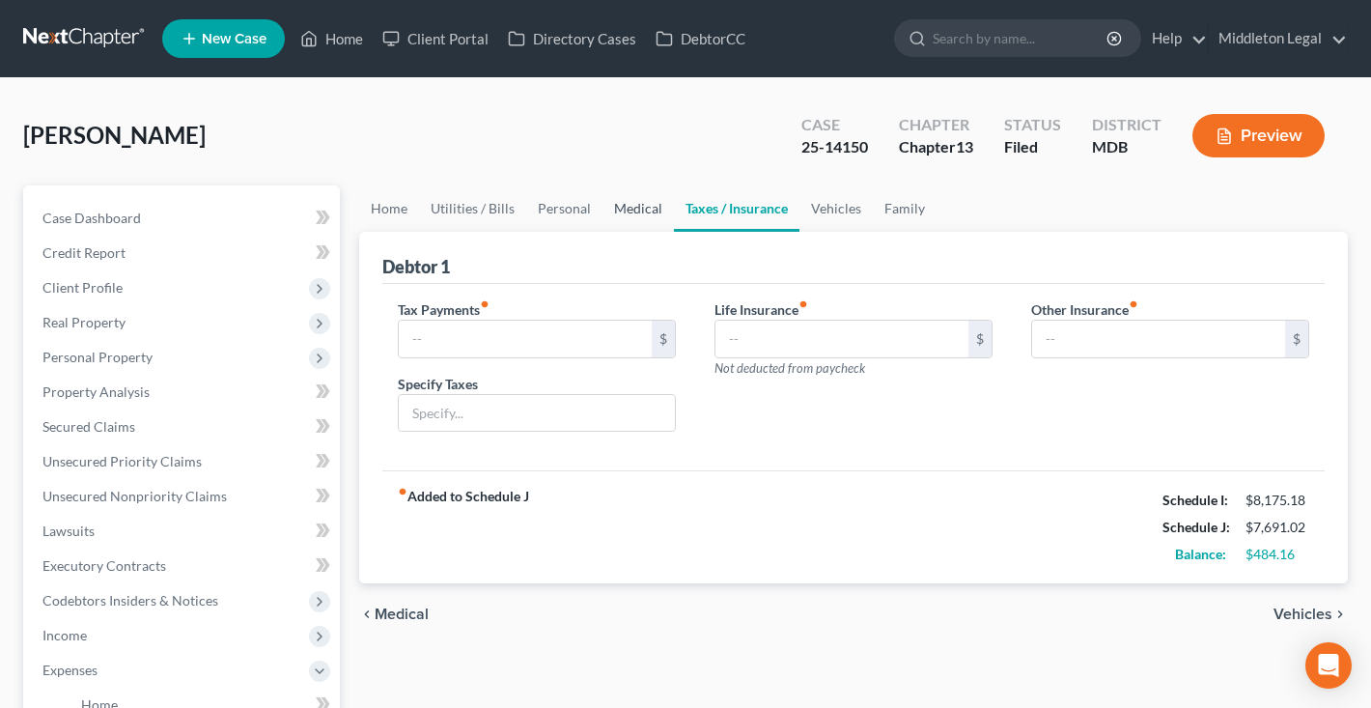
click at [639, 212] on link "Medical" at bounding box center [638, 208] width 71 height 46
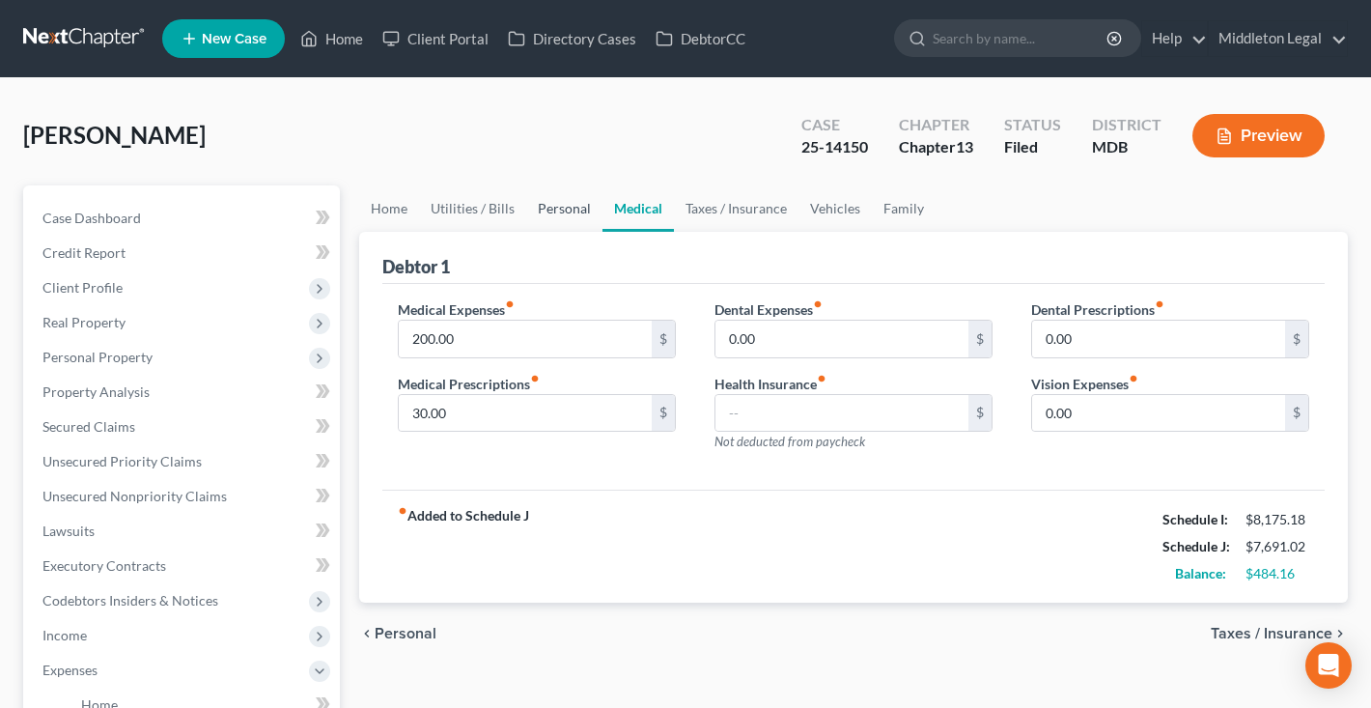
click at [584, 212] on link "Personal" at bounding box center [564, 208] width 76 height 46
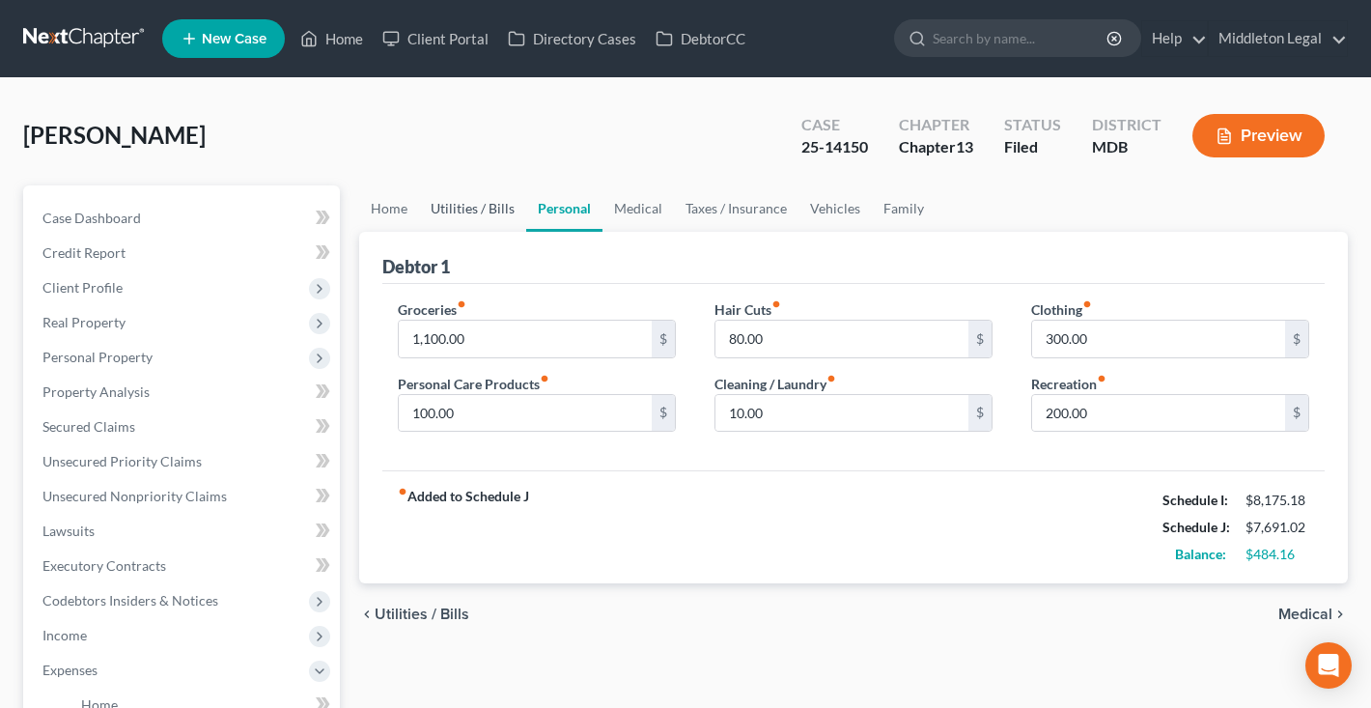
click at [507, 212] on link "Utilities / Bills" at bounding box center [472, 208] width 107 height 46
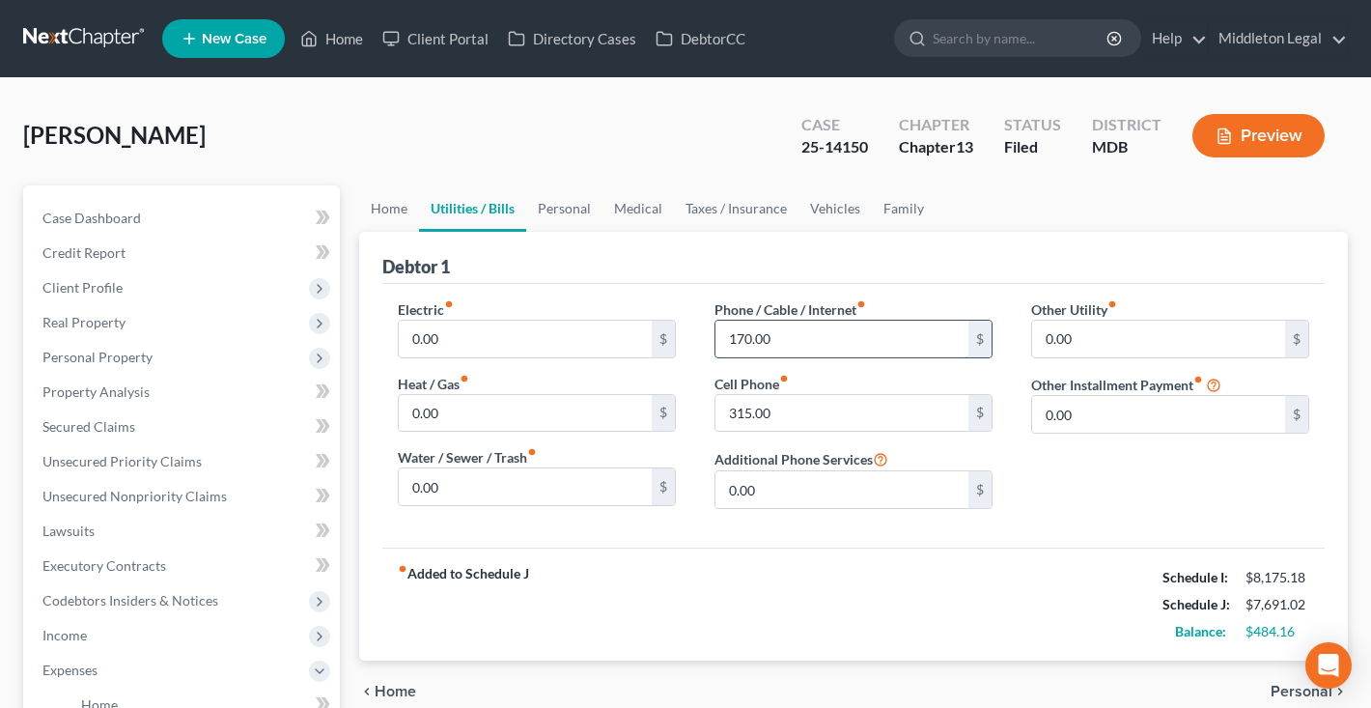
click at [805, 330] on input "170.00" at bounding box center [842, 339] width 253 height 37
type input "218"
click at [923, 568] on div "fiber_manual_record Added to Schedule J Schedule I: $8,175.18 Schedule J: $7,73…" at bounding box center [853, 604] width 943 height 113
click at [840, 216] on link "Vehicles" at bounding box center [835, 208] width 73 height 46
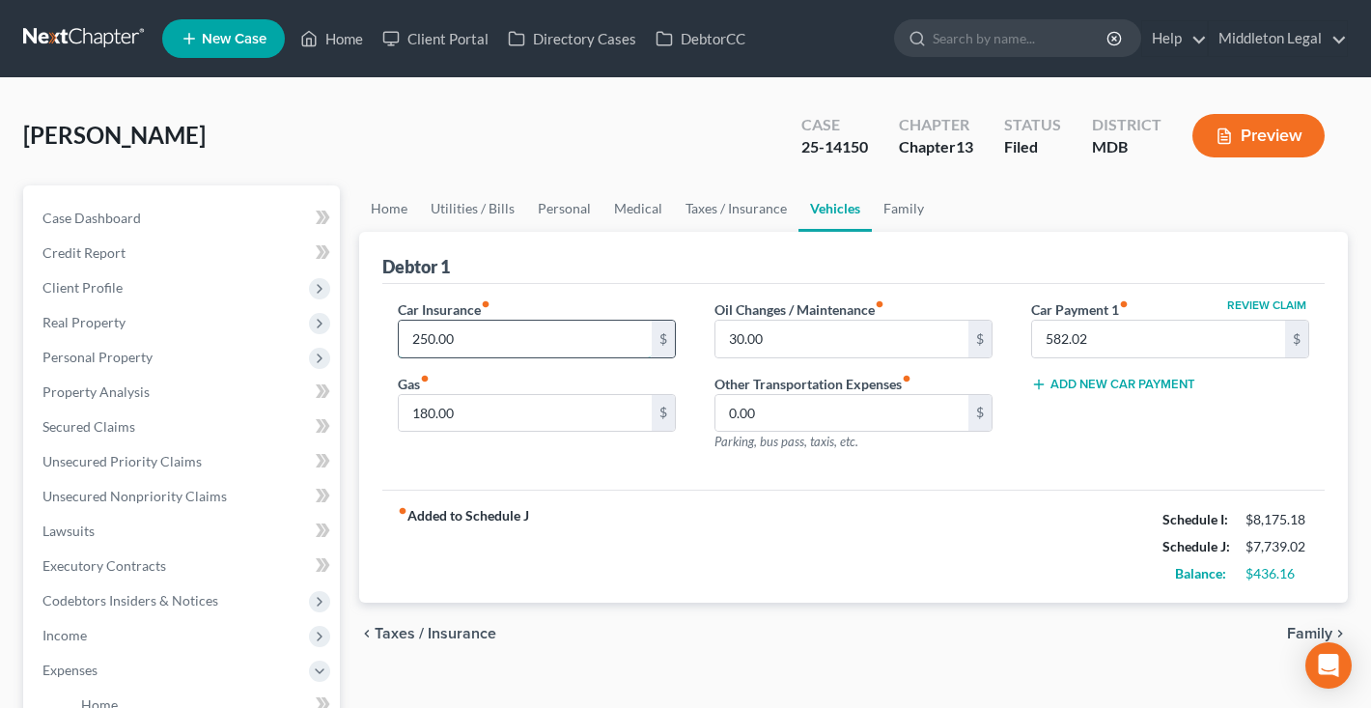
click at [475, 330] on input "250.00" at bounding box center [525, 339] width 253 height 37
type input "320"
click at [891, 212] on link "Family" at bounding box center [904, 208] width 64 height 46
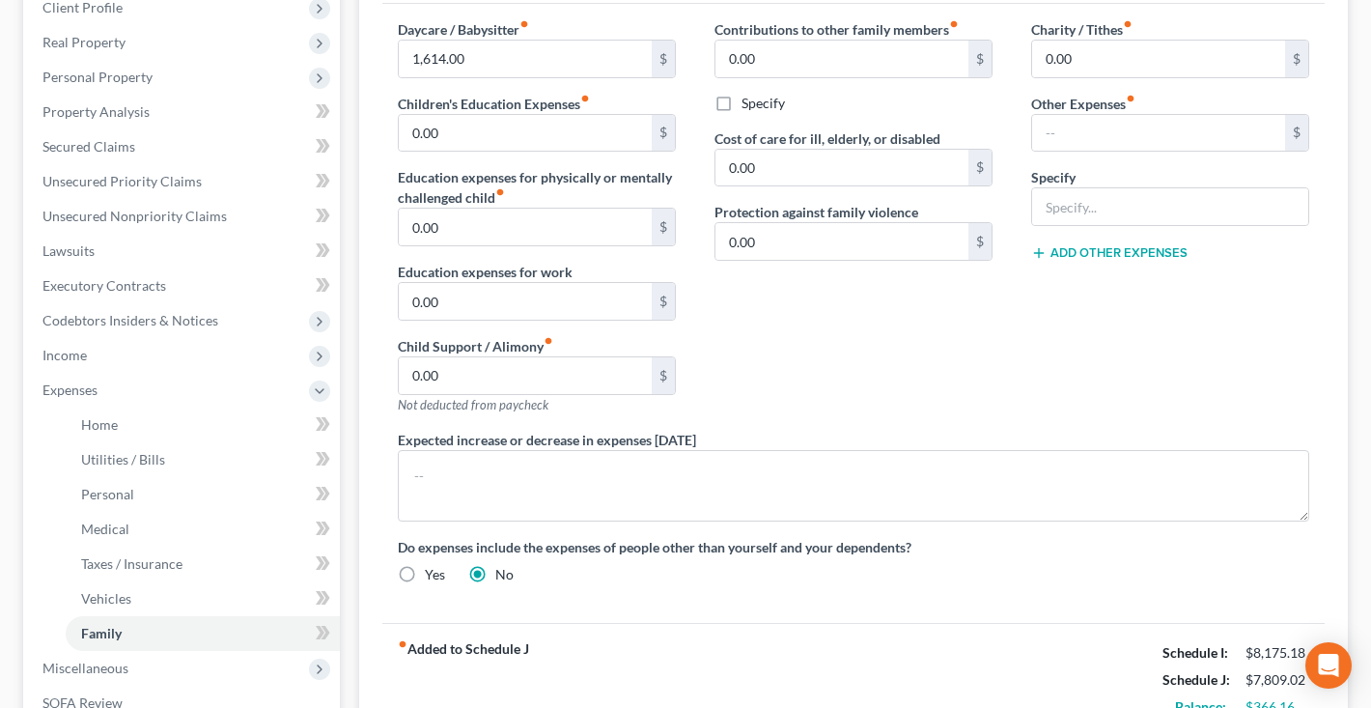
scroll to position [213, 0]
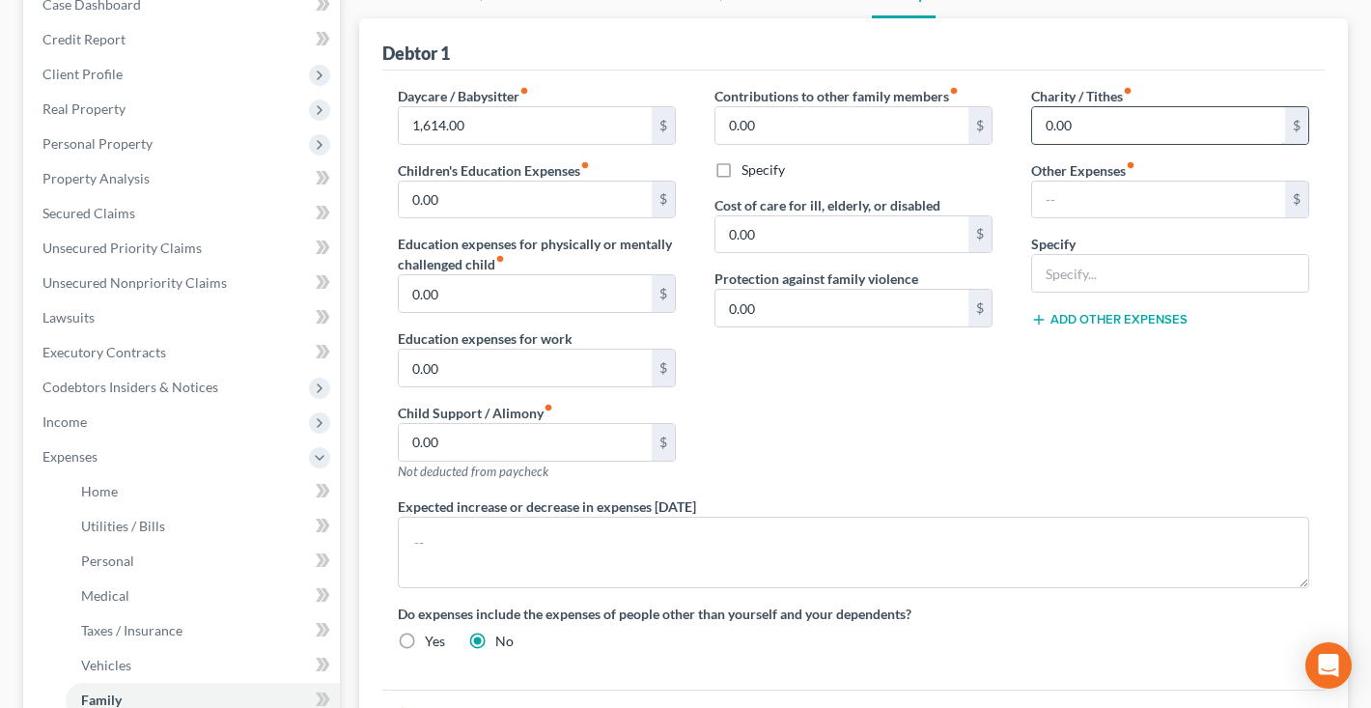
click at [1048, 122] on input "0.00" at bounding box center [1158, 125] width 253 height 37
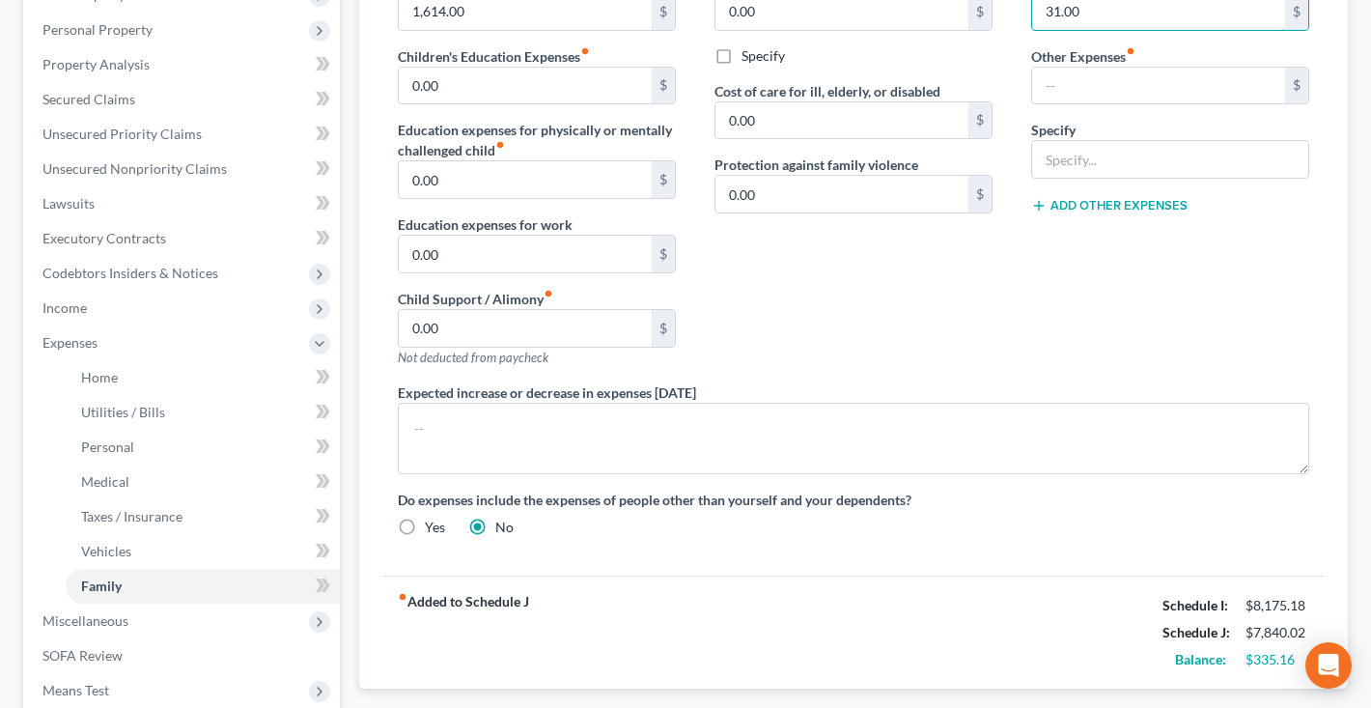
scroll to position [323, 0]
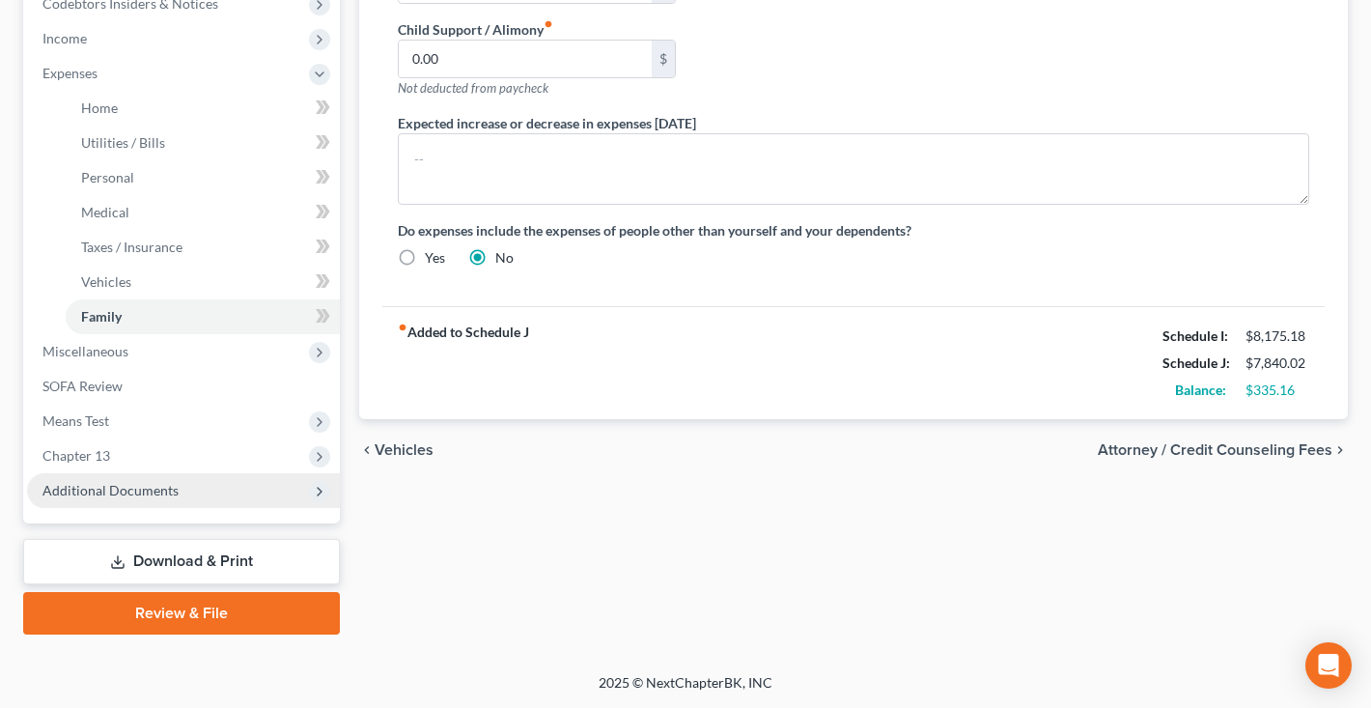
type input "31.00"
click at [129, 498] on span "Additional Documents" at bounding box center [183, 490] width 313 height 35
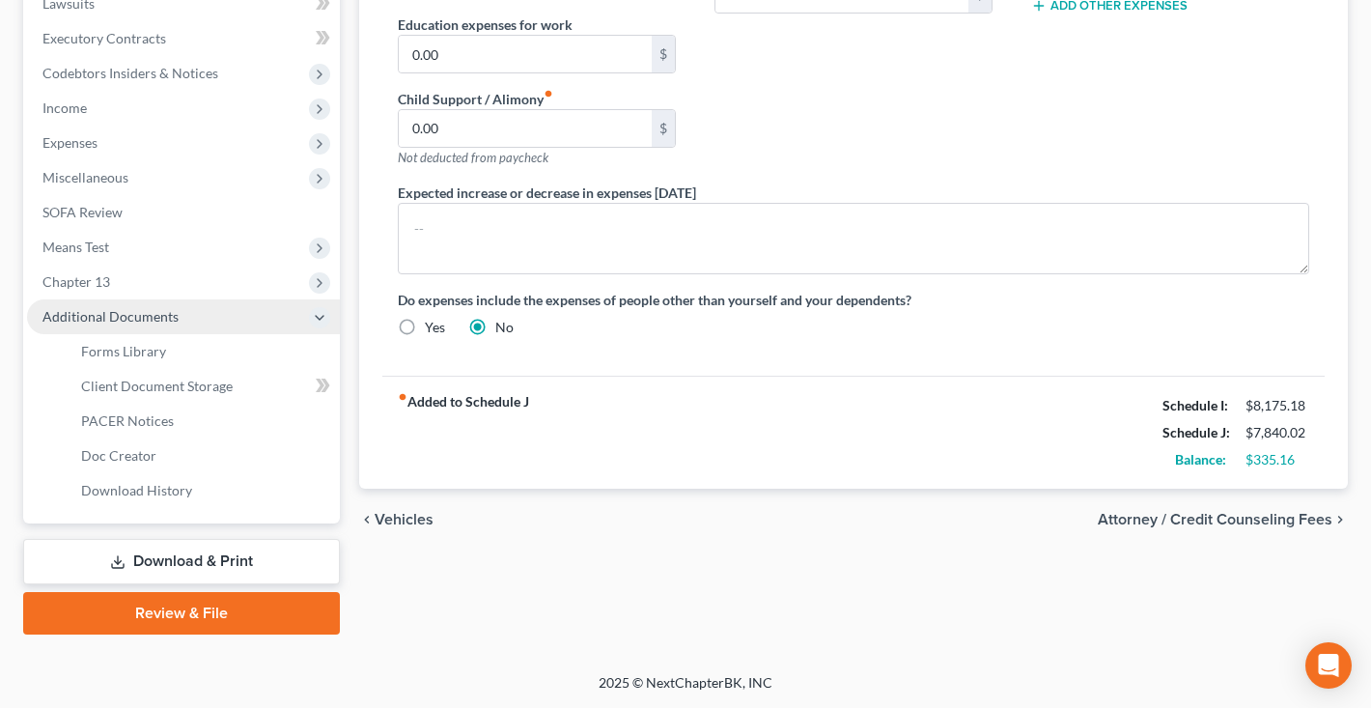
scroll to position [527, 0]
click at [171, 572] on link "Download & Print" at bounding box center [181, 561] width 317 height 45
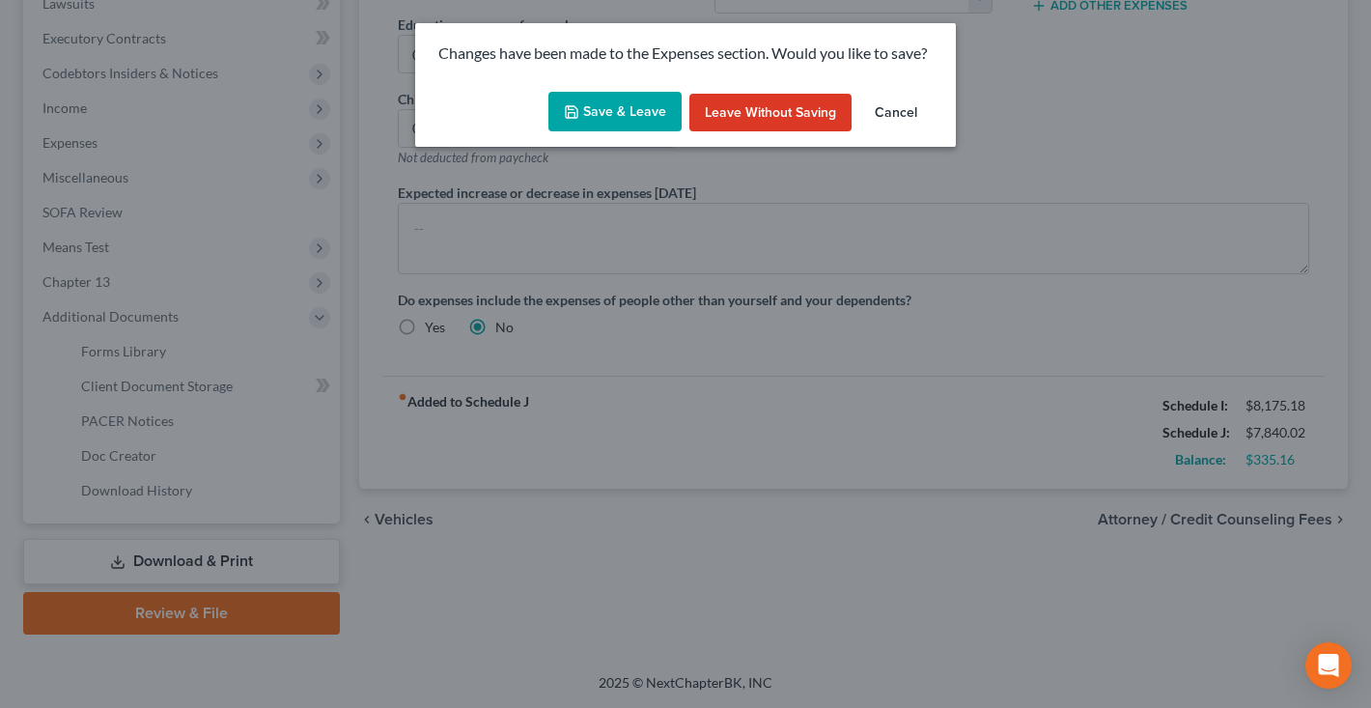
click at [646, 115] on button "Save & Leave" at bounding box center [615, 112] width 133 height 41
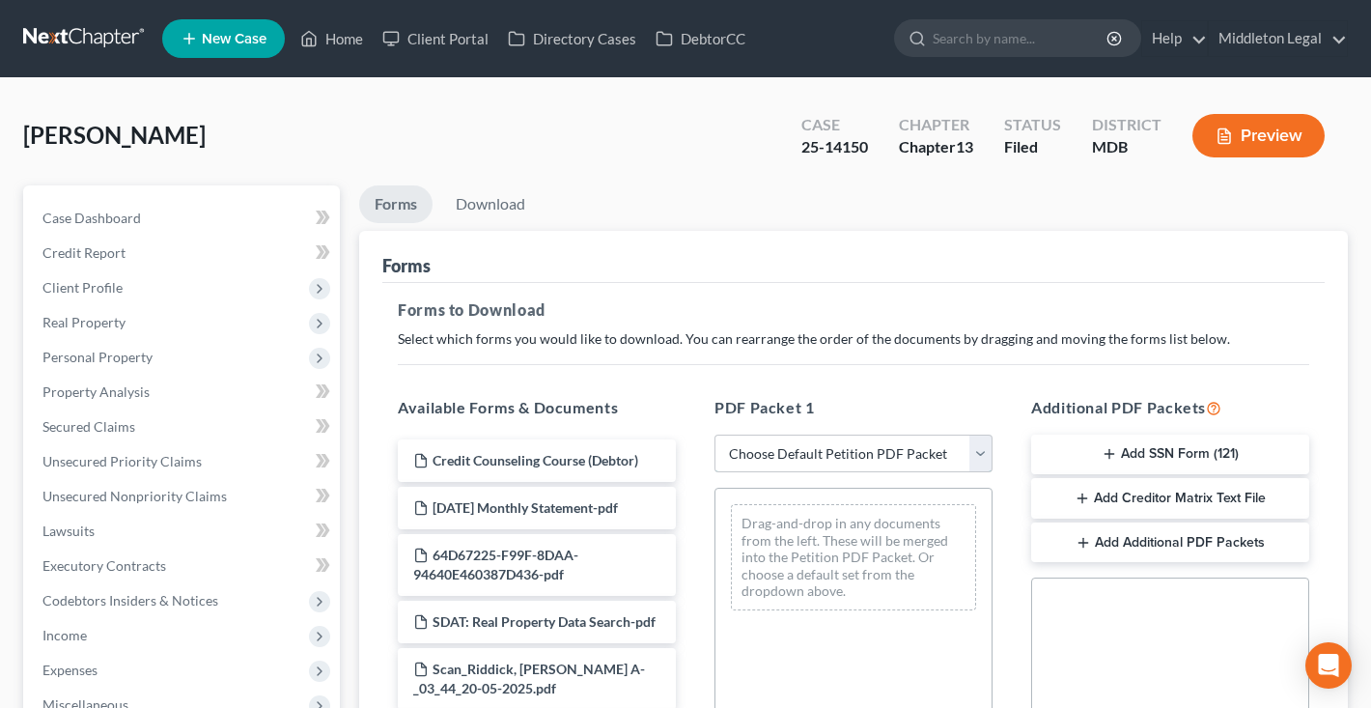
select select "2"
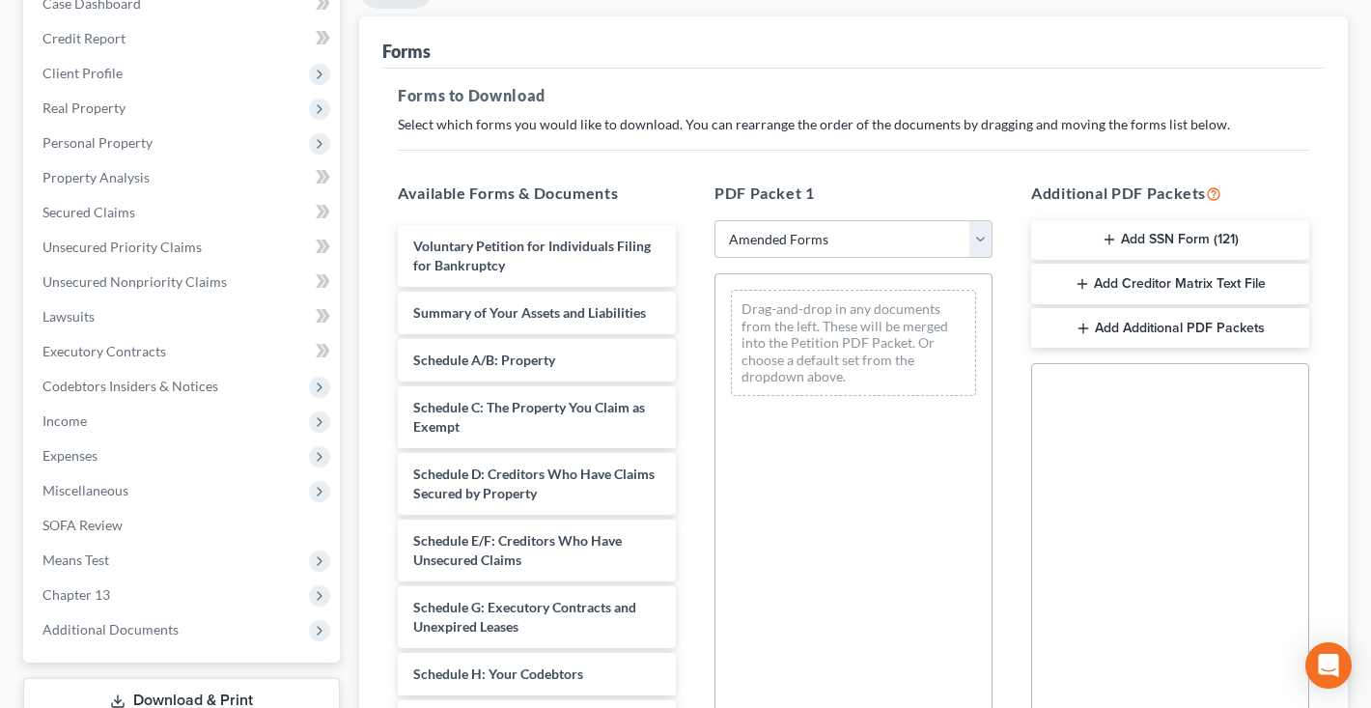
scroll to position [234, 0]
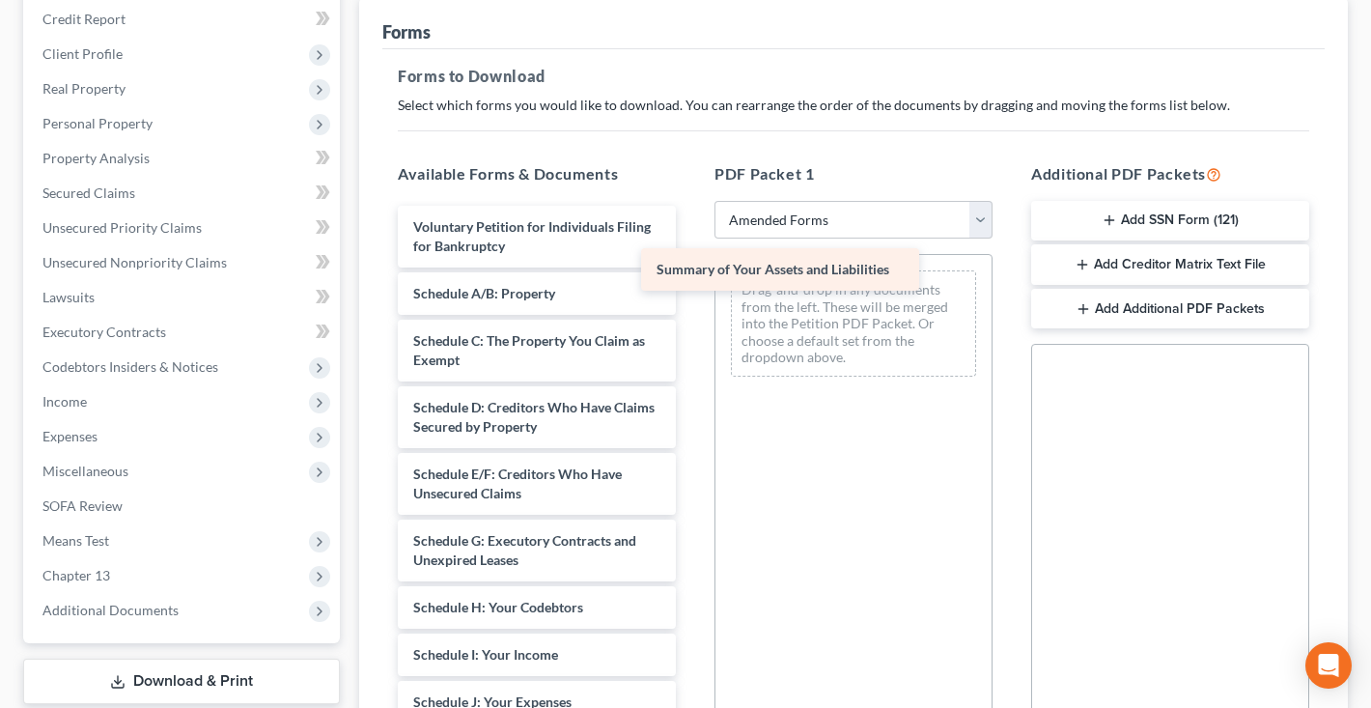
drag, startPoint x: 626, startPoint y: 298, endPoint x: 879, endPoint y: 274, distance: 254.2
click at [692, 274] on div "Summary of Your Assets and Liabilities Voluntary Petition for Individuals Filin…" at bounding box center [536, 669] width 309 height 926
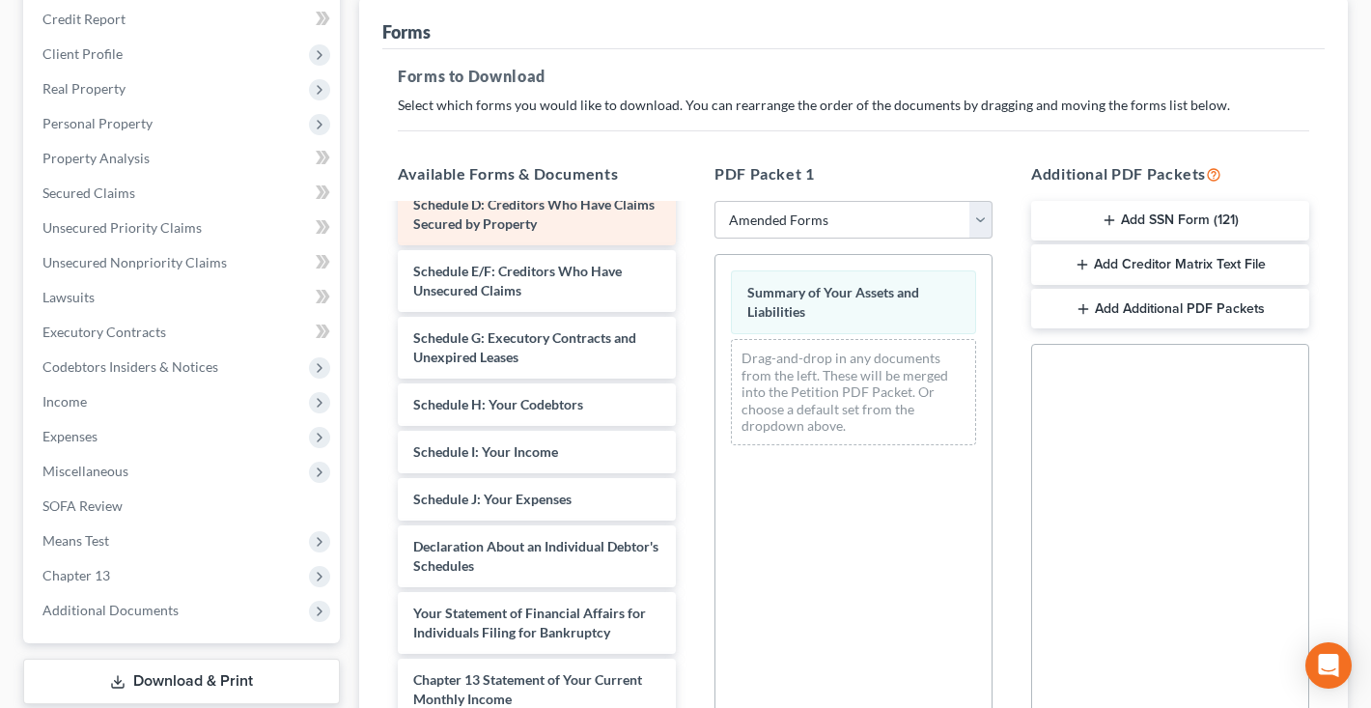
scroll to position [245, 0]
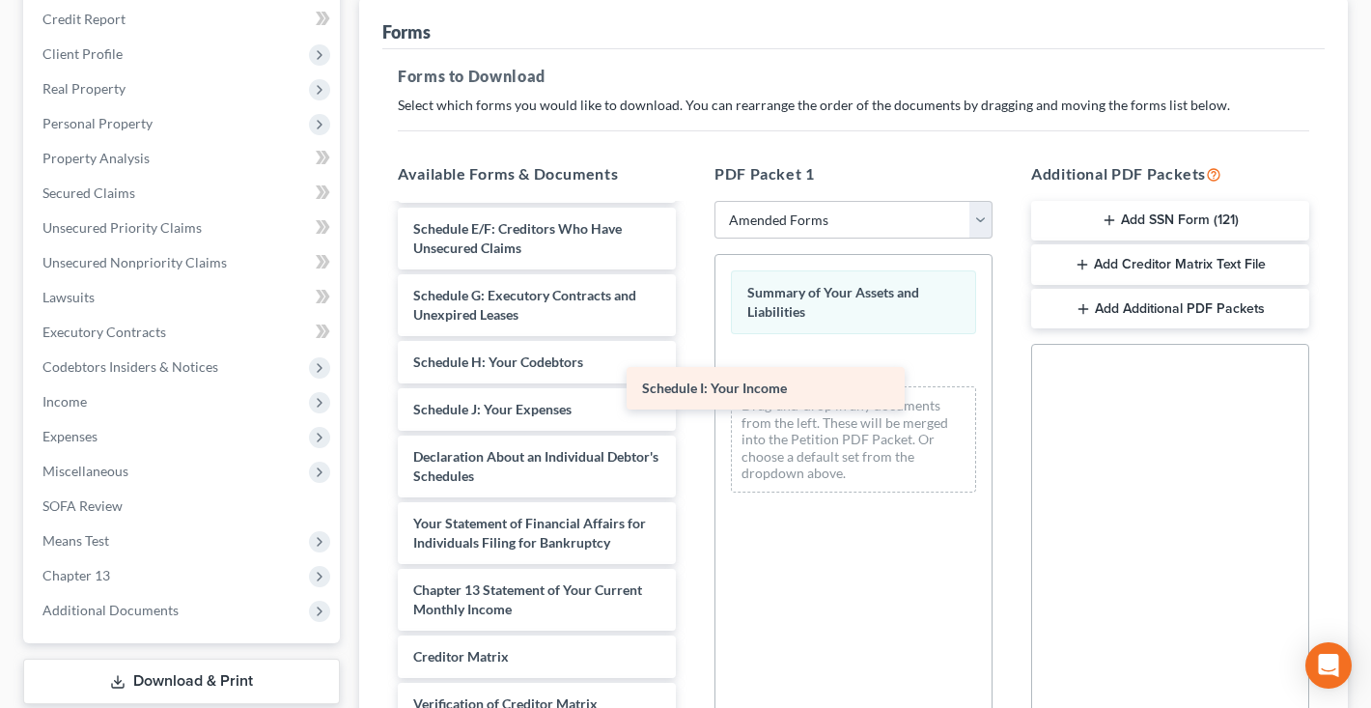
drag, startPoint x: 585, startPoint y: 411, endPoint x: 857, endPoint y: 382, distance: 272.9
click at [692, 382] on div "Schedule I: Your Income Voluntary Petition for Individuals Filing for Bankruptc…" at bounding box center [536, 399] width 309 height 879
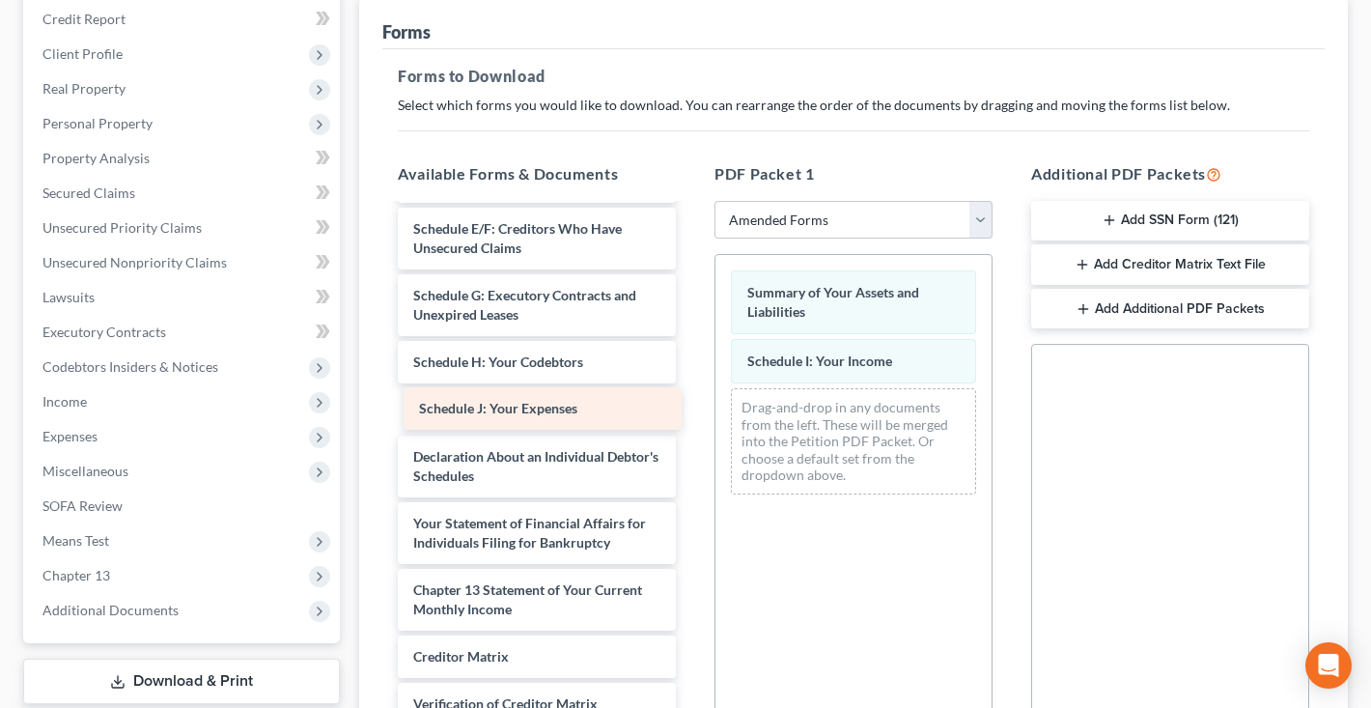
drag, startPoint x: 585, startPoint y: 417, endPoint x: 889, endPoint y: 410, distance: 303.3
click at [692, 410] on div "Schedule J: Your Expenses Voluntary Petition for Individuals Filing for Bankrup…" at bounding box center [536, 399] width 309 height 879
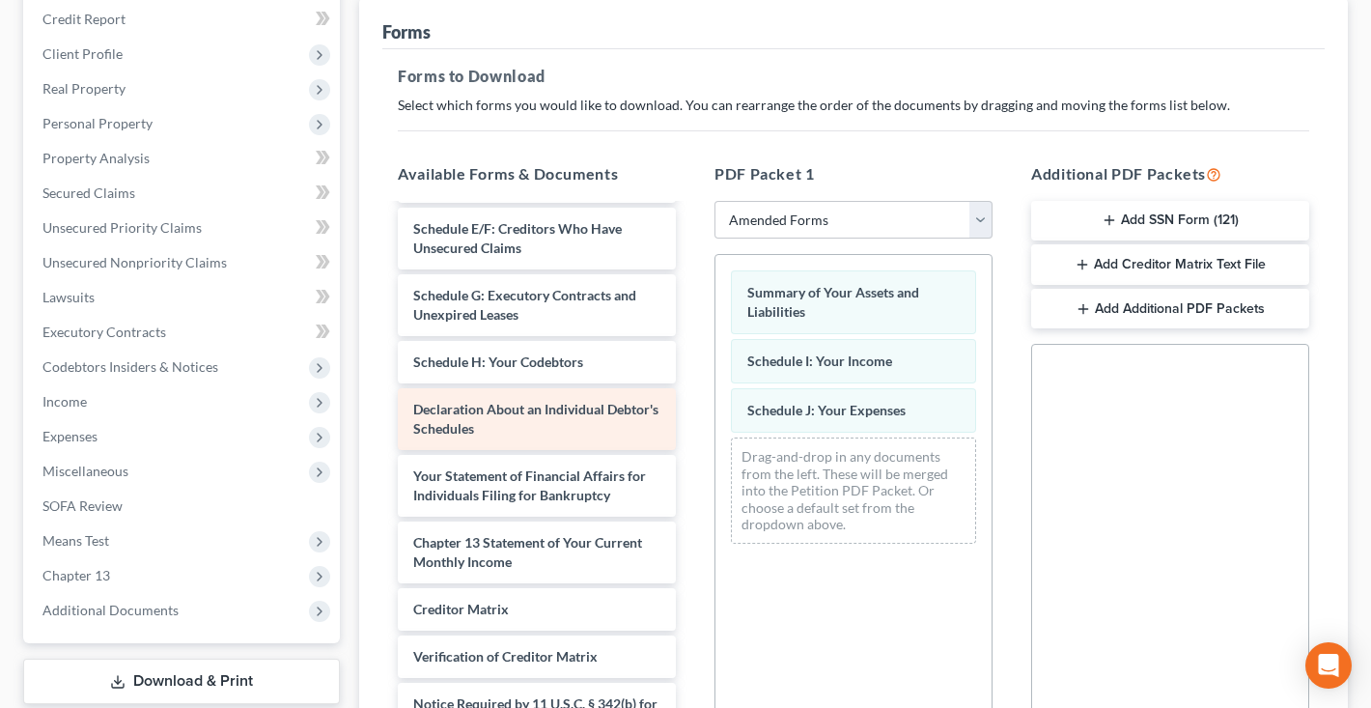
scroll to position [243, 0]
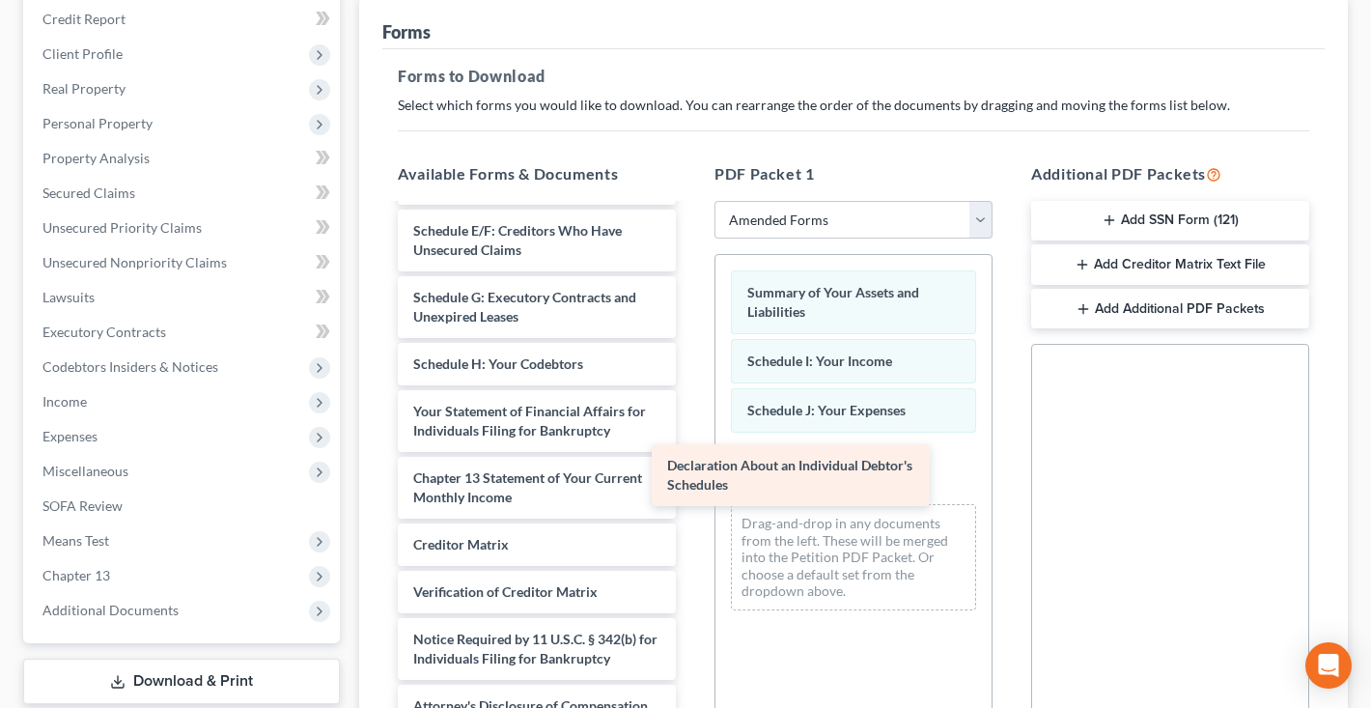
drag, startPoint x: 578, startPoint y: 418, endPoint x: 832, endPoint y: 475, distance: 260.3
click at [692, 475] on div "Declaration About an Individual Debtor's Schedules Voluntary Petition for Indiv…" at bounding box center [536, 344] width 309 height 765
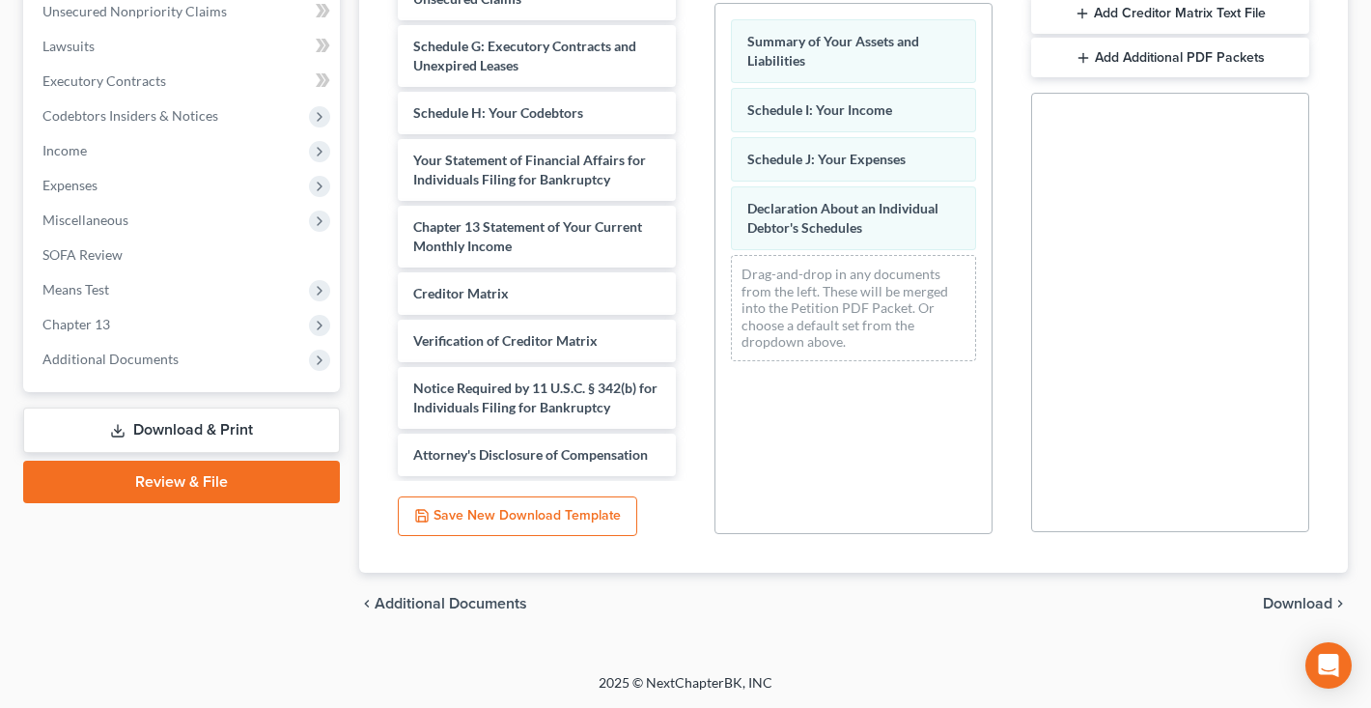
click at [1299, 600] on span "Download" at bounding box center [1298, 603] width 70 height 15
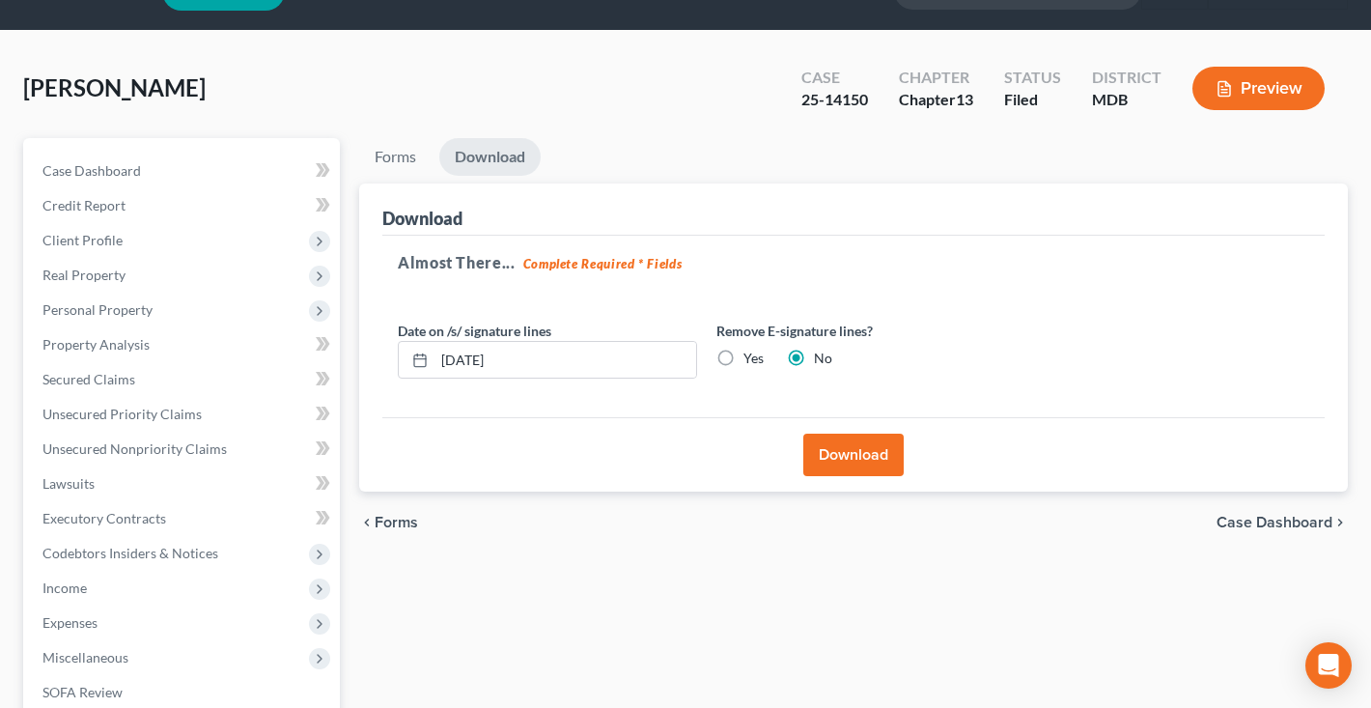
scroll to position [4, 0]
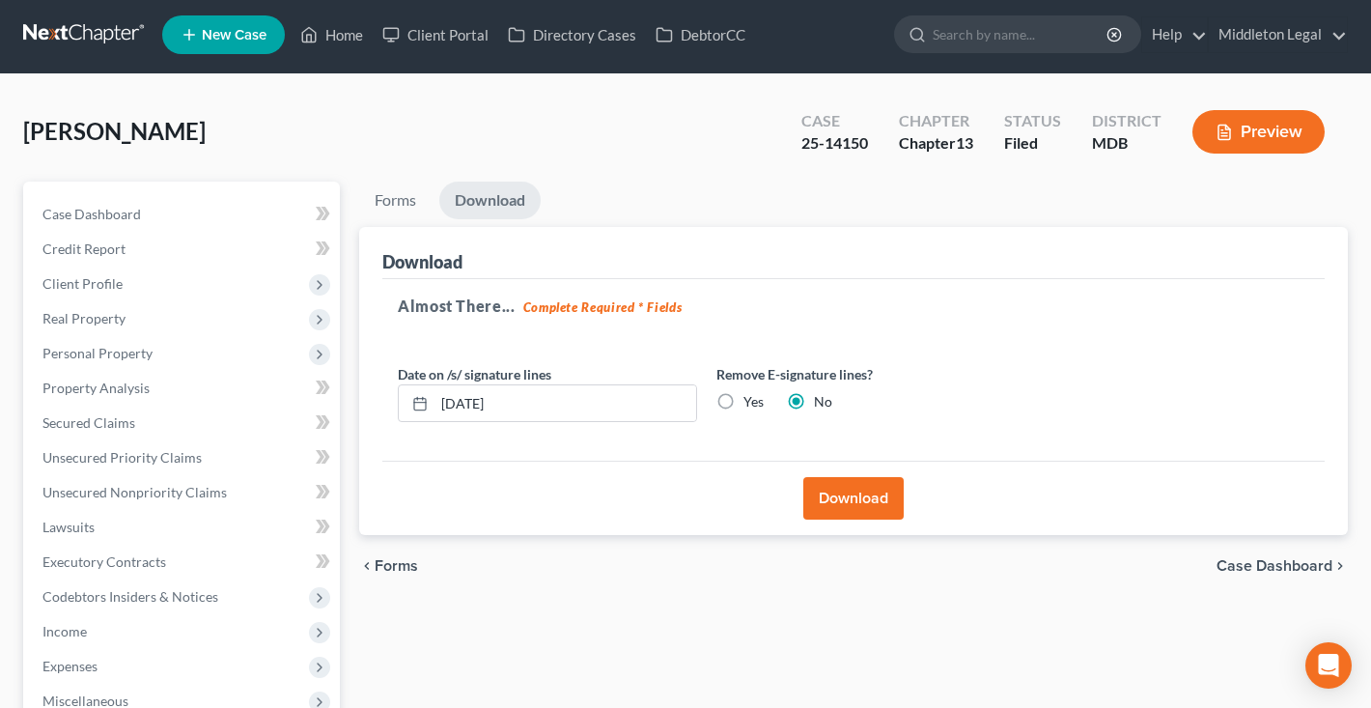
click at [845, 494] on button "Download" at bounding box center [854, 498] width 100 height 42
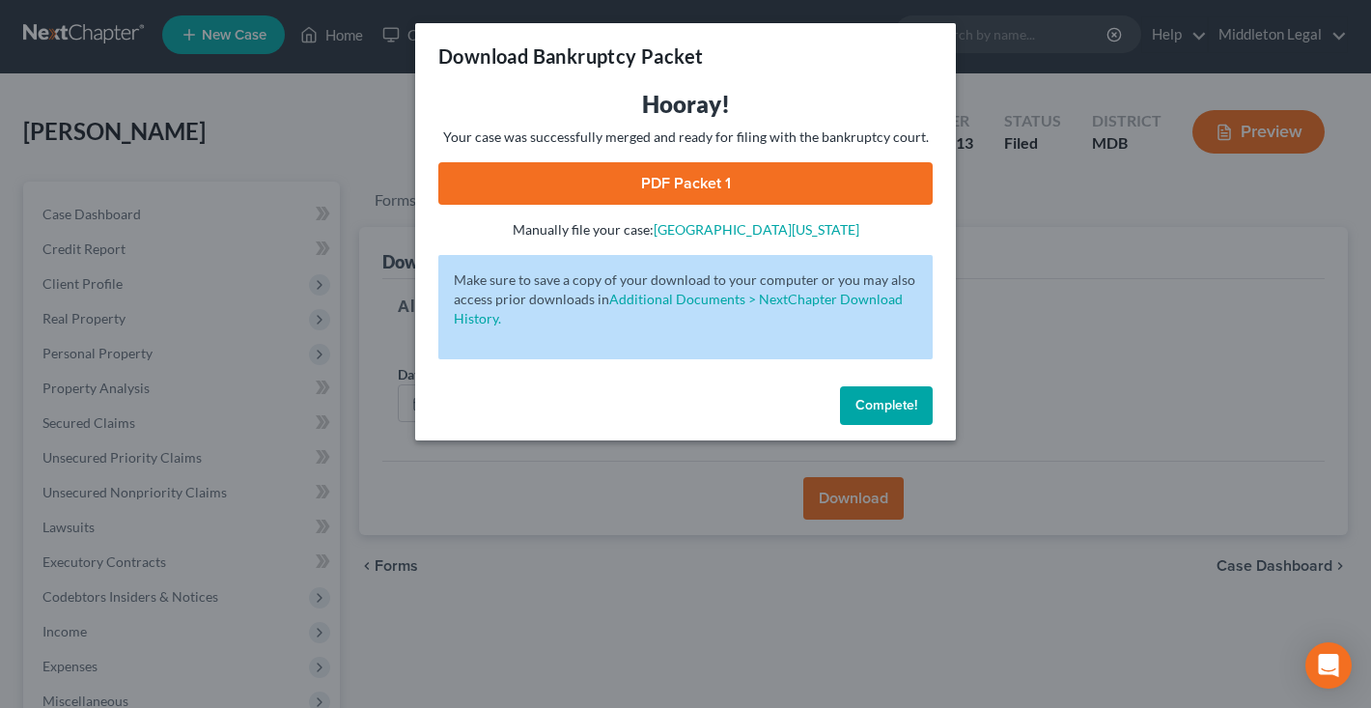
click at [732, 184] on link "PDF Packet 1" at bounding box center [685, 183] width 495 height 42
click at [873, 421] on button "Complete!" at bounding box center [886, 405] width 93 height 39
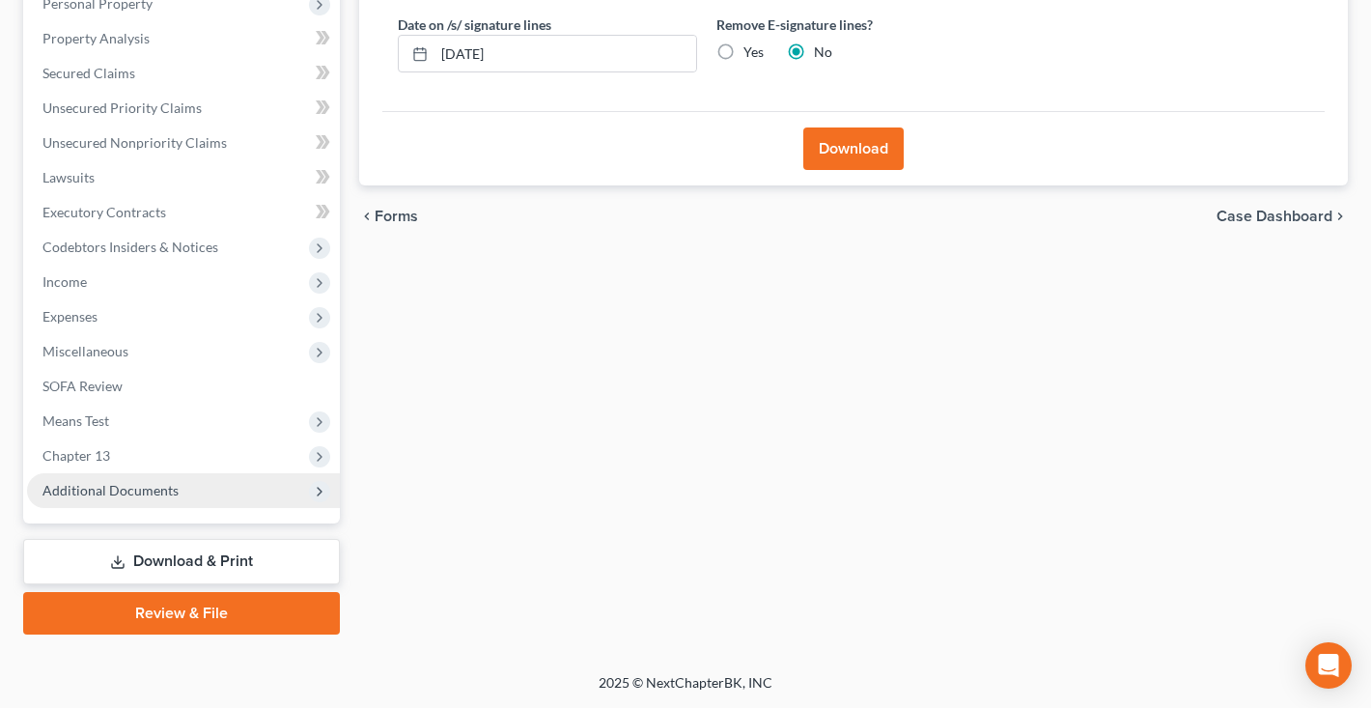
scroll to position [353, 0]
click at [158, 500] on span "Additional Documents" at bounding box center [183, 490] width 313 height 35
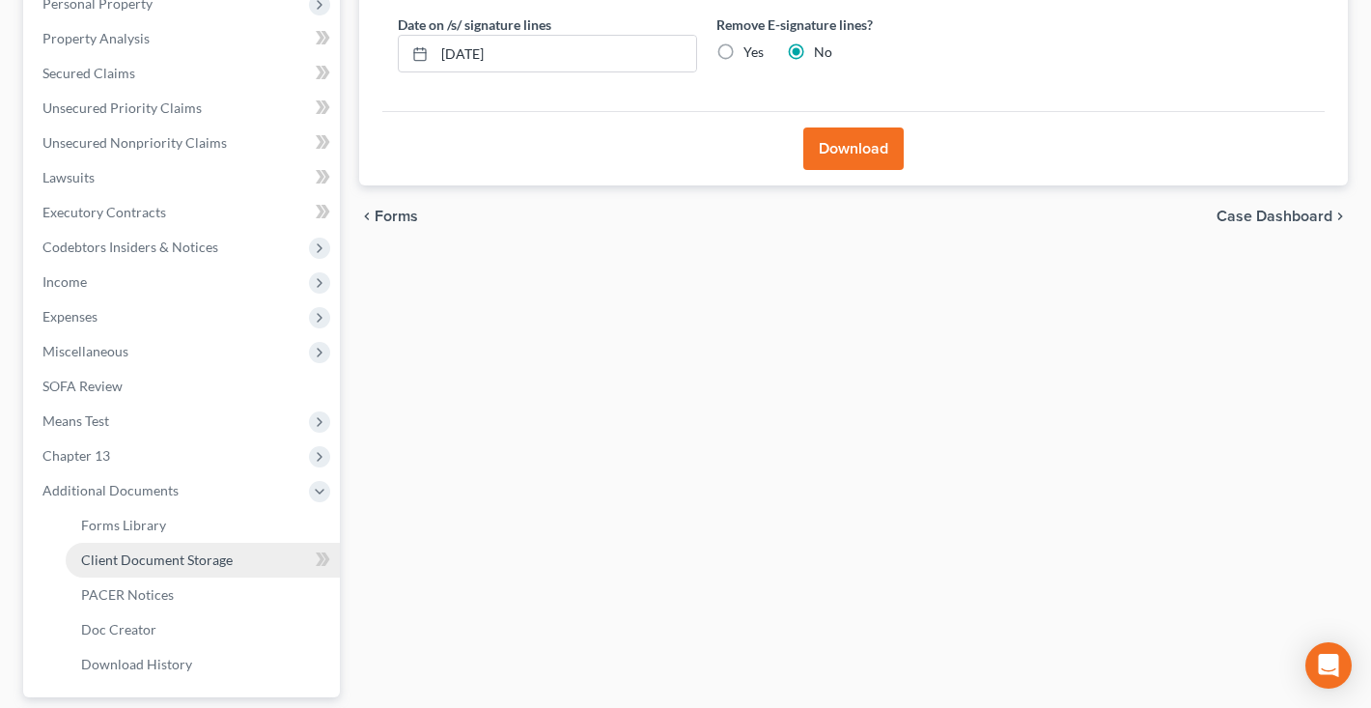
click at [159, 562] on span "Client Document Storage" at bounding box center [157, 559] width 152 height 16
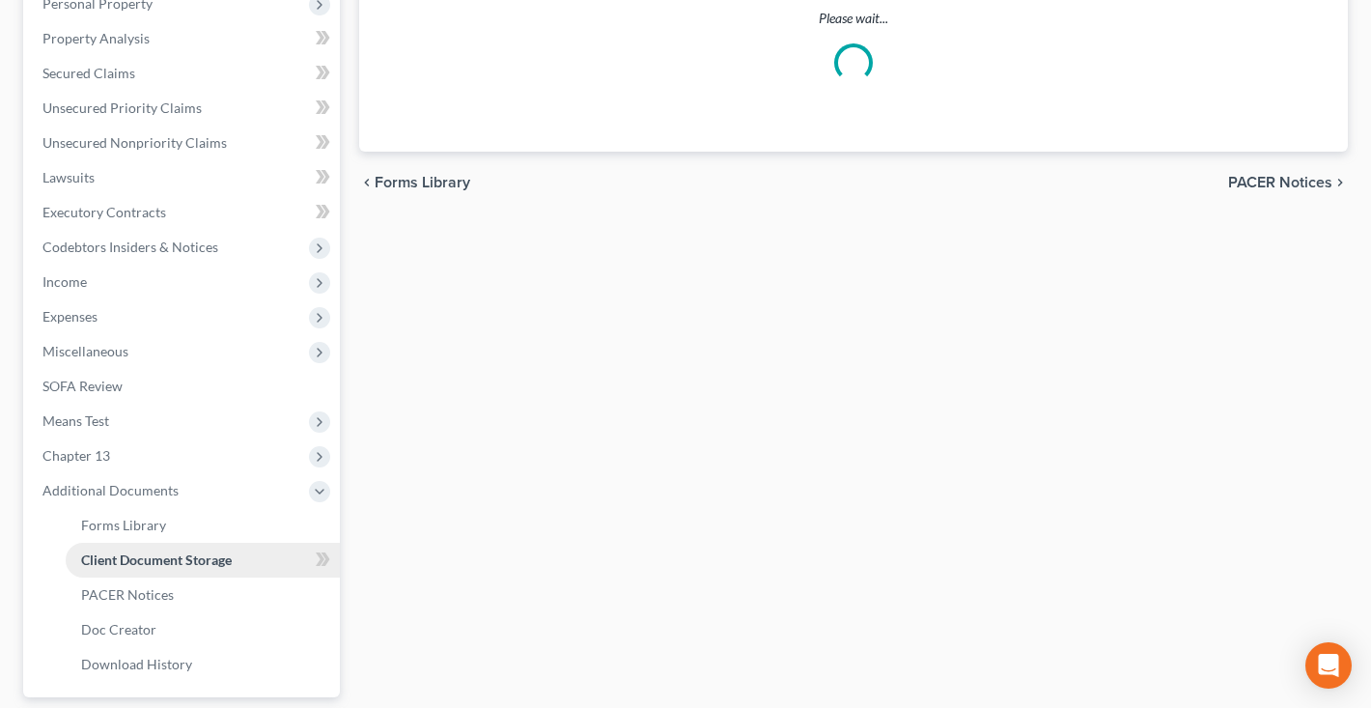
scroll to position [68, 0]
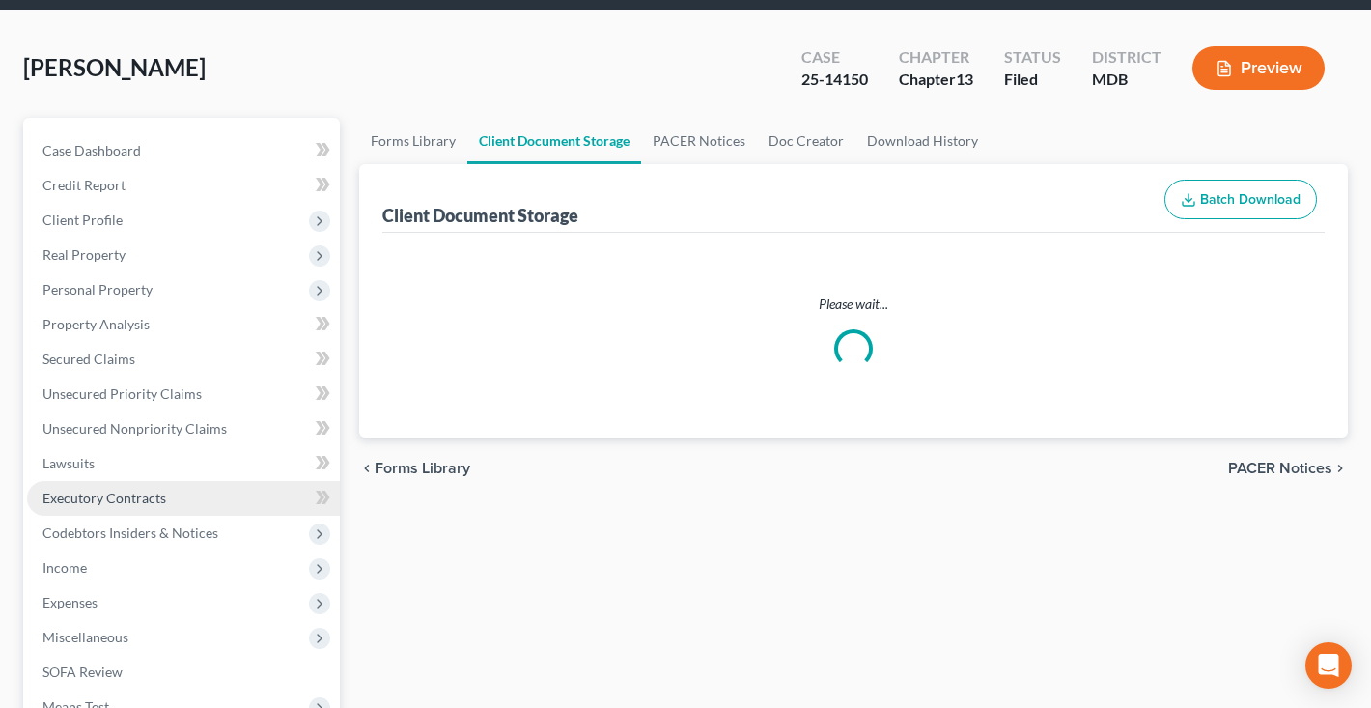
select select "14"
select select "25"
select select "14"
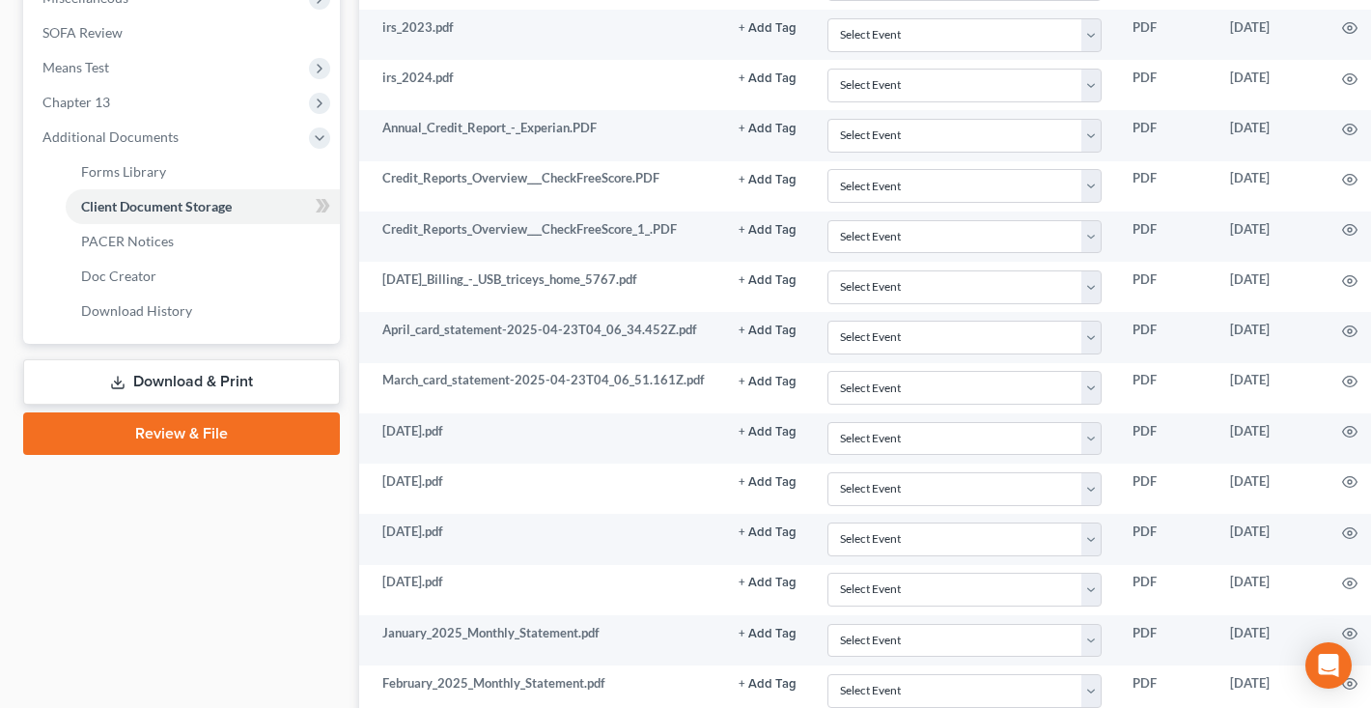
scroll to position [607, 0]
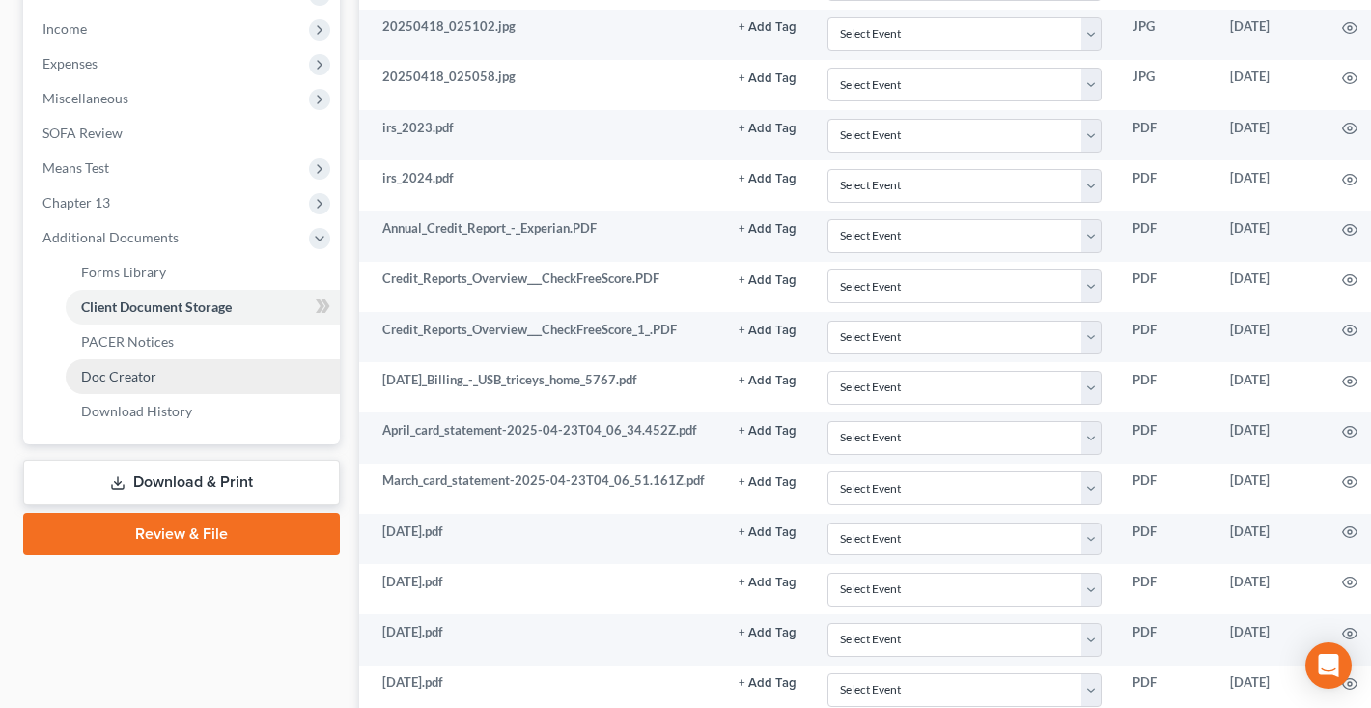
click at [184, 470] on link "Download & Print" at bounding box center [181, 482] width 317 height 45
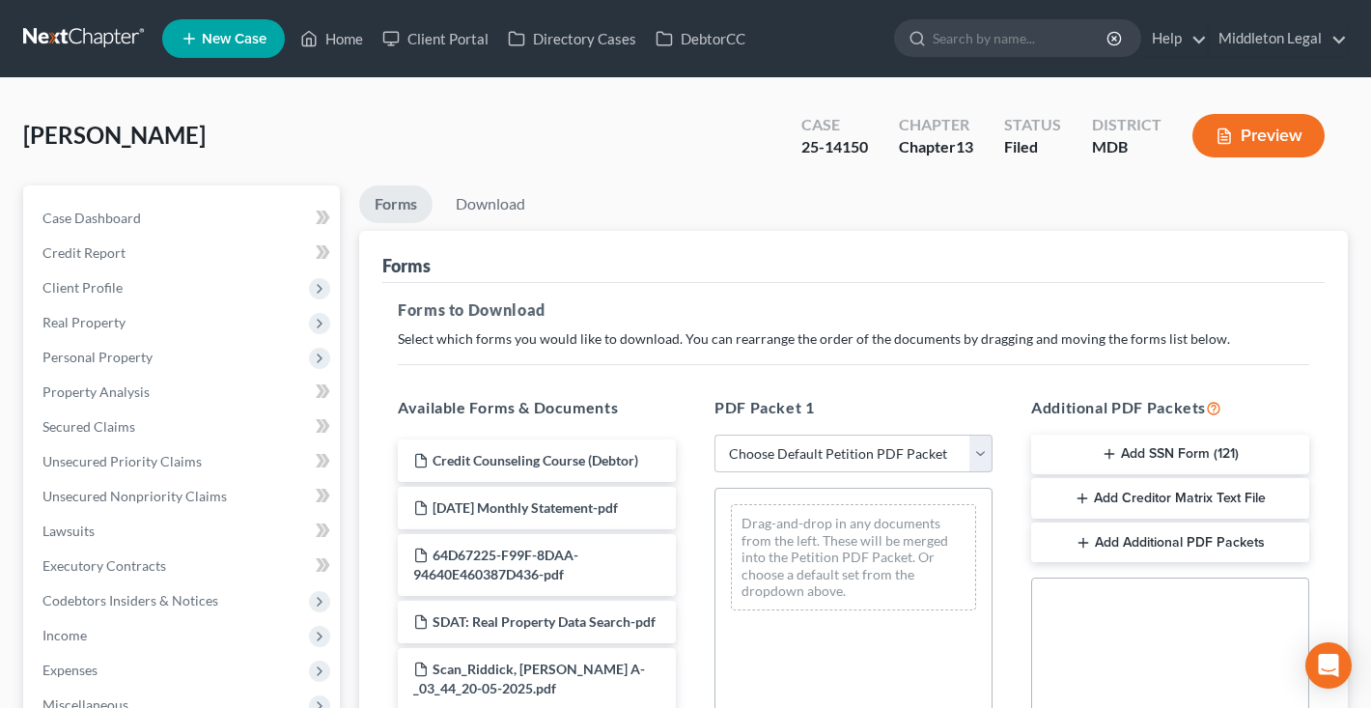
scroll to position [441, 0]
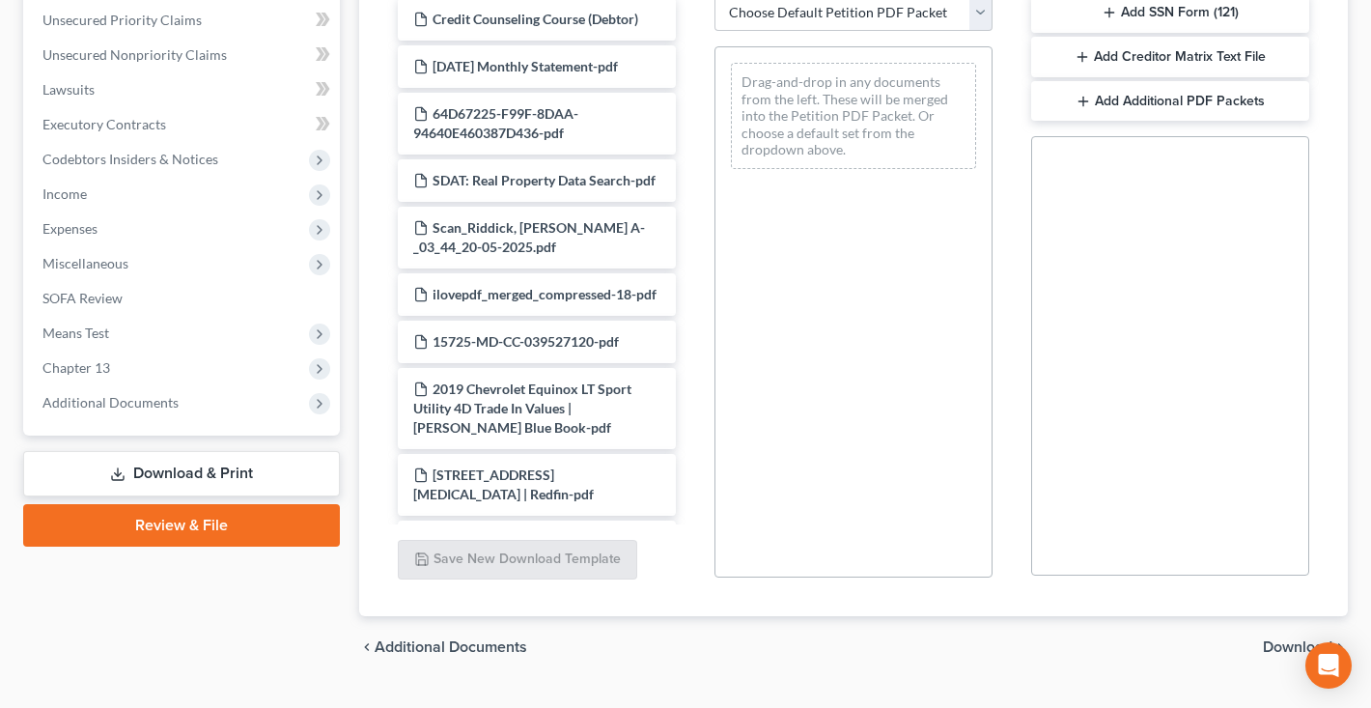
click at [168, 469] on link "Download & Print" at bounding box center [181, 473] width 317 height 45
click at [155, 413] on span "Additional Documents" at bounding box center [183, 402] width 313 height 35
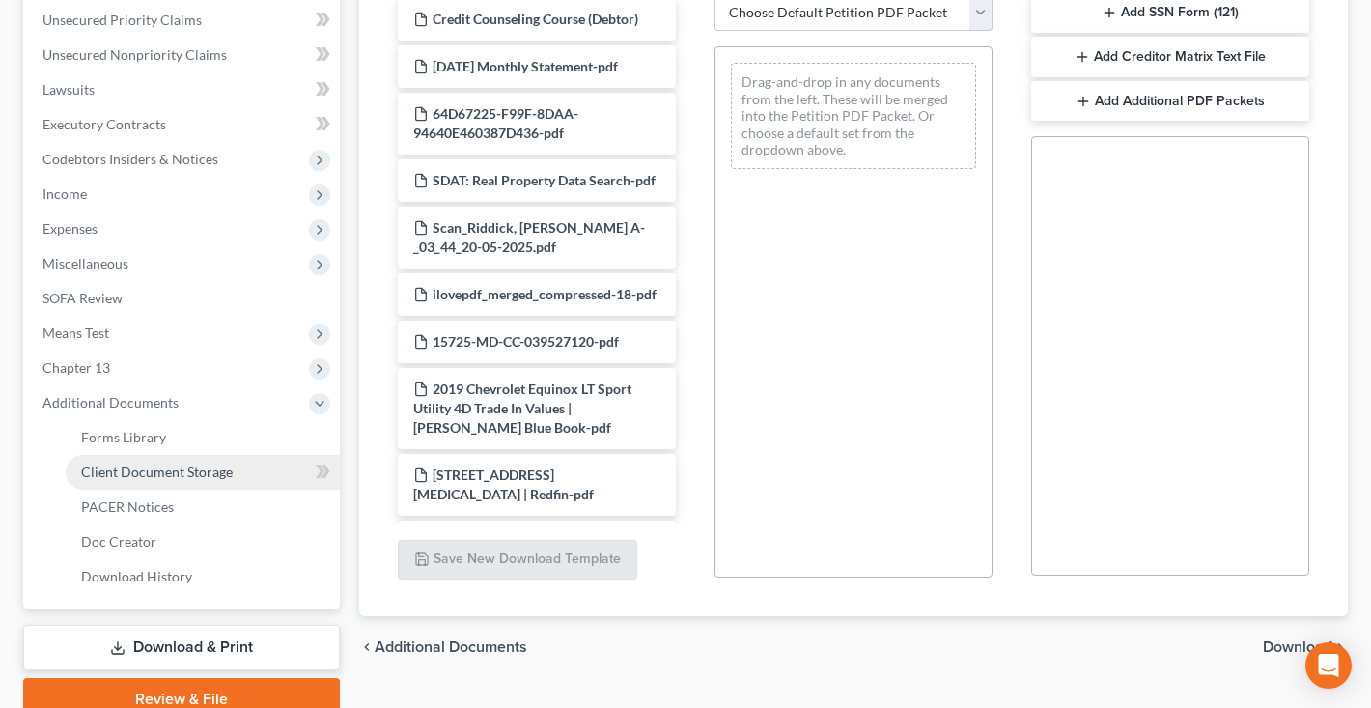
click at [166, 472] on span "Client Document Storage" at bounding box center [157, 472] width 152 height 16
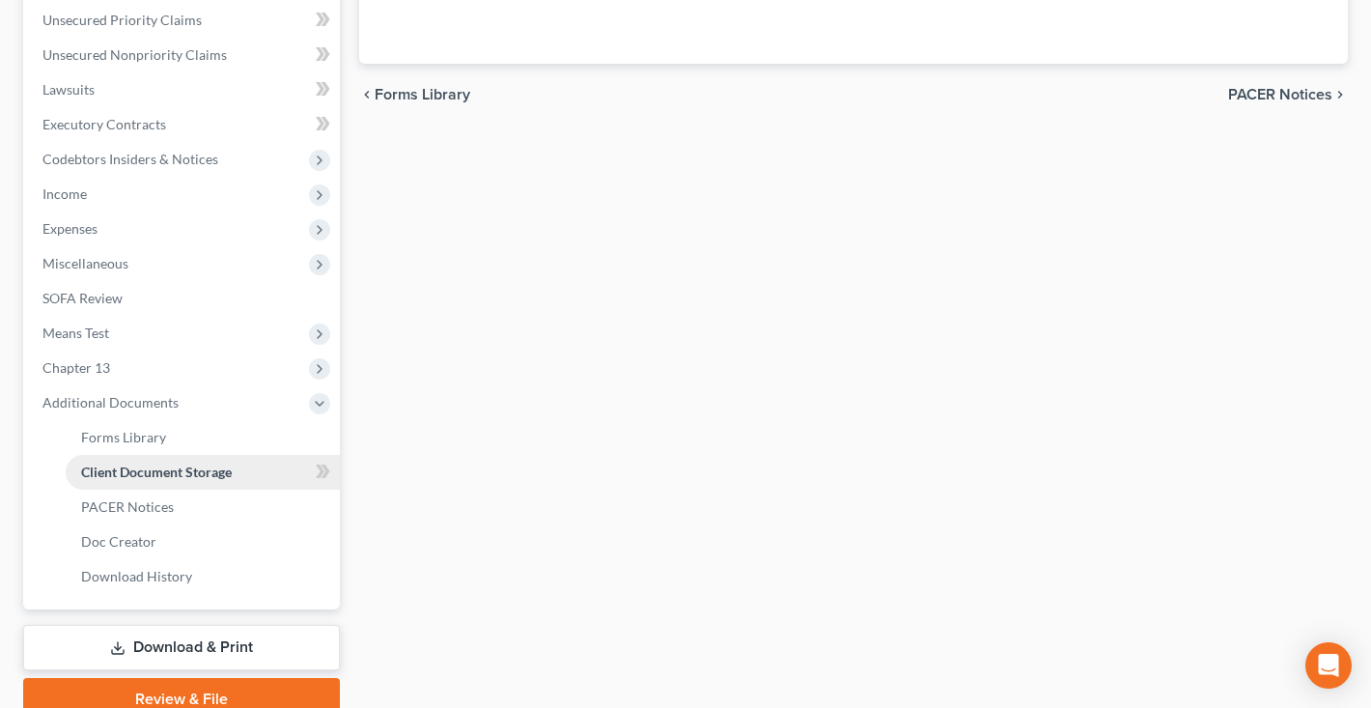
scroll to position [60, 0]
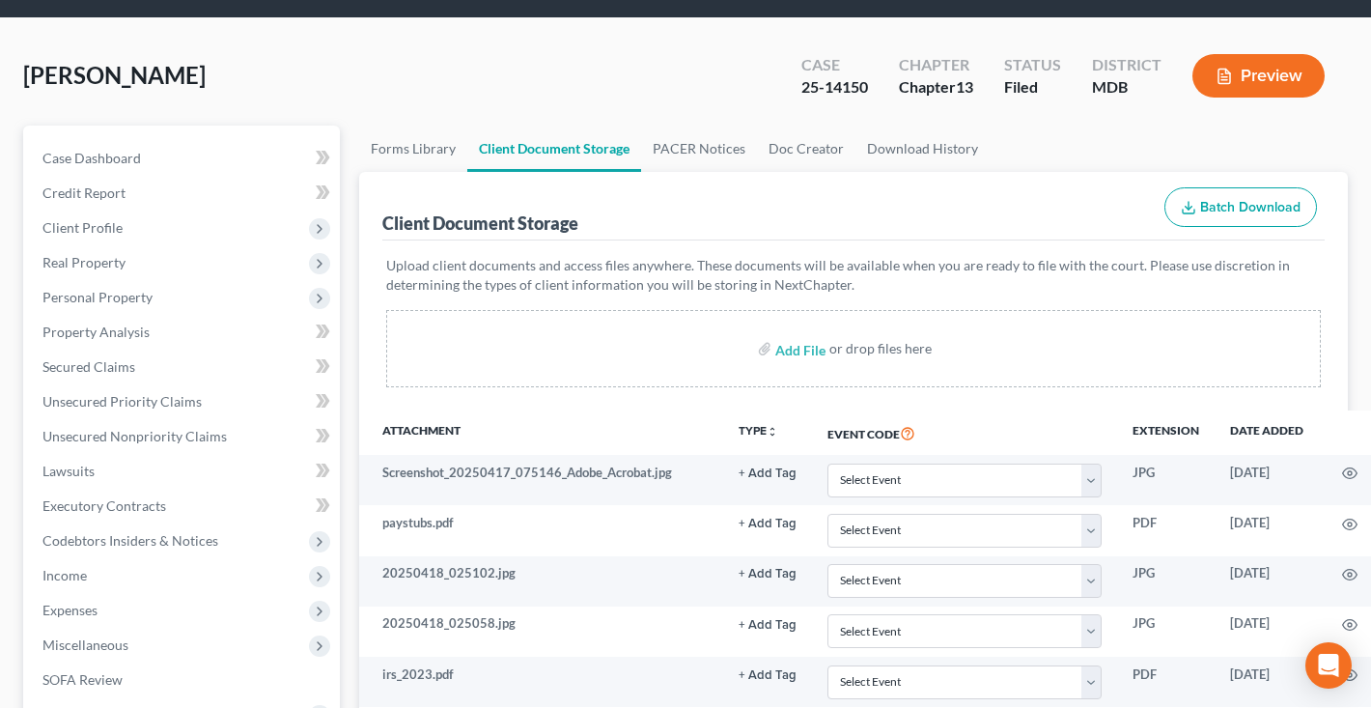
drag, startPoint x: 165, startPoint y: 518, endPoint x: 458, endPoint y: 456, distance: 299.1
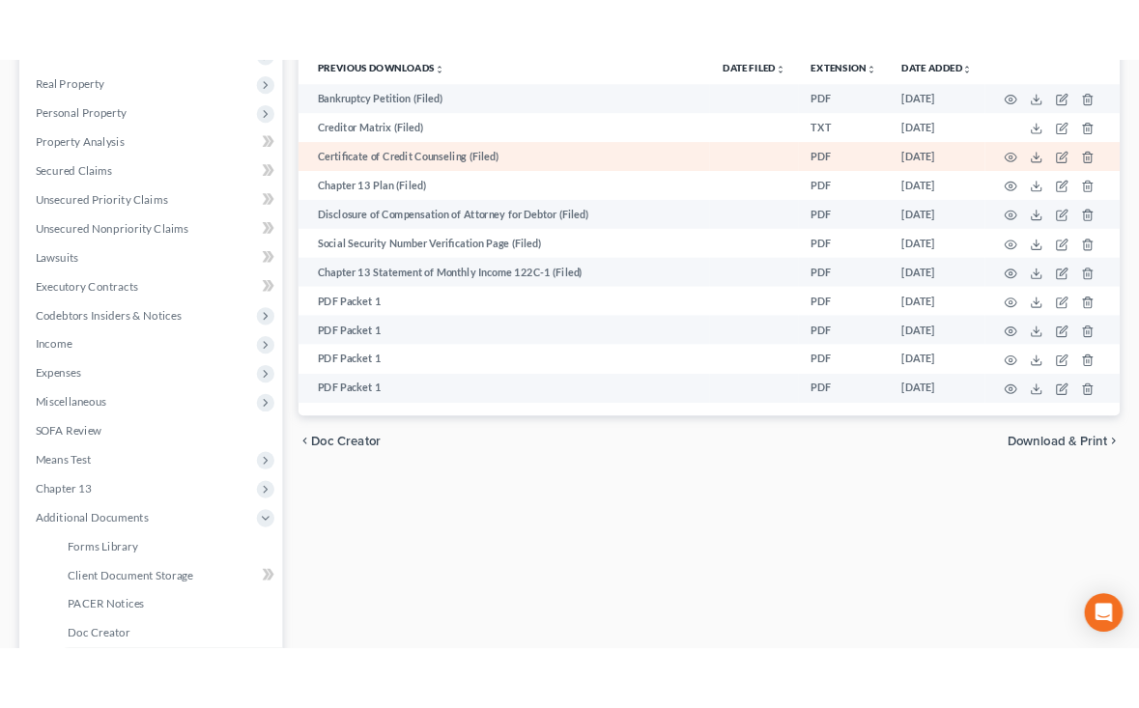
scroll to position [206, 0]
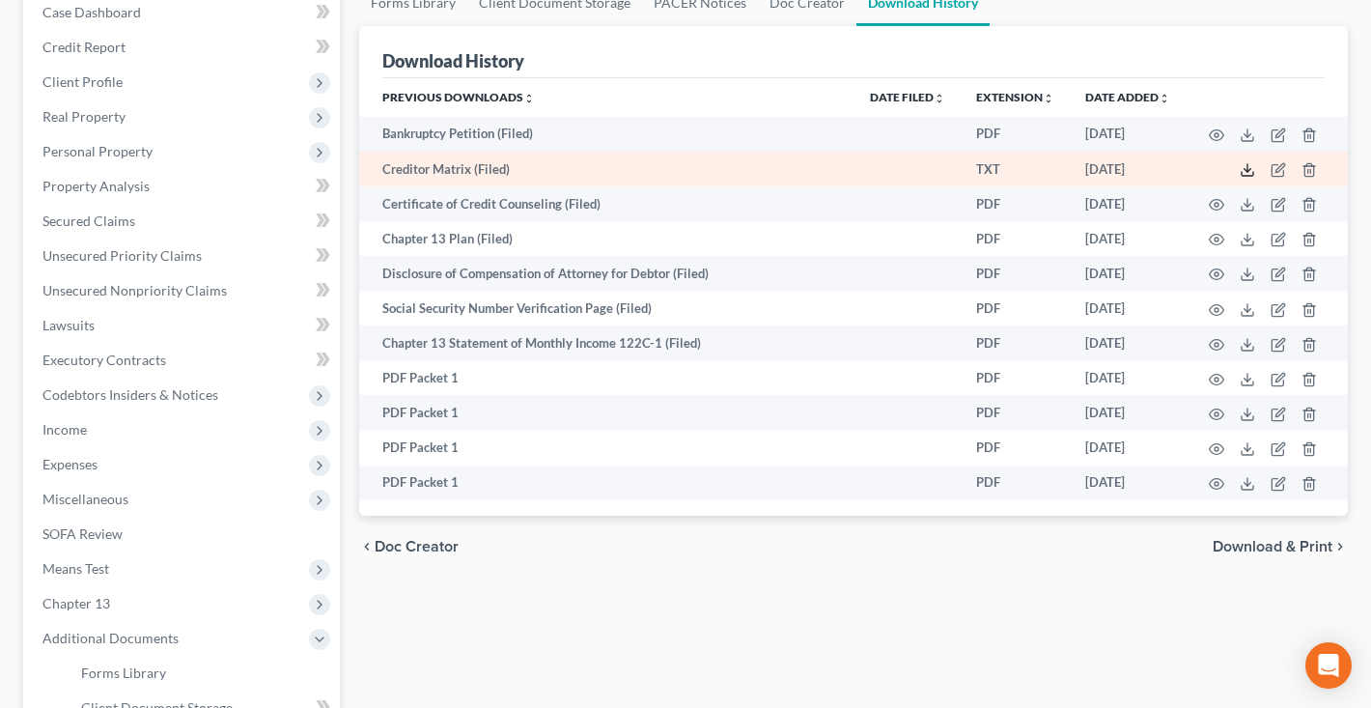
click at [1251, 168] on icon at bounding box center [1247, 169] width 15 height 15
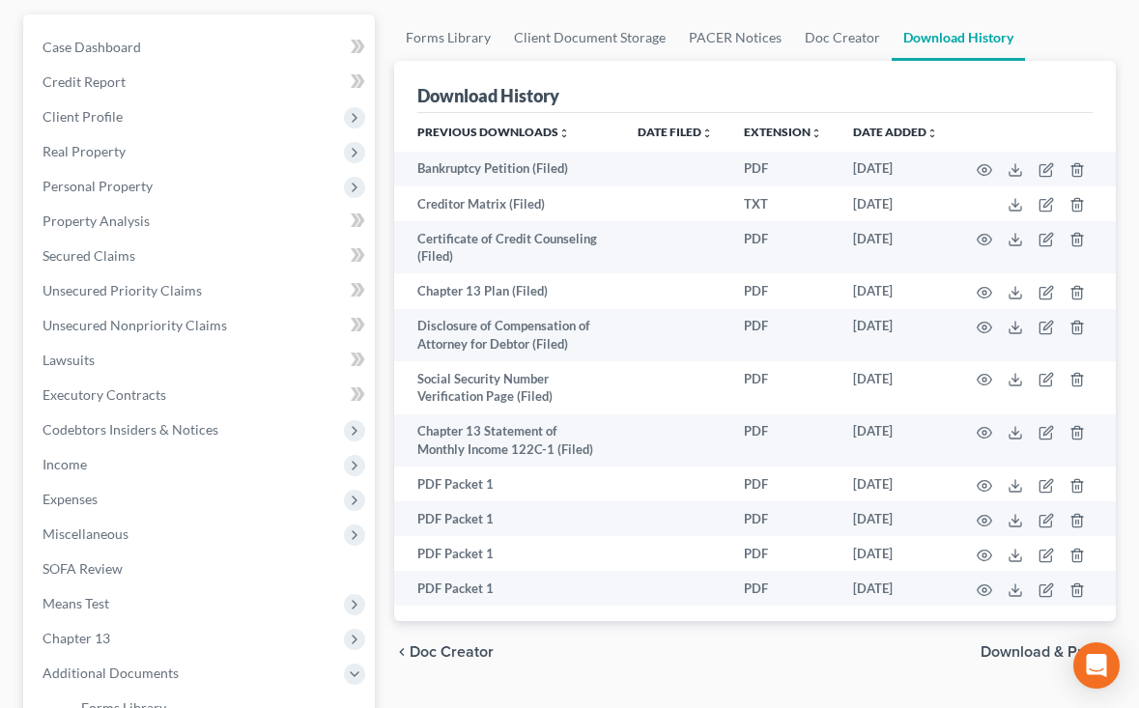
scroll to position [-32, 0]
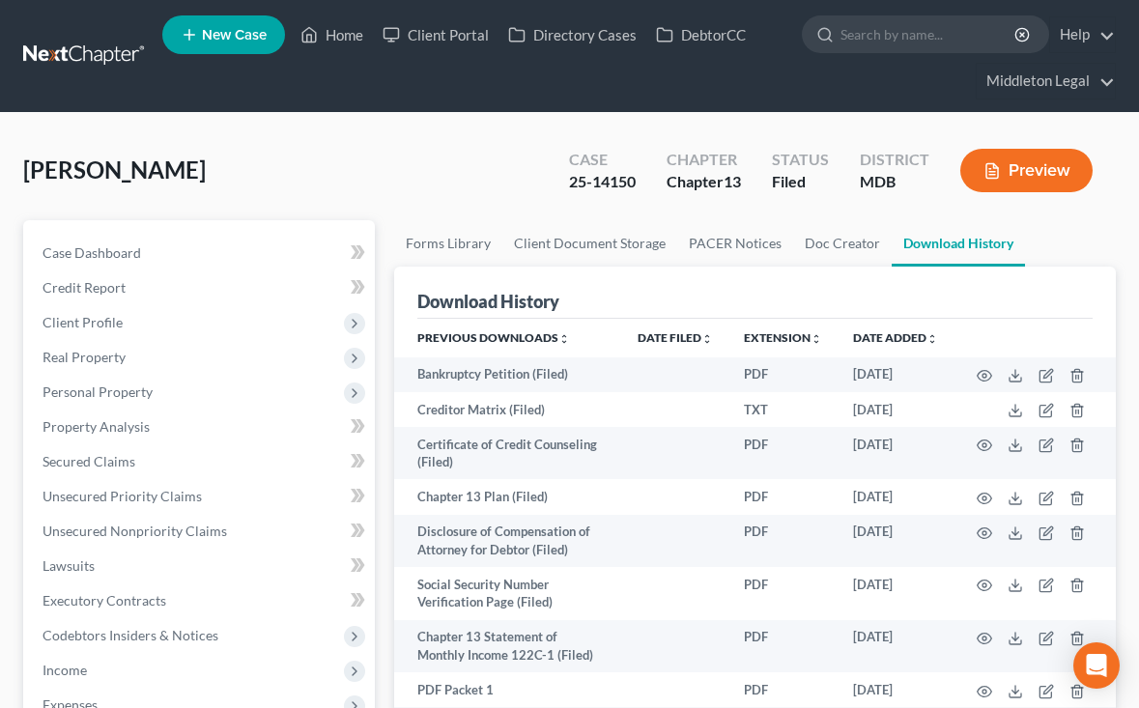
drag, startPoint x: 566, startPoint y: 184, endPoint x: 636, endPoint y: 187, distance: 70.6
click at [636, 187] on div "Case 25-14150" at bounding box center [602, 172] width 98 height 57
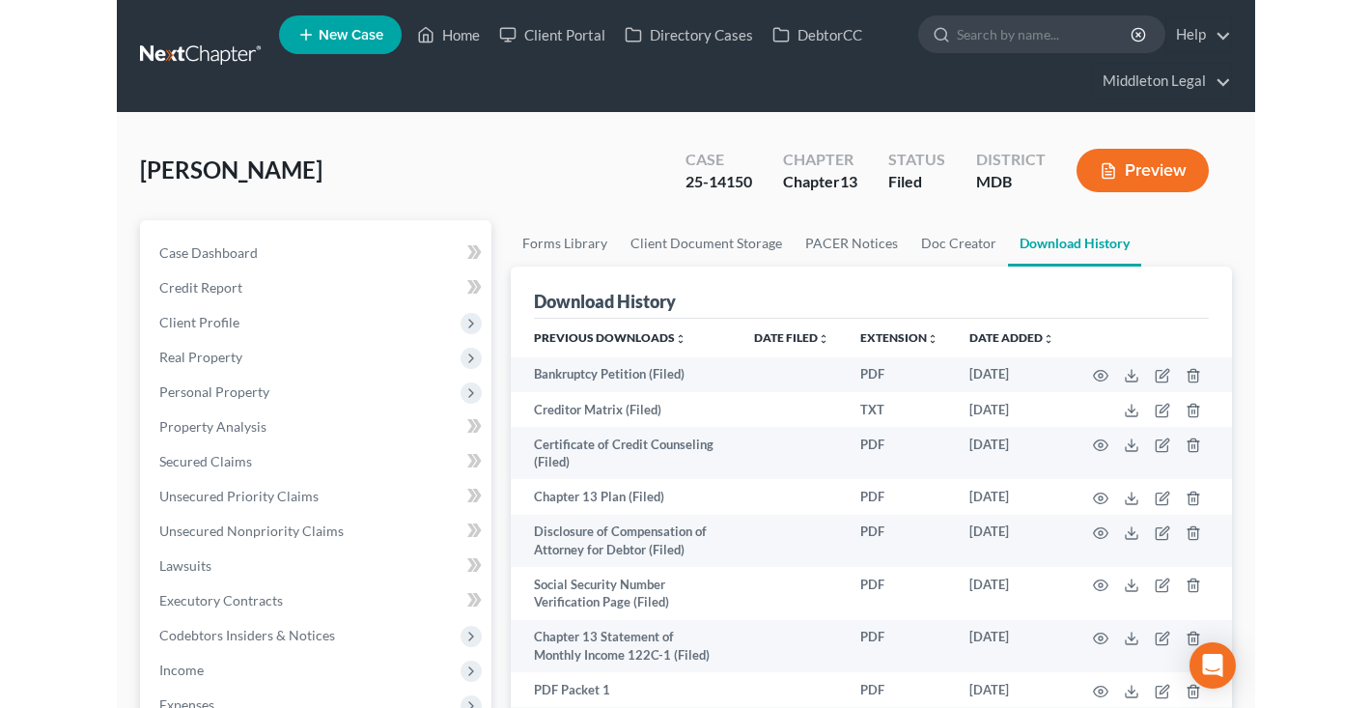
scroll to position [0, 0]
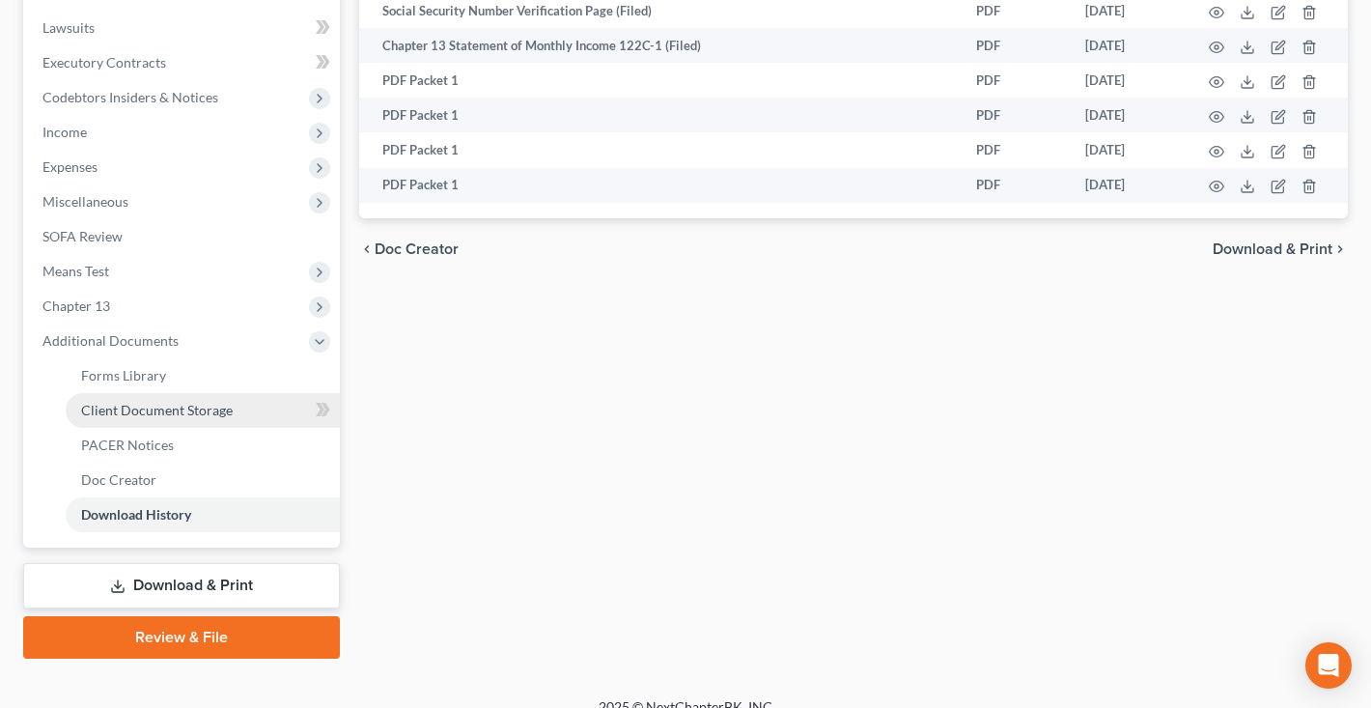
click at [175, 406] on span "Client Document Storage" at bounding box center [157, 410] width 152 height 16
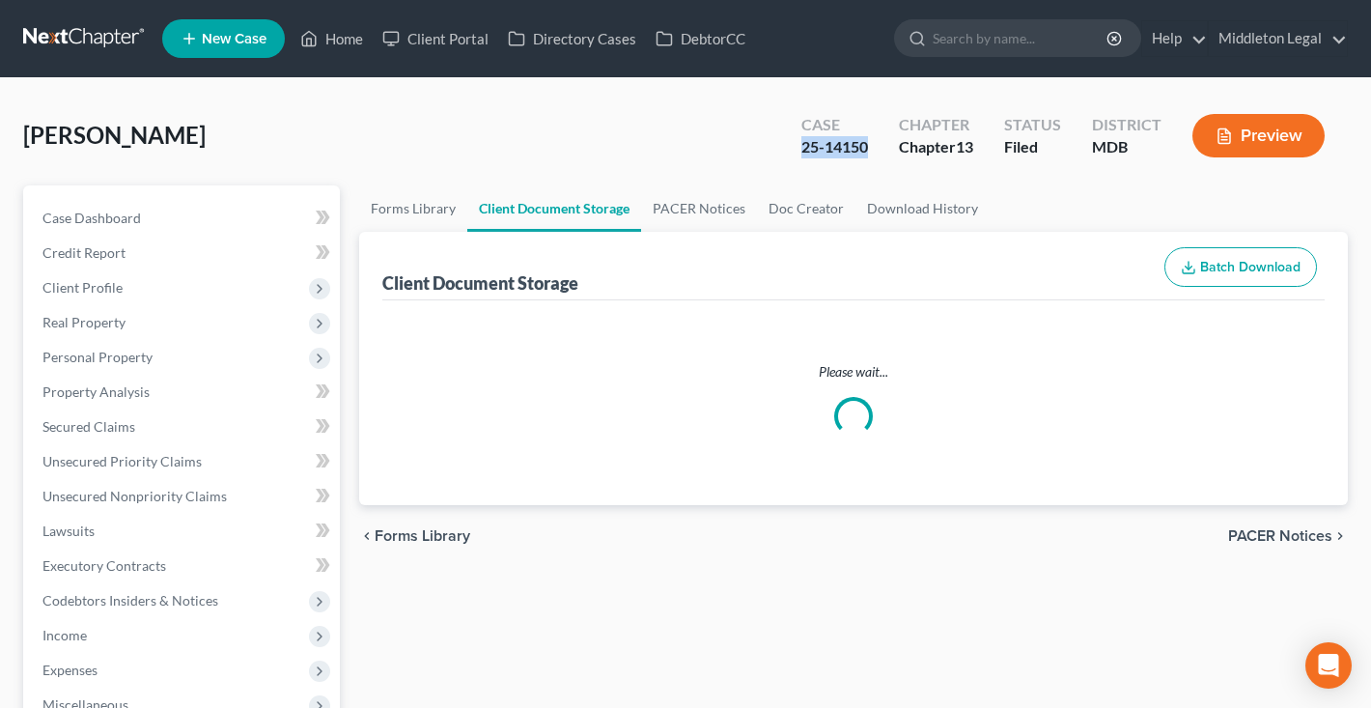
select select "14"
select select "25"
select select "14"
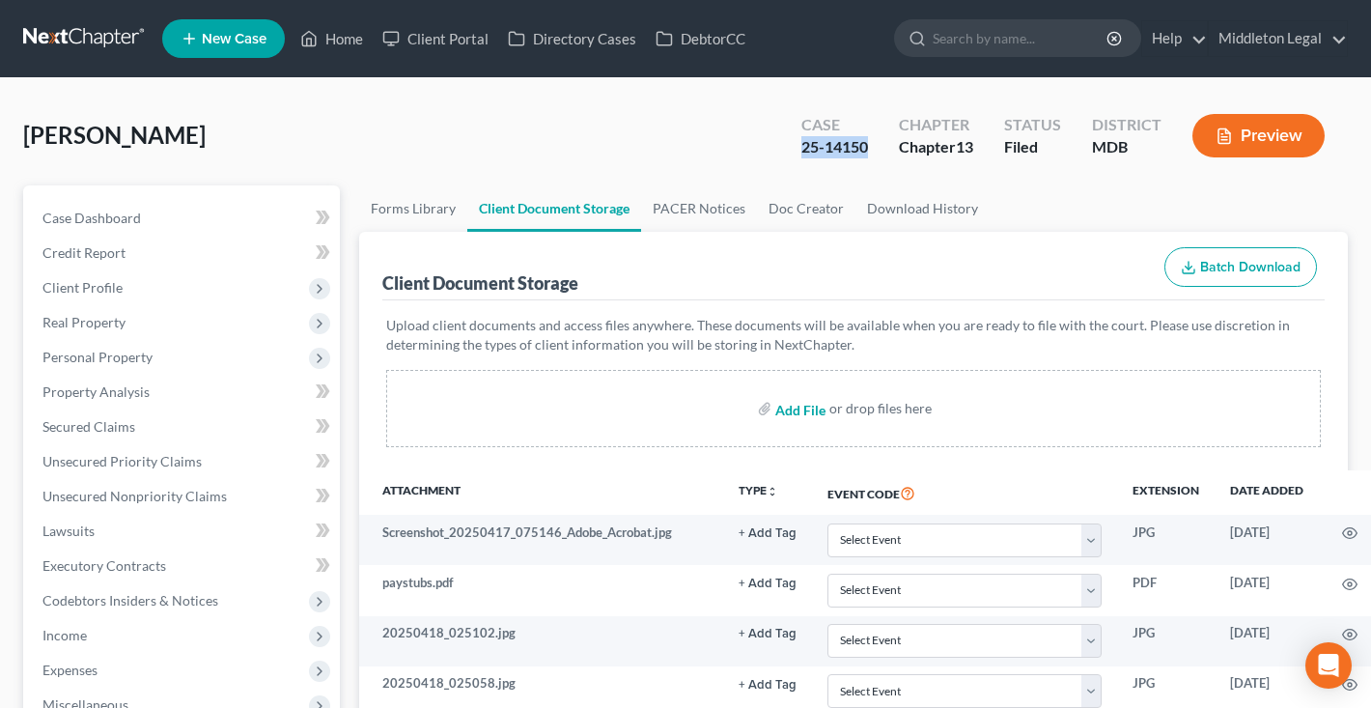
click at [805, 410] on input "file" at bounding box center [799, 408] width 46 height 35
click at [796, 408] on input "file" at bounding box center [799, 408] width 46 height 35
type input "C:\fakepath\ncrsquery-86.pdf"
select select "14"
select select "25"
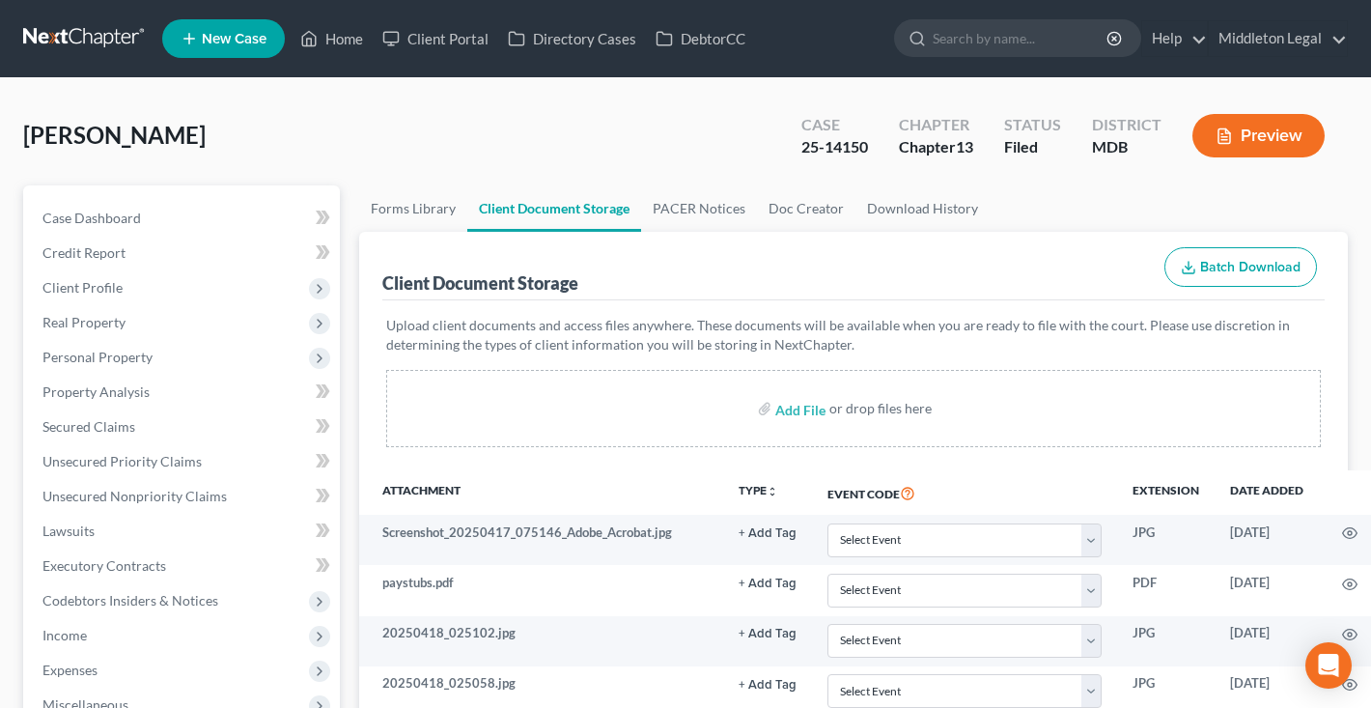
select select "14"
click at [103, 36] on link at bounding box center [85, 38] width 124 height 35
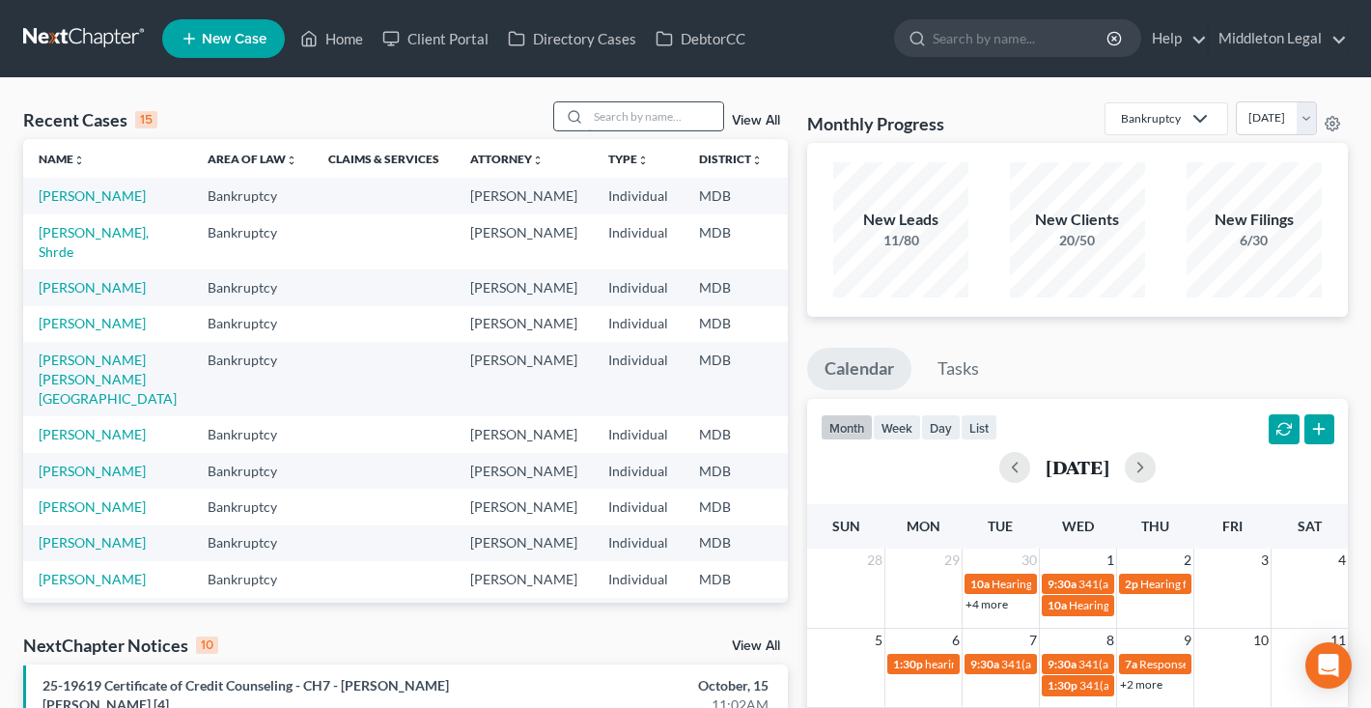
click at [659, 113] on input "search" at bounding box center [655, 116] width 135 height 28
type input "[PERSON_NAME]"
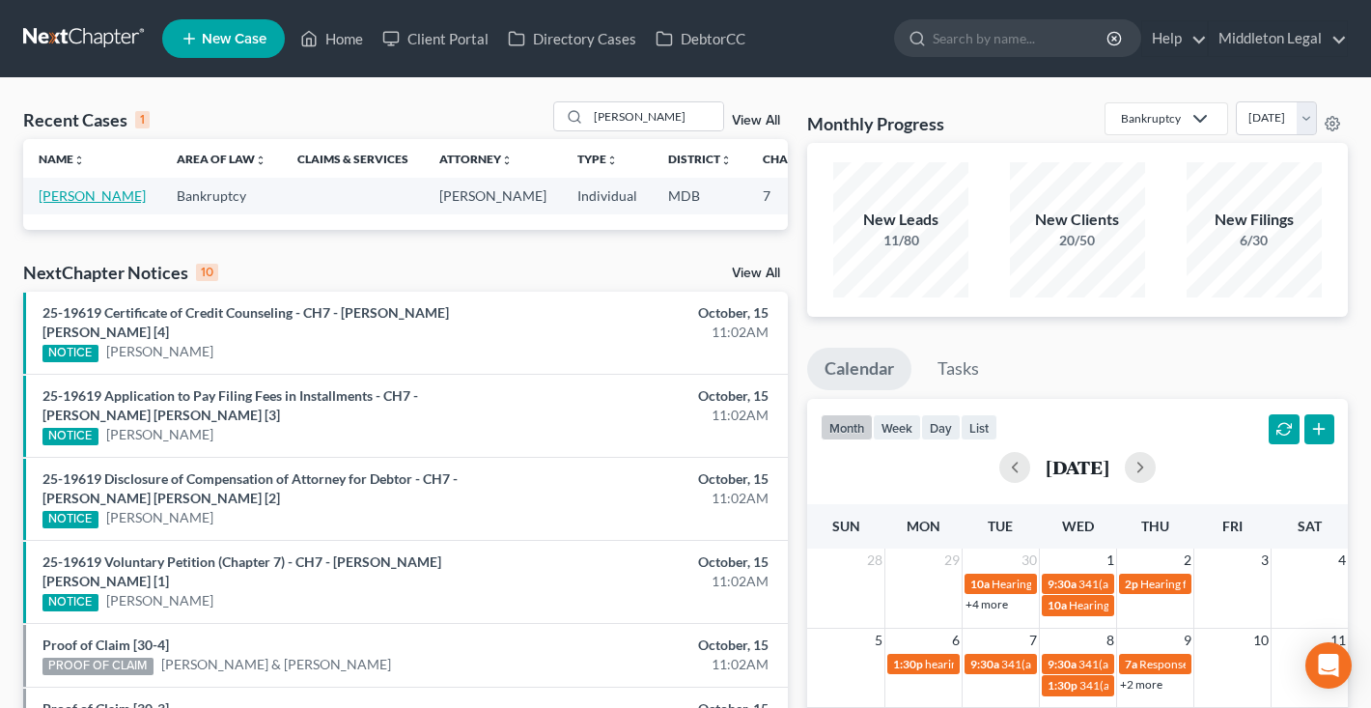
click at [54, 204] on link "[PERSON_NAME]" at bounding box center [92, 195] width 107 height 16
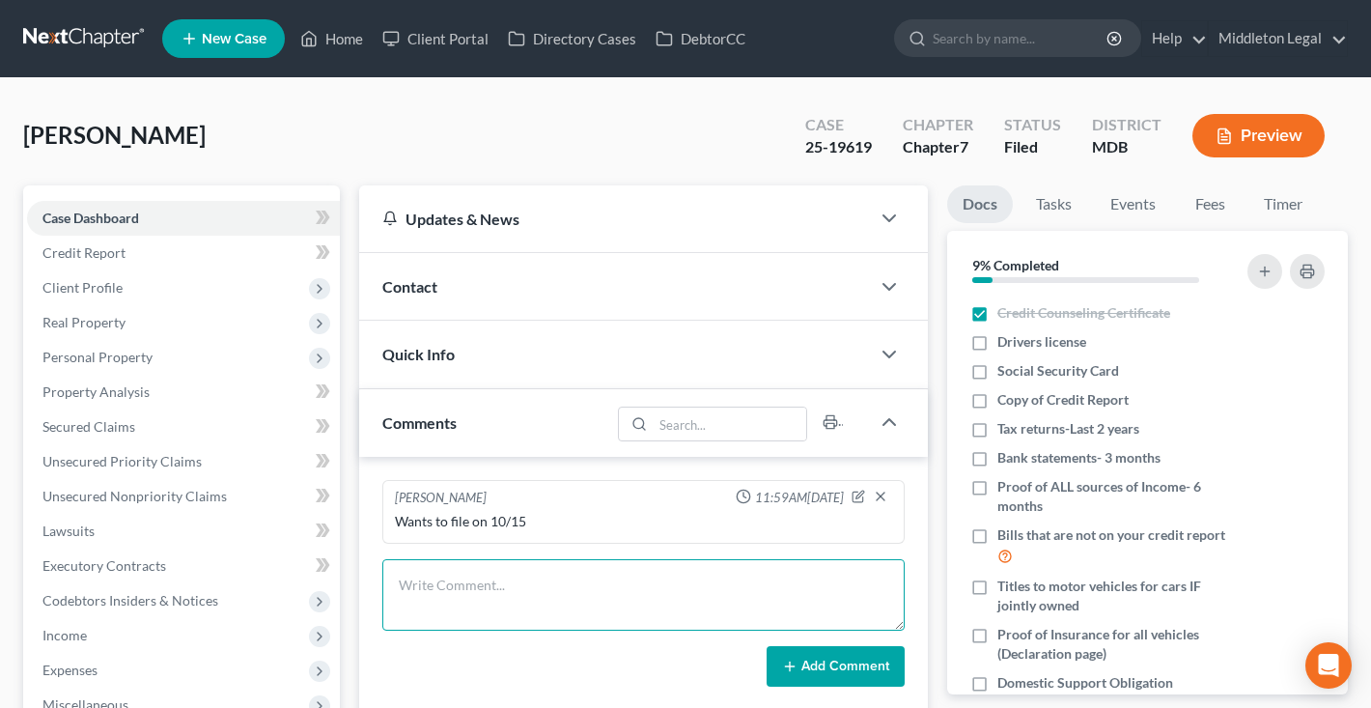
click at [559, 597] on textarea at bounding box center [643, 594] width 523 height 71
paste textarea "Notice of Chapter 7 Bankruptcy Case, Meeting of Creditors & Notice of Appointme…"
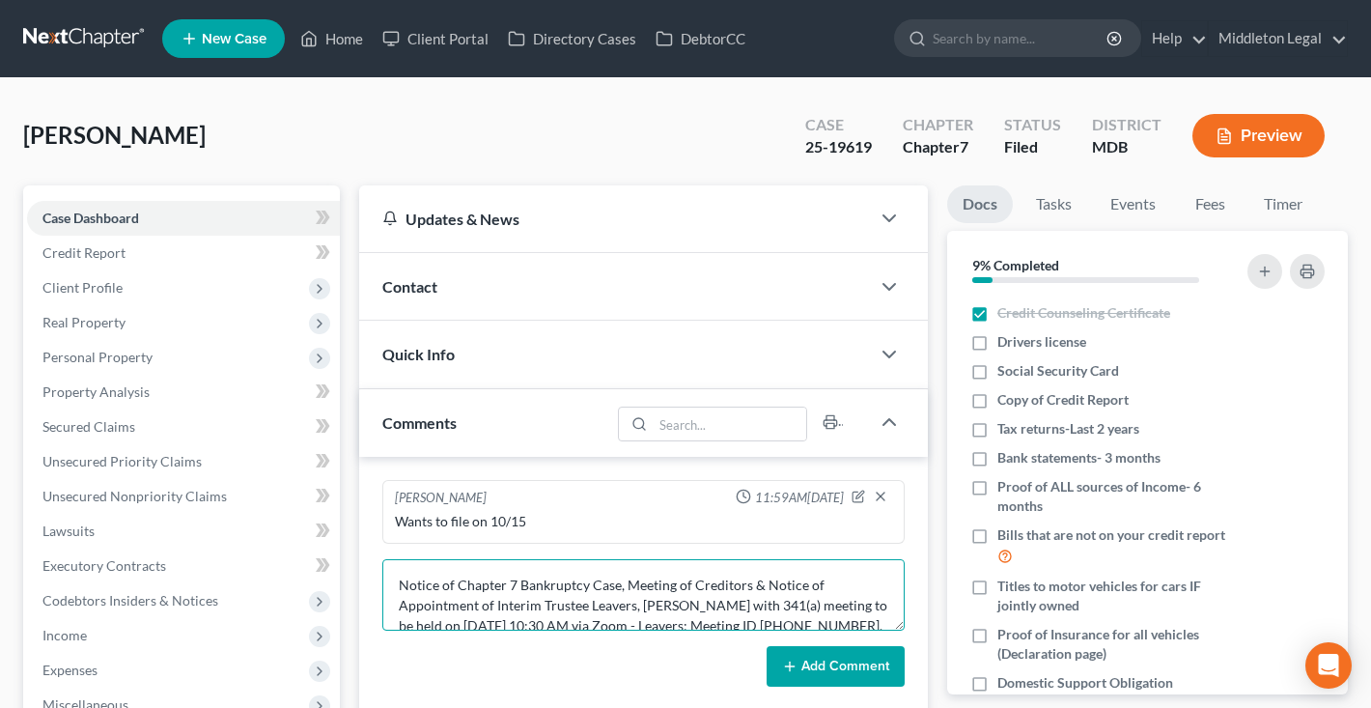
scroll to position [81, 0]
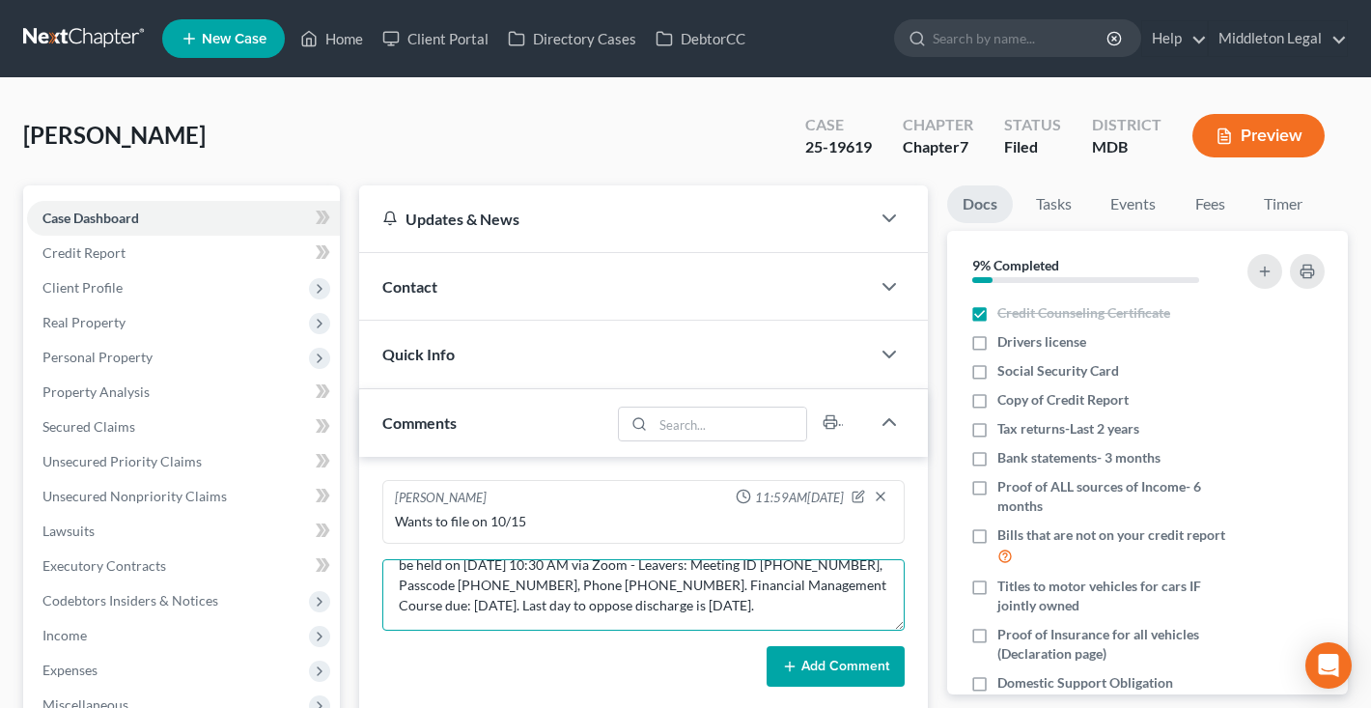
type textarea "Notice of Chapter 7 Bankruptcy Case, Meeting of Creditors & Notice of Appointme…"
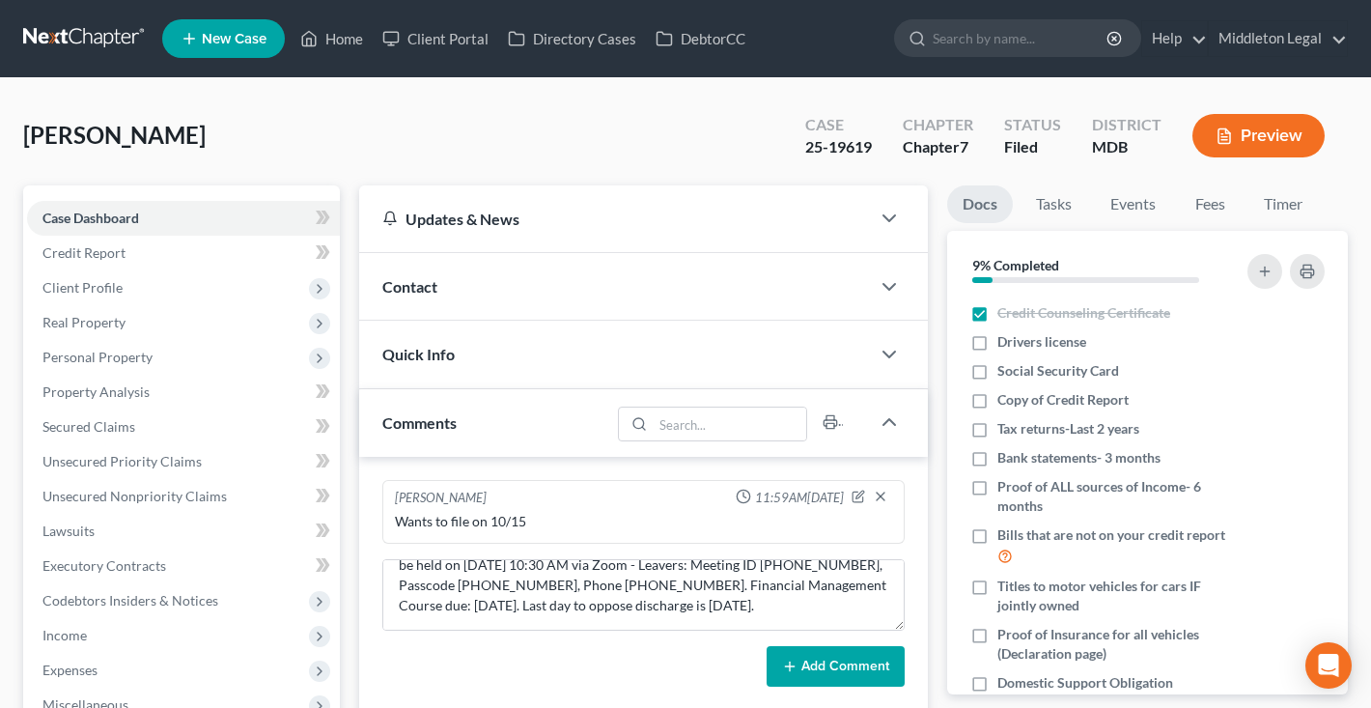
click at [826, 672] on button "Add Comment" at bounding box center [836, 666] width 138 height 41
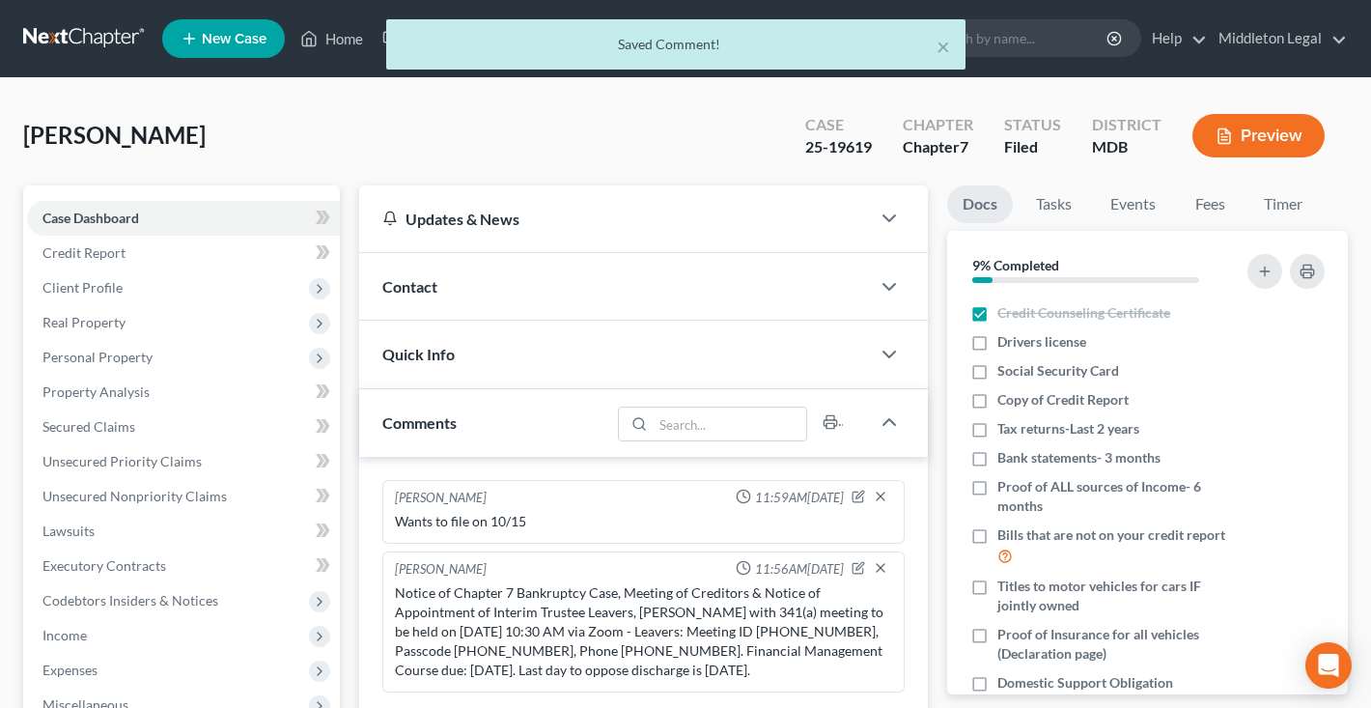
scroll to position [0, 0]
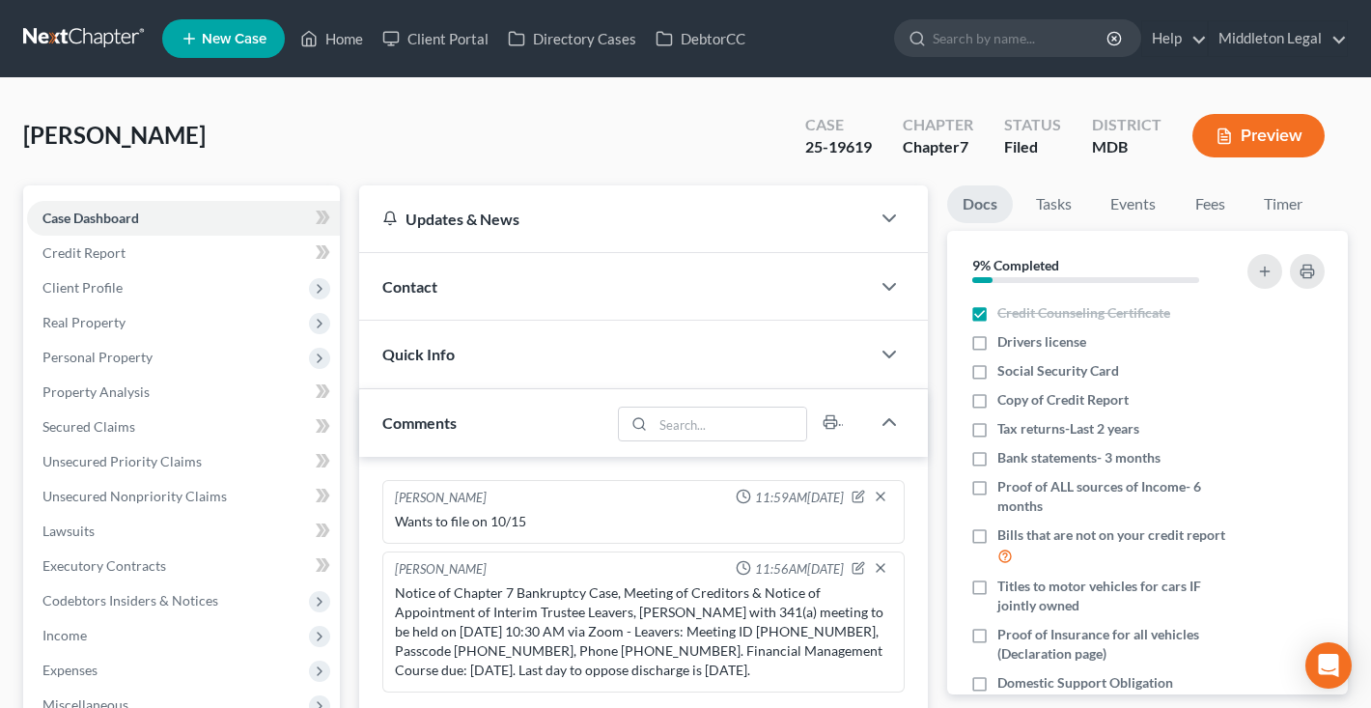
drag, startPoint x: 396, startPoint y: 589, endPoint x: 743, endPoint y: 662, distance: 354.2
click at [743, 662] on div "Notice of Chapter 7 Bankruptcy Case, Meeting of Creditors & Notice of Appointme…" at bounding box center [643, 631] width 497 height 97
copy div "Notice of Chapter 7 Bankruptcy Case, Meeting of Creditors & Notice of Appointme…"
click at [430, 157] on div "Coleman, Imani Upgraded Case 25-19619 Chapter Chapter 7 Status Filed District M…" at bounding box center [685, 143] width 1325 height 84
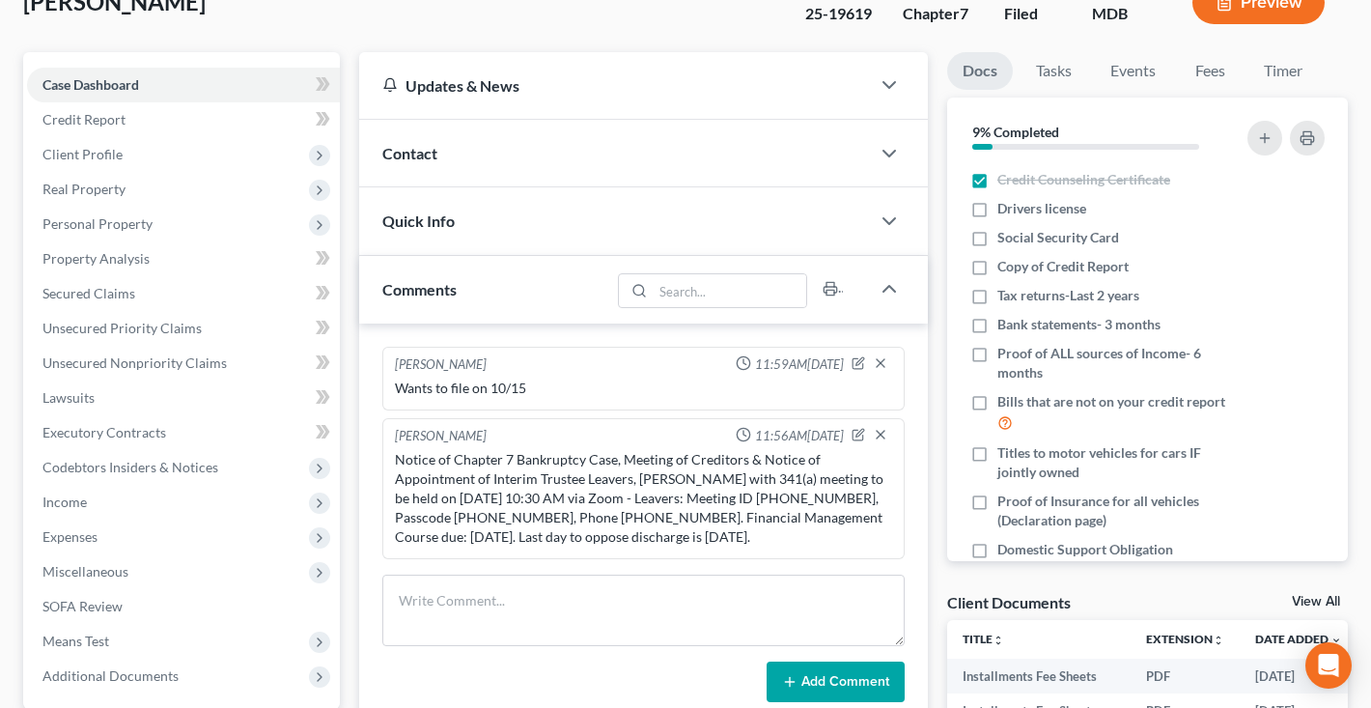
scroll to position [147, 0]
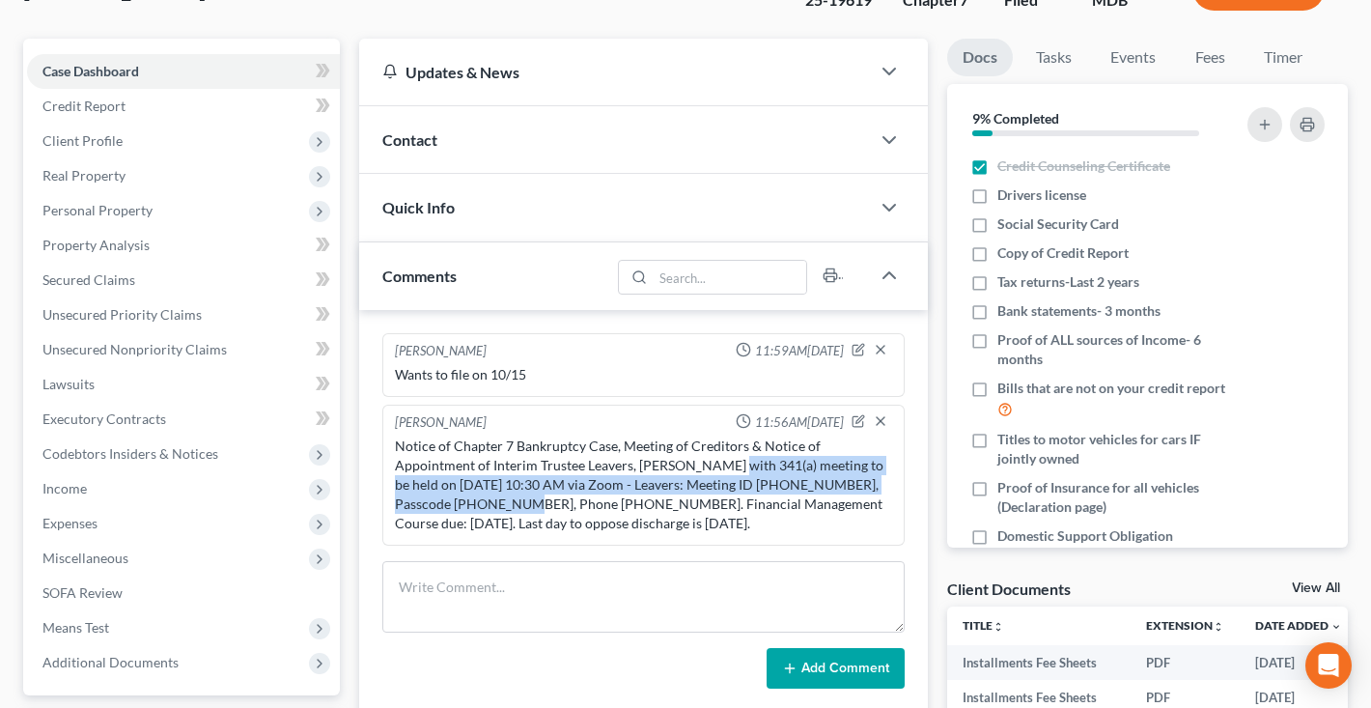
drag, startPoint x: 715, startPoint y: 465, endPoint x: 473, endPoint y: 508, distance: 245.3
click at [473, 508] on div "Notice of Chapter 7 Bankruptcy Case, Meeting of Creditors & Notice of Appointme…" at bounding box center [643, 485] width 497 height 97
copy div "341(a) meeting to be held on 11/21/2025 at 10:30 AM via Zoom - Leavers: Meeting…"
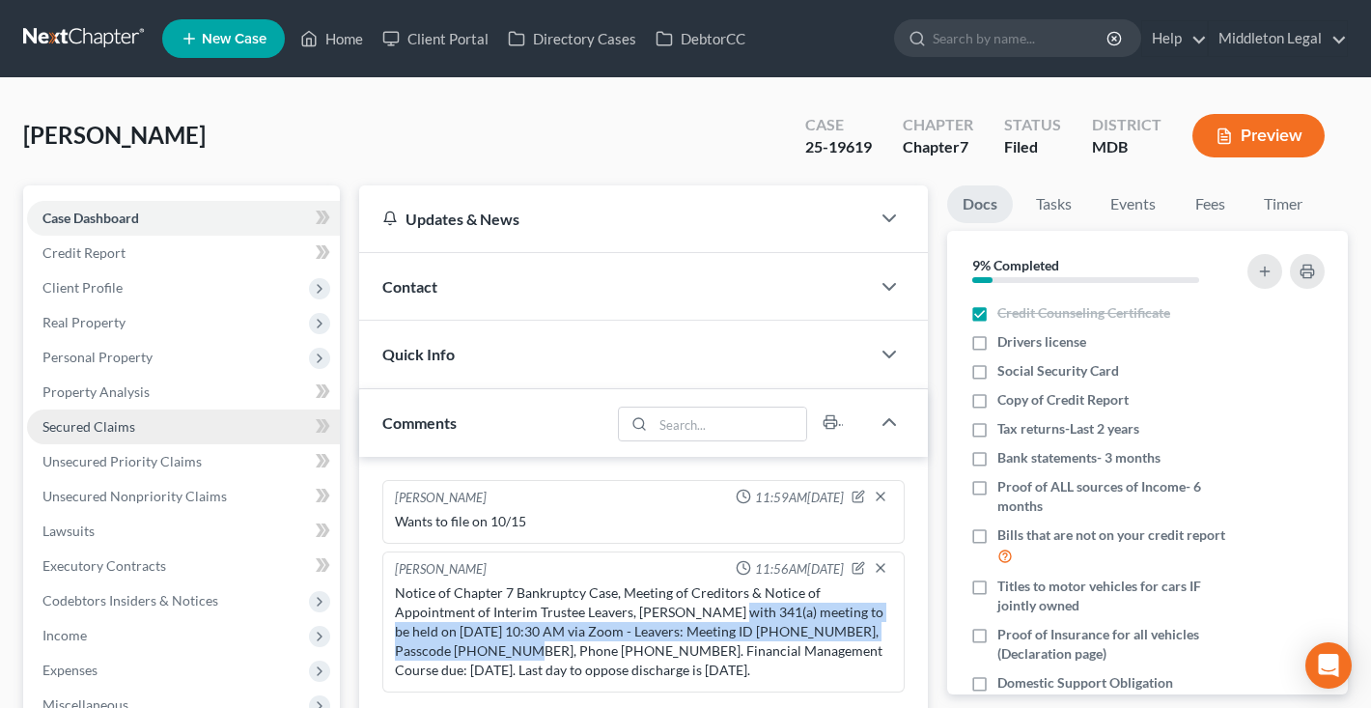
scroll to position [0, 0]
click at [92, 43] on link at bounding box center [85, 38] width 124 height 35
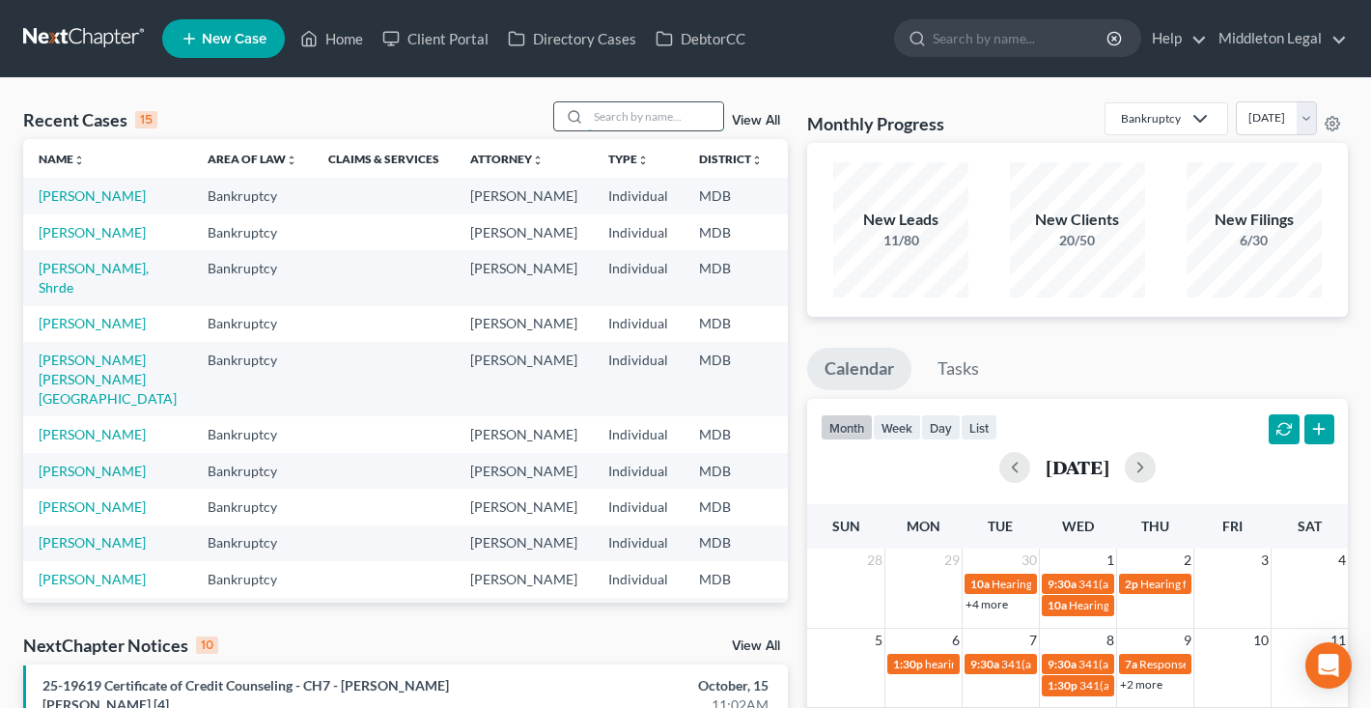
click at [703, 115] on input "search" at bounding box center [655, 116] width 135 height 28
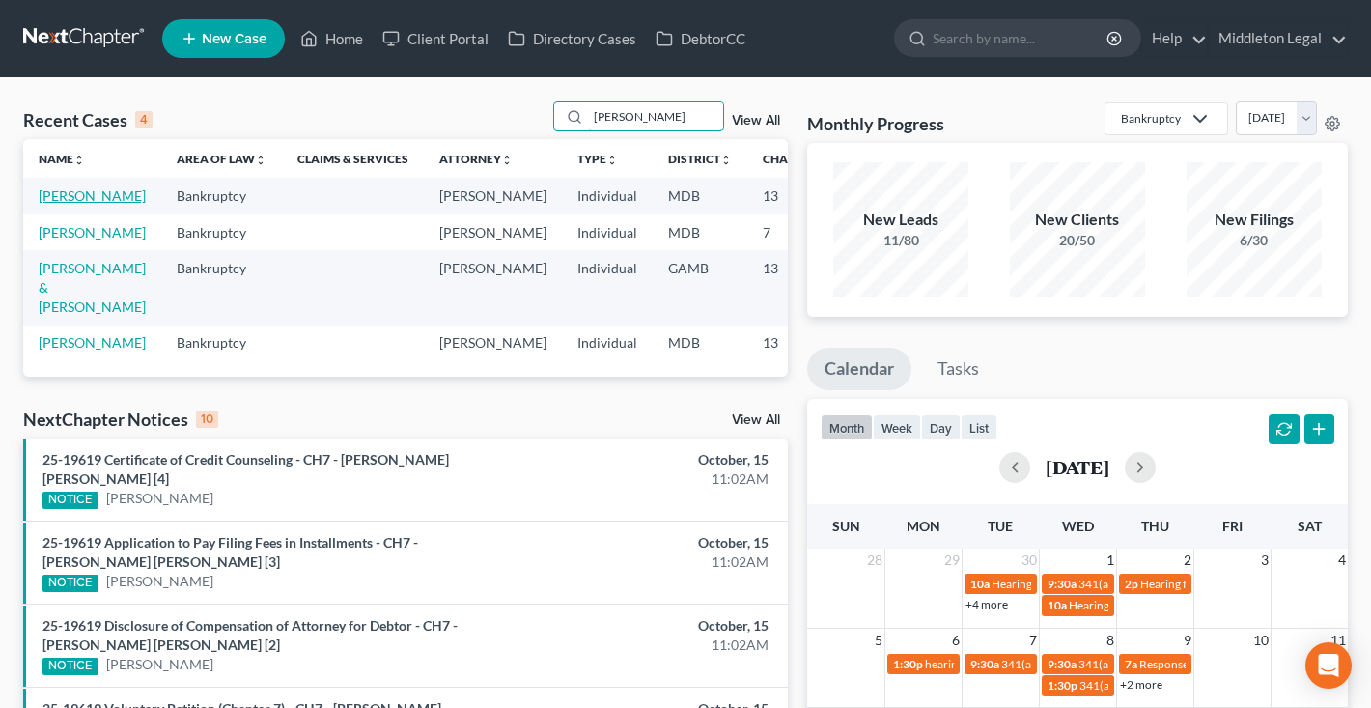
type input "[PERSON_NAME]"
click at [79, 204] on link "[PERSON_NAME]" at bounding box center [92, 195] width 107 height 16
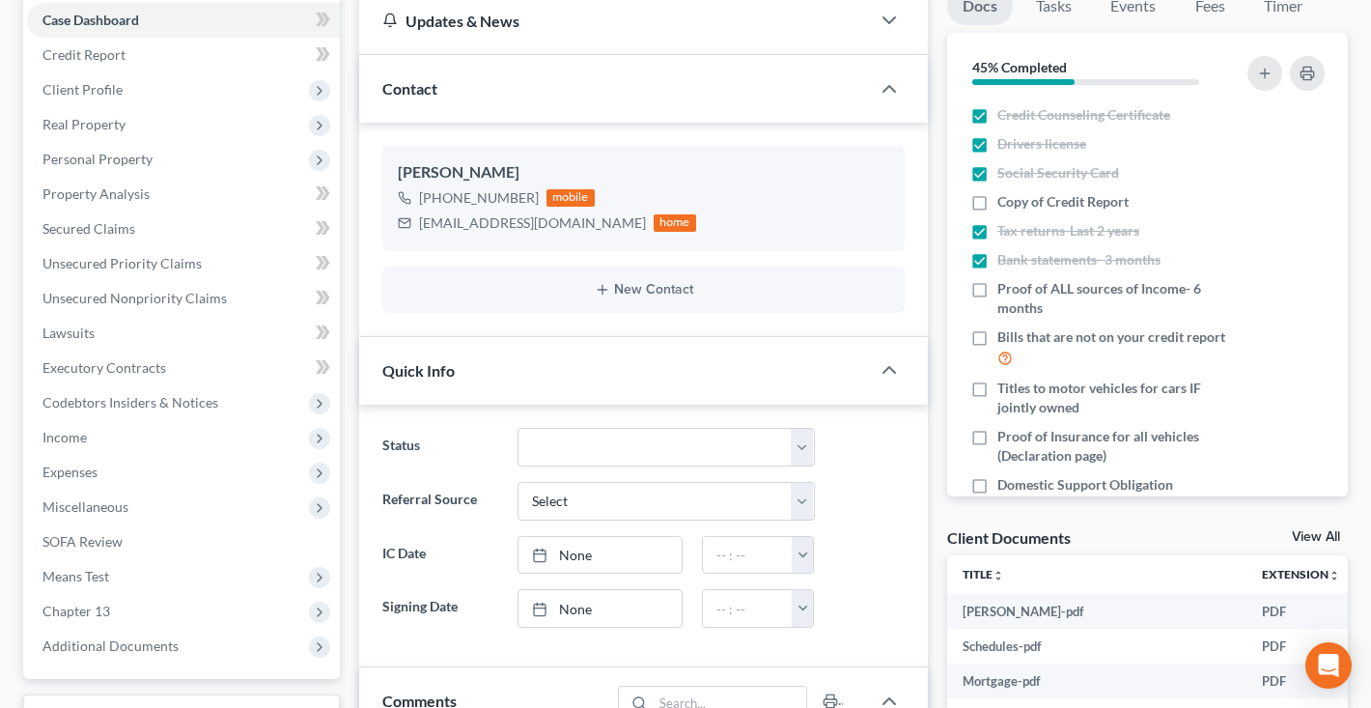
scroll to position [155, 0]
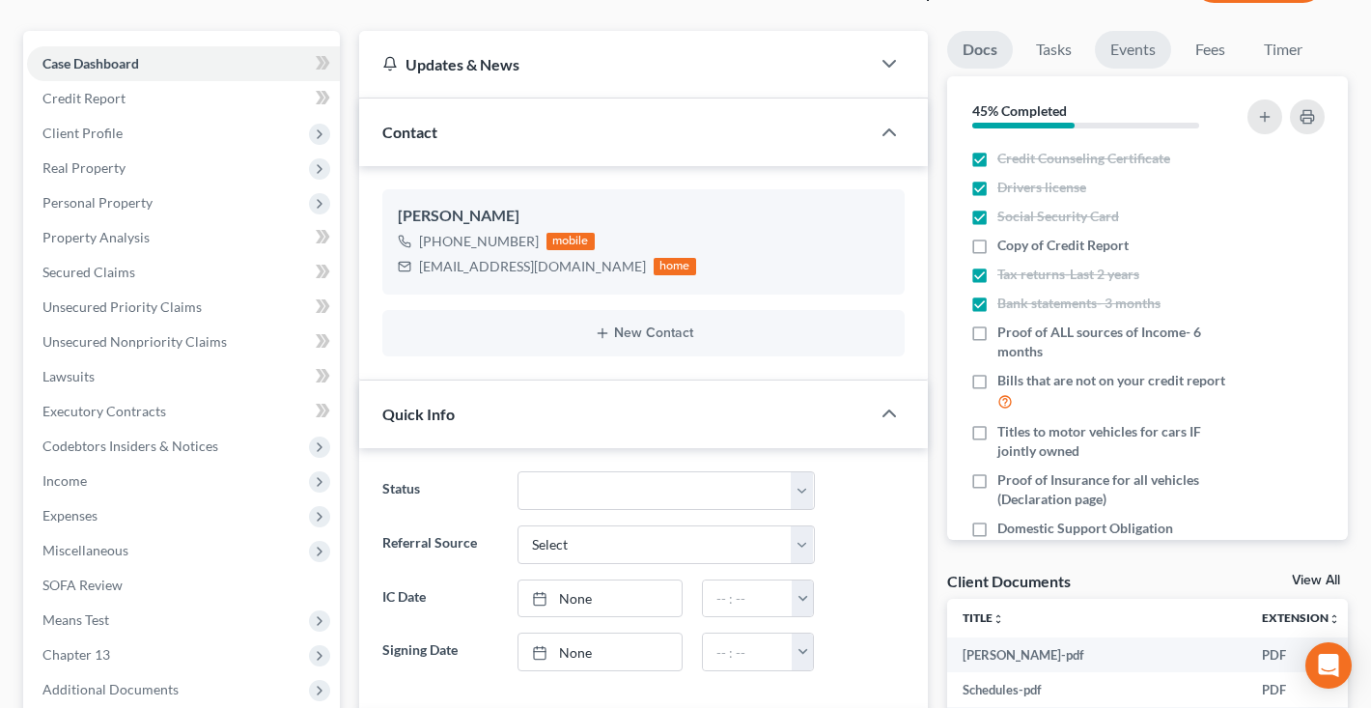
click at [1155, 47] on link "Events" at bounding box center [1133, 50] width 76 height 38
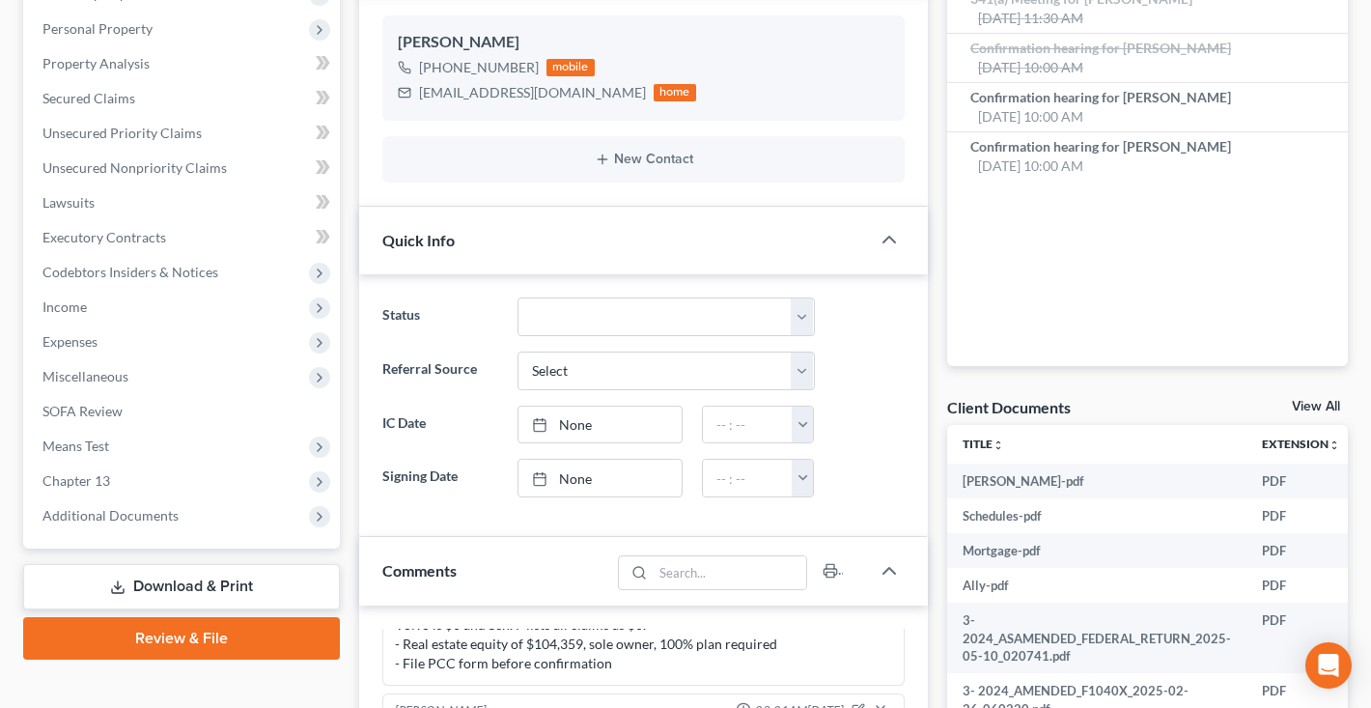
scroll to position [341, 0]
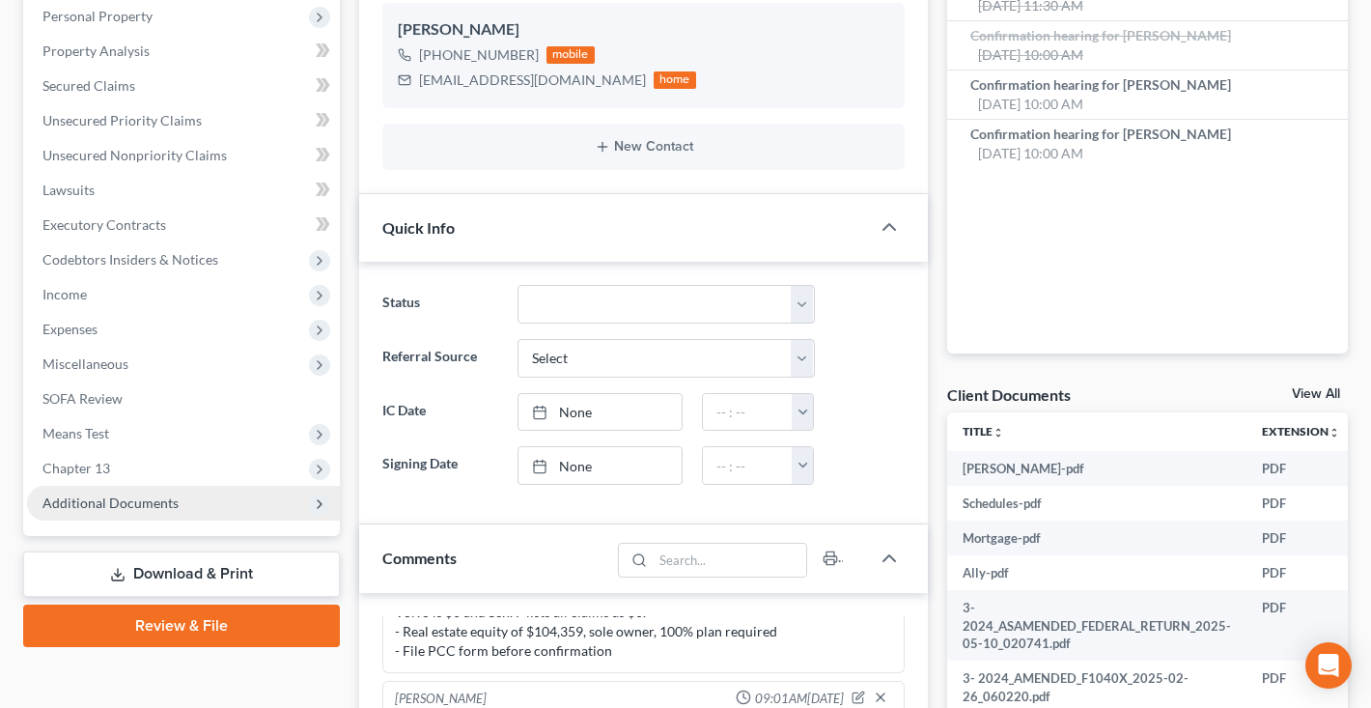
click at [119, 506] on span "Additional Documents" at bounding box center [110, 503] width 136 height 16
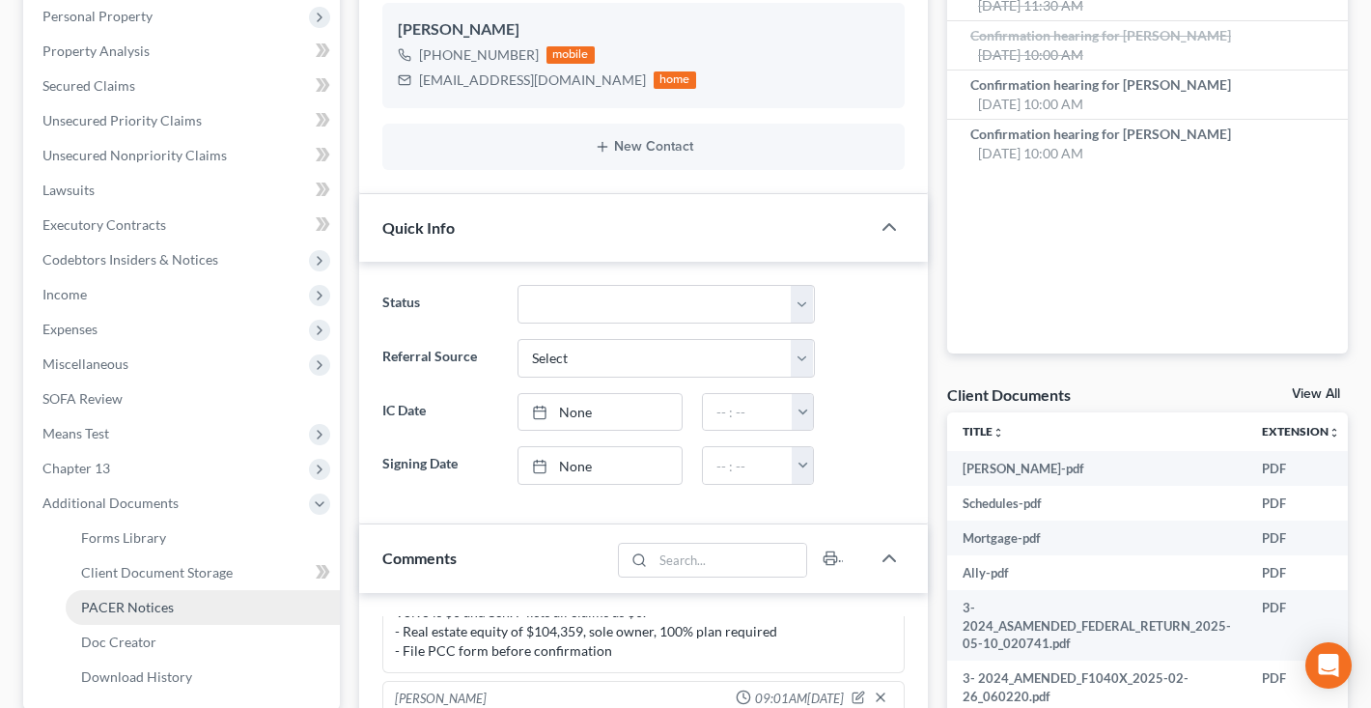
click at [116, 608] on span "PACER Notices" at bounding box center [127, 607] width 93 height 16
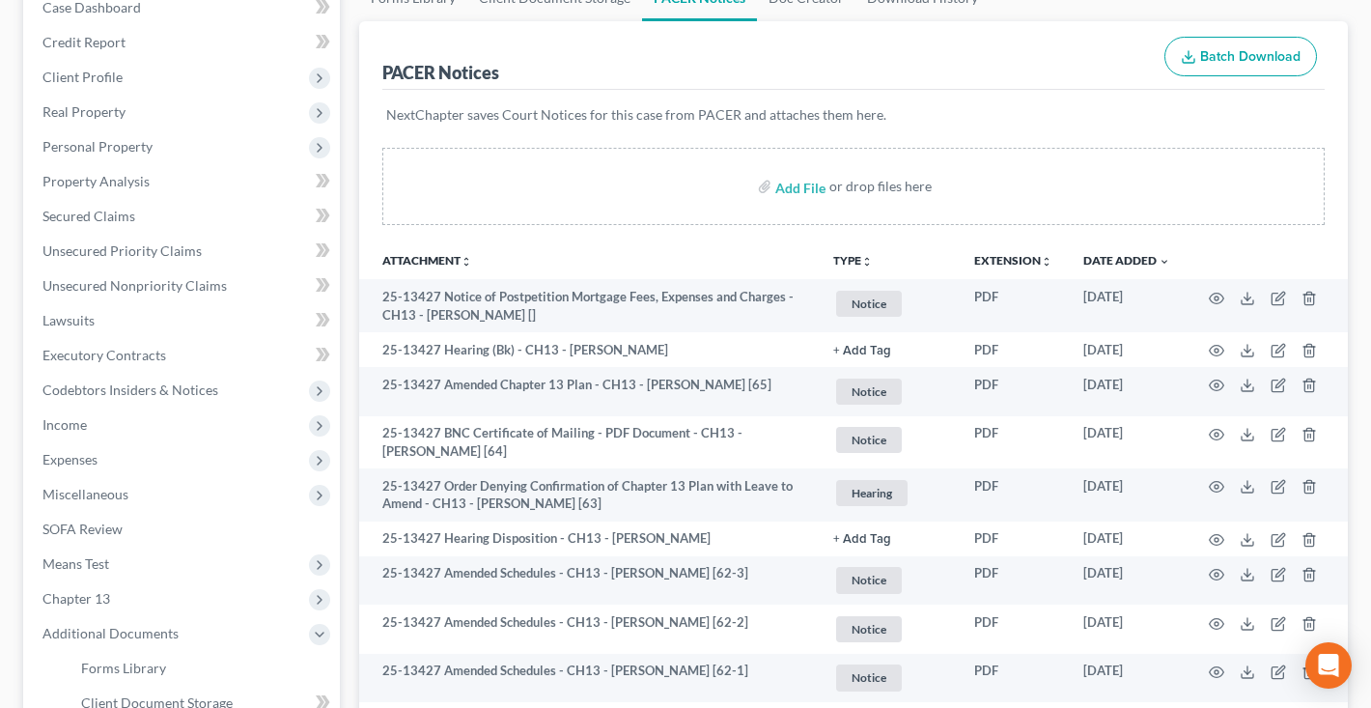
scroll to position [211, 0]
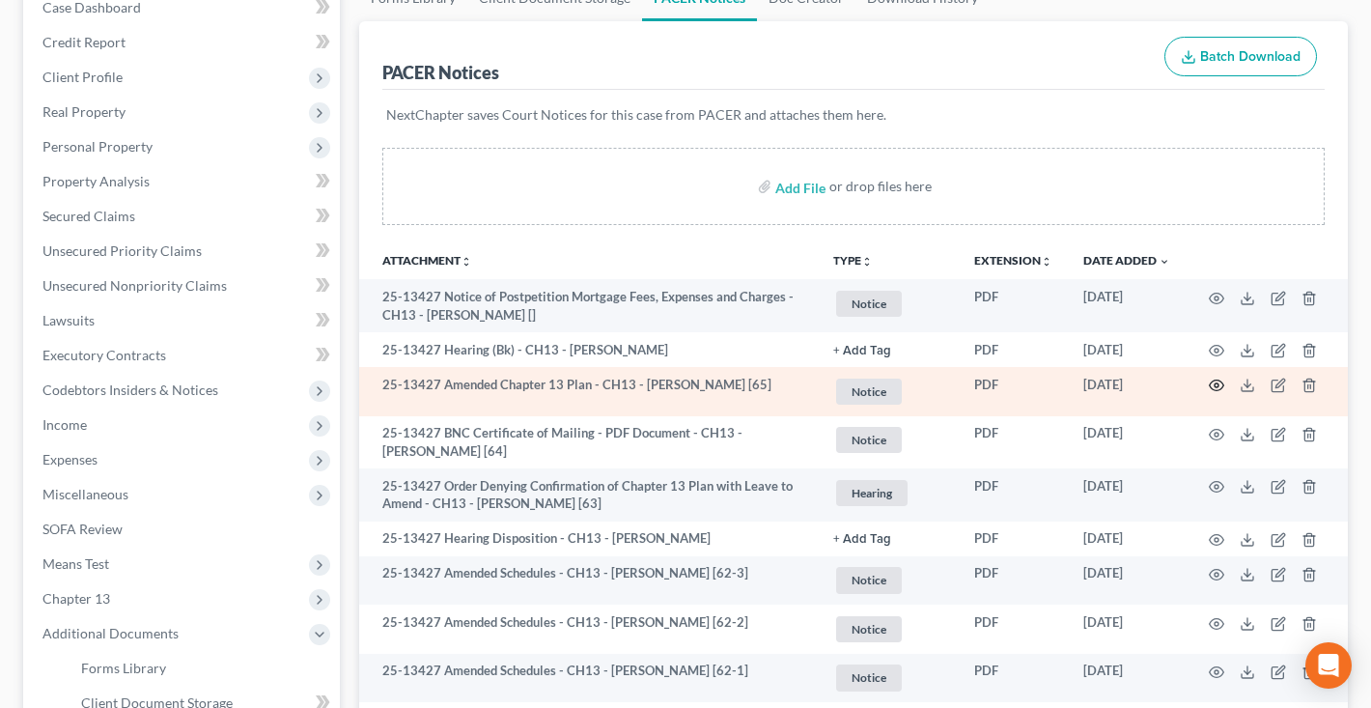
click at [1222, 386] on icon "button" at bounding box center [1216, 385] width 15 height 15
